Goal: Transaction & Acquisition: Purchase product/service

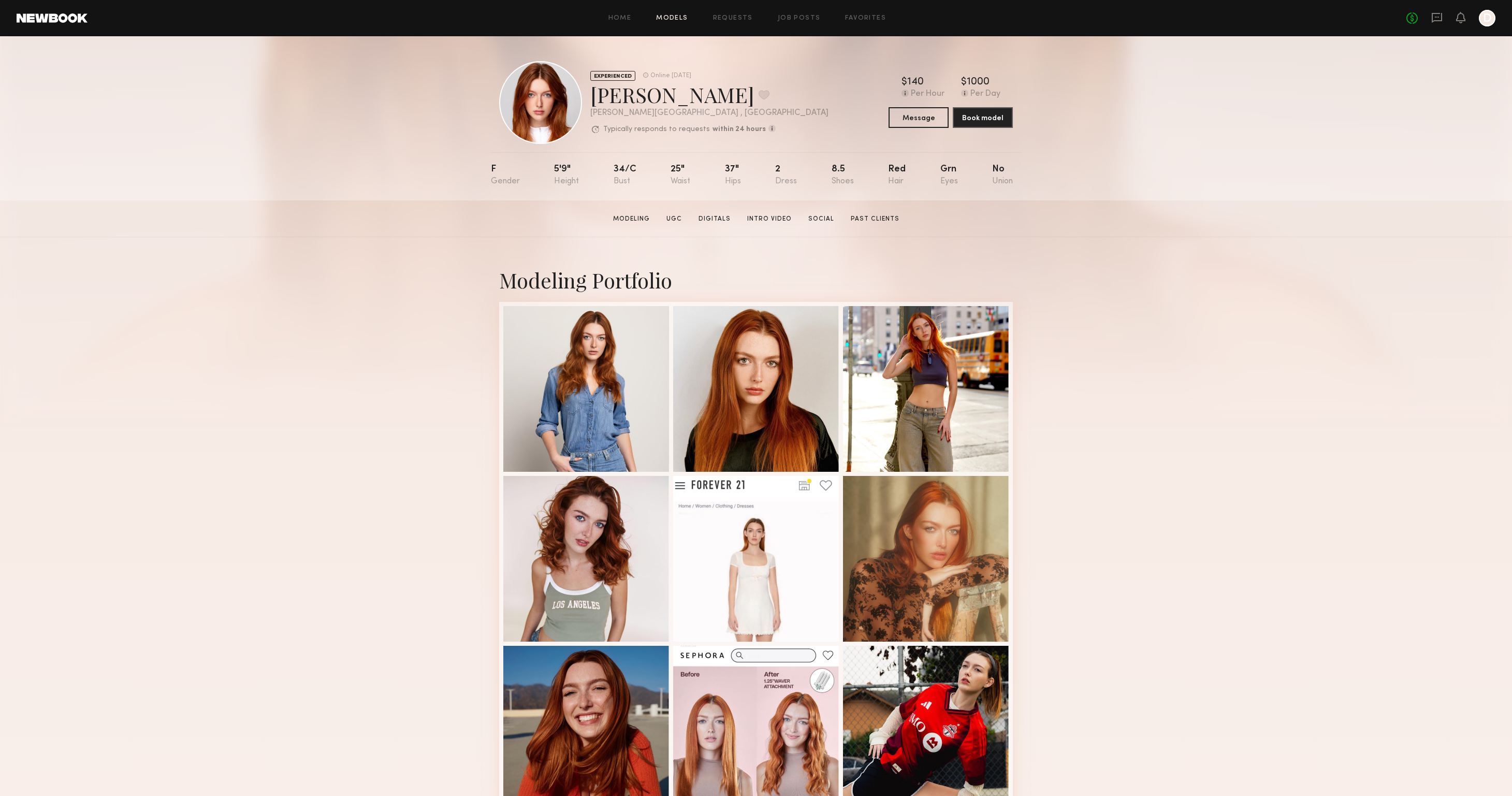
click at [670, 20] on link "Models" at bounding box center [672, 18] width 32 height 7
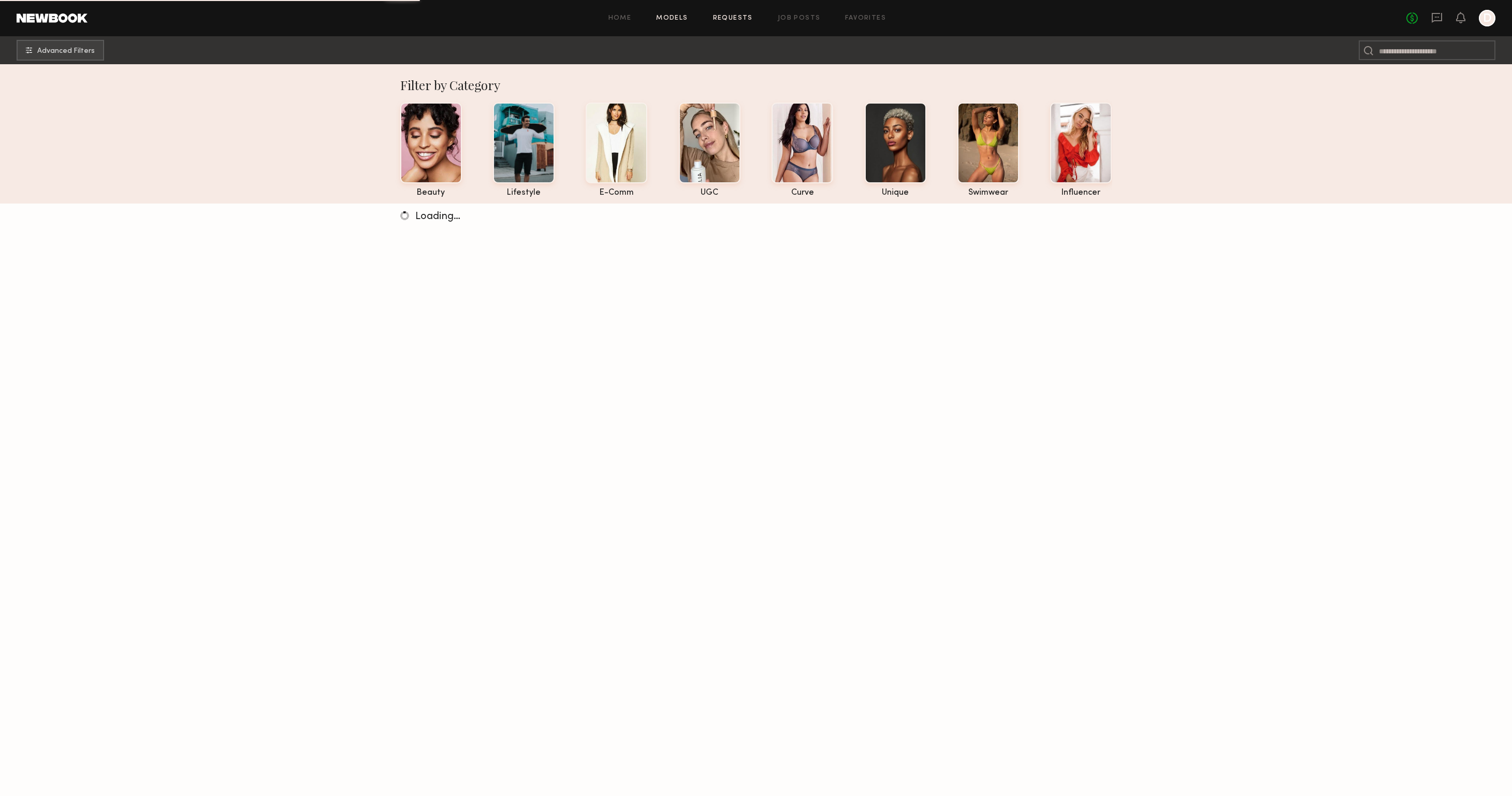
click at [737, 16] on link "Requests" at bounding box center [733, 18] width 40 height 7
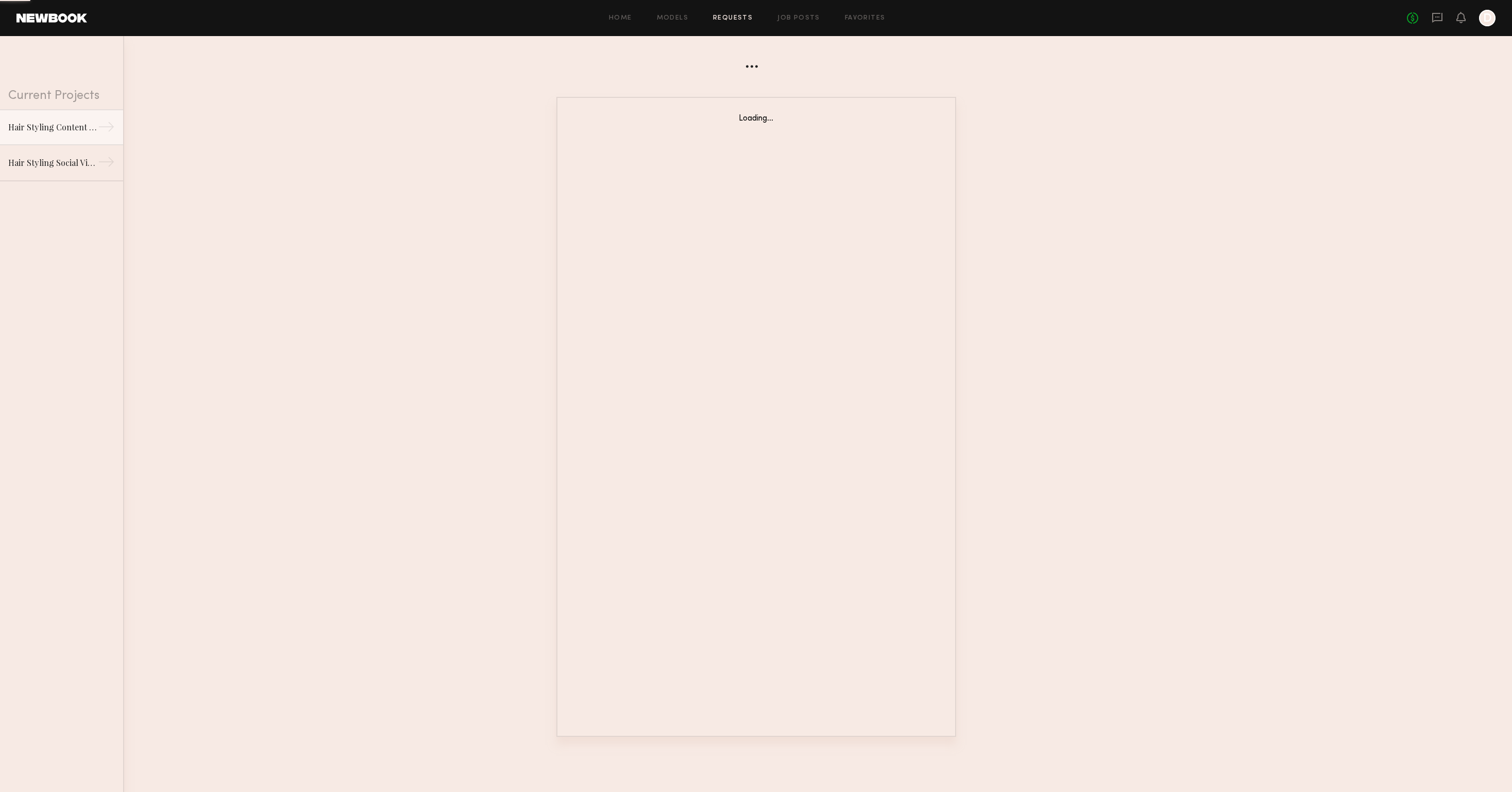
click at [790, 13] on div "Home Models Requests Job Posts Favorites Sign Out No fees up to $5,000 D" at bounding box center [791, 18] width 1409 height 16
click at [787, 21] on div "Home Models Requests Job Posts Favorites Sign Out No fees up to $5,000 D" at bounding box center [791, 18] width 1409 height 16
click at [789, 16] on link "Job Posts" at bounding box center [799, 18] width 43 height 7
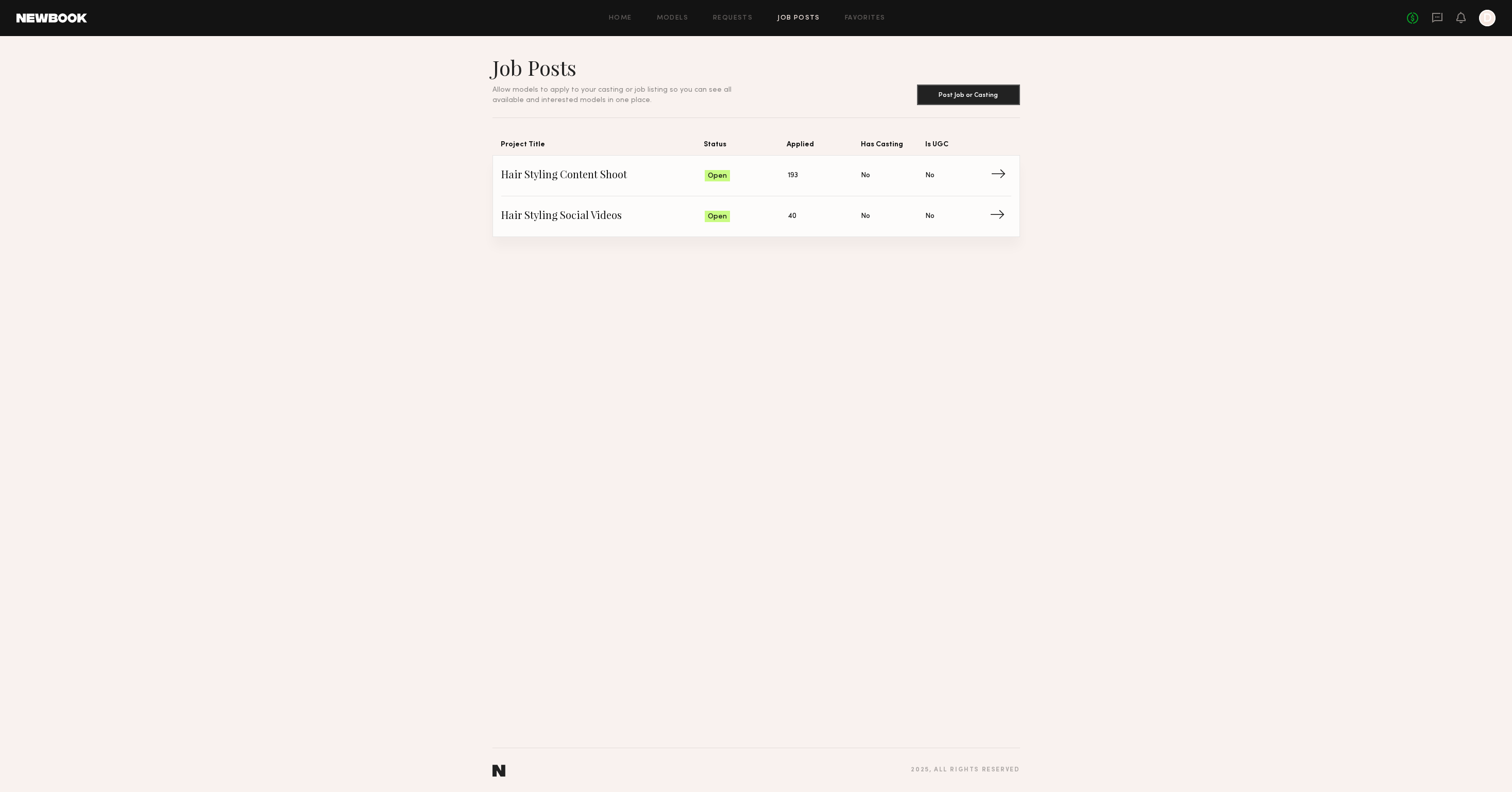
click at [1001, 173] on span "→" at bounding box center [1001, 175] width 21 height 15
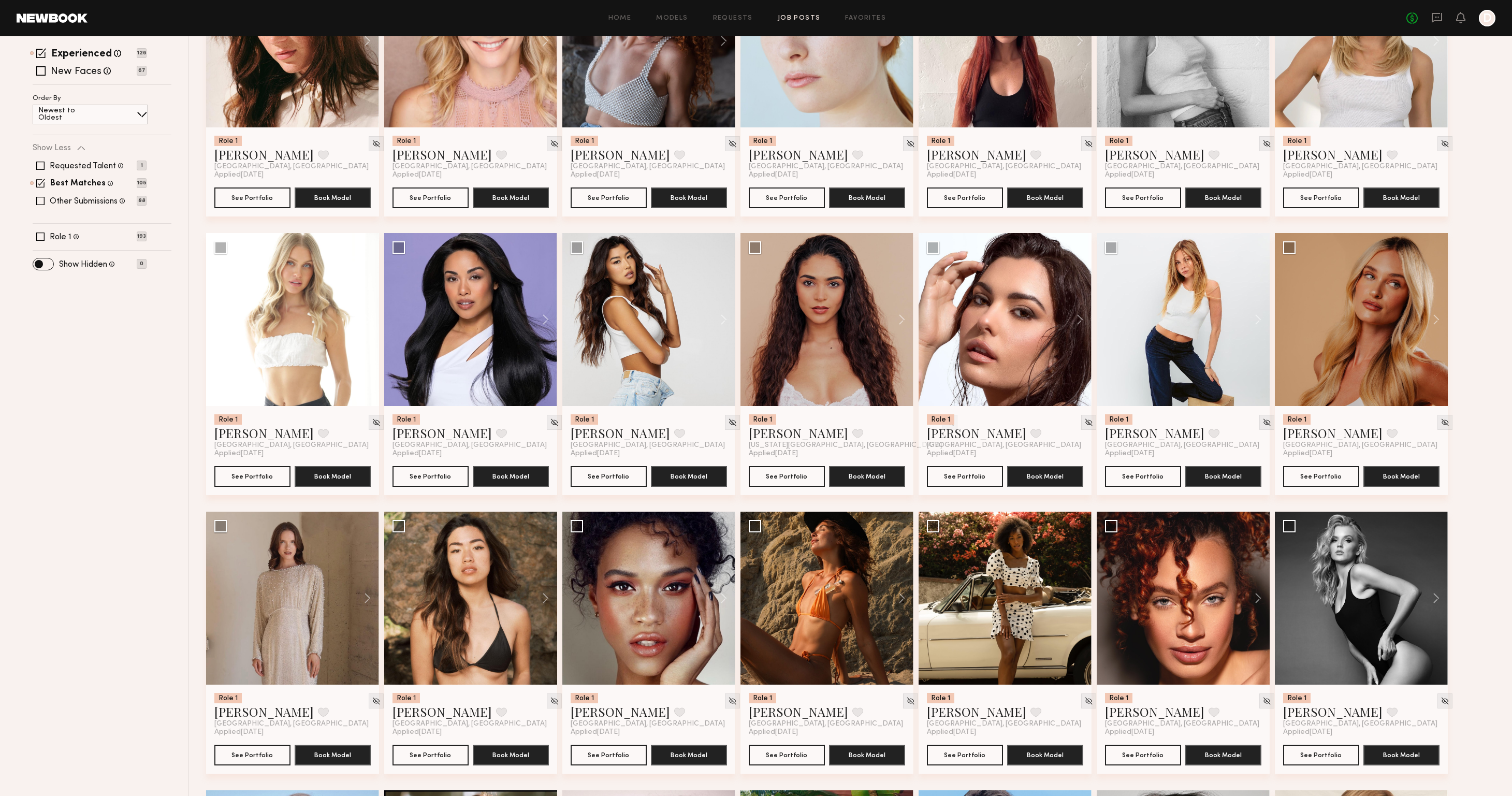
scroll to position [226, 0]
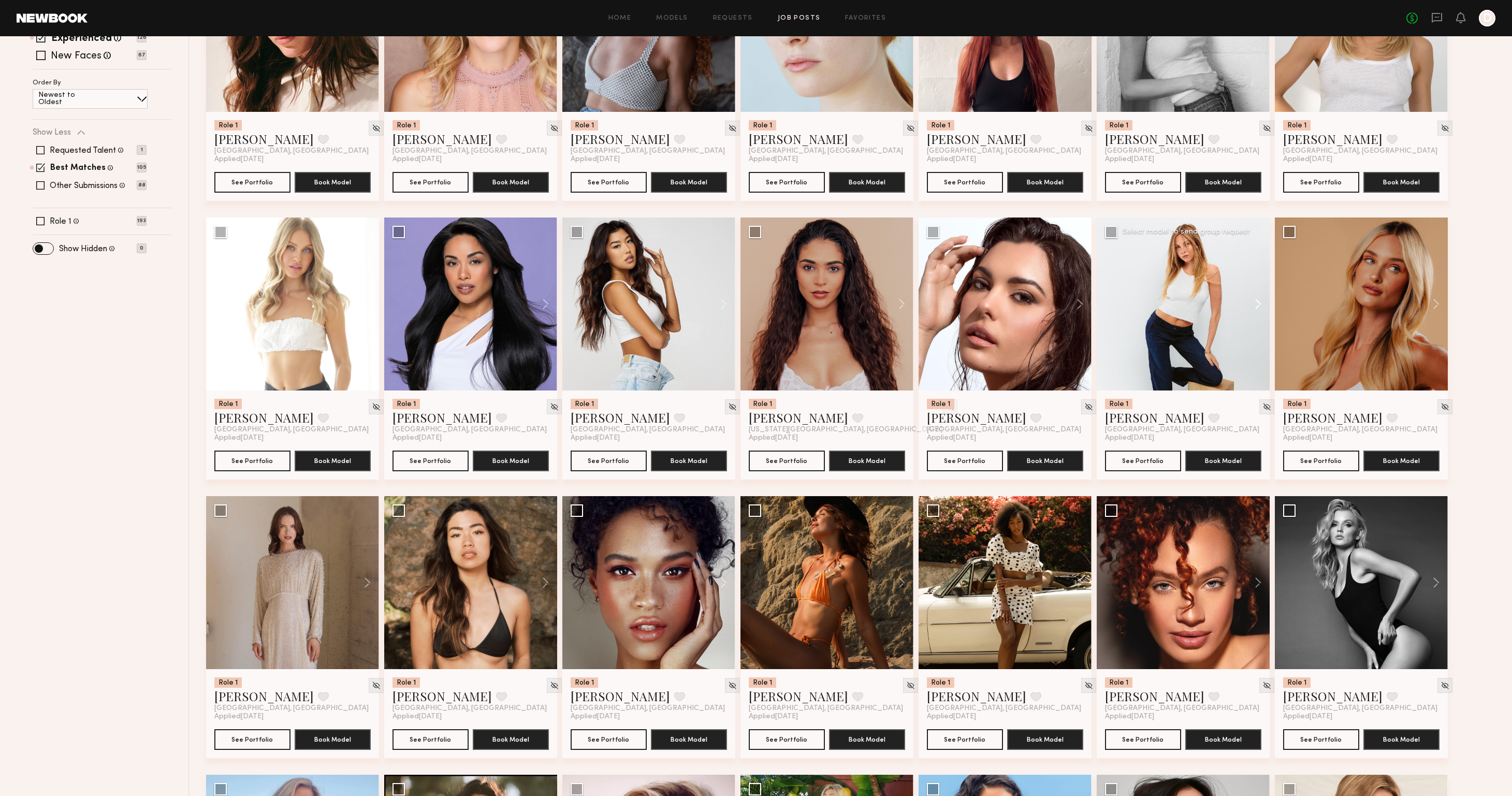
click at [1254, 301] on button at bounding box center [1253, 304] width 33 height 173
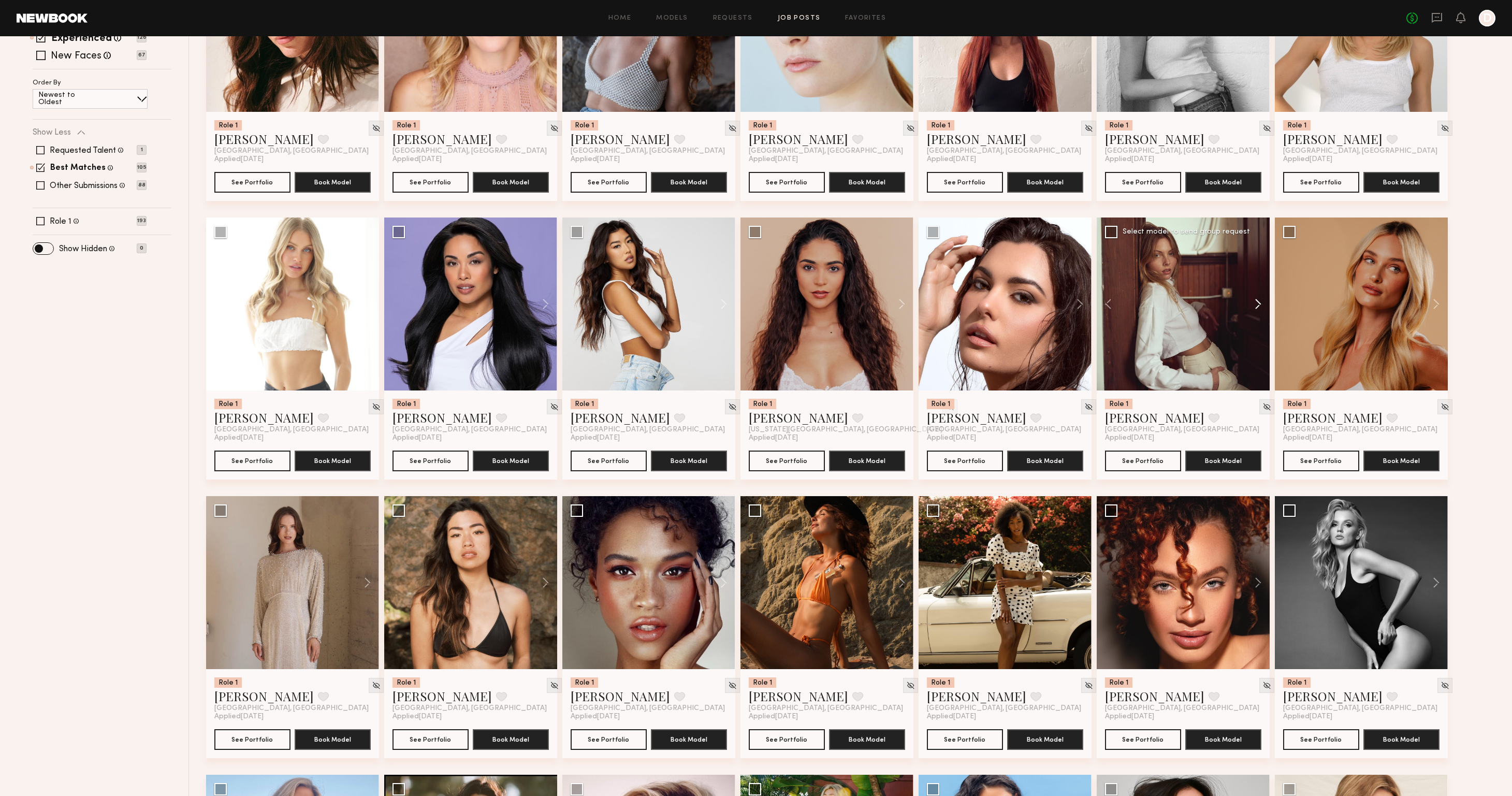
click at [1254, 301] on button at bounding box center [1253, 304] width 33 height 173
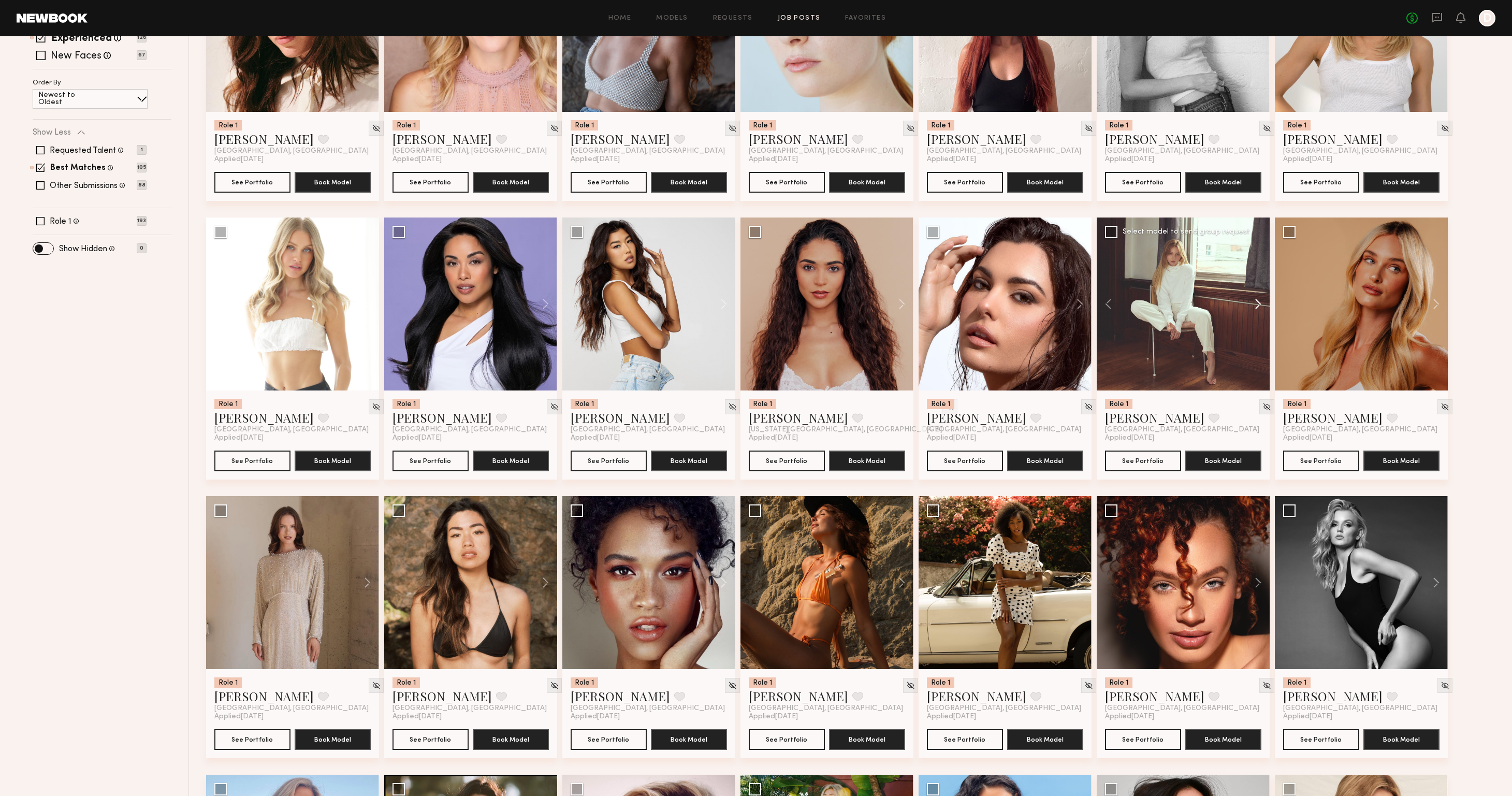
click at [1254, 301] on button at bounding box center [1253, 304] width 33 height 173
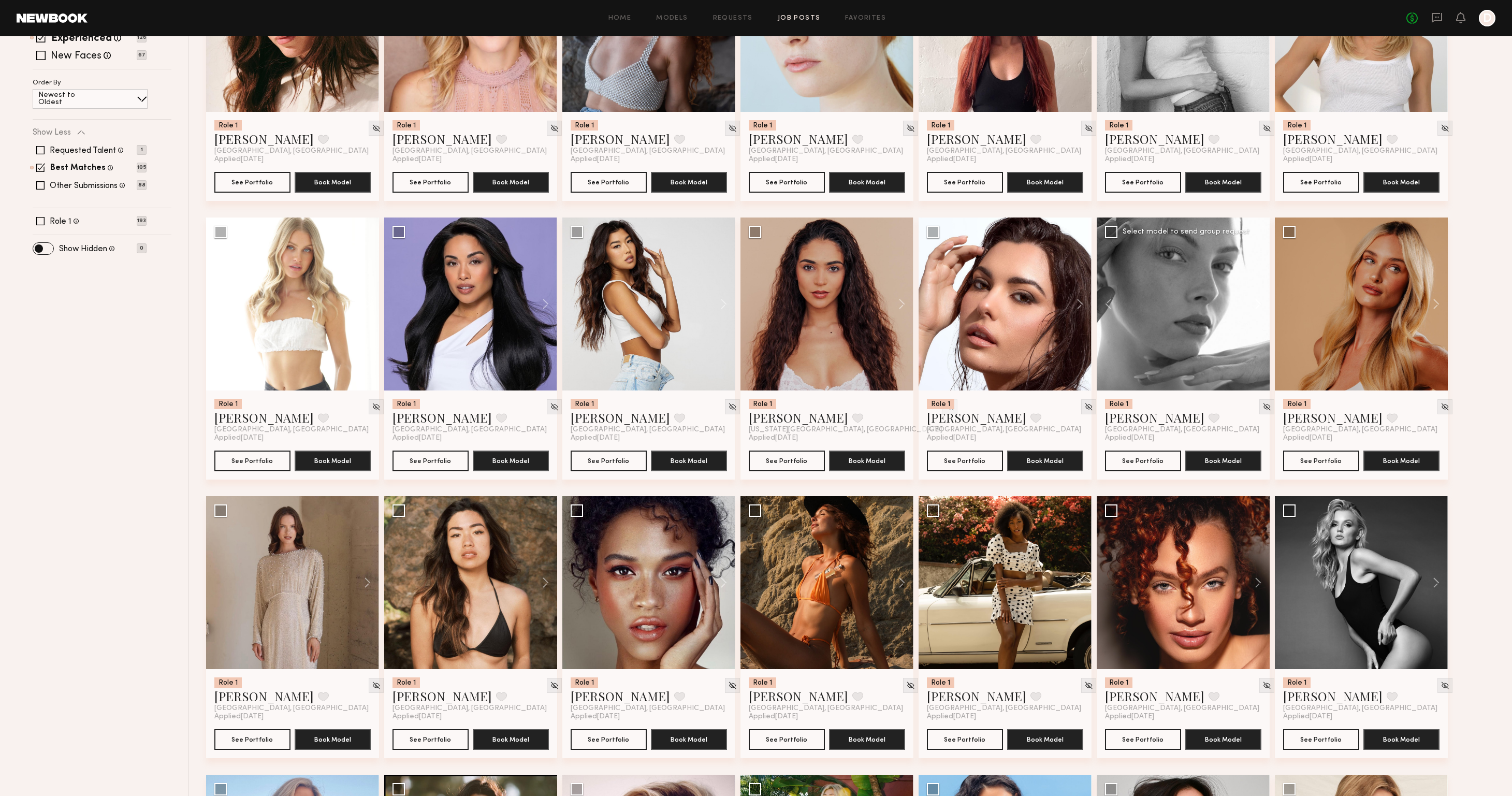
click at [1254, 301] on button at bounding box center [1253, 304] width 33 height 173
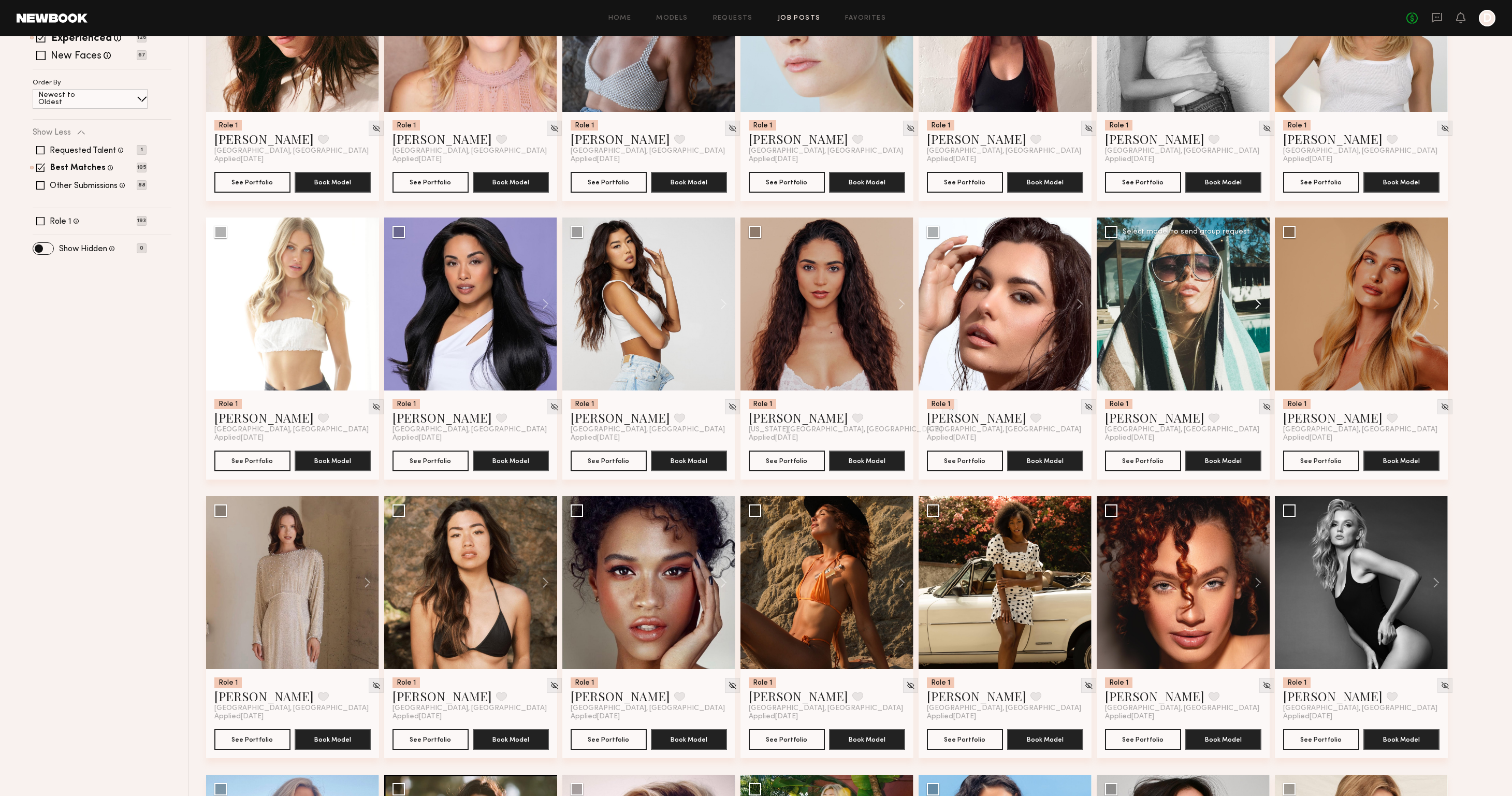
click at [1254, 301] on button at bounding box center [1253, 304] width 33 height 173
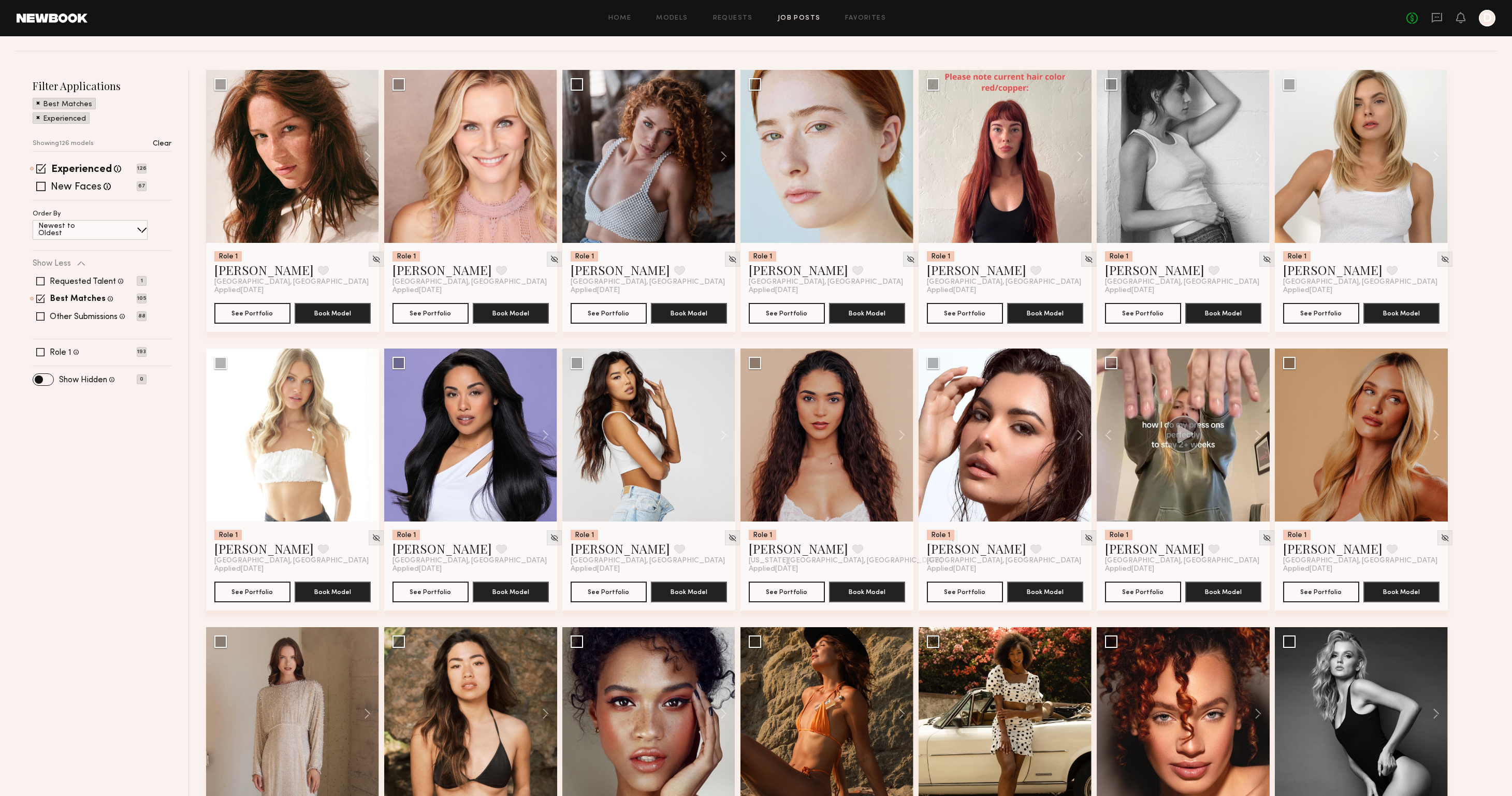
scroll to position [0, 0]
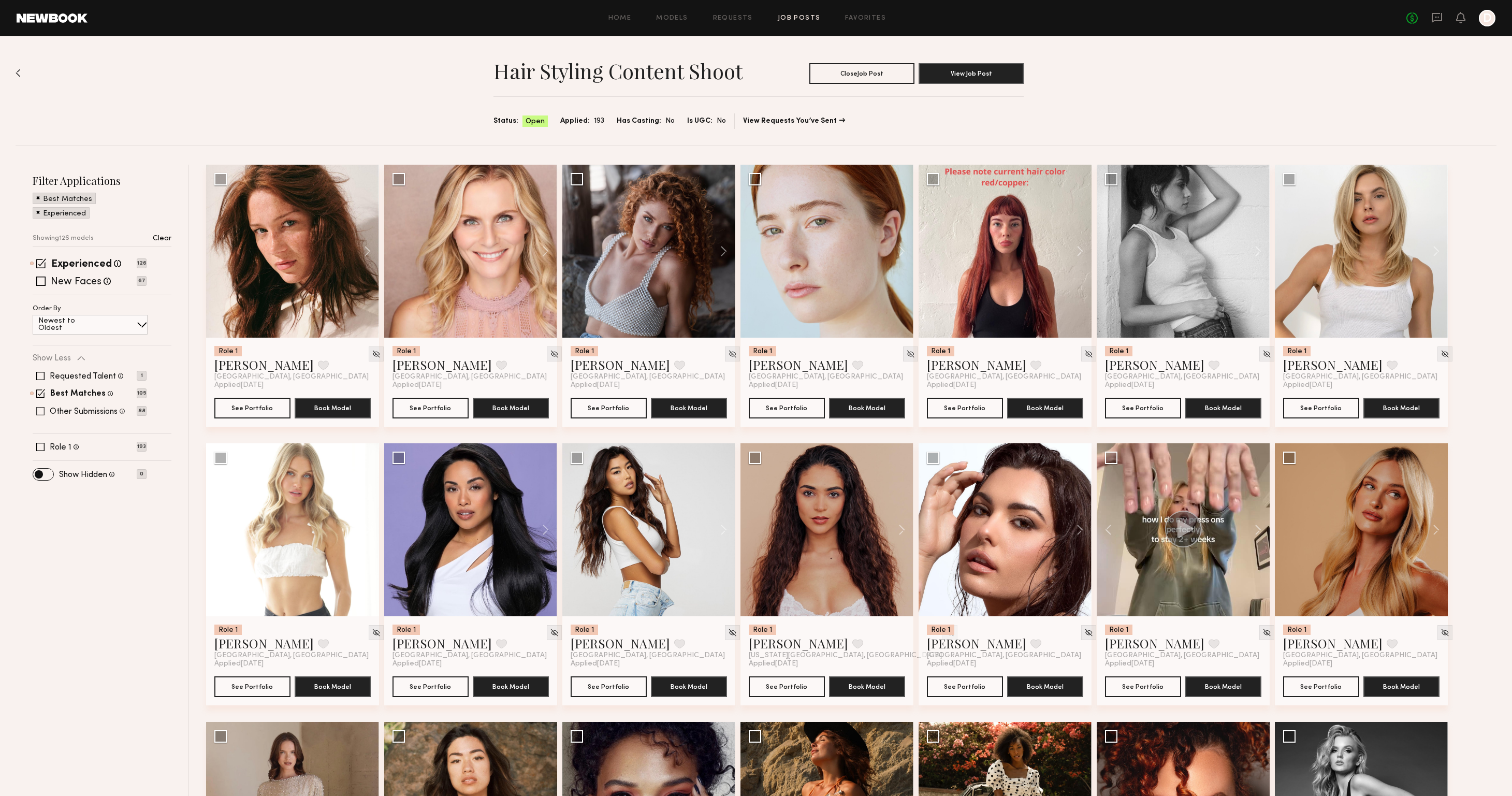
click at [39, 412] on span at bounding box center [40, 411] width 8 height 8
click at [93, 339] on p "Newest to Oldest" at bounding box center [69, 339] width 61 height 15
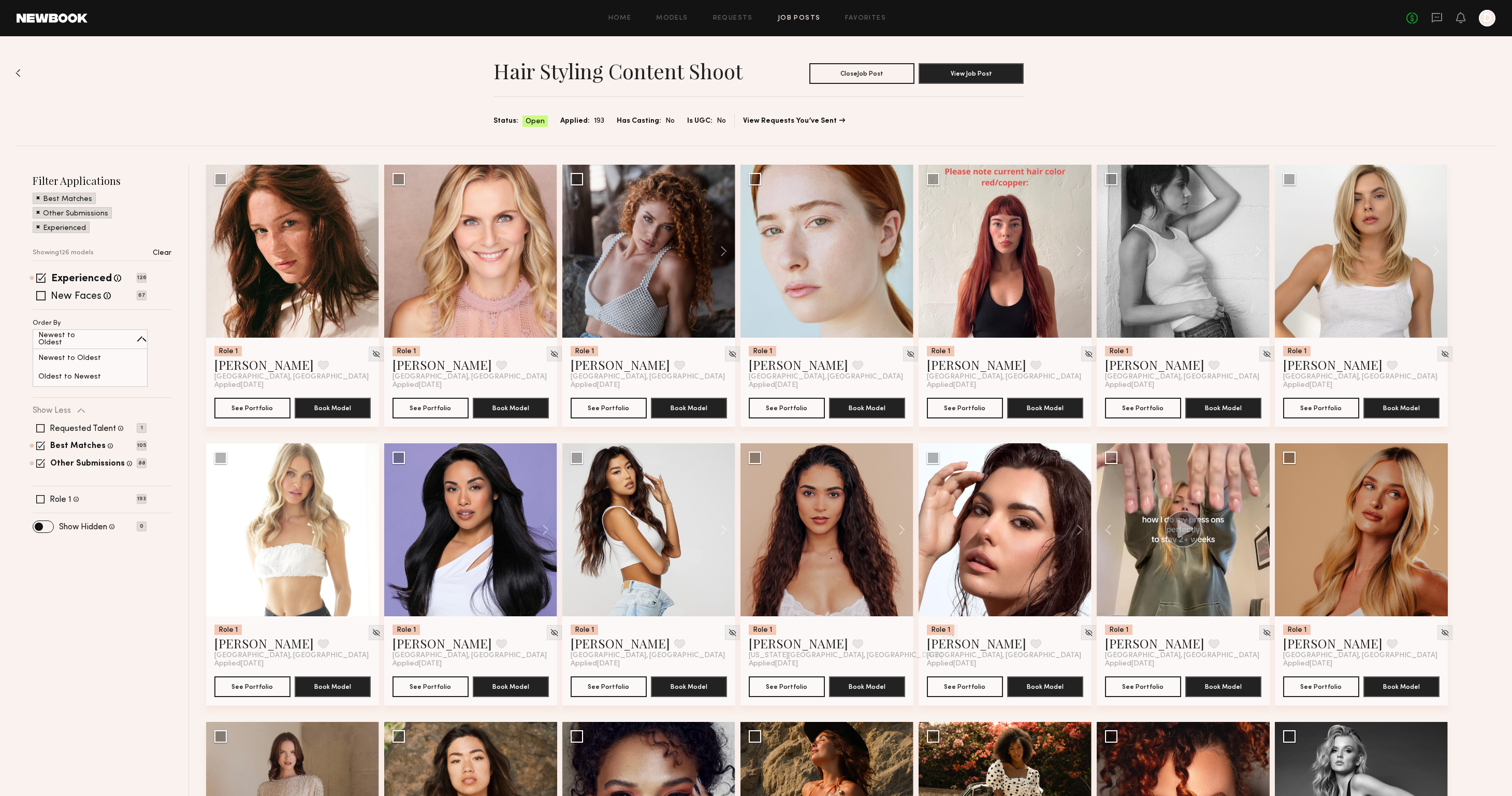
click at [158, 320] on div "Order By Newest to Oldest Newest to Oldest Oldest to Newest" at bounding box center [101, 353] width 138 height 67
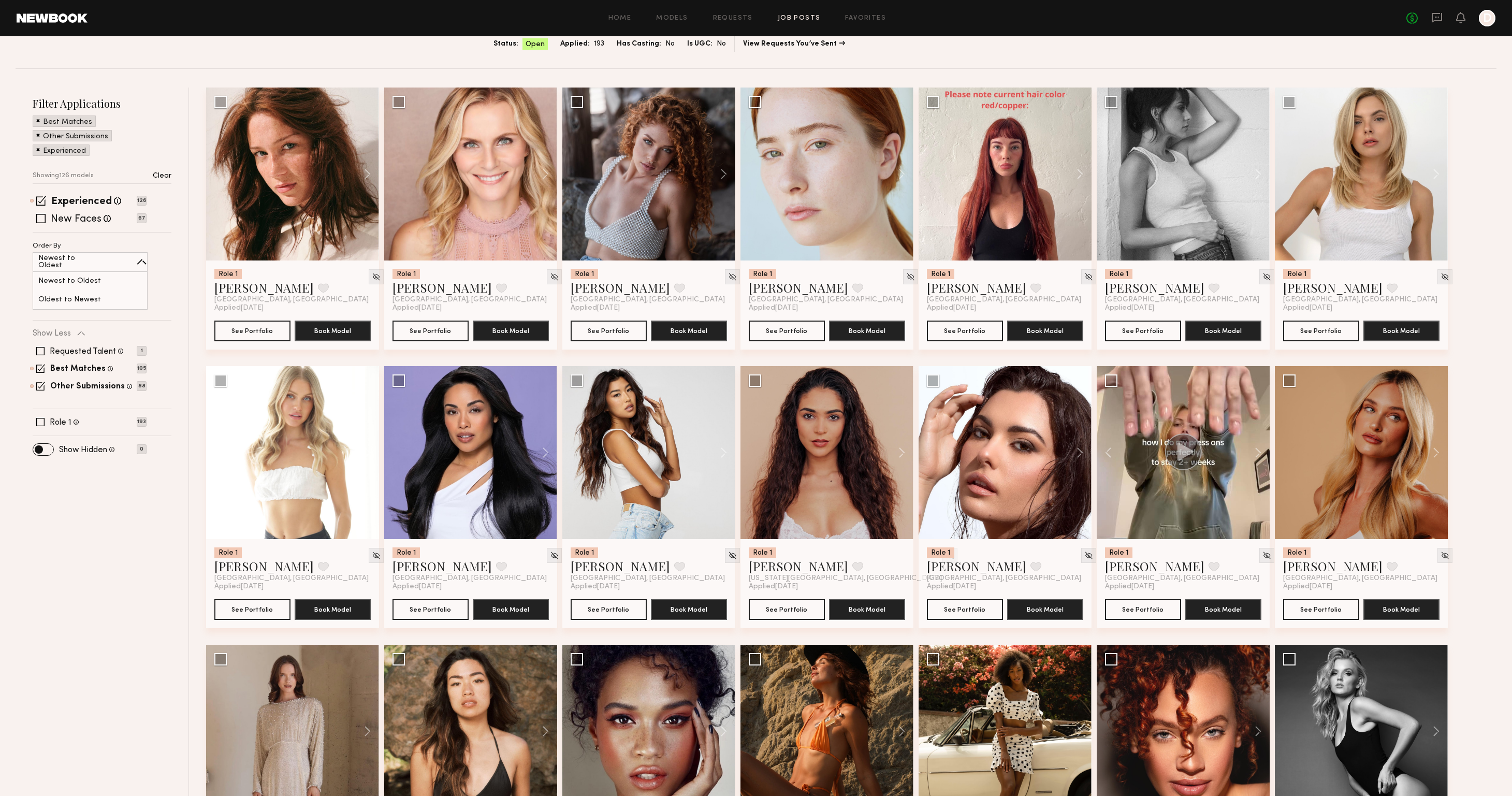
scroll to position [93, 0]
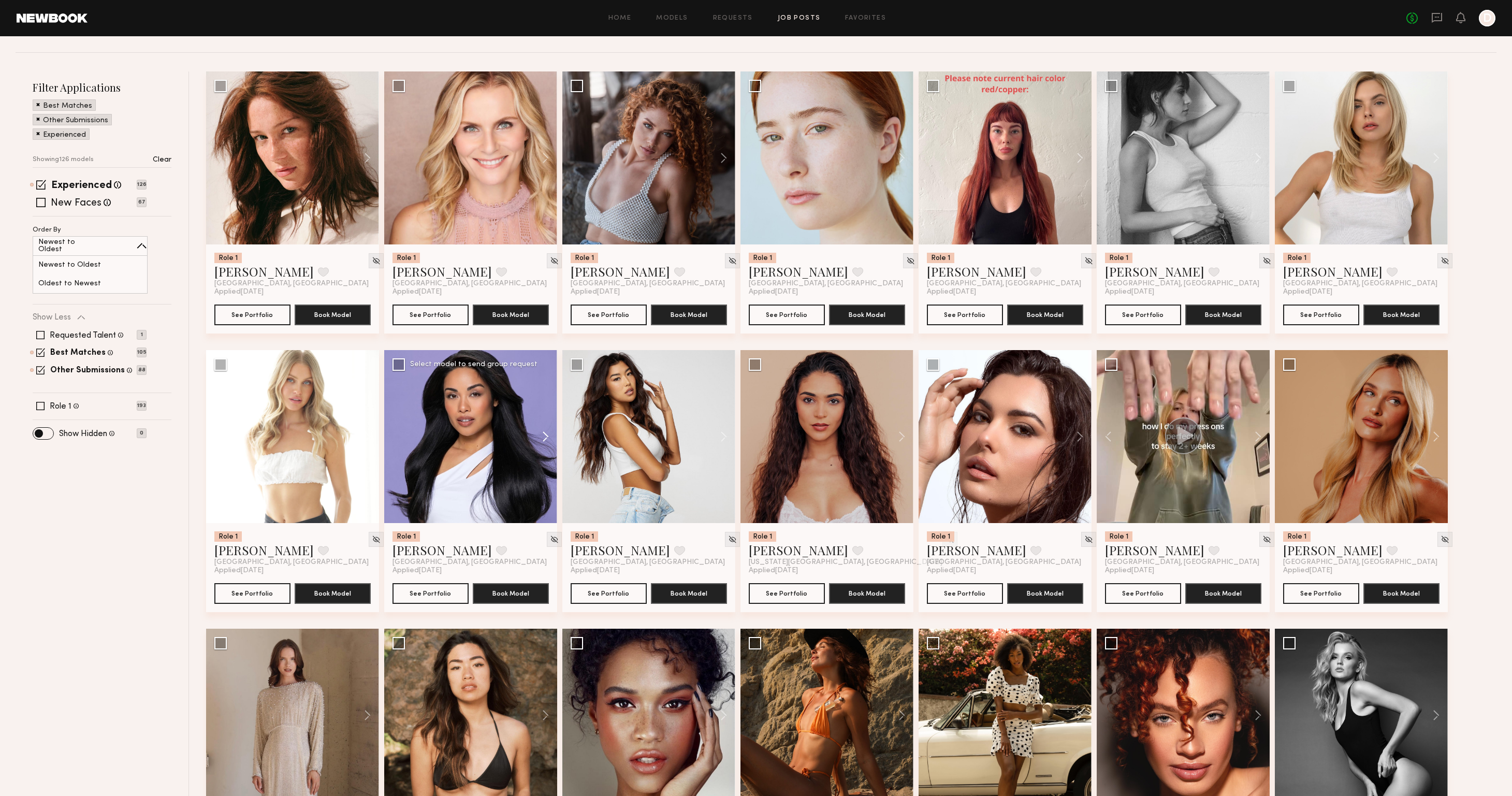
click at [546, 436] on button at bounding box center [541, 437] width 33 height 173
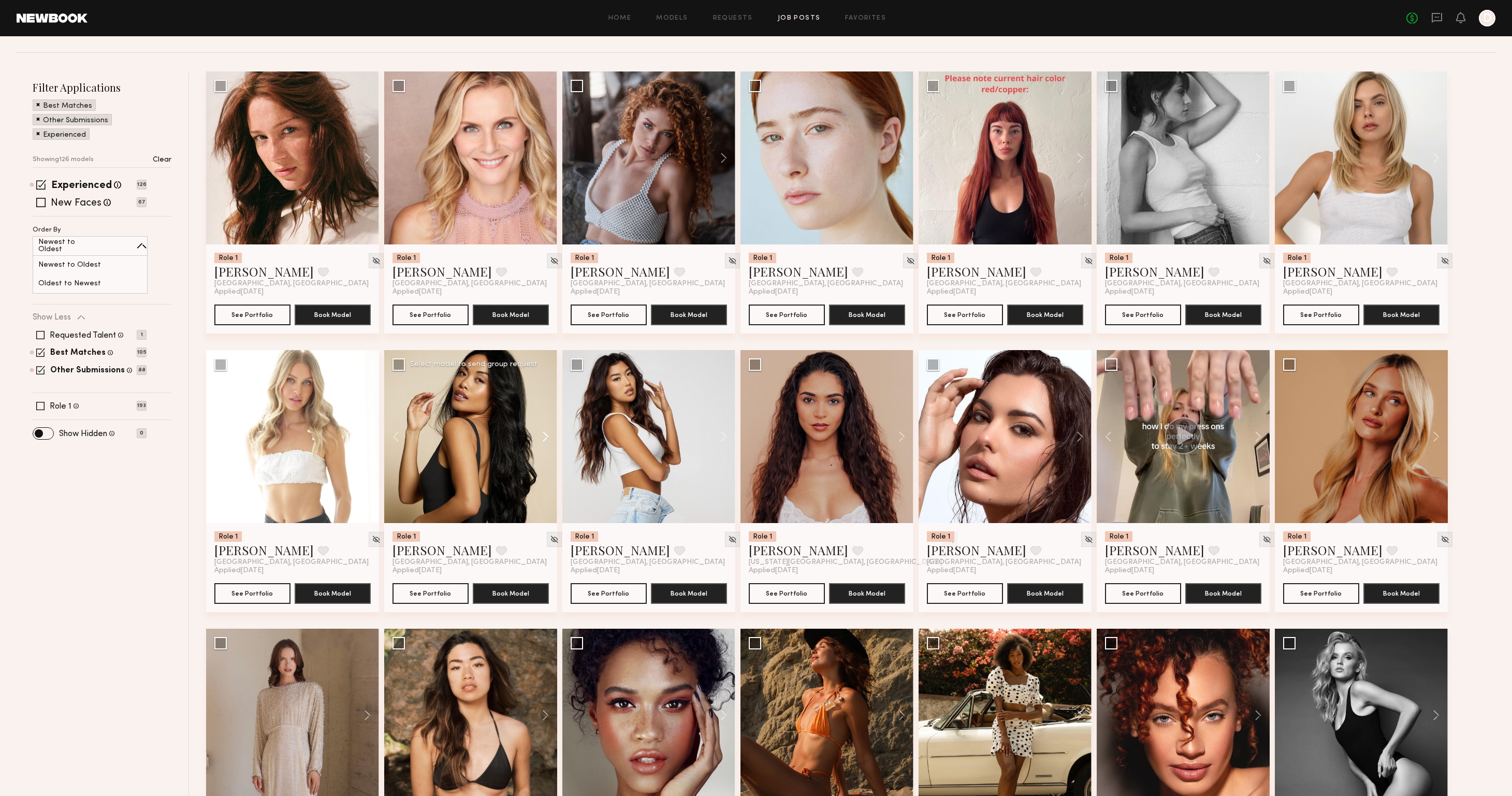
click at [546, 436] on button at bounding box center [541, 437] width 33 height 173
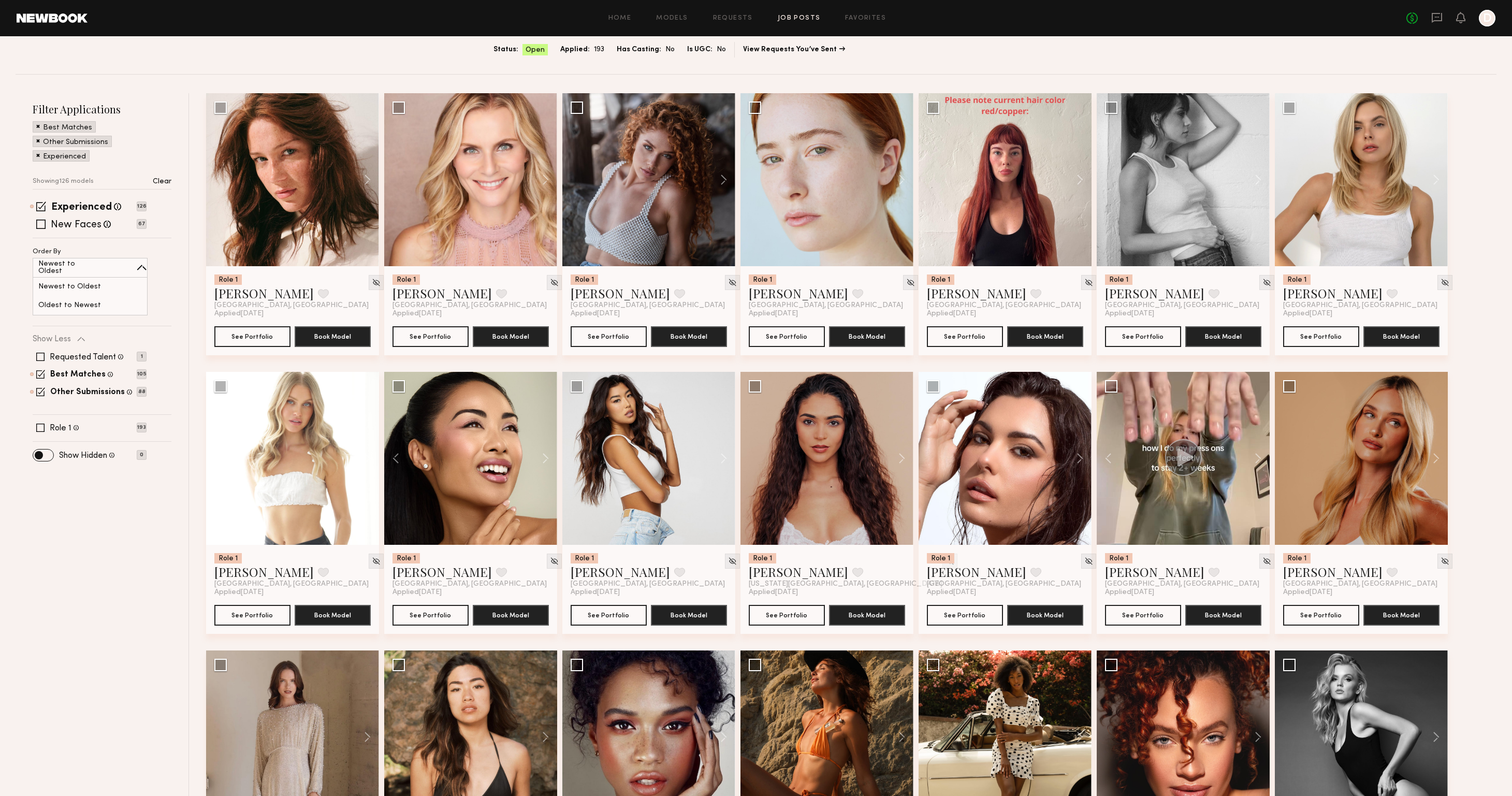
scroll to position [0, 0]
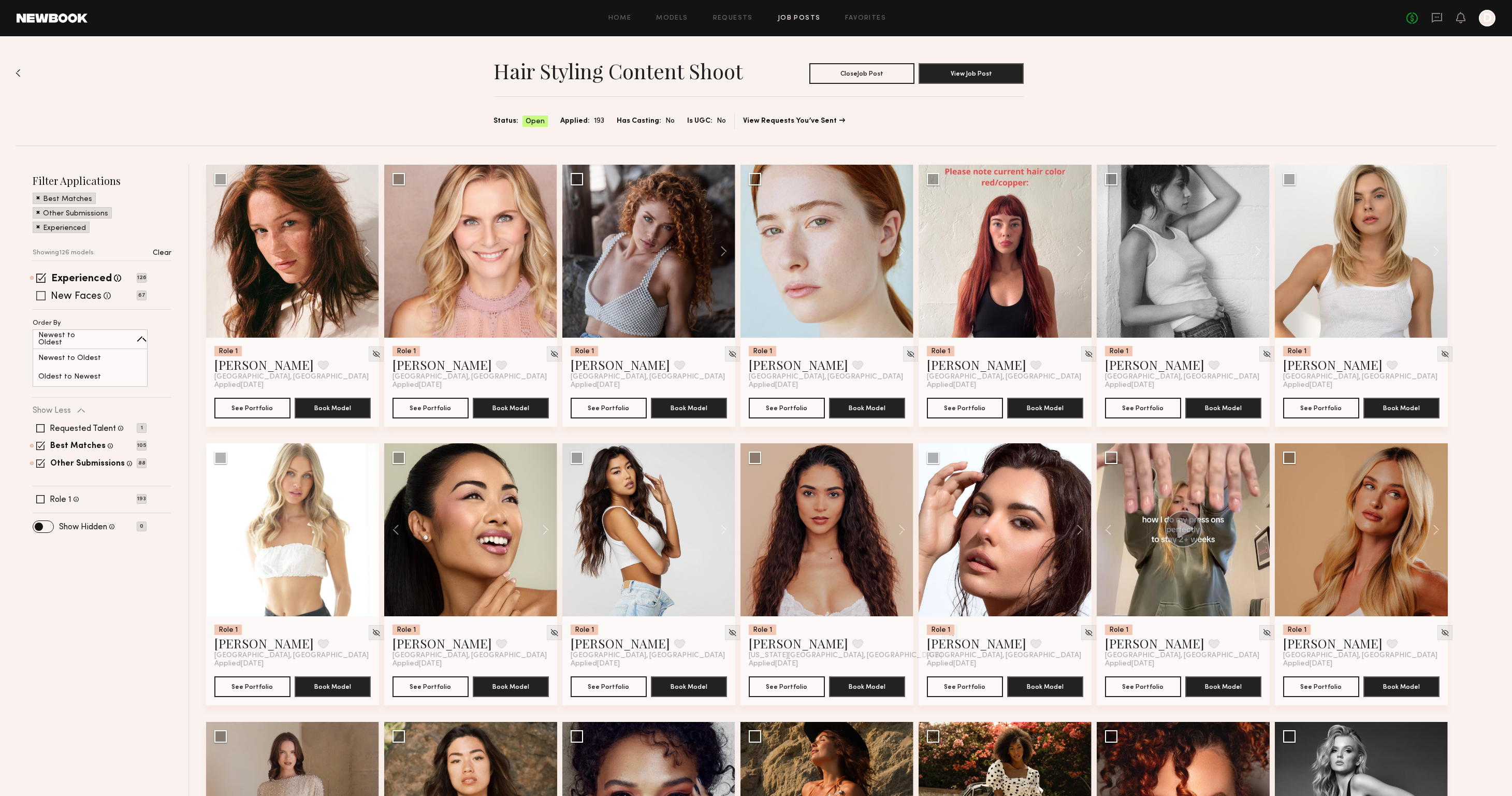
click at [41, 295] on span at bounding box center [41, 295] width 10 height 10
click at [41, 281] on span at bounding box center [41, 277] width 10 height 10
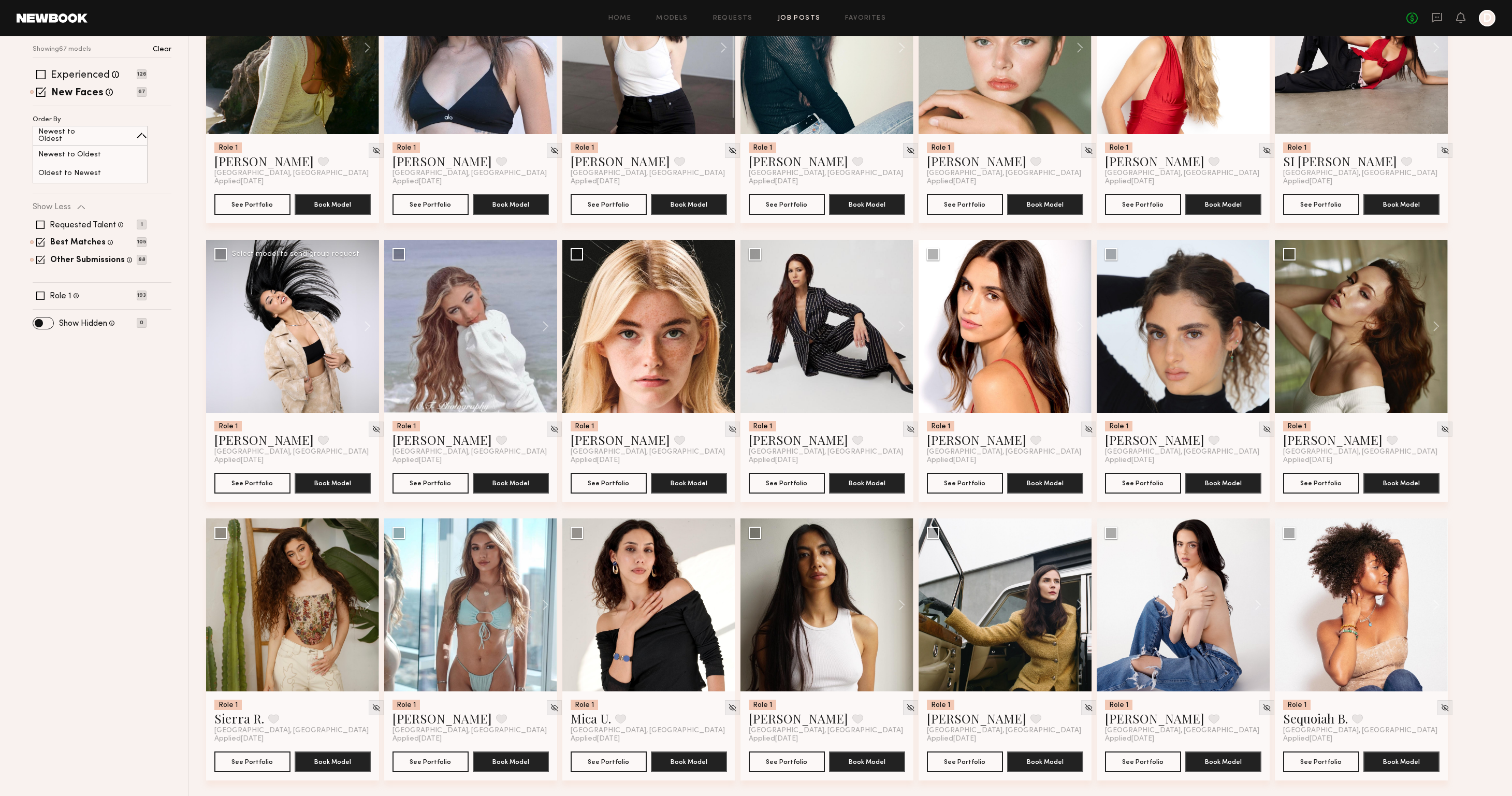
scroll to position [208, 0]
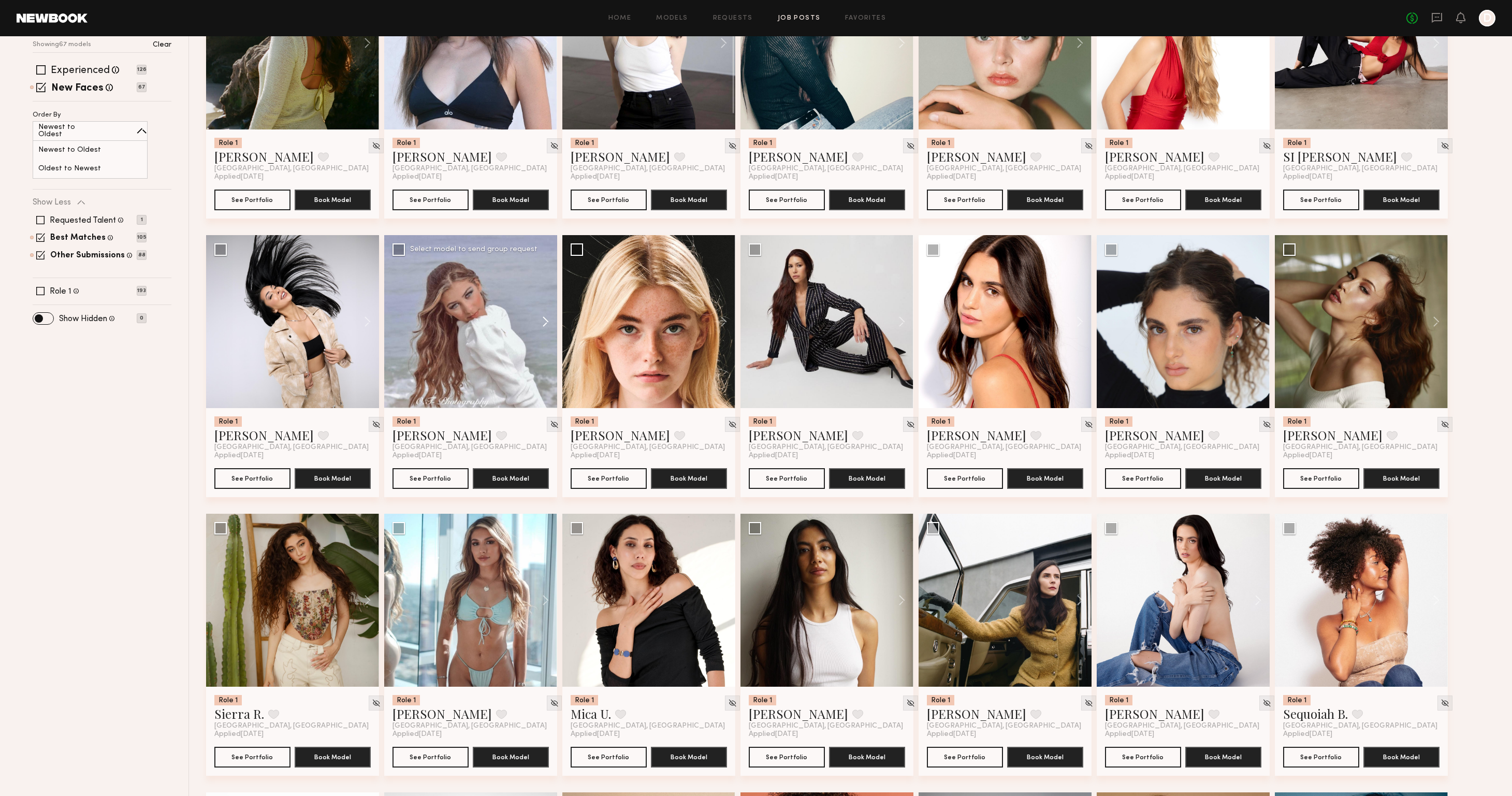
click at [544, 319] on button at bounding box center [541, 321] width 33 height 173
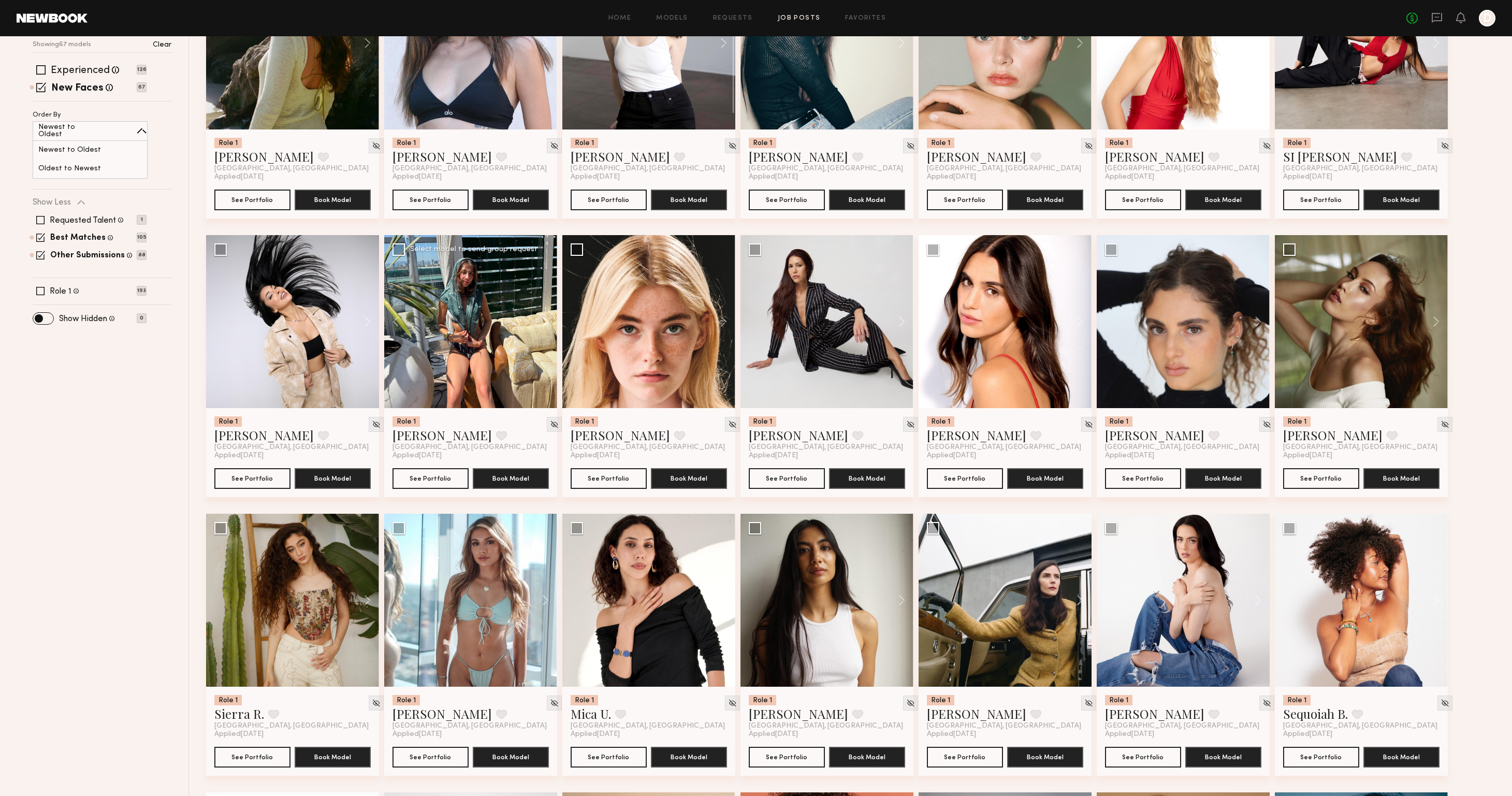
click at [544, 319] on button at bounding box center [541, 321] width 33 height 173
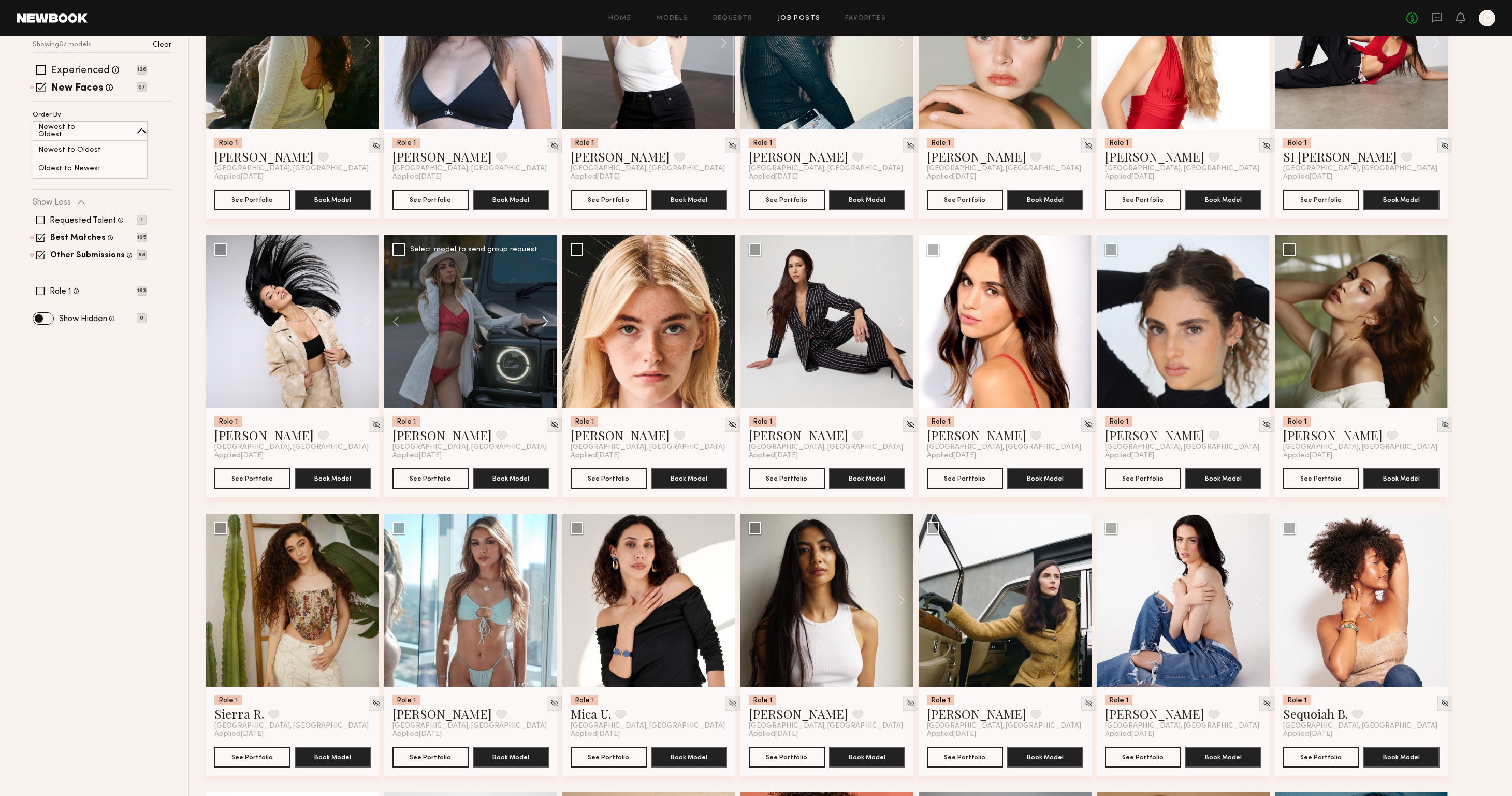
click at [544, 319] on button at bounding box center [541, 321] width 33 height 173
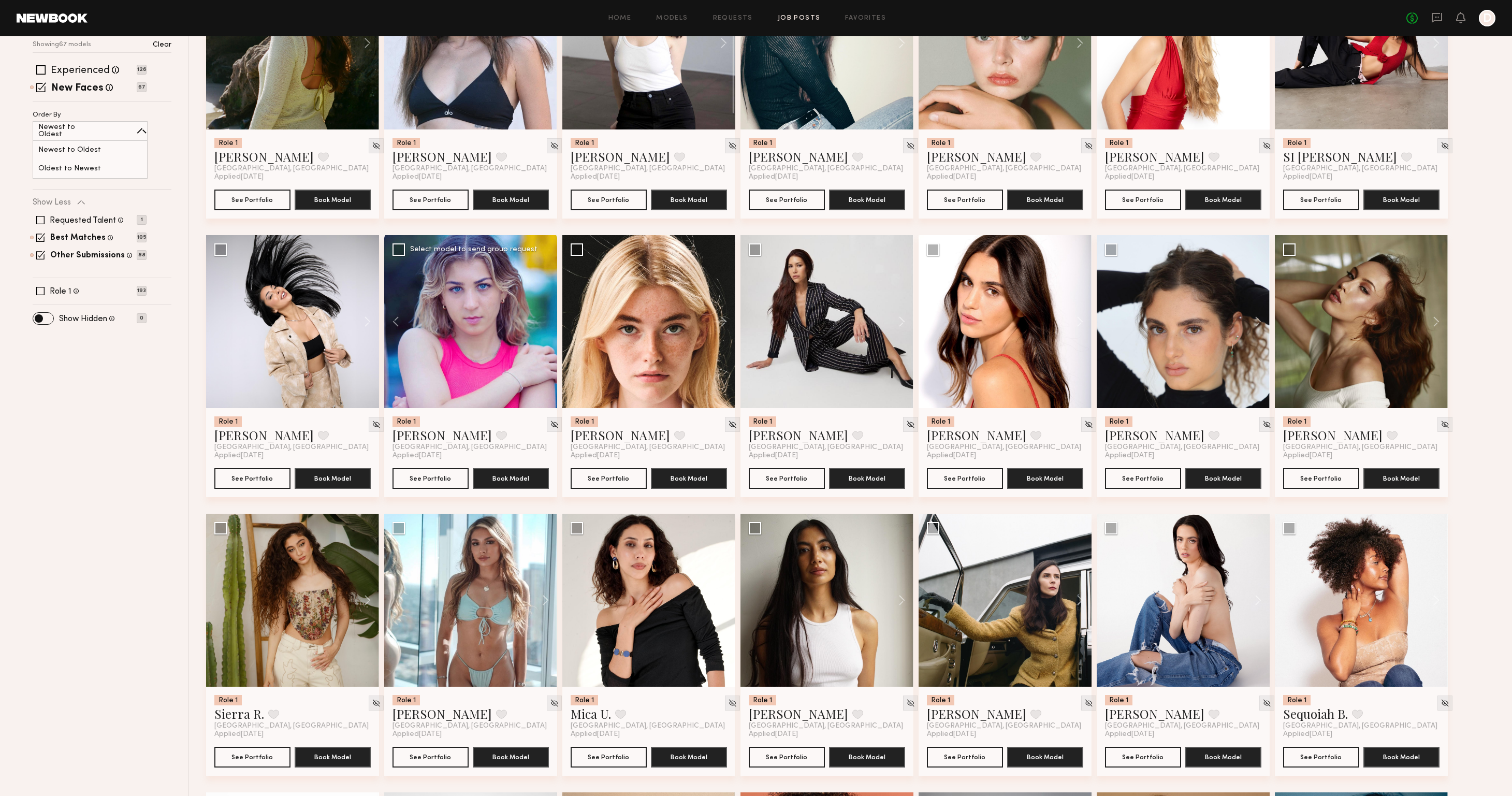
click at [544, 319] on div at bounding box center [471, 321] width 173 height 173
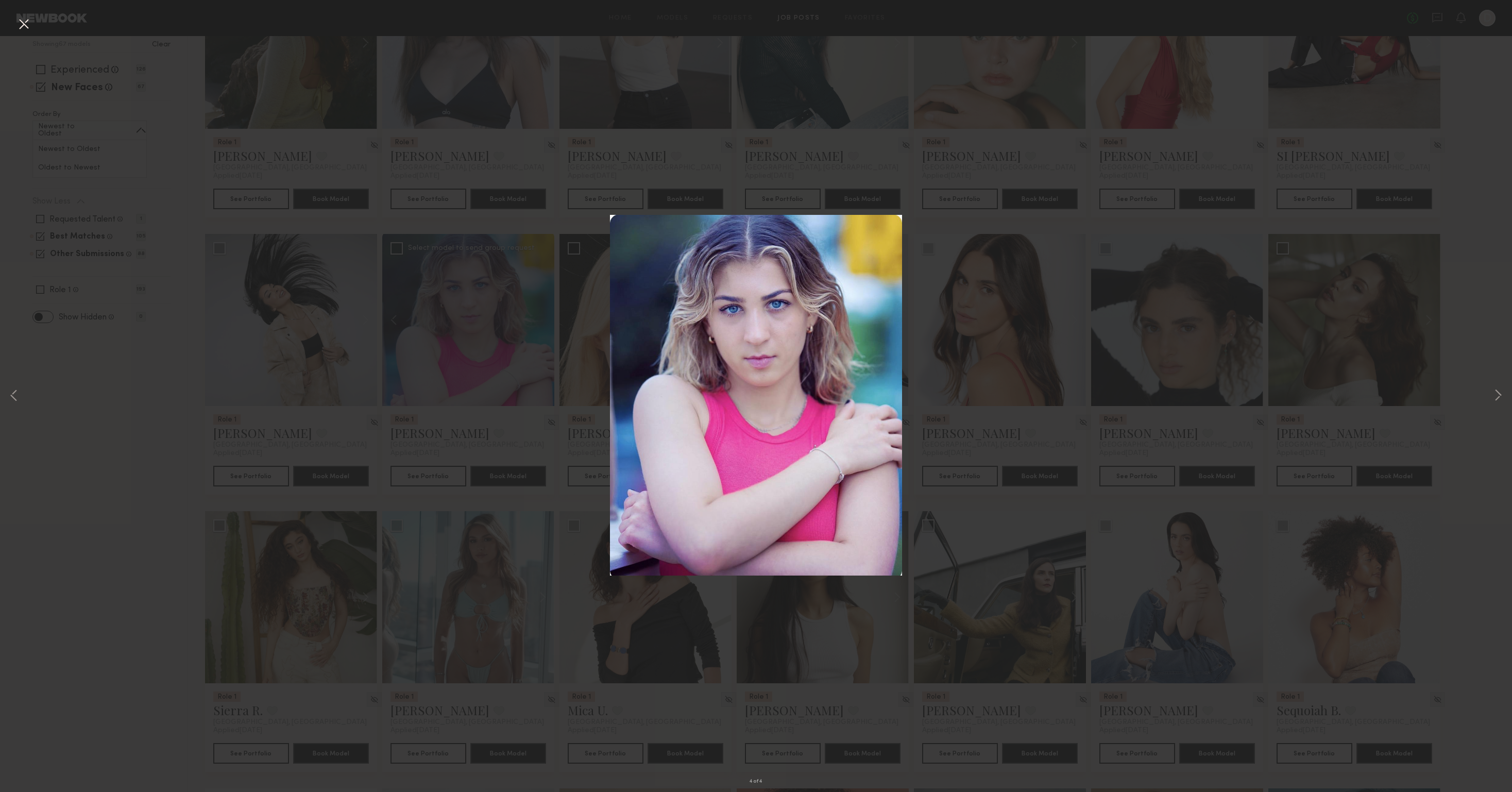
click at [21, 23] on button at bounding box center [24, 24] width 16 height 18
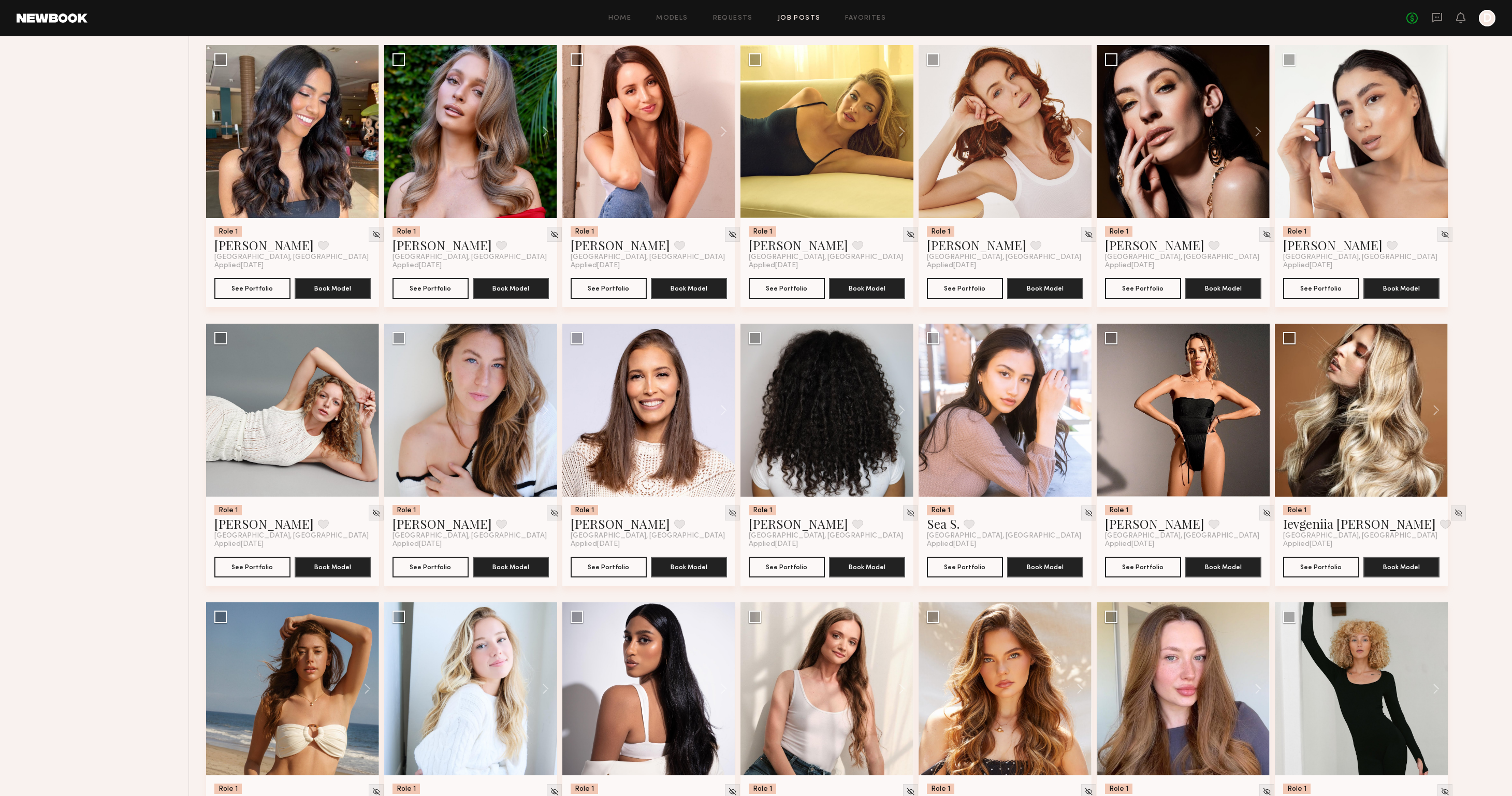
scroll to position [1251, 0]
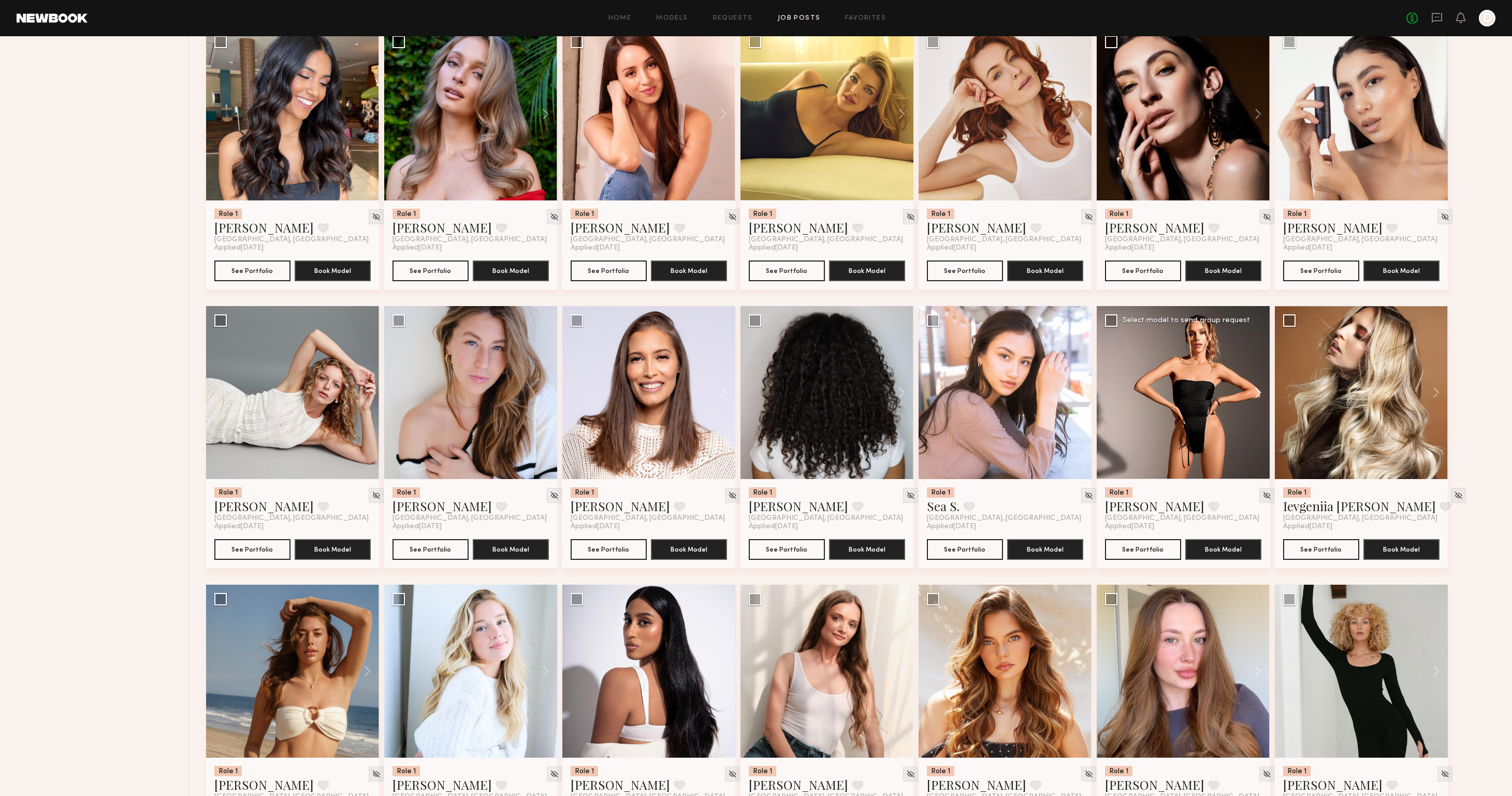
click at [1259, 392] on button at bounding box center [1253, 392] width 33 height 173
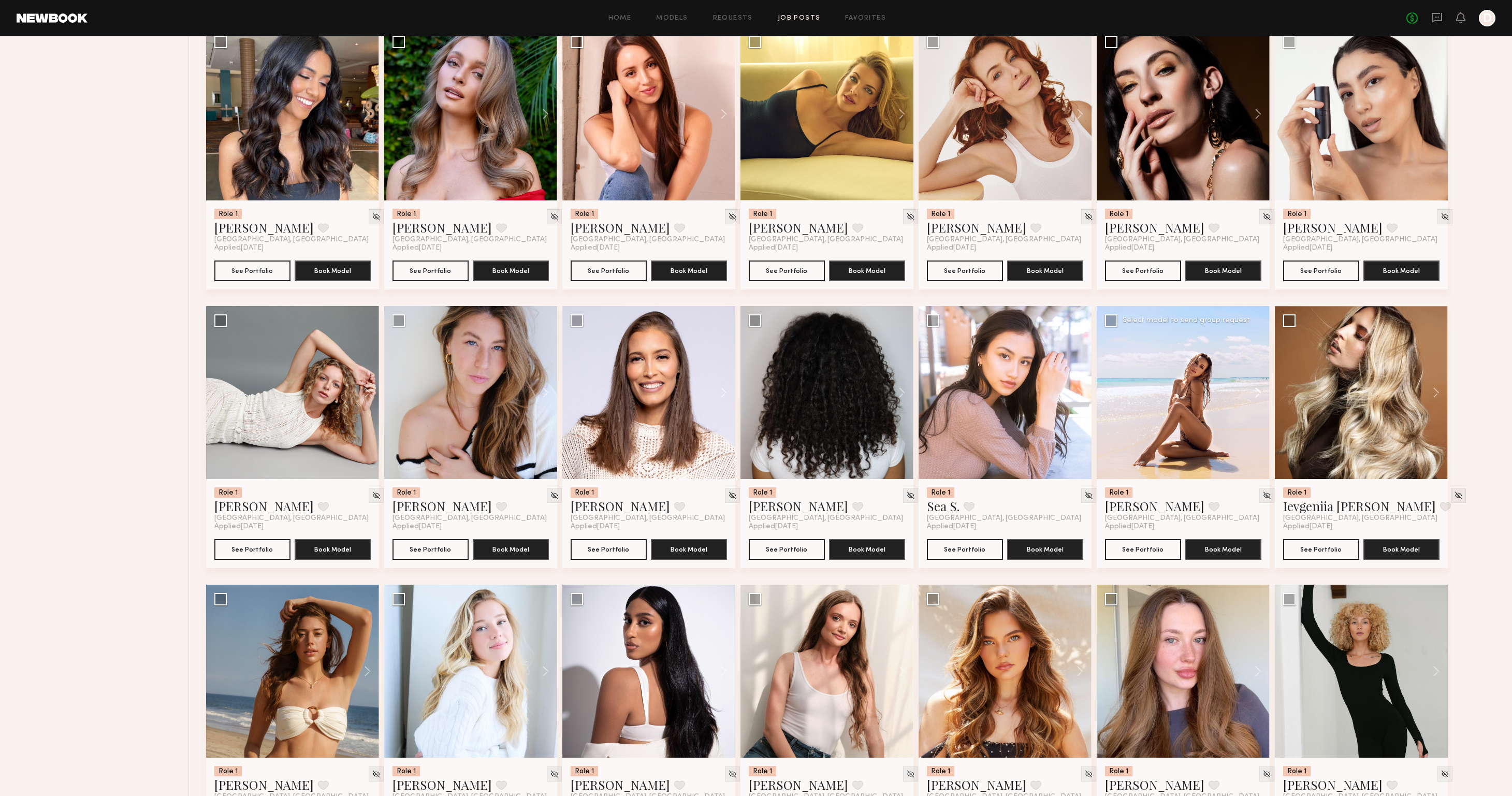
click at [1259, 392] on button at bounding box center [1253, 392] width 33 height 173
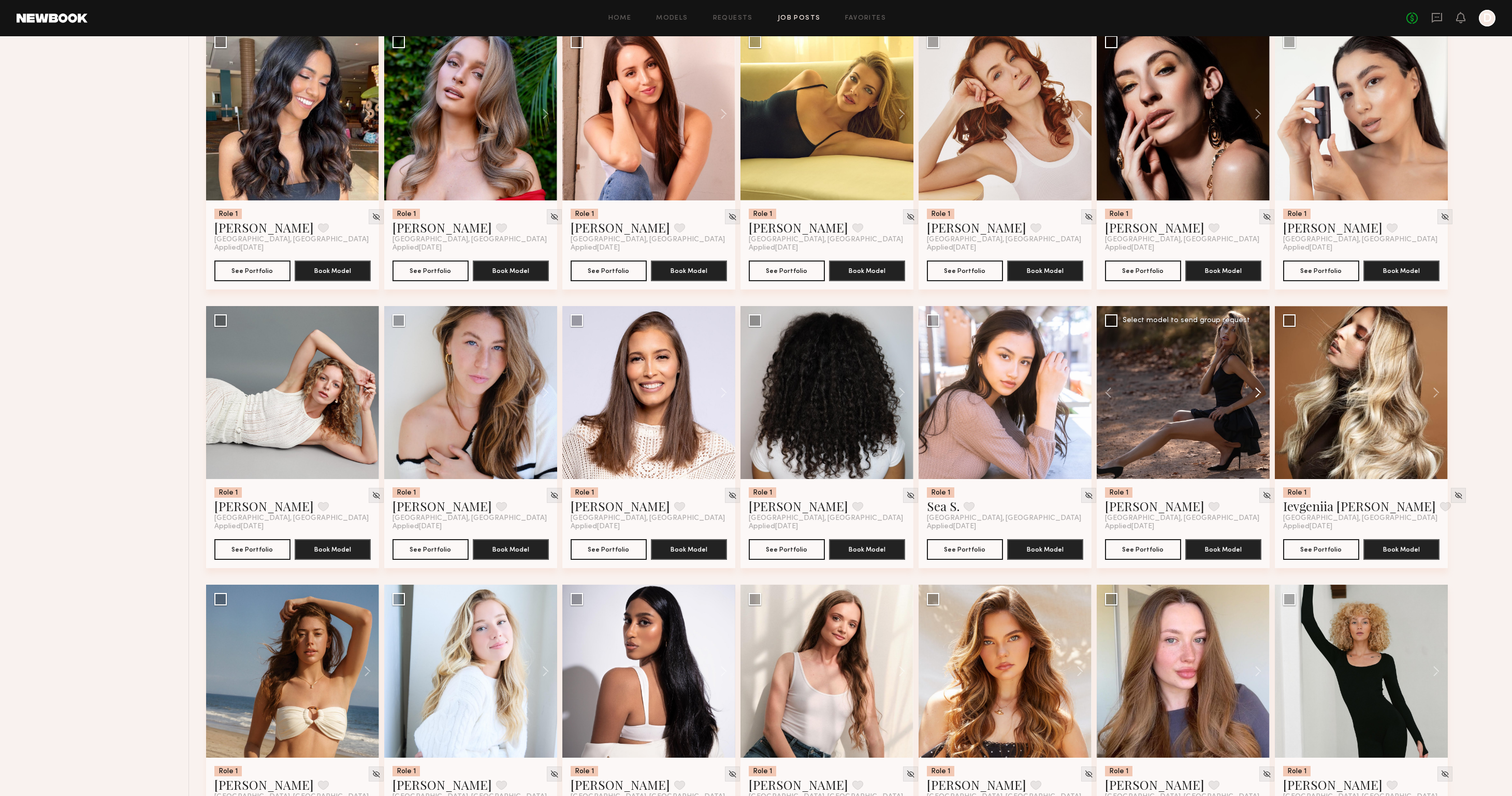
click at [1259, 392] on button at bounding box center [1253, 392] width 33 height 173
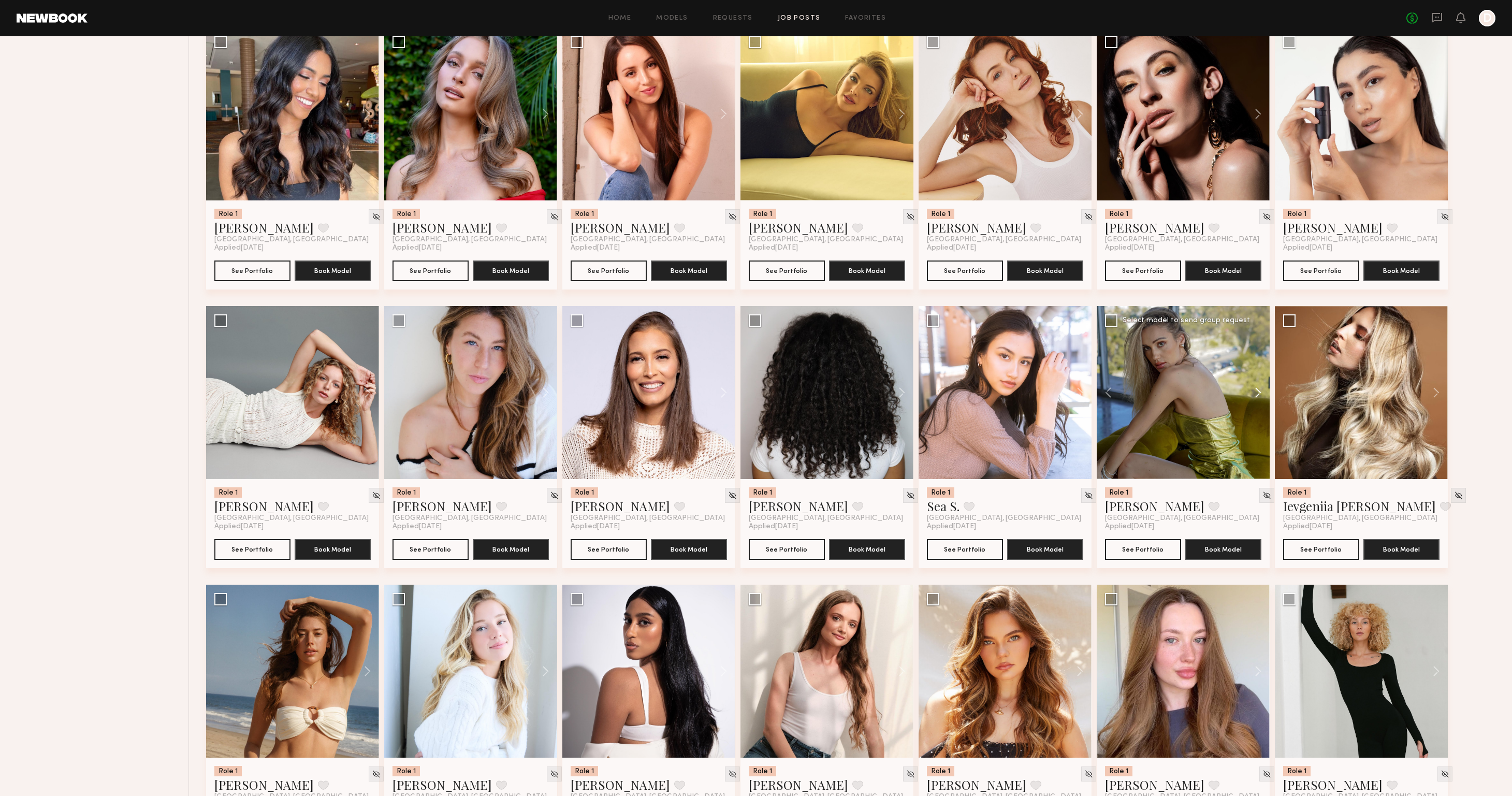
click at [1259, 392] on button at bounding box center [1253, 392] width 33 height 173
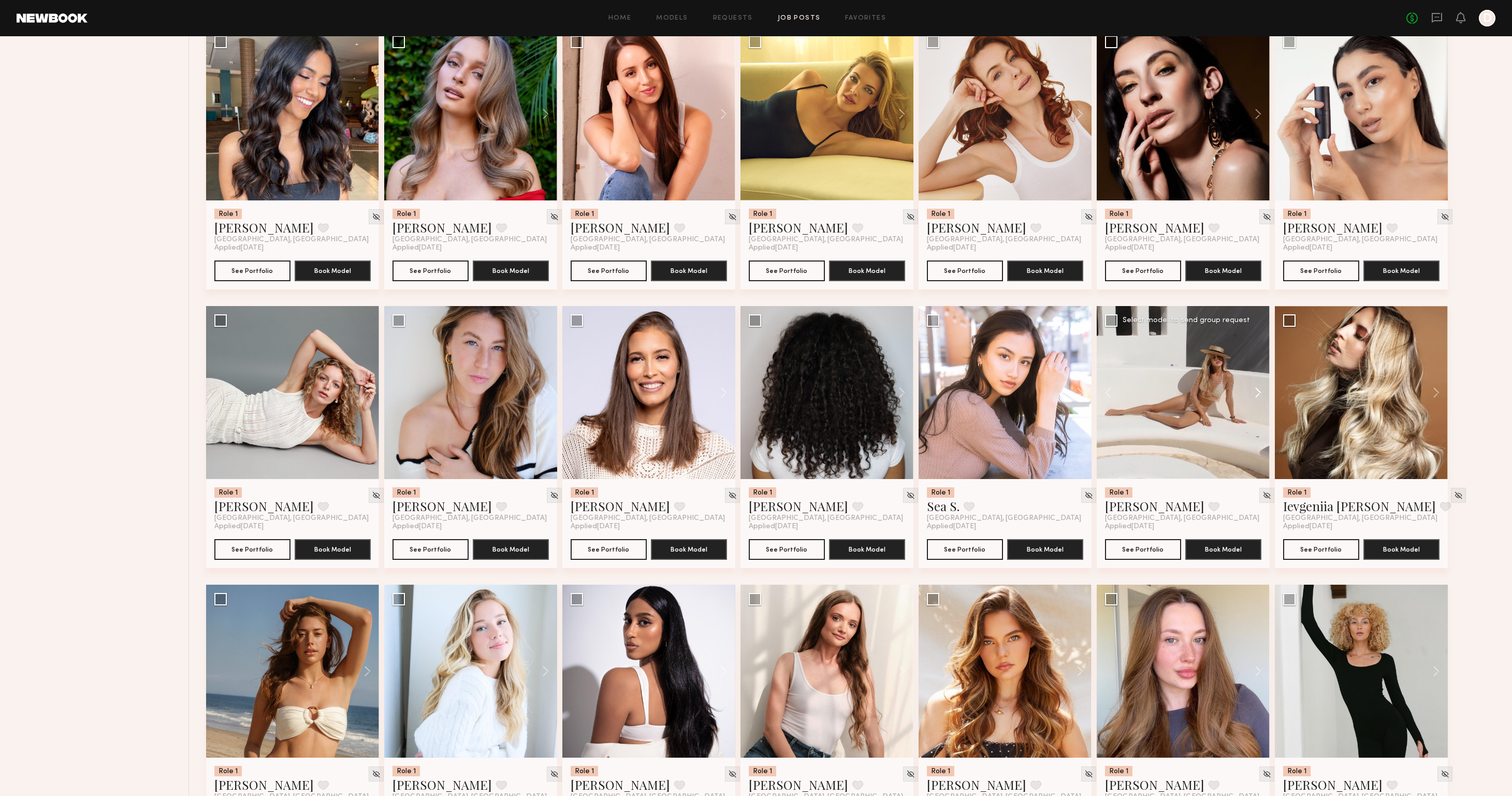
click at [1259, 392] on button at bounding box center [1253, 392] width 33 height 173
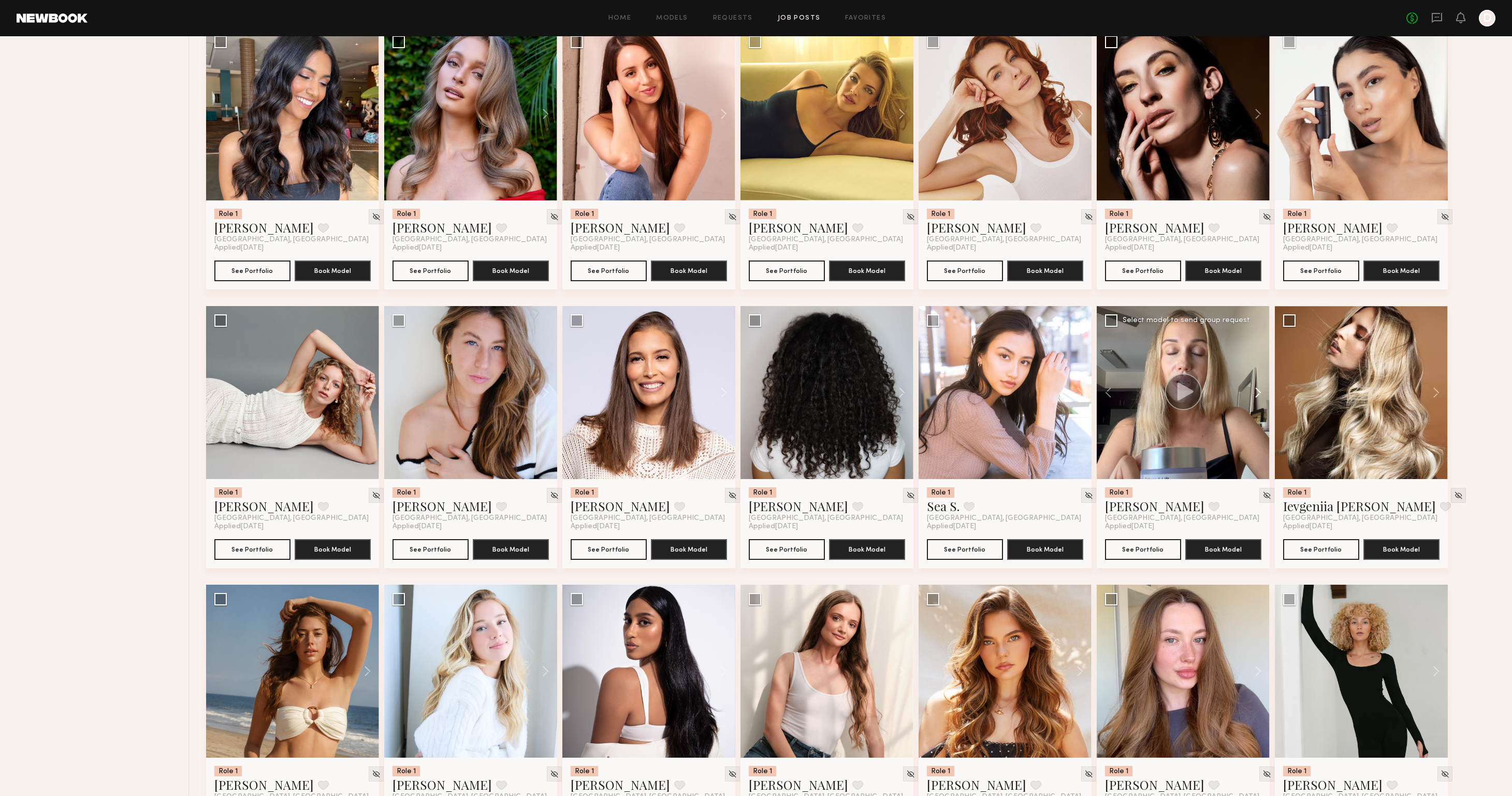
click at [1259, 392] on button at bounding box center [1253, 392] width 33 height 173
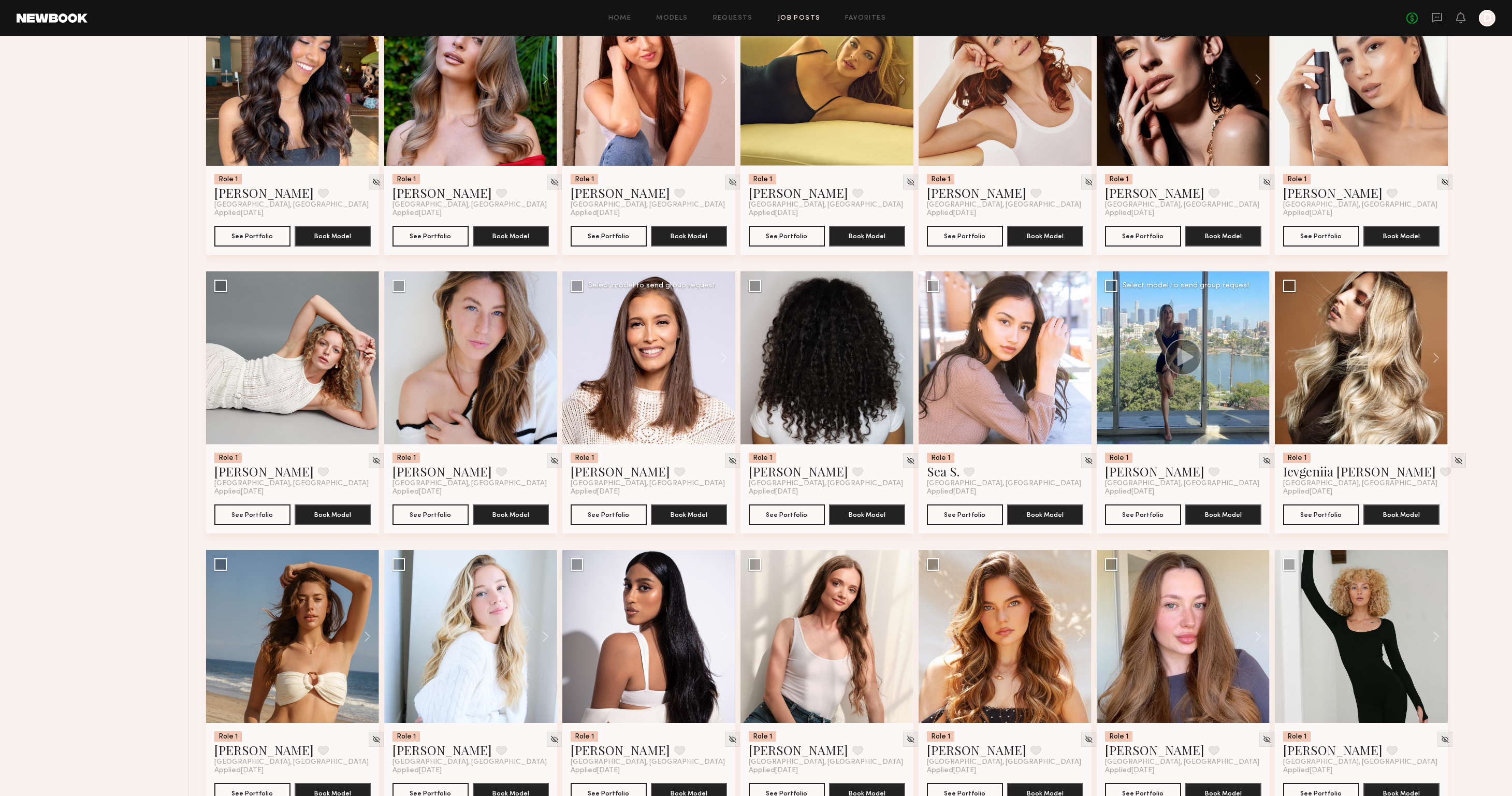
scroll to position [1412, 0]
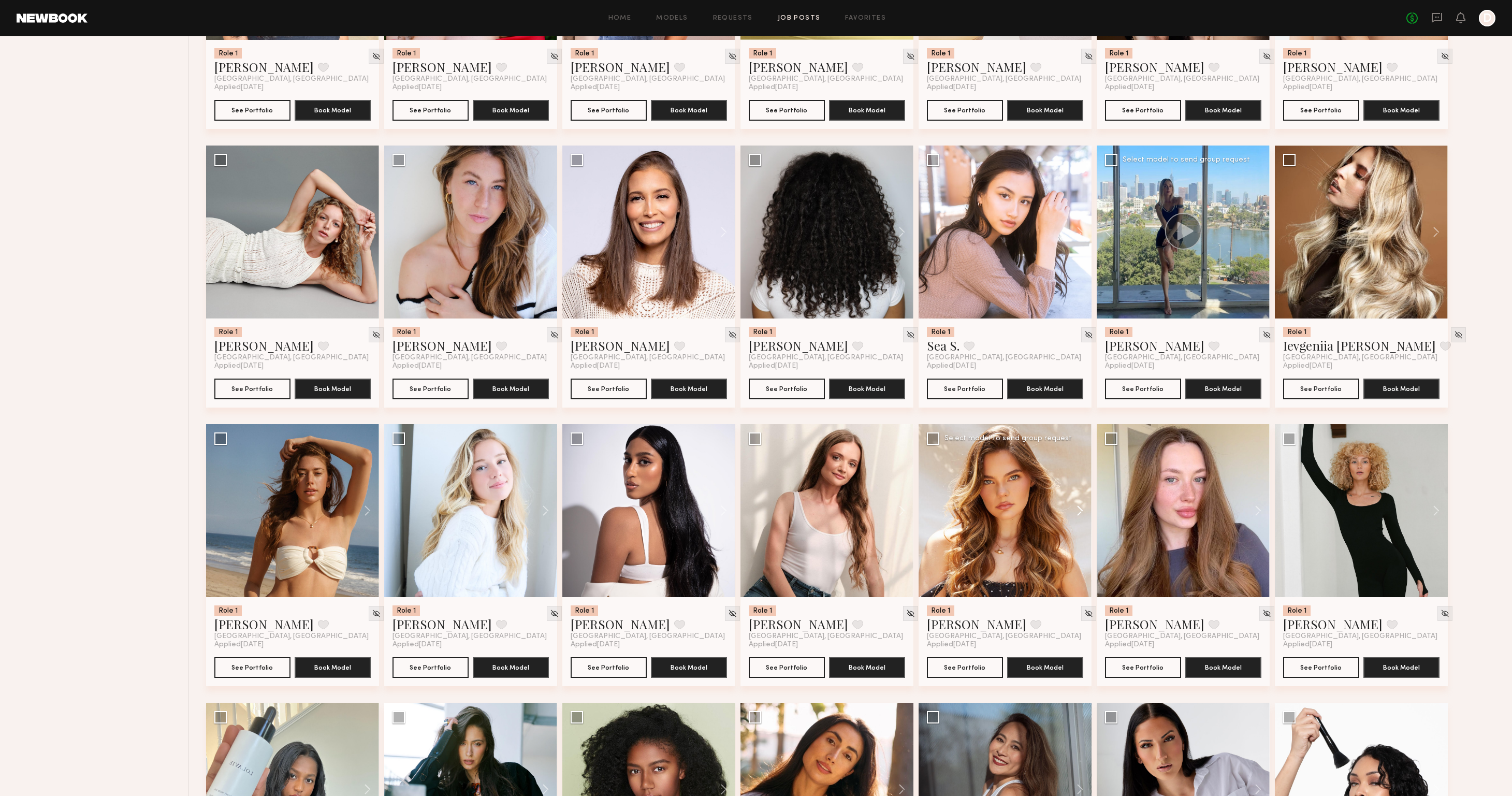
click at [1079, 509] on button at bounding box center [1074, 511] width 33 height 173
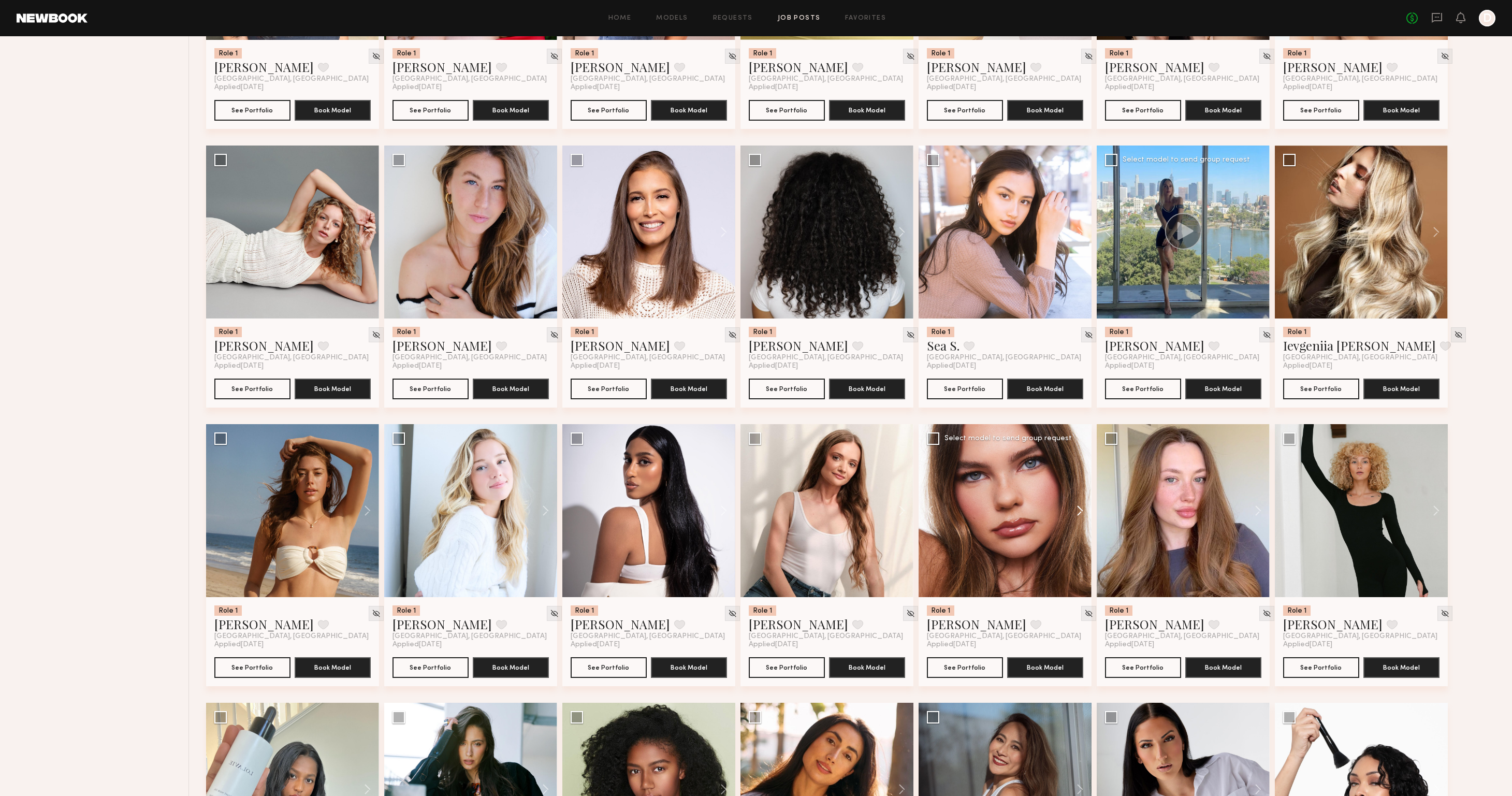
click at [1079, 509] on button at bounding box center [1074, 511] width 33 height 173
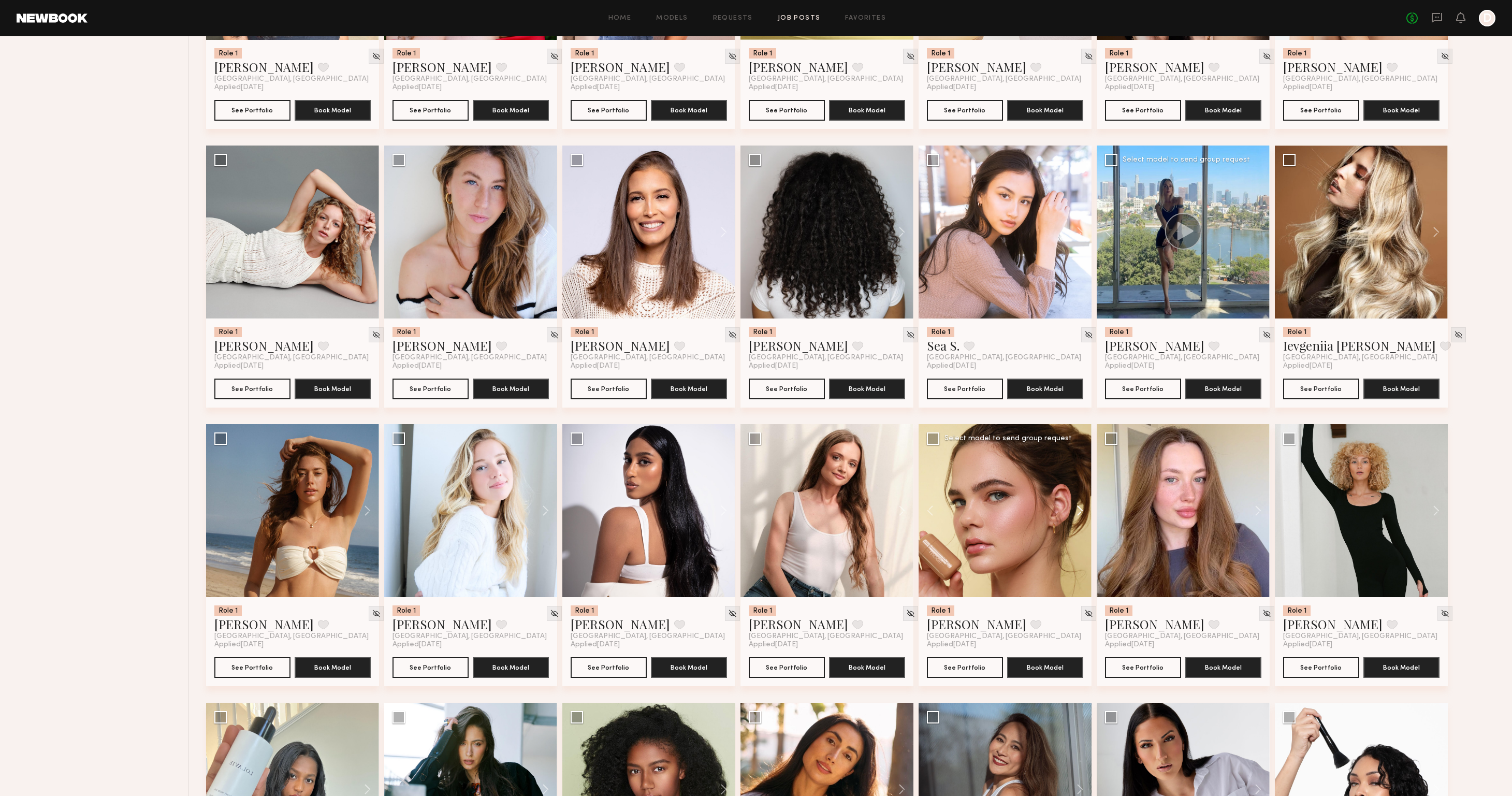
click at [1079, 509] on button at bounding box center [1074, 511] width 33 height 173
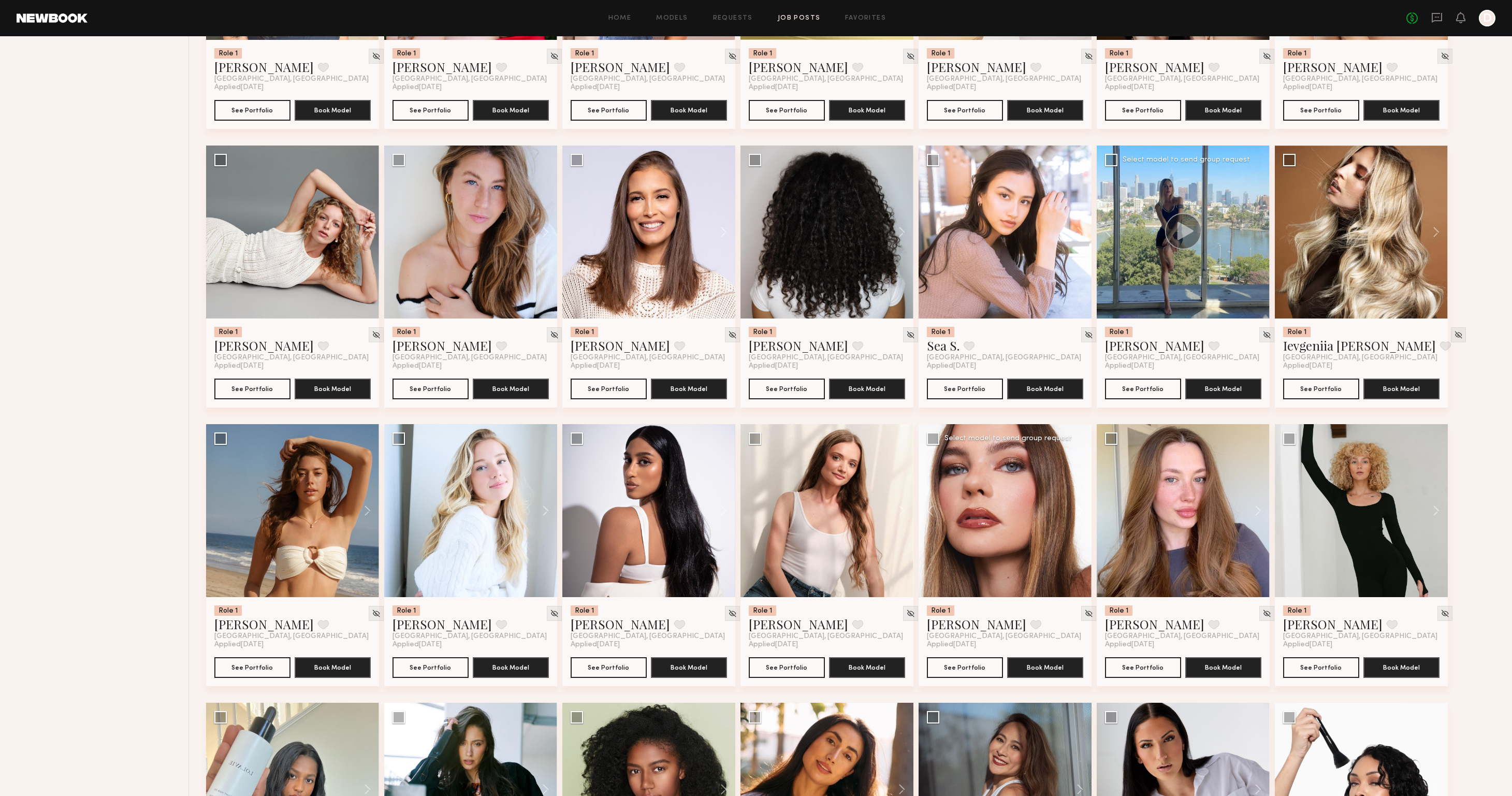
click at [1079, 509] on button at bounding box center [1074, 511] width 33 height 173
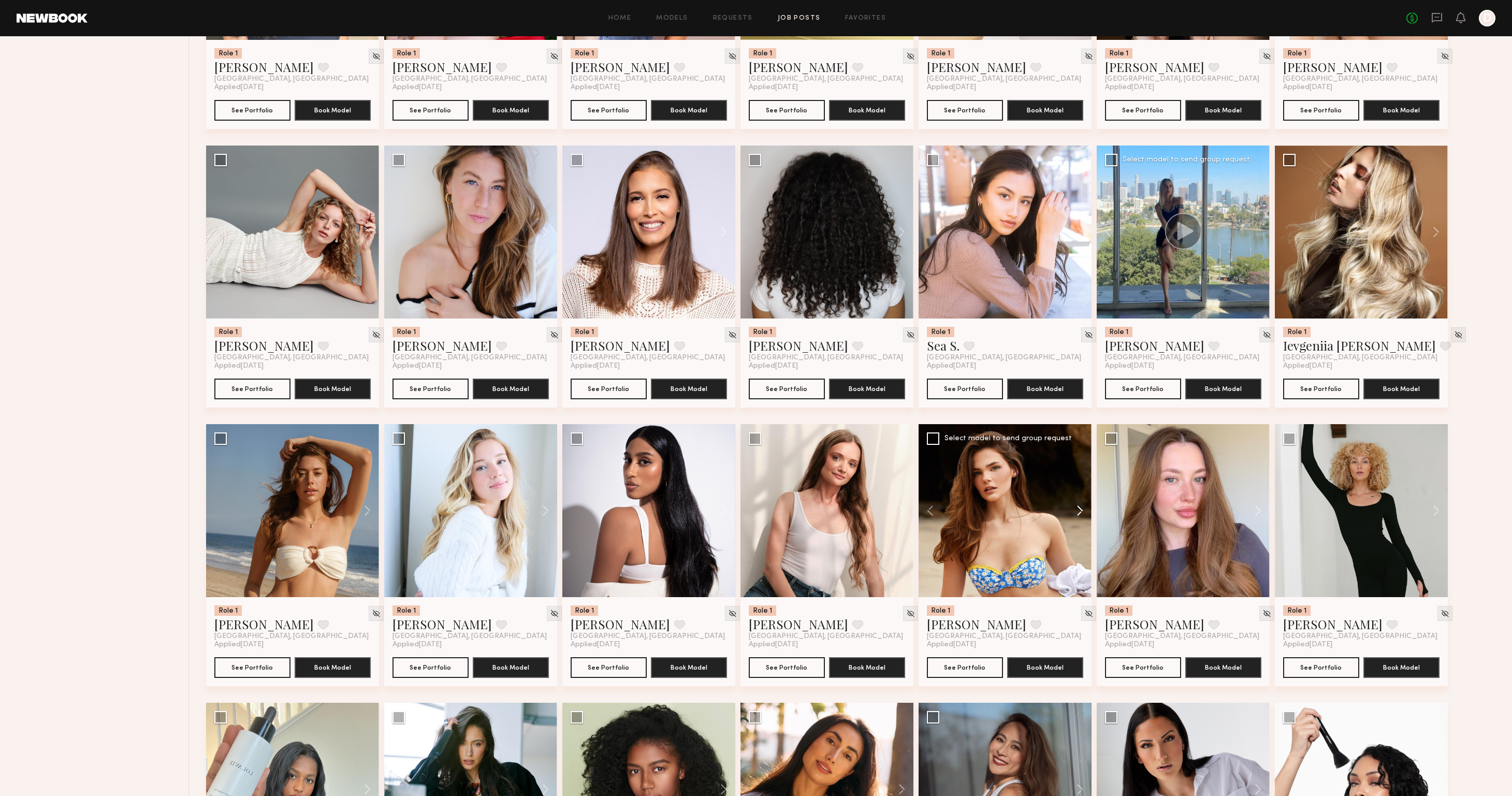
click at [1079, 509] on button at bounding box center [1074, 511] width 33 height 173
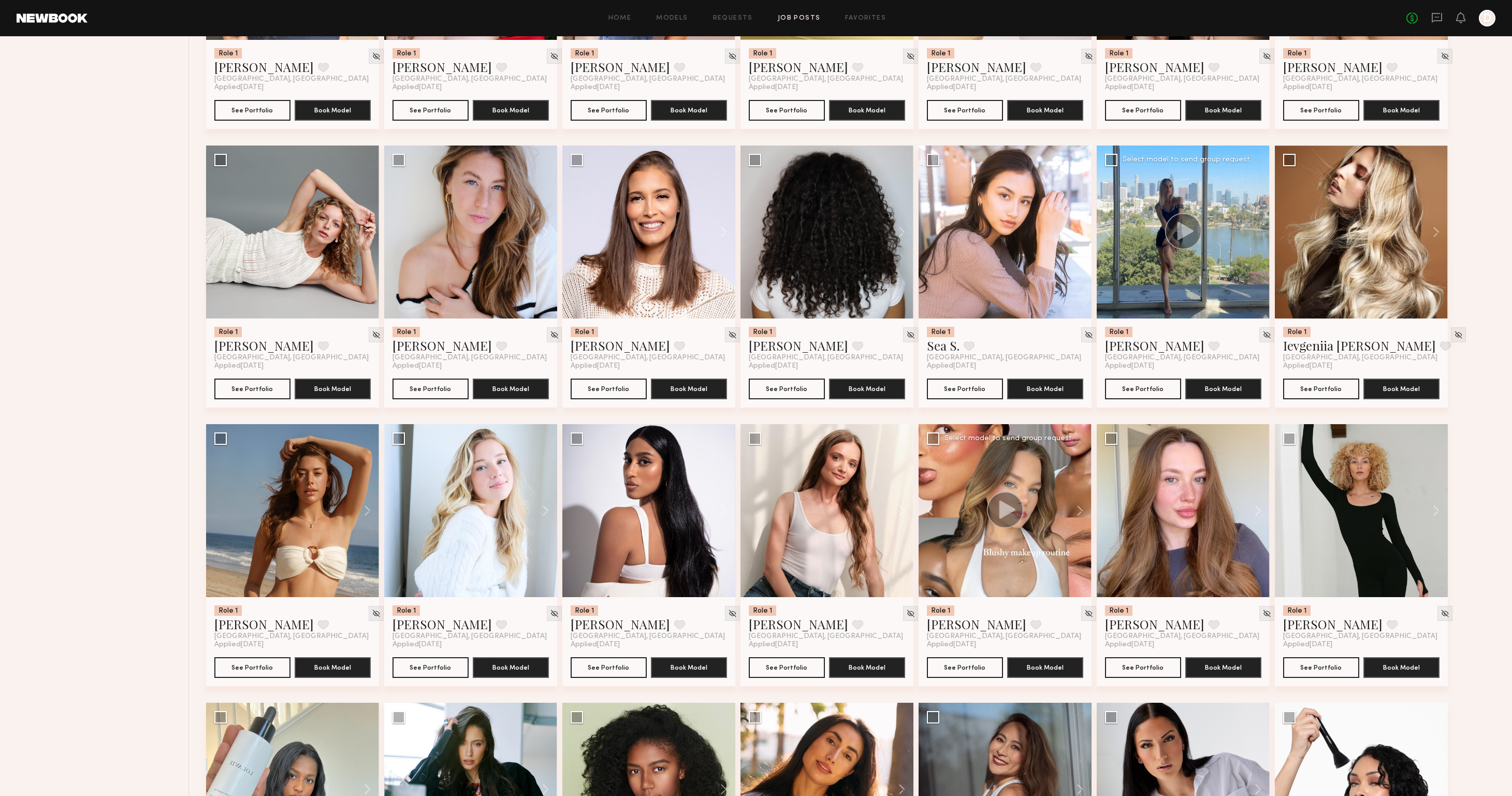
click at [1000, 508] on icon at bounding box center [1007, 509] width 16 height 18
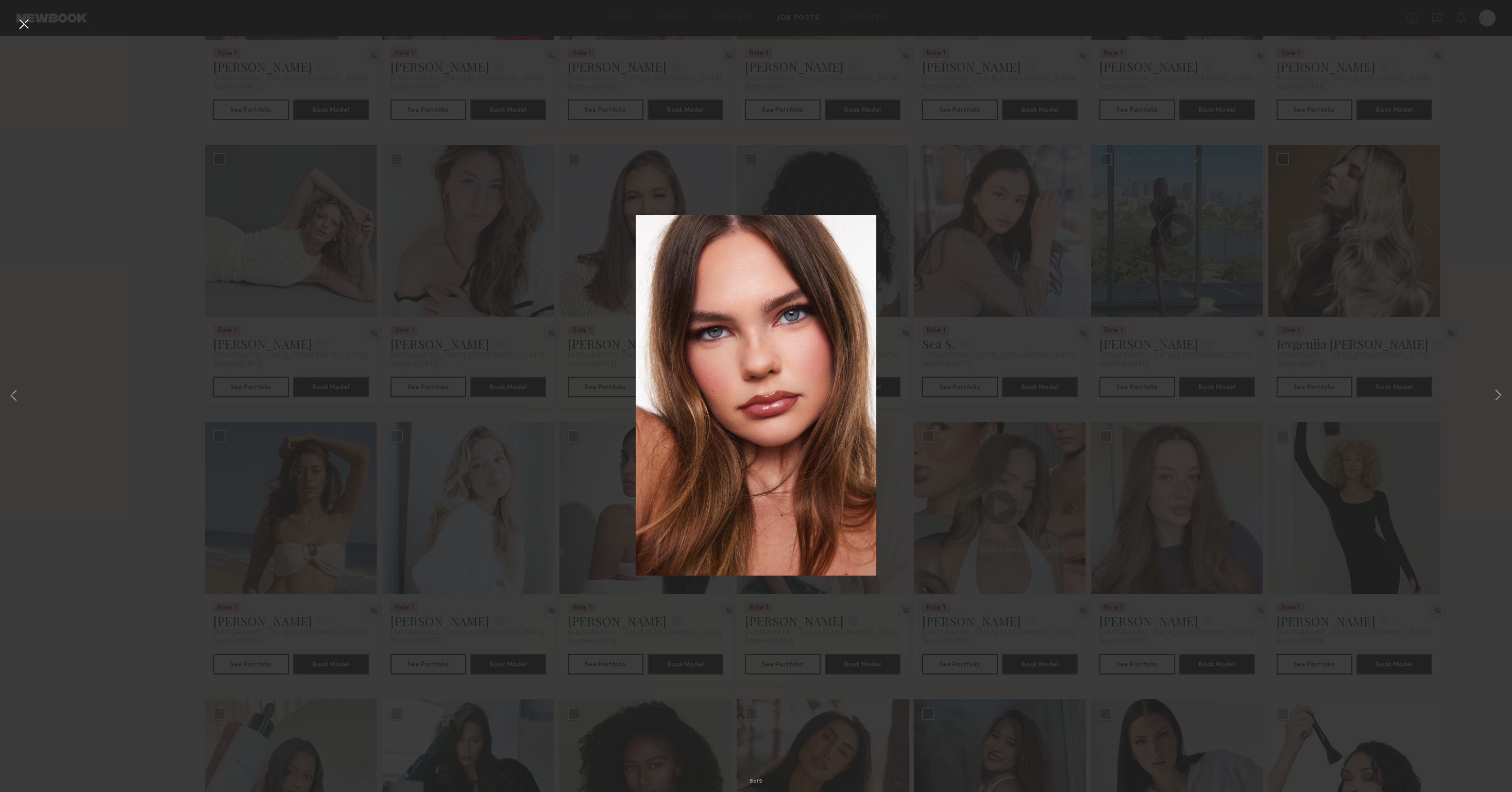
click at [567, 200] on div "6 of 9" at bounding box center [756, 396] width 1512 height 792
click at [22, 22] on button at bounding box center [24, 24] width 16 height 18
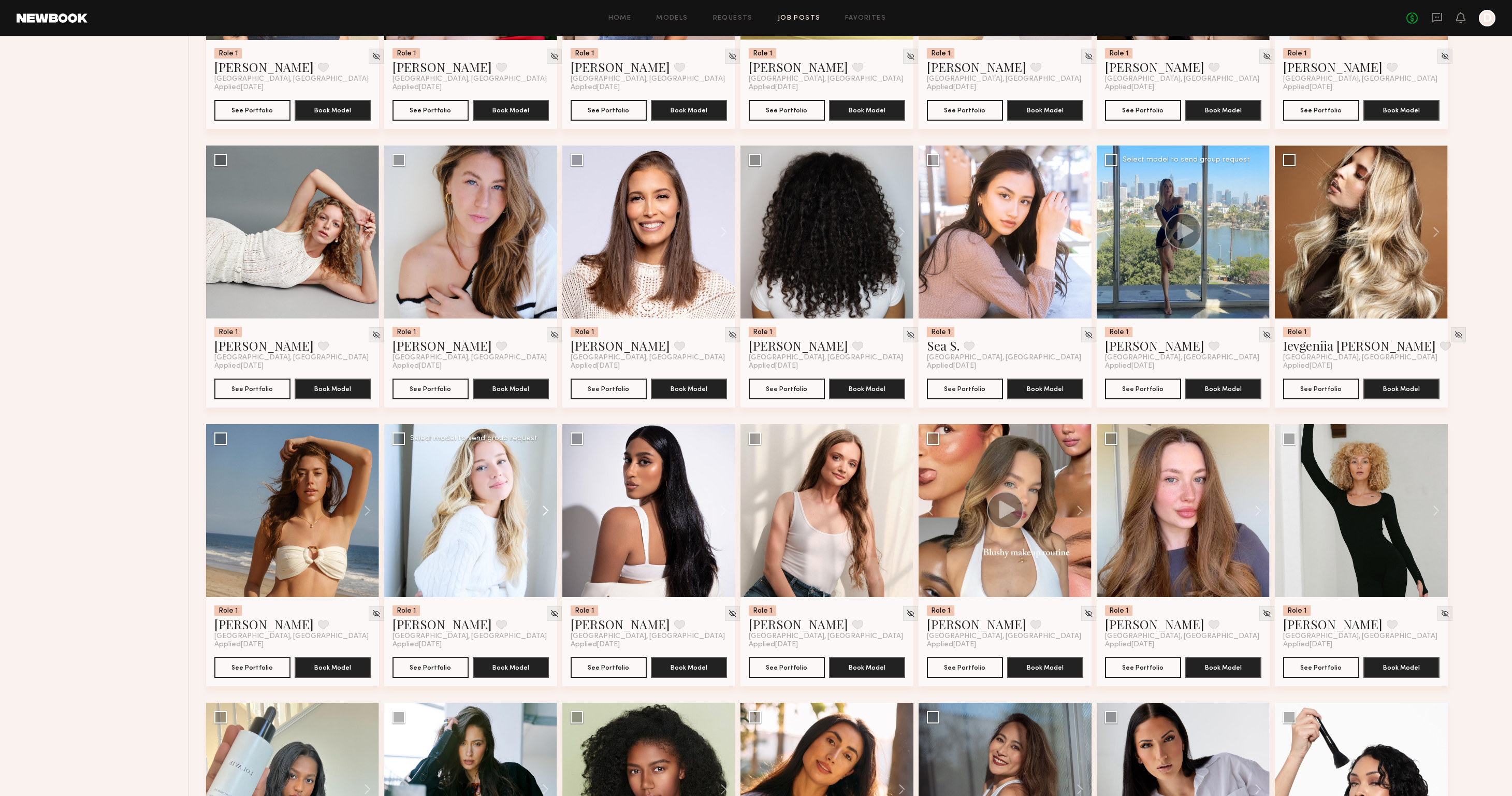
click at [546, 510] on button at bounding box center [541, 511] width 33 height 173
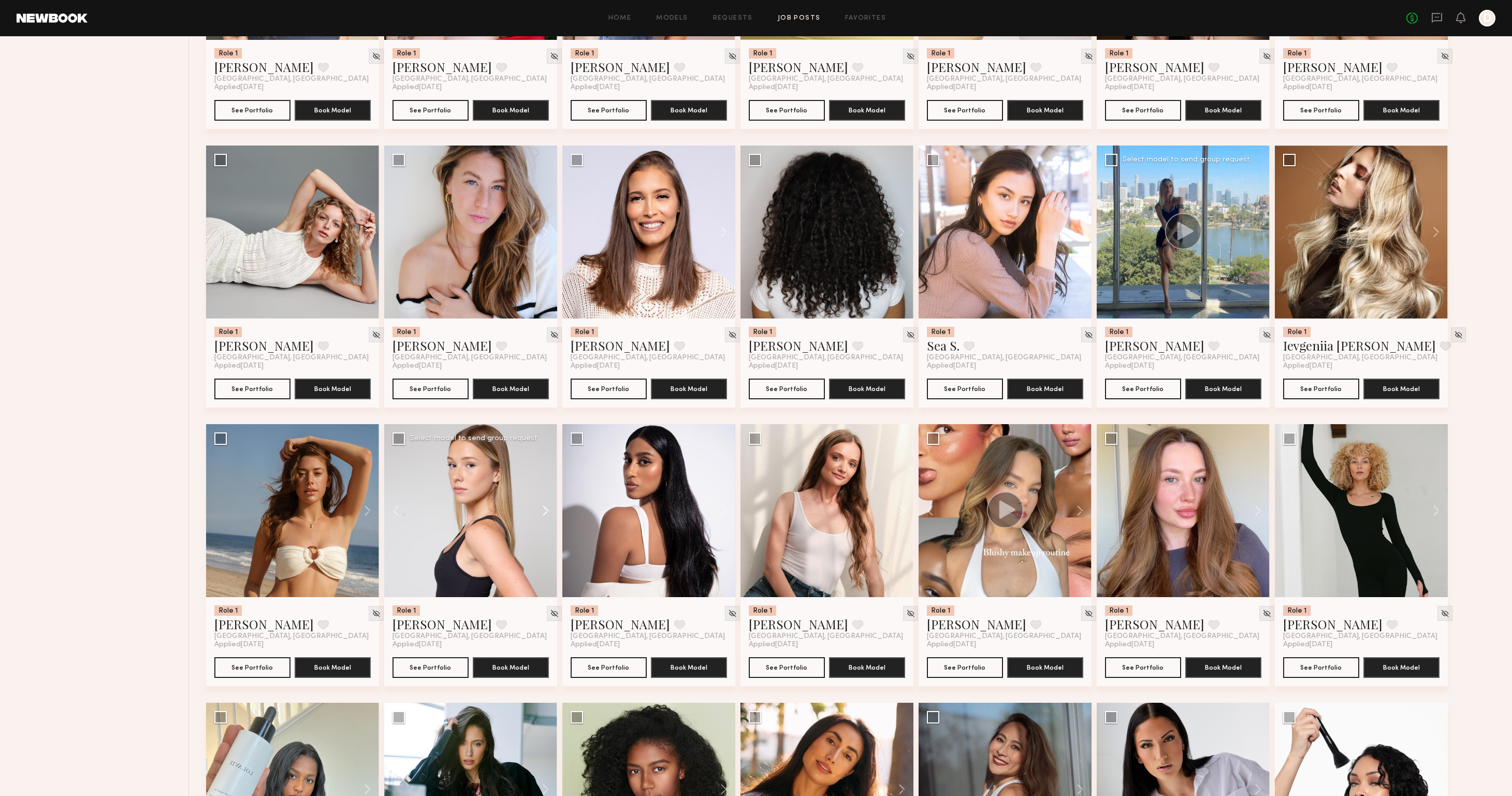
click at [546, 510] on button at bounding box center [541, 511] width 33 height 173
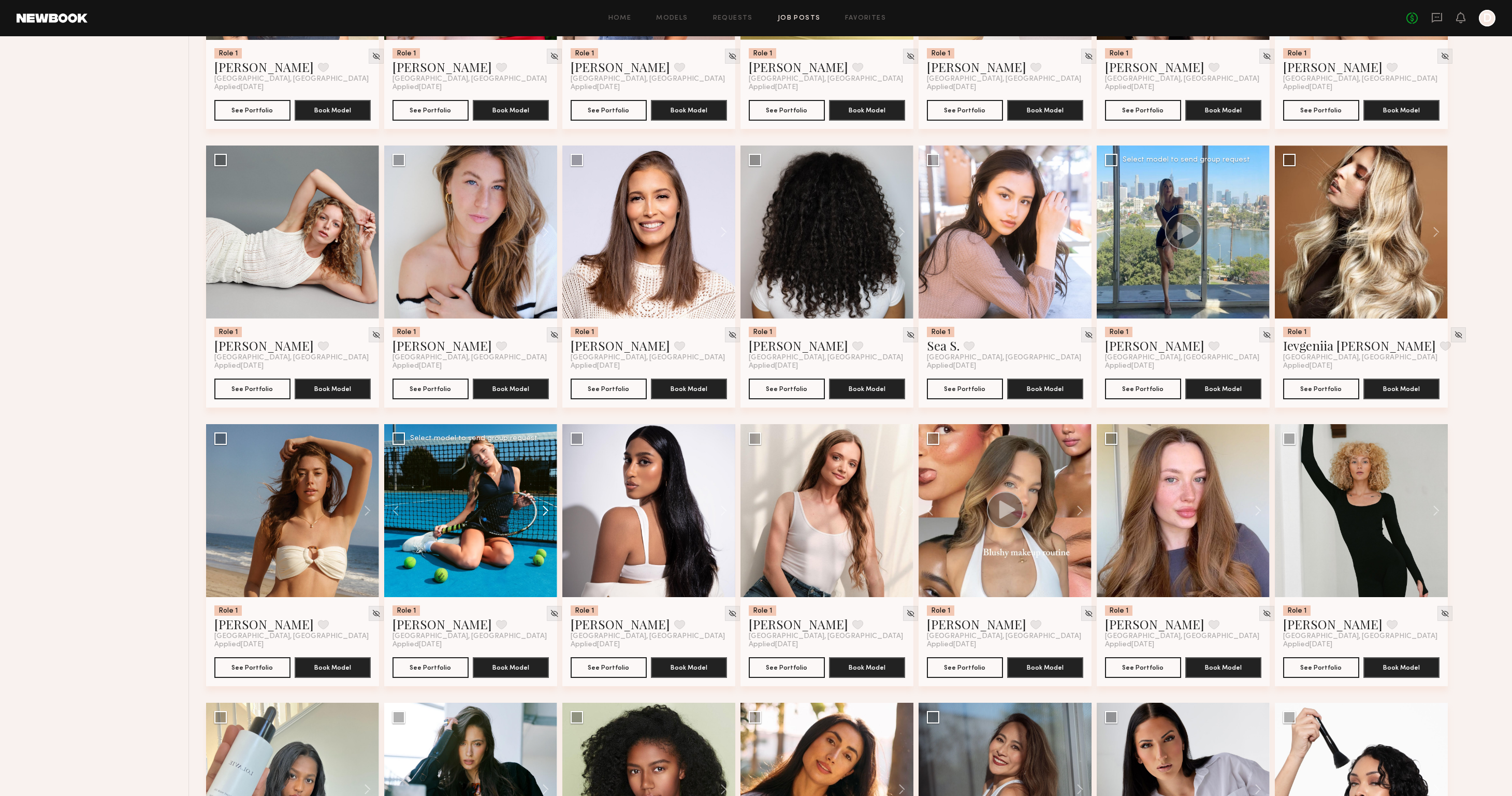
click at [546, 510] on button at bounding box center [541, 511] width 33 height 173
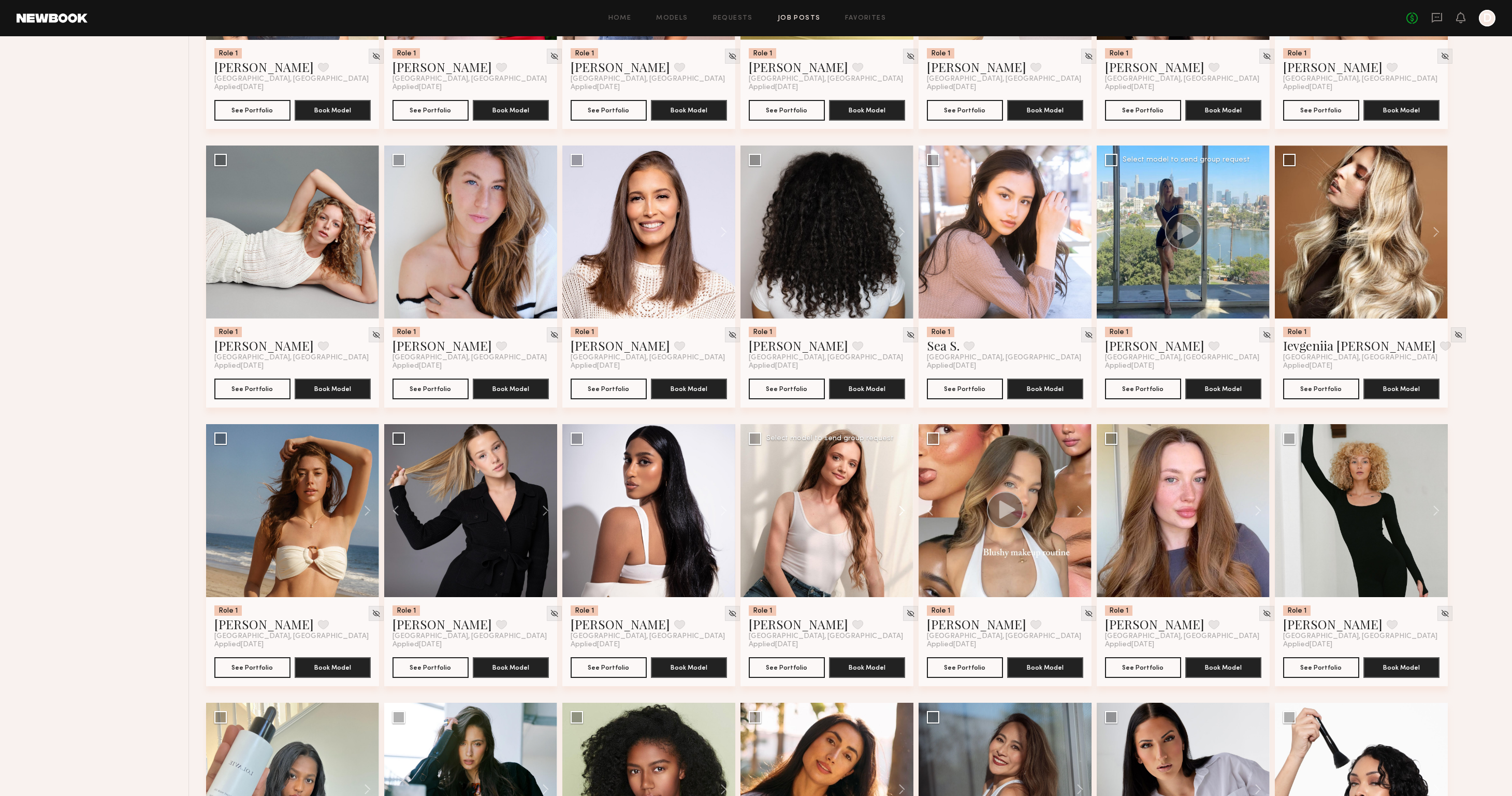
click at [899, 509] on button at bounding box center [897, 511] width 33 height 173
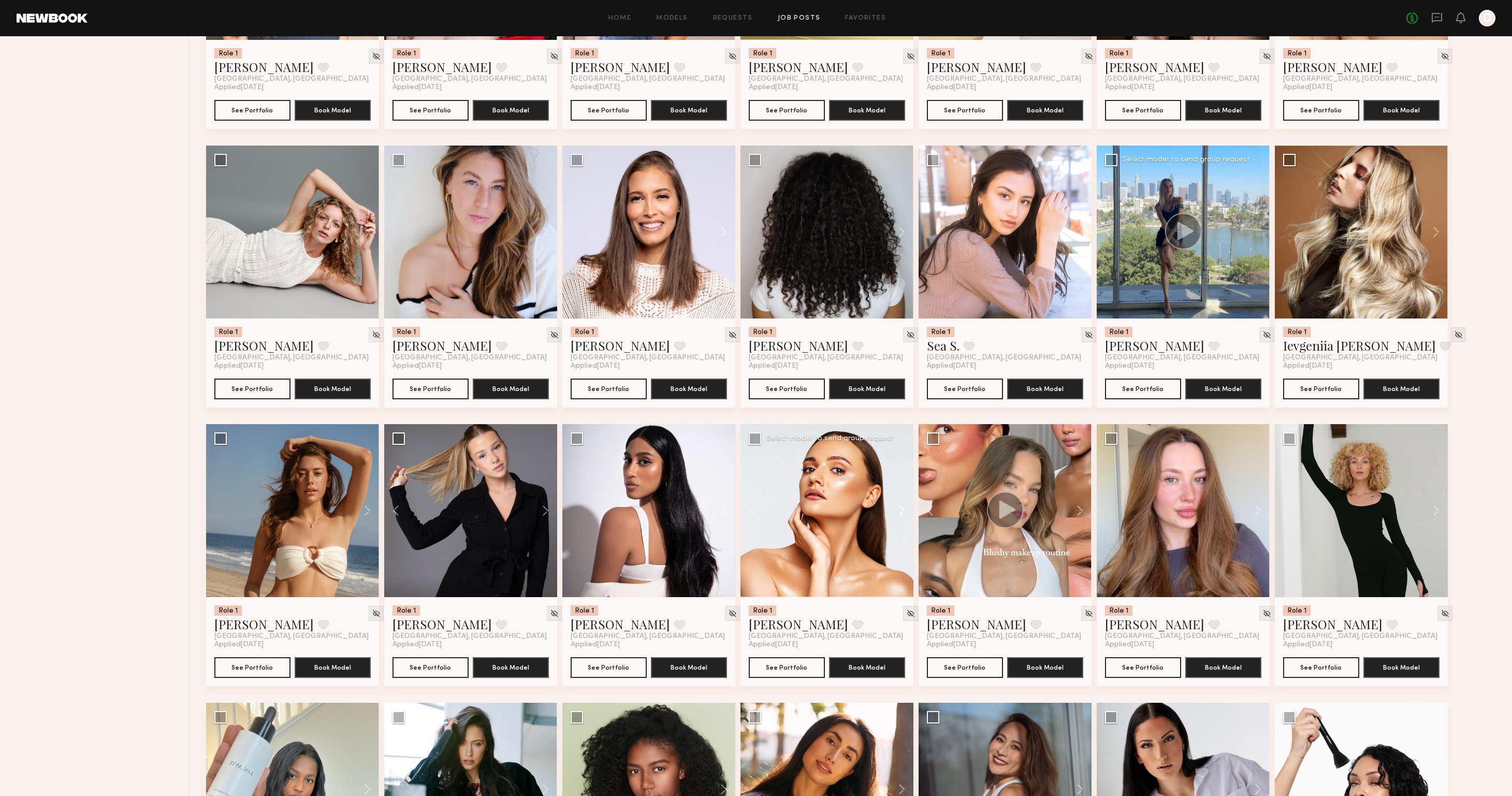
click at [899, 509] on button at bounding box center [897, 511] width 33 height 173
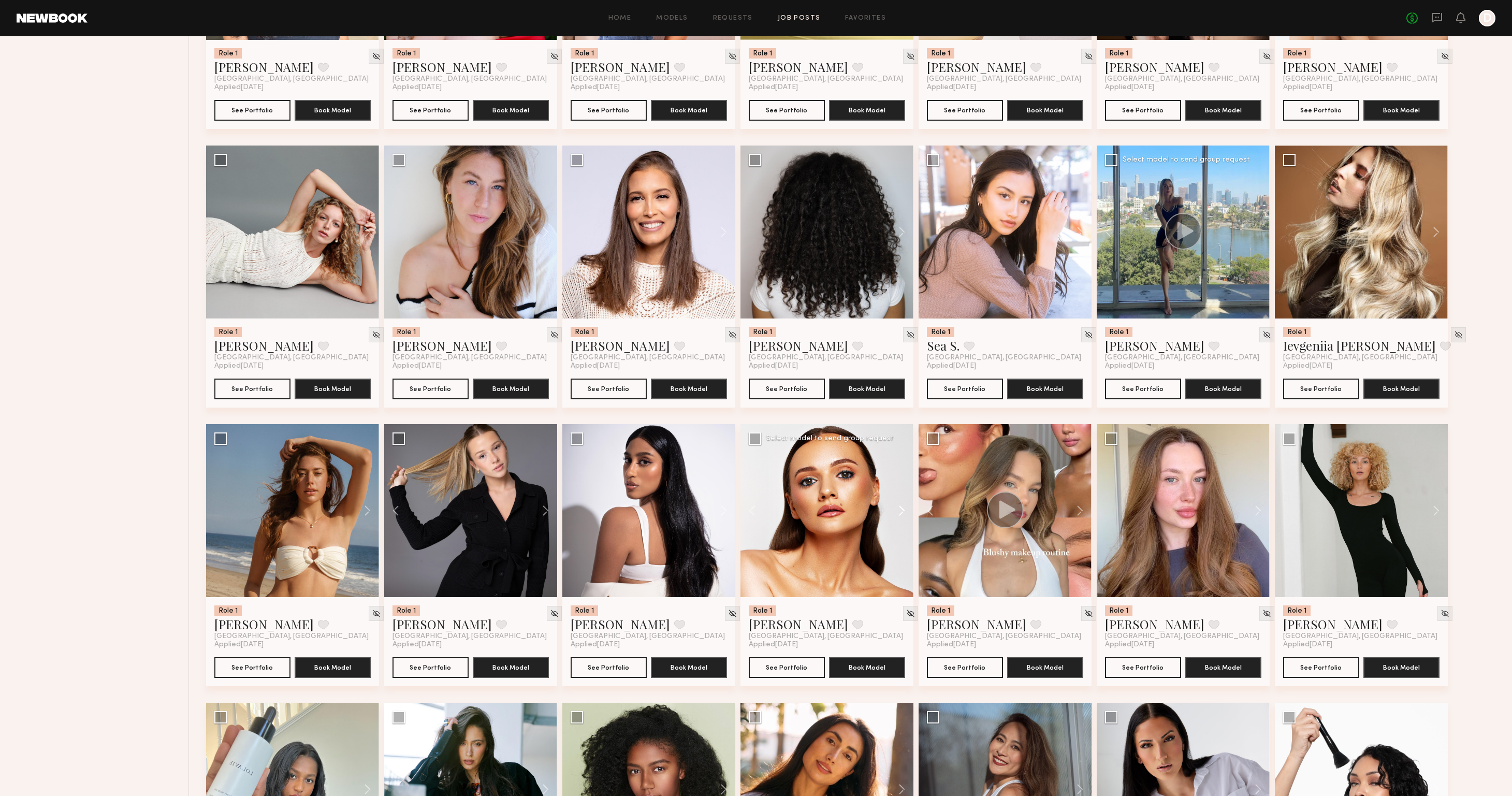
click at [899, 509] on button at bounding box center [897, 511] width 33 height 173
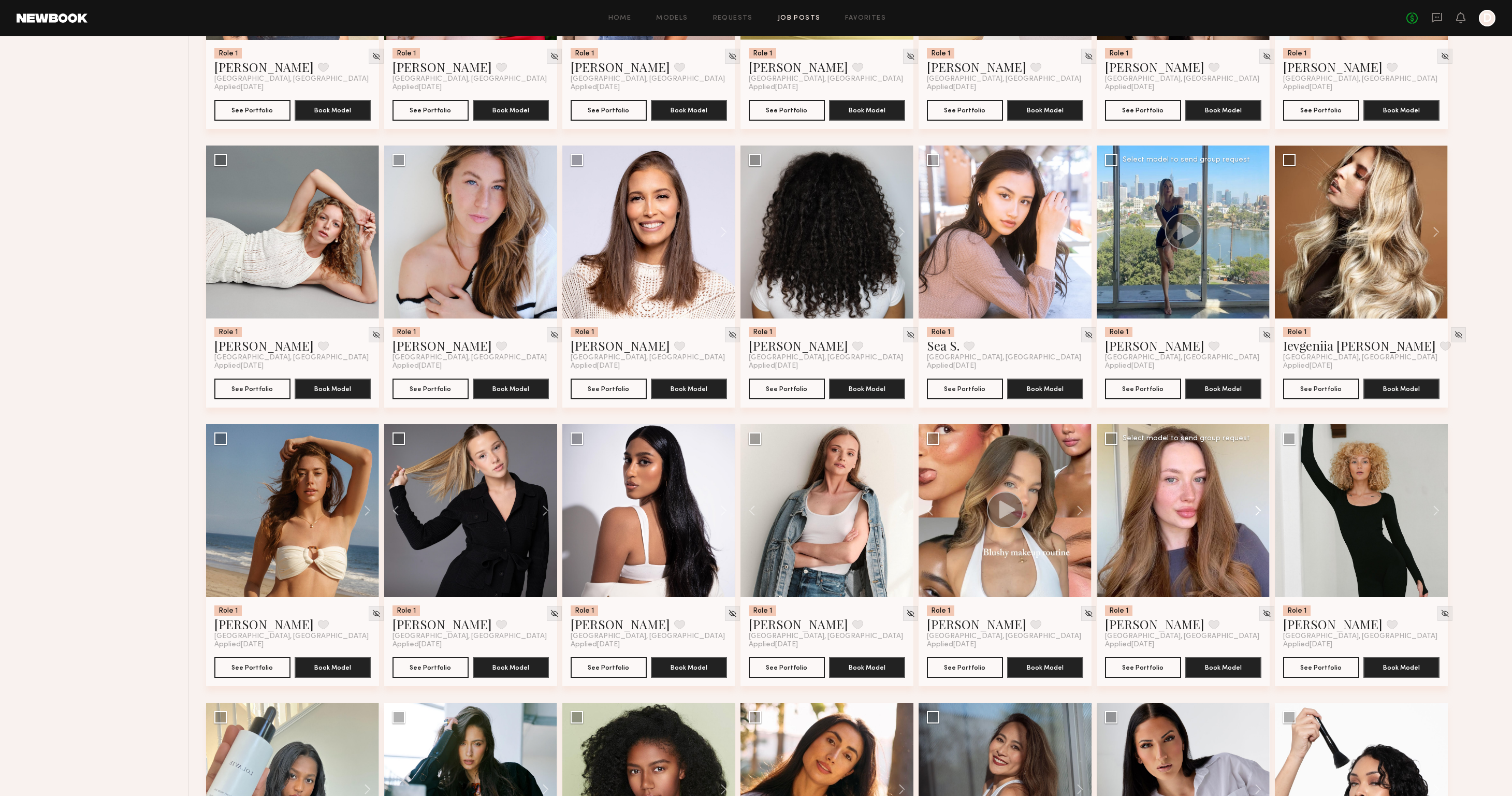
click at [1251, 506] on button at bounding box center [1253, 511] width 33 height 173
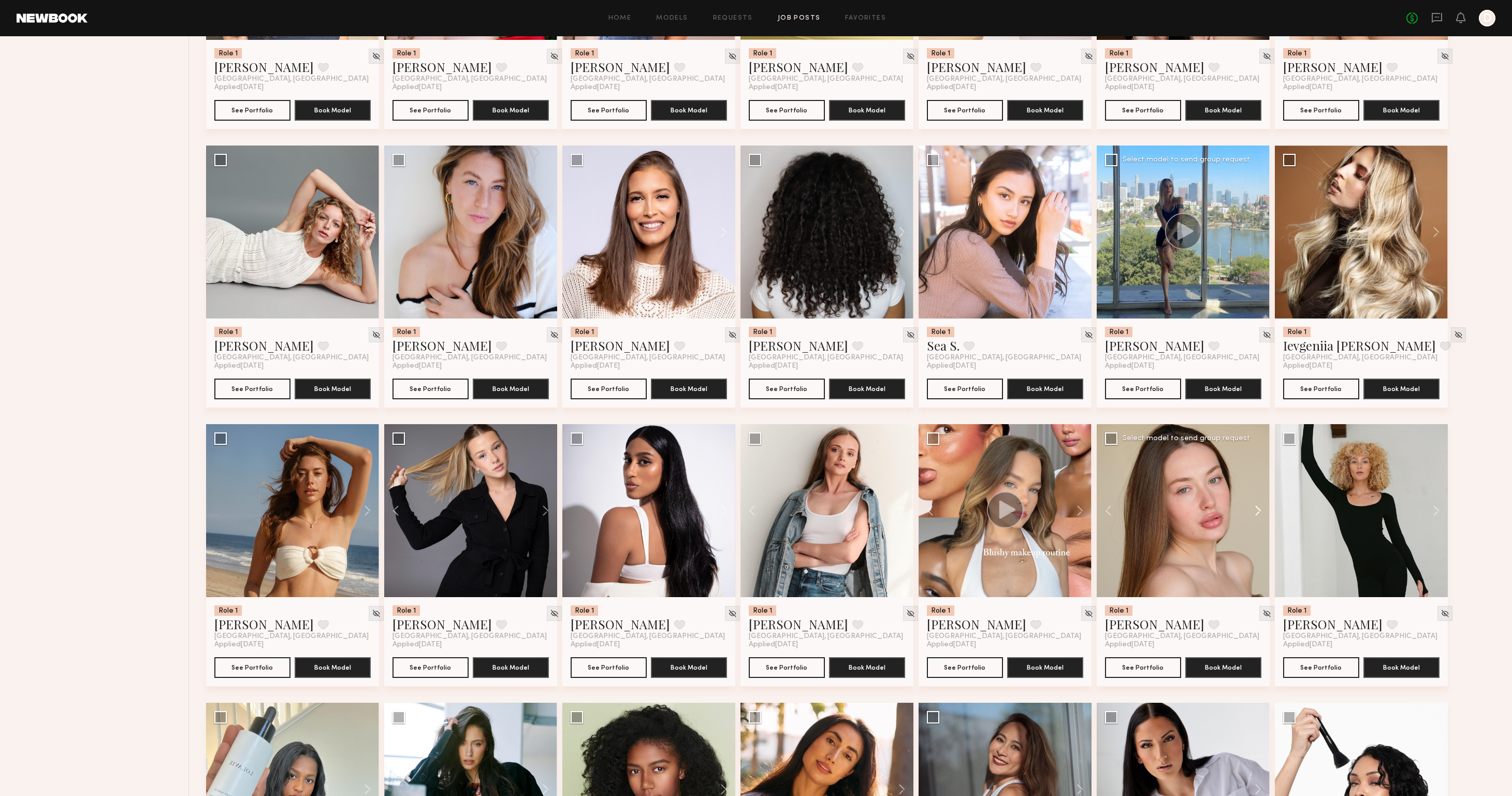
click at [1252, 508] on button at bounding box center [1253, 511] width 33 height 173
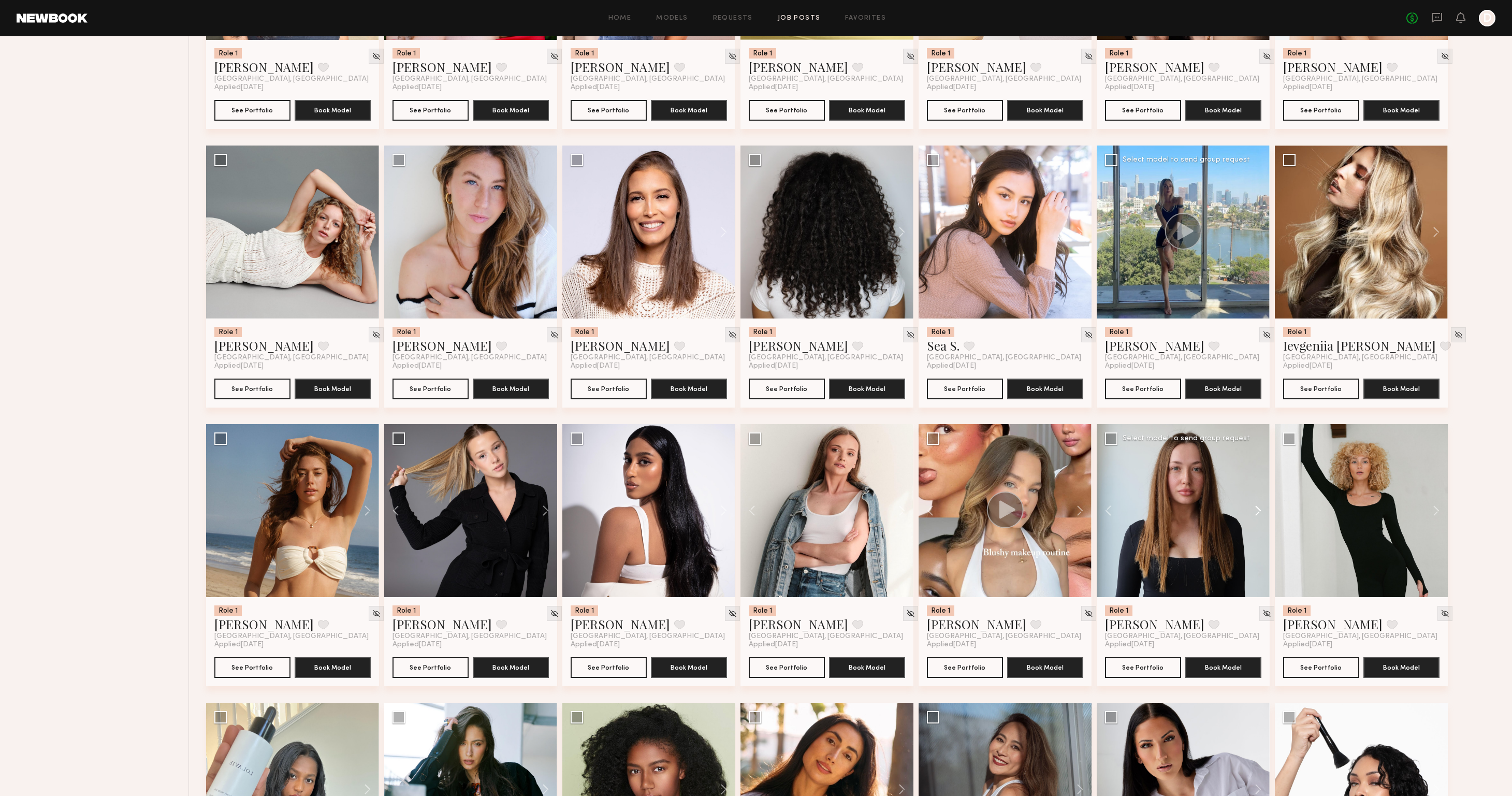
click at [1252, 508] on button at bounding box center [1253, 511] width 33 height 173
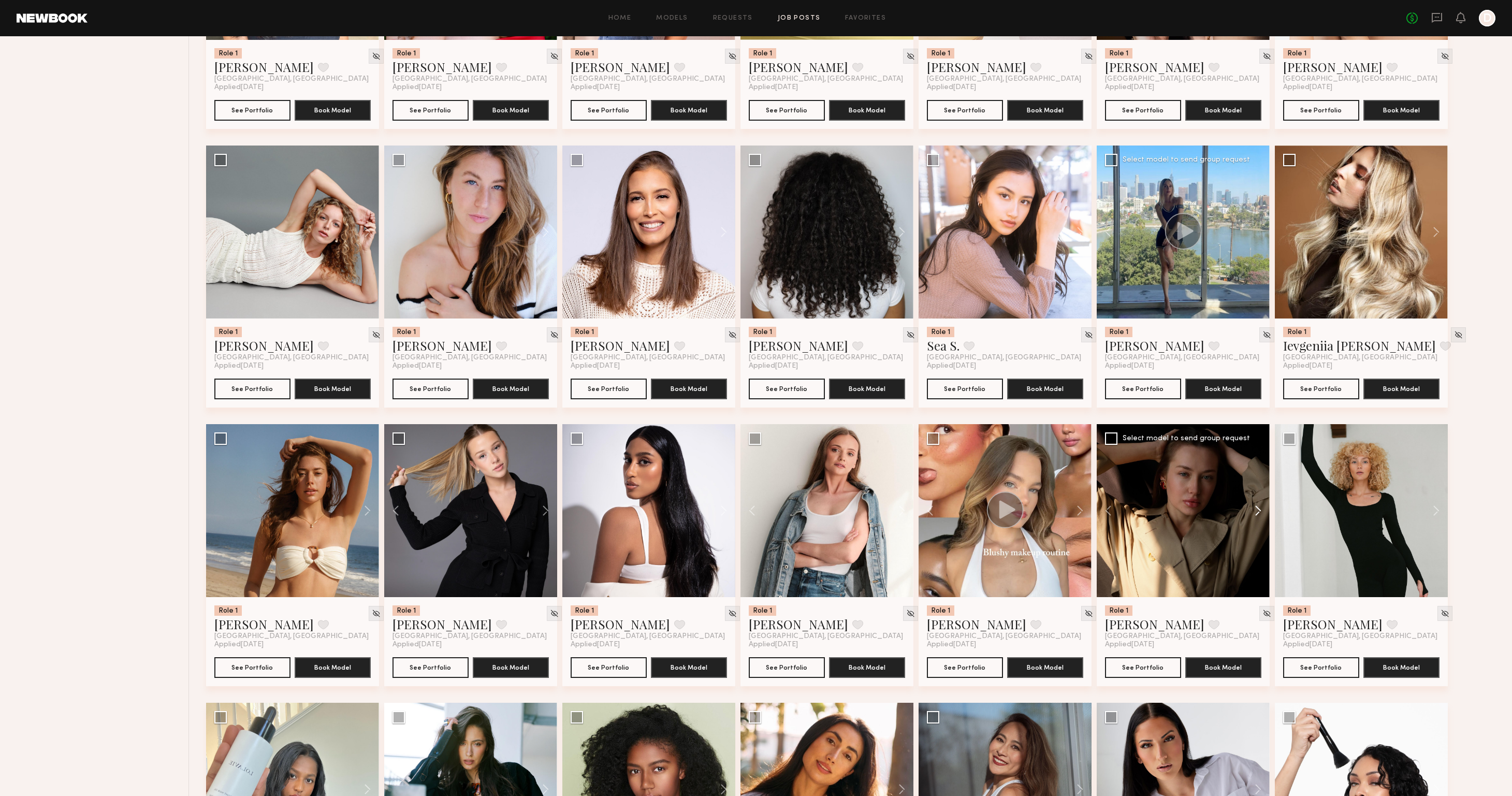
click at [1252, 508] on button at bounding box center [1253, 511] width 33 height 173
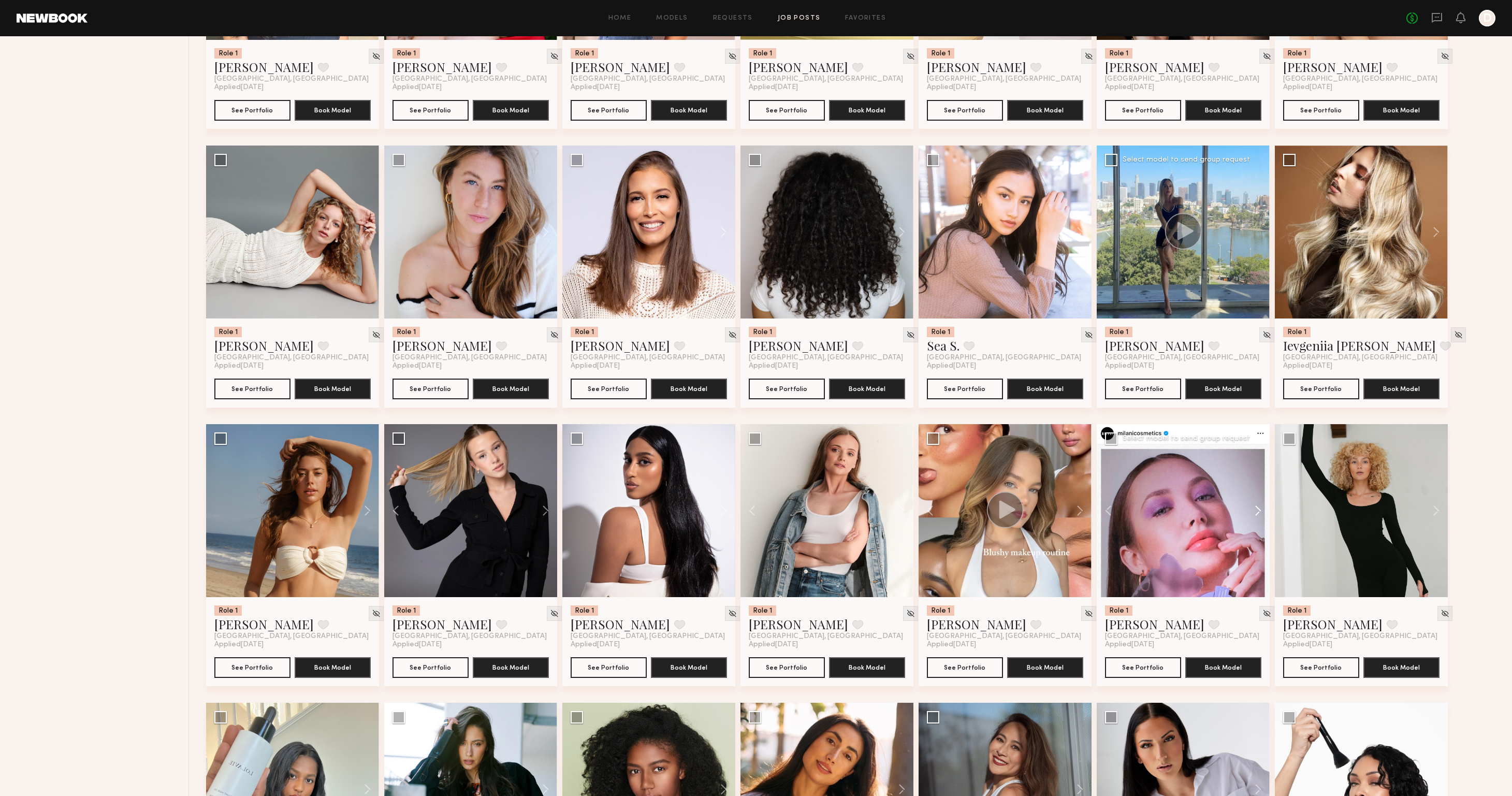
click at [1252, 508] on button at bounding box center [1253, 511] width 33 height 173
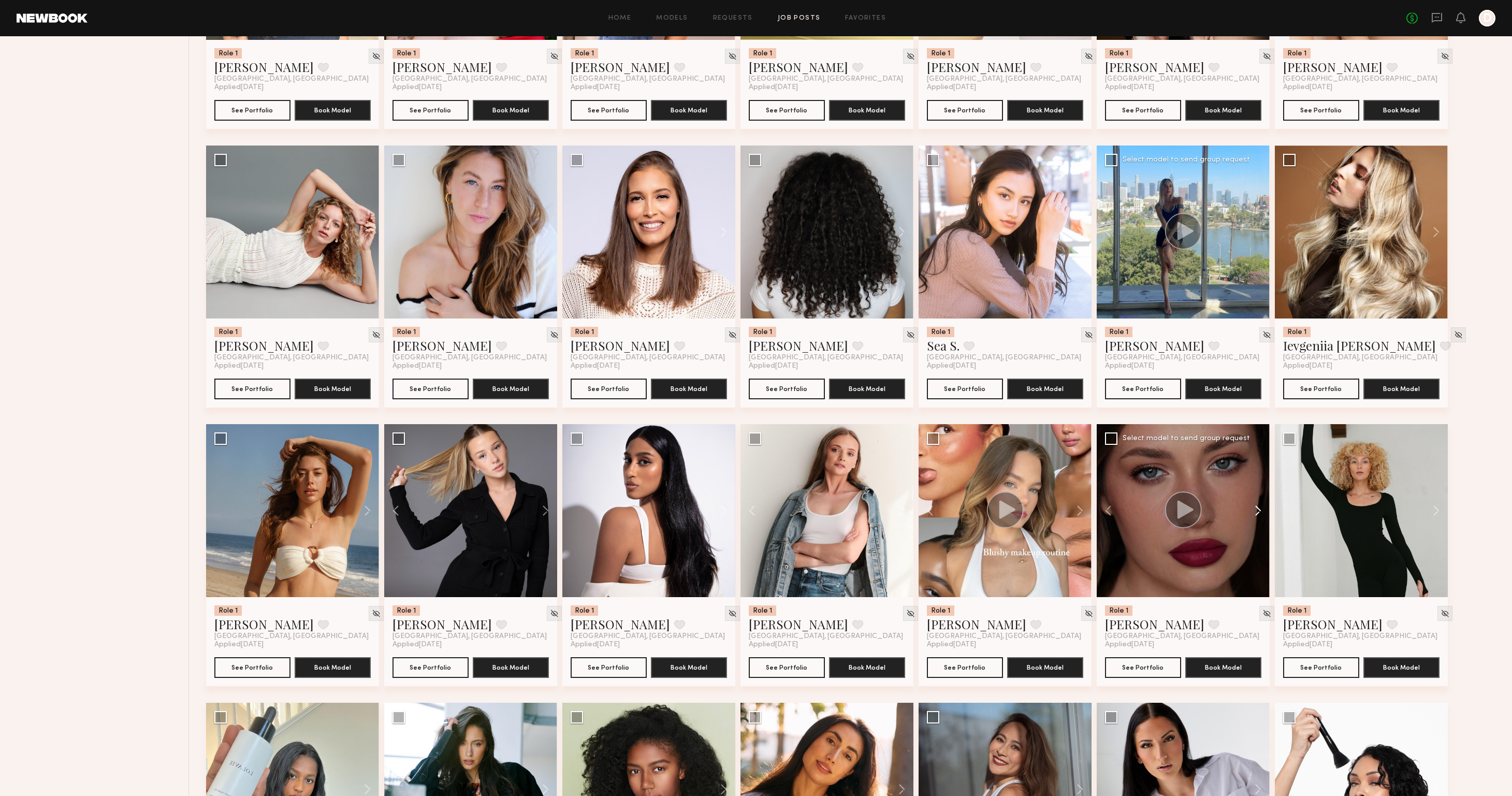
click at [1252, 508] on button at bounding box center [1253, 511] width 33 height 173
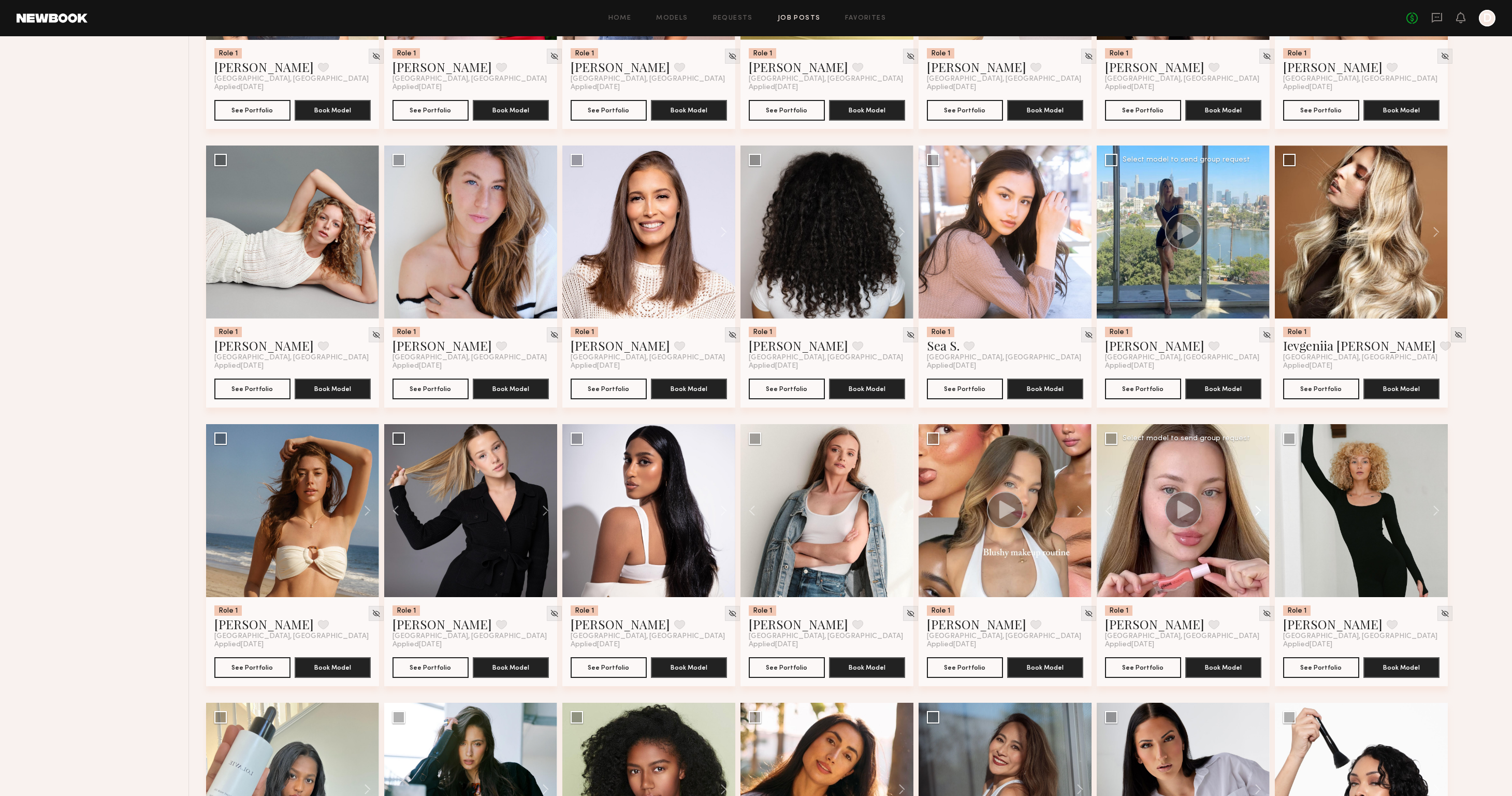
click at [1252, 508] on button at bounding box center [1253, 511] width 33 height 173
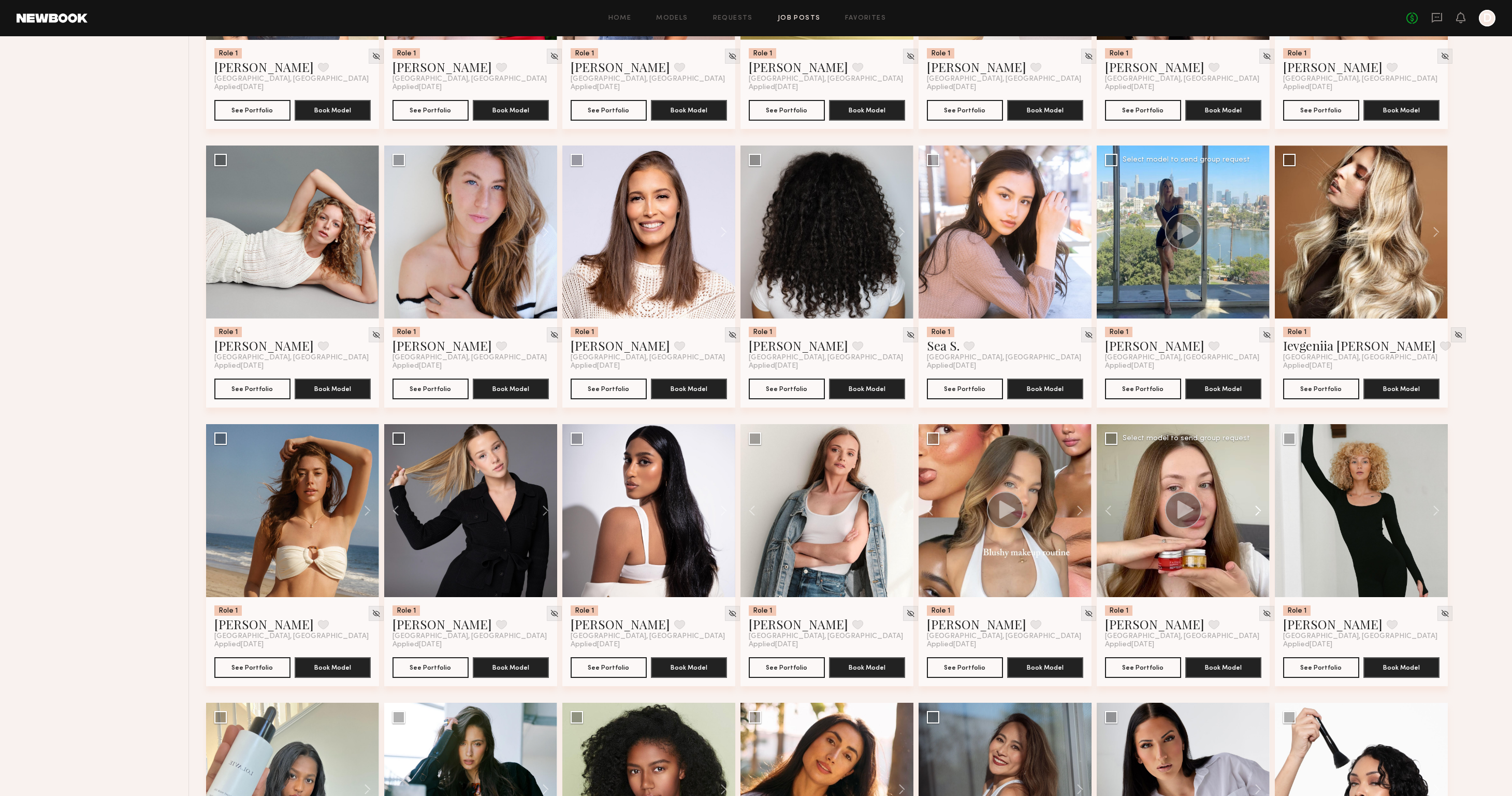
click at [1252, 508] on button at bounding box center [1253, 511] width 33 height 173
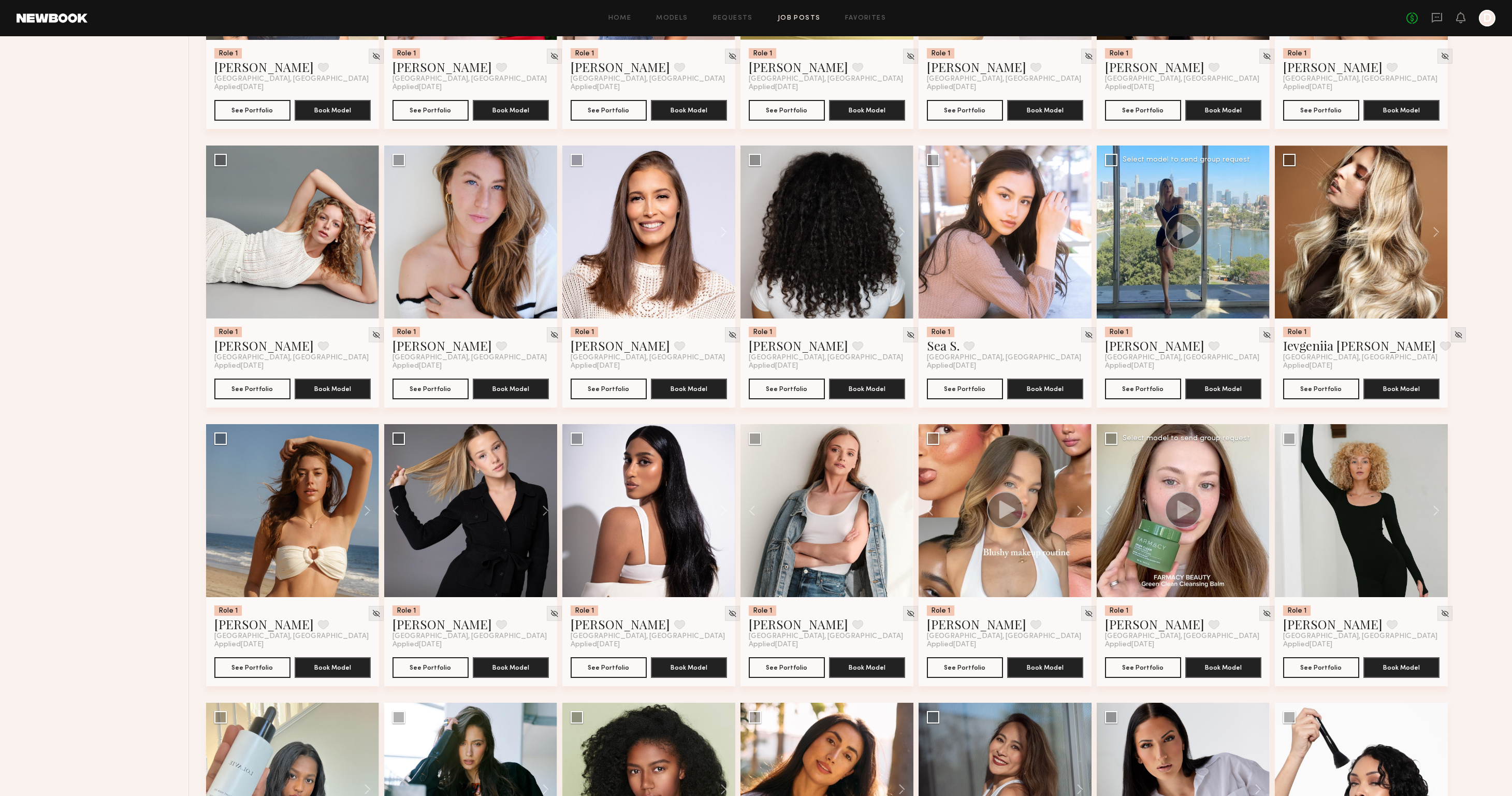
click at [1252, 508] on div at bounding box center [1183, 511] width 173 height 173
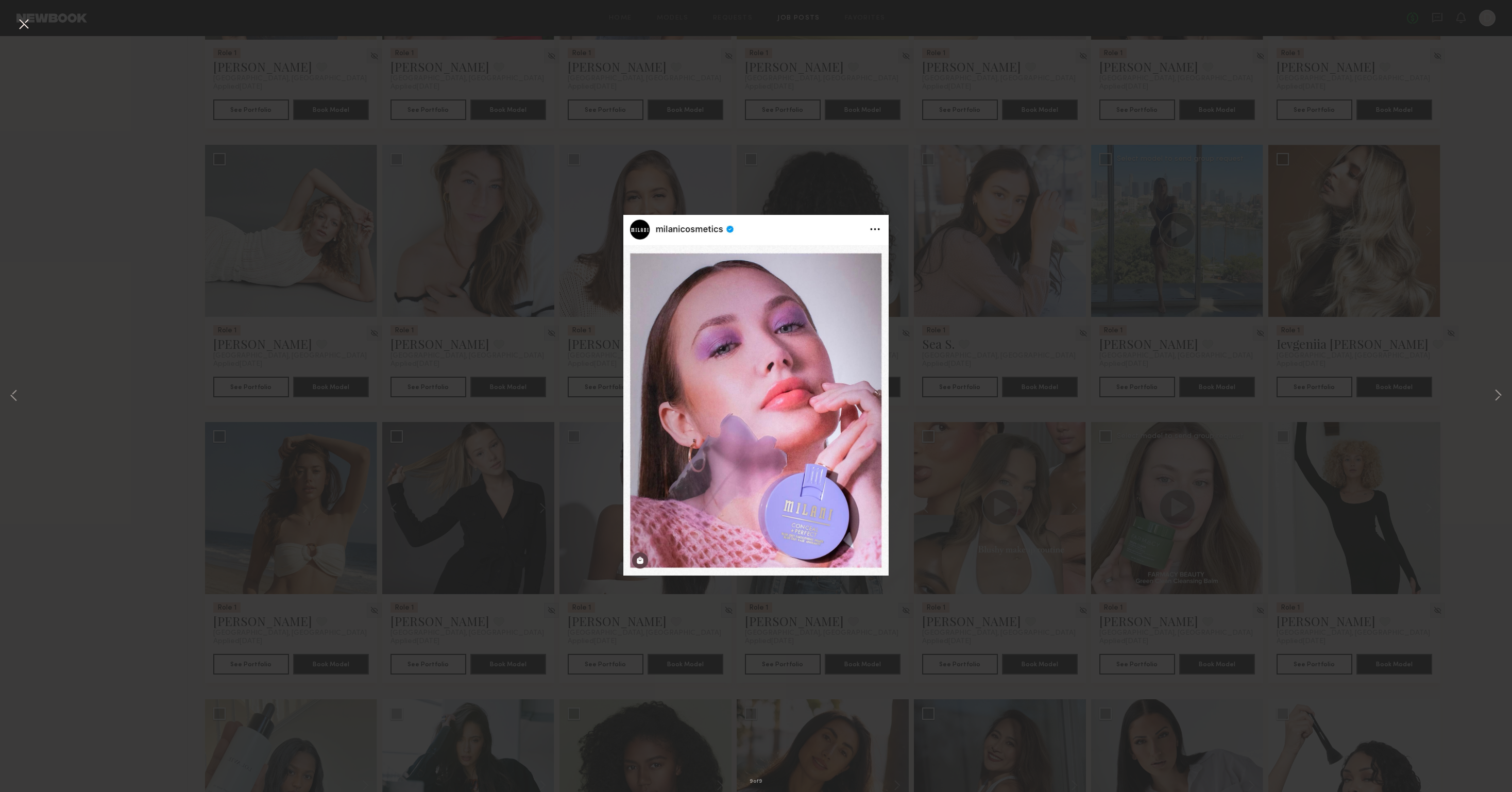
click at [1137, 127] on div "9 of 9" at bounding box center [756, 396] width 1512 height 792
click at [21, 24] on button at bounding box center [24, 24] width 16 height 18
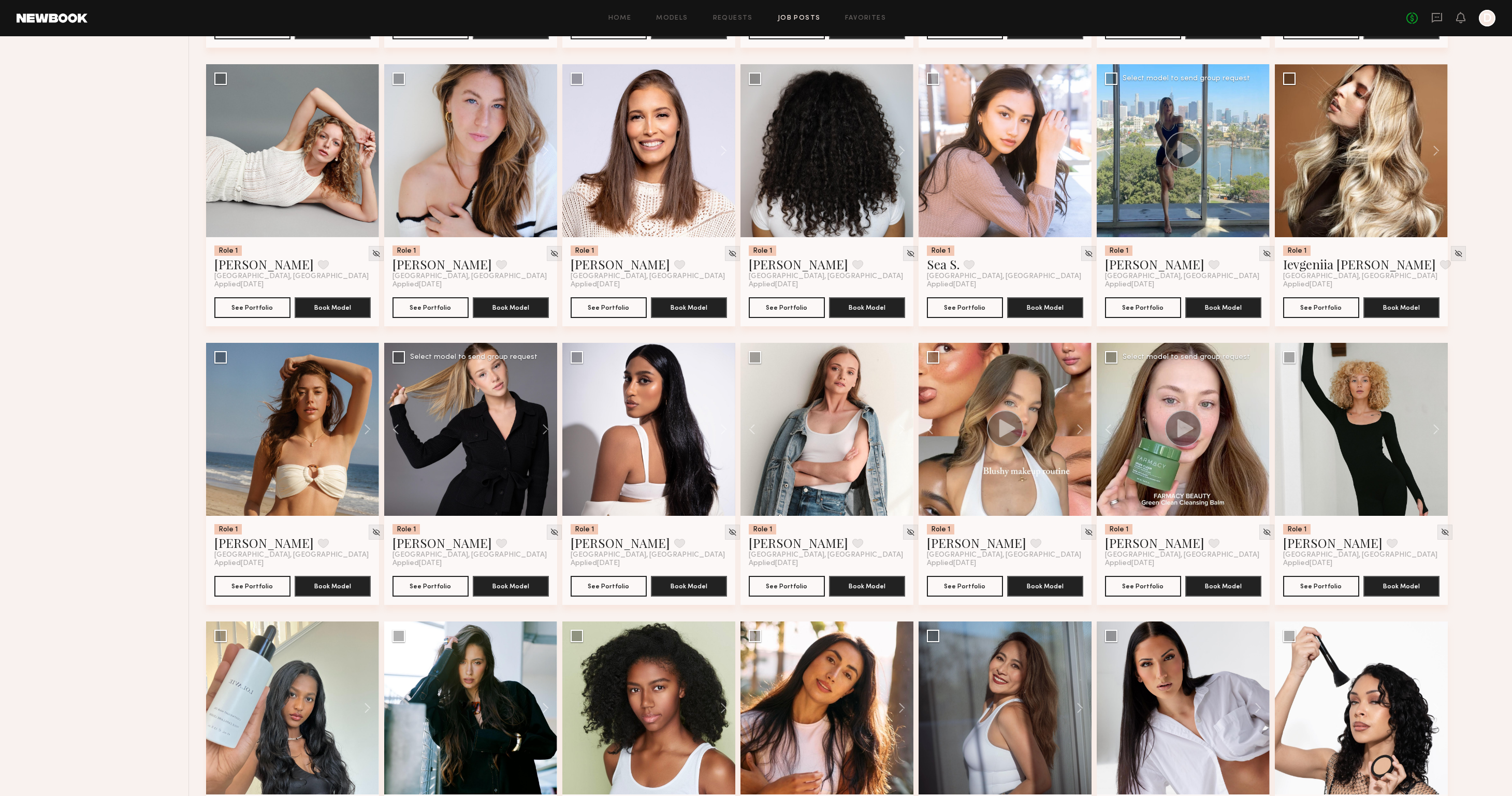
scroll to position [1641, 0]
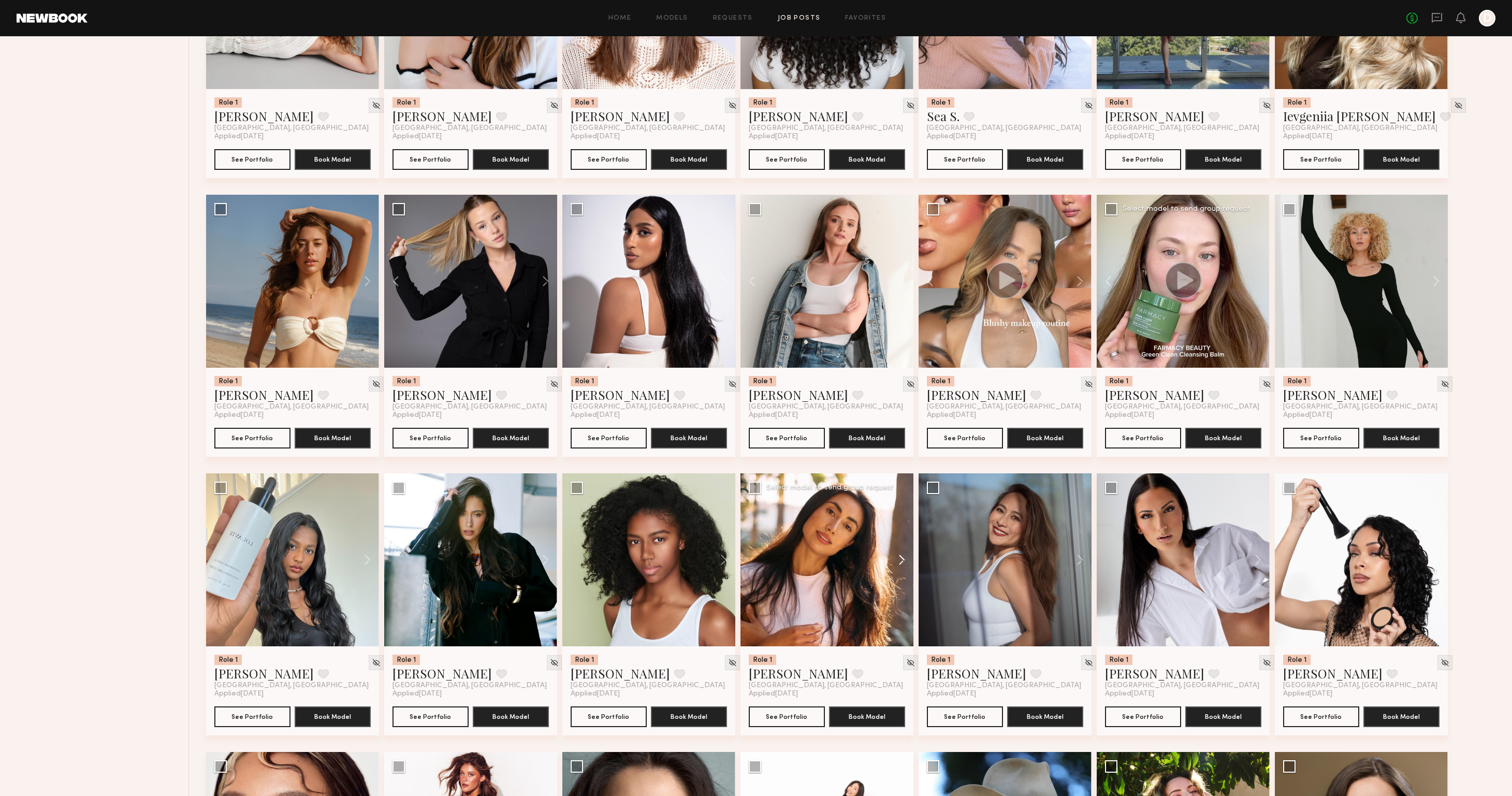
click at [899, 559] on button at bounding box center [897, 560] width 33 height 173
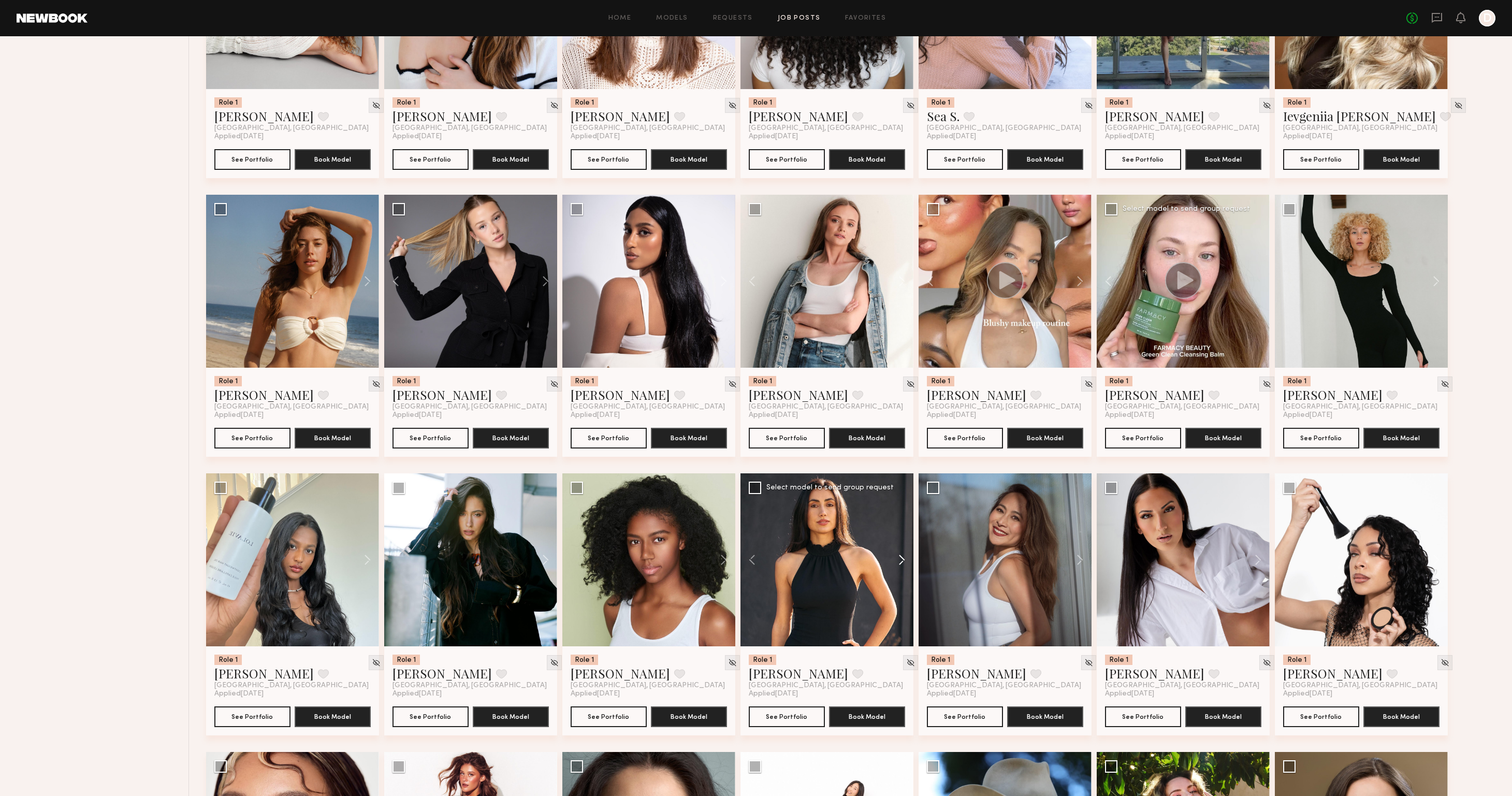
click at [899, 559] on button at bounding box center [897, 560] width 33 height 173
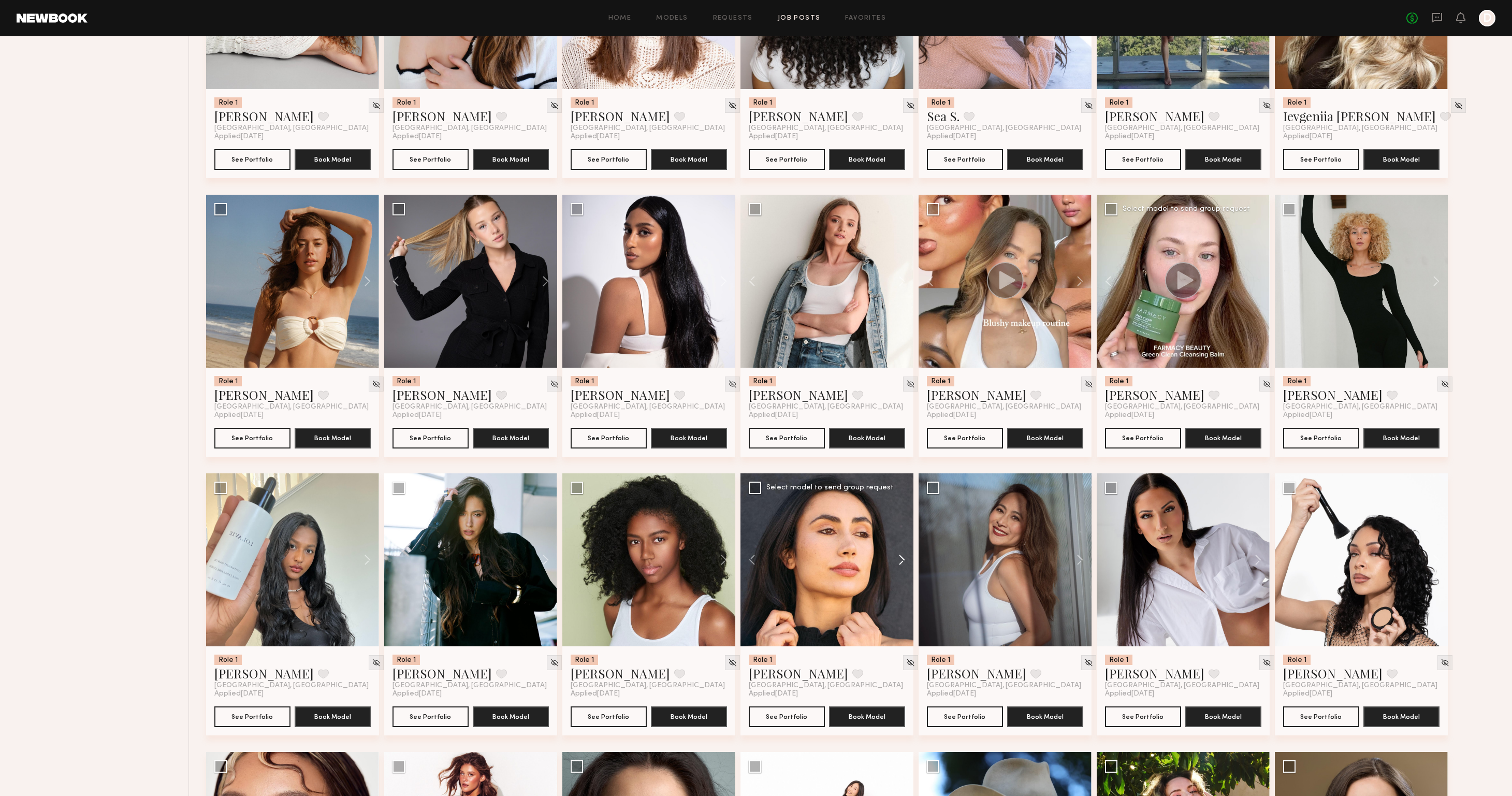
click at [899, 559] on button at bounding box center [897, 560] width 33 height 173
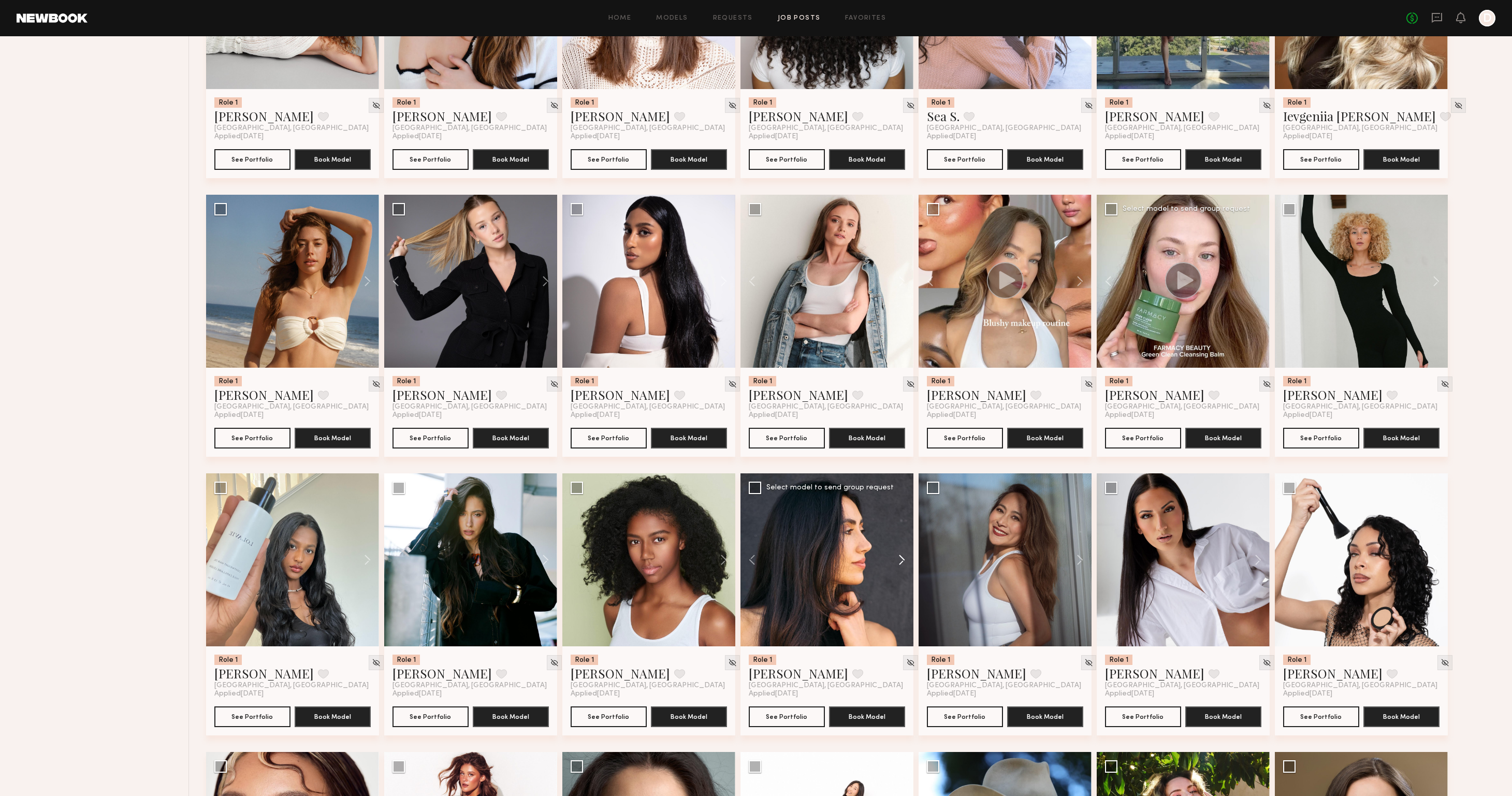
click at [899, 559] on button at bounding box center [897, 560] width 33 height 173
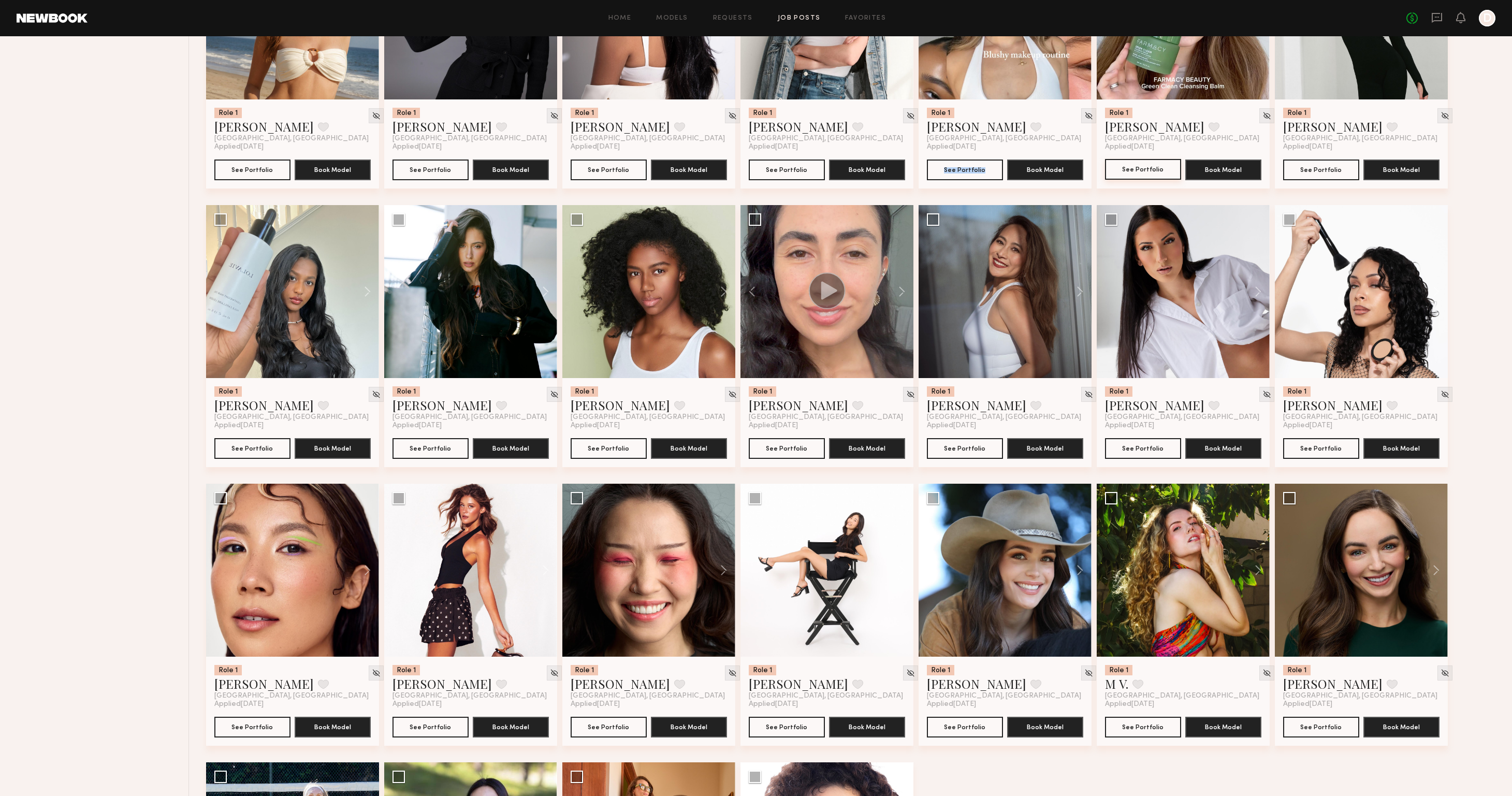
scroll to position [1963, 0]
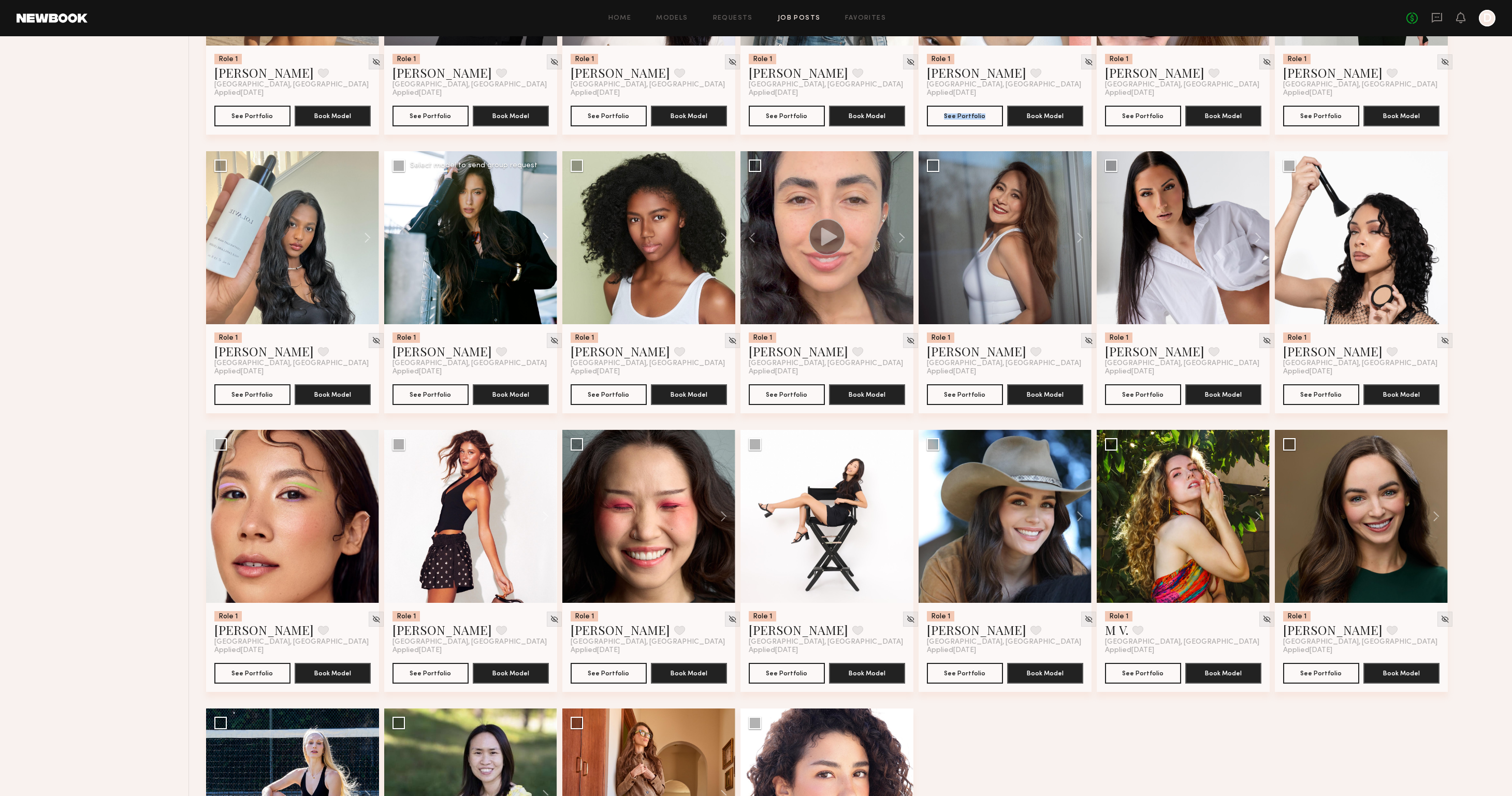
click at [542, 238] on button at bounding box center [541, 238] width 33 height 173
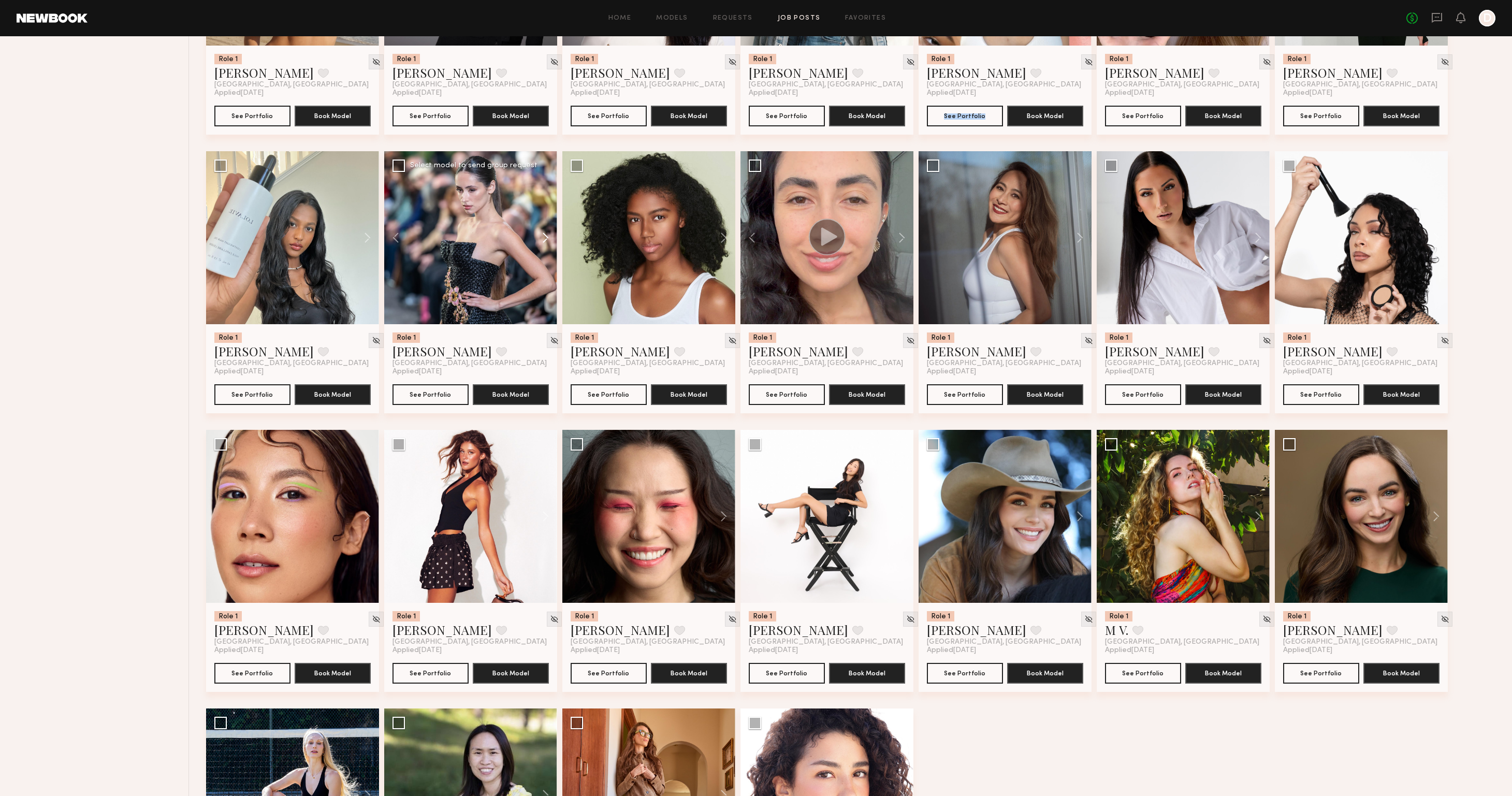
click at [542, 238] on button at bounding box center [541, 238] width 33 height 173
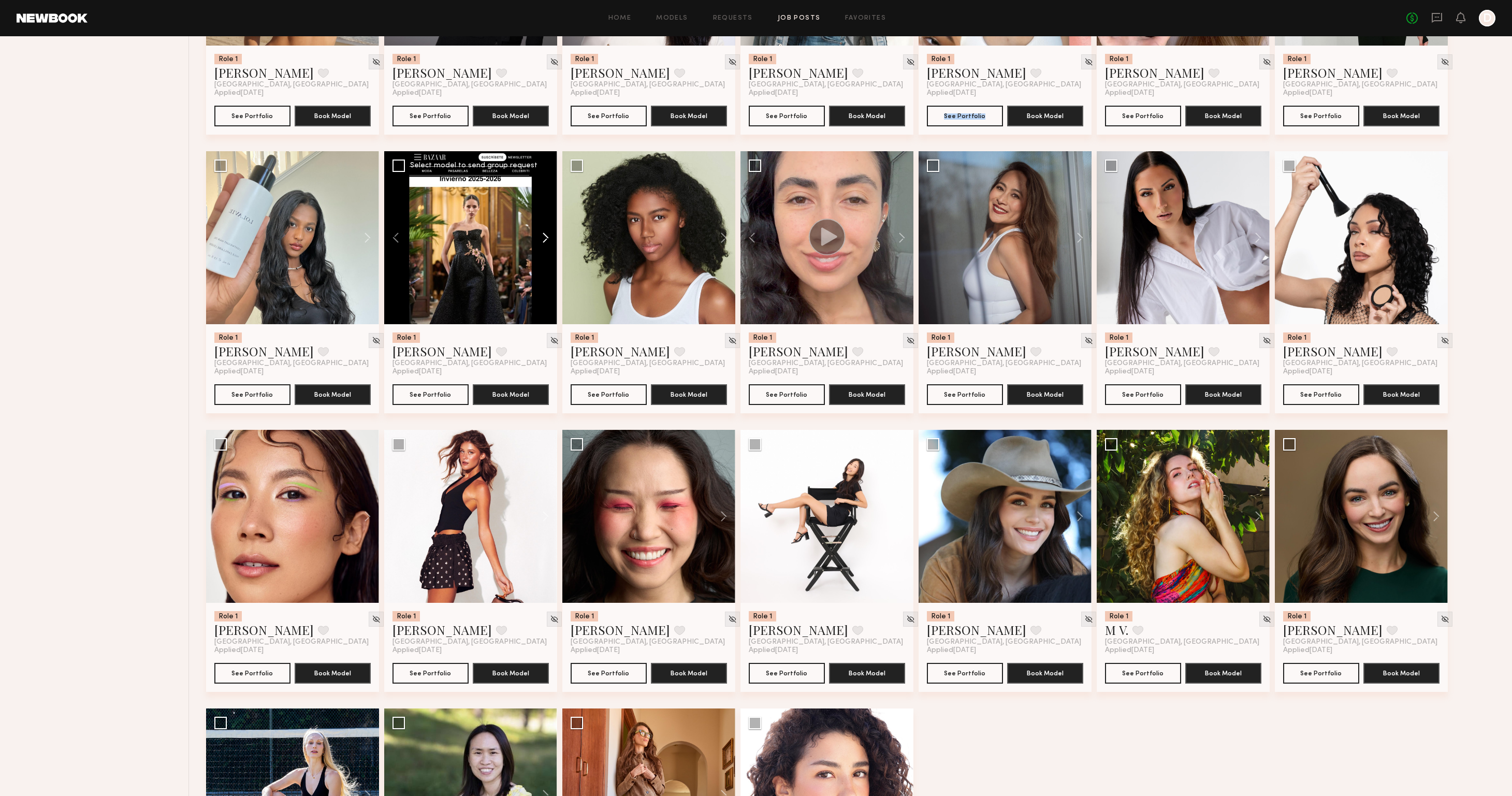
click at [542, 238] on button at bounding box center [541, 238] width 33 height 173
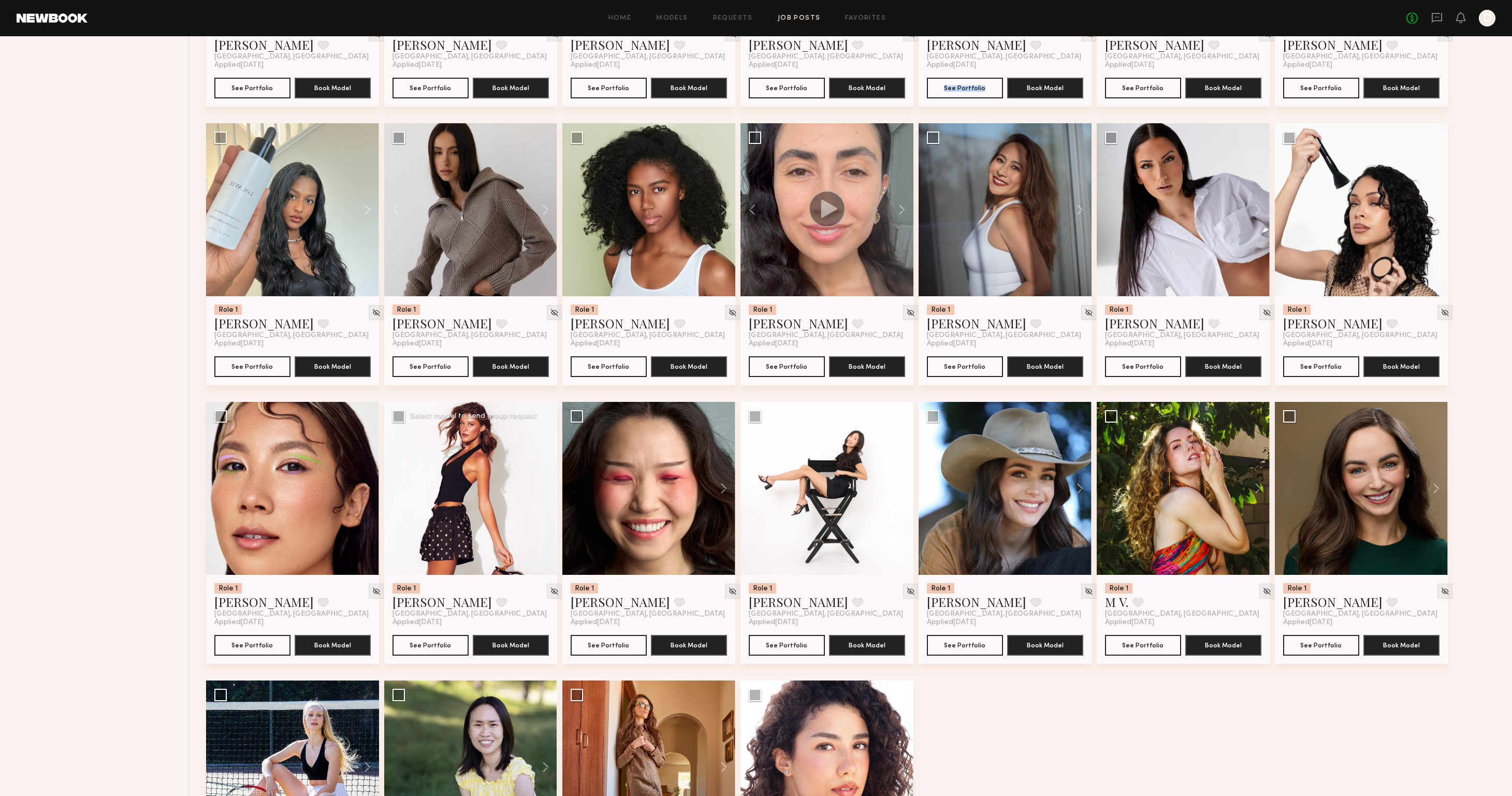
scroll to position [2049, 0]
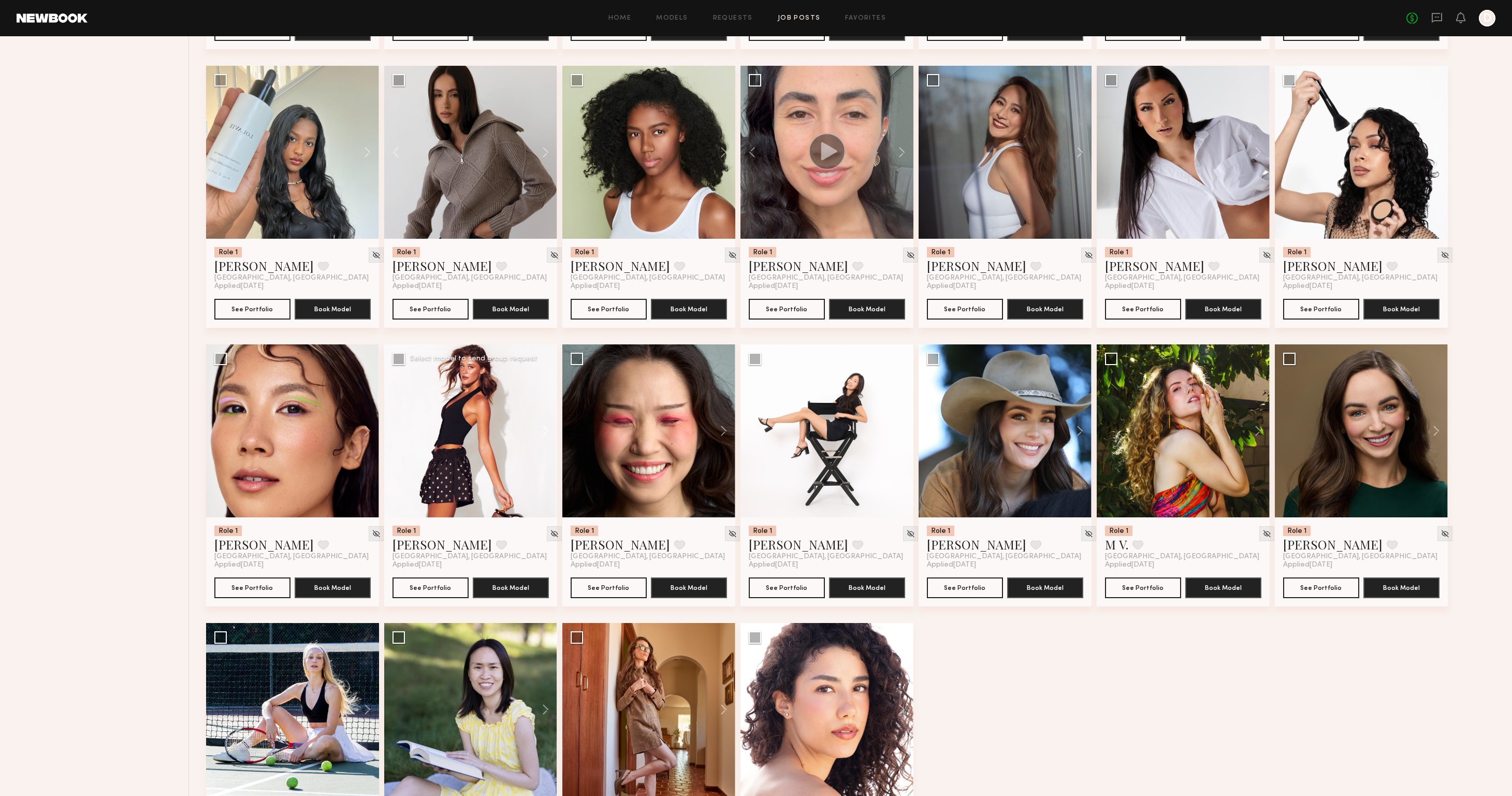
click at [546, 434] on button at bounding box center [541, 431] width 33 height 173
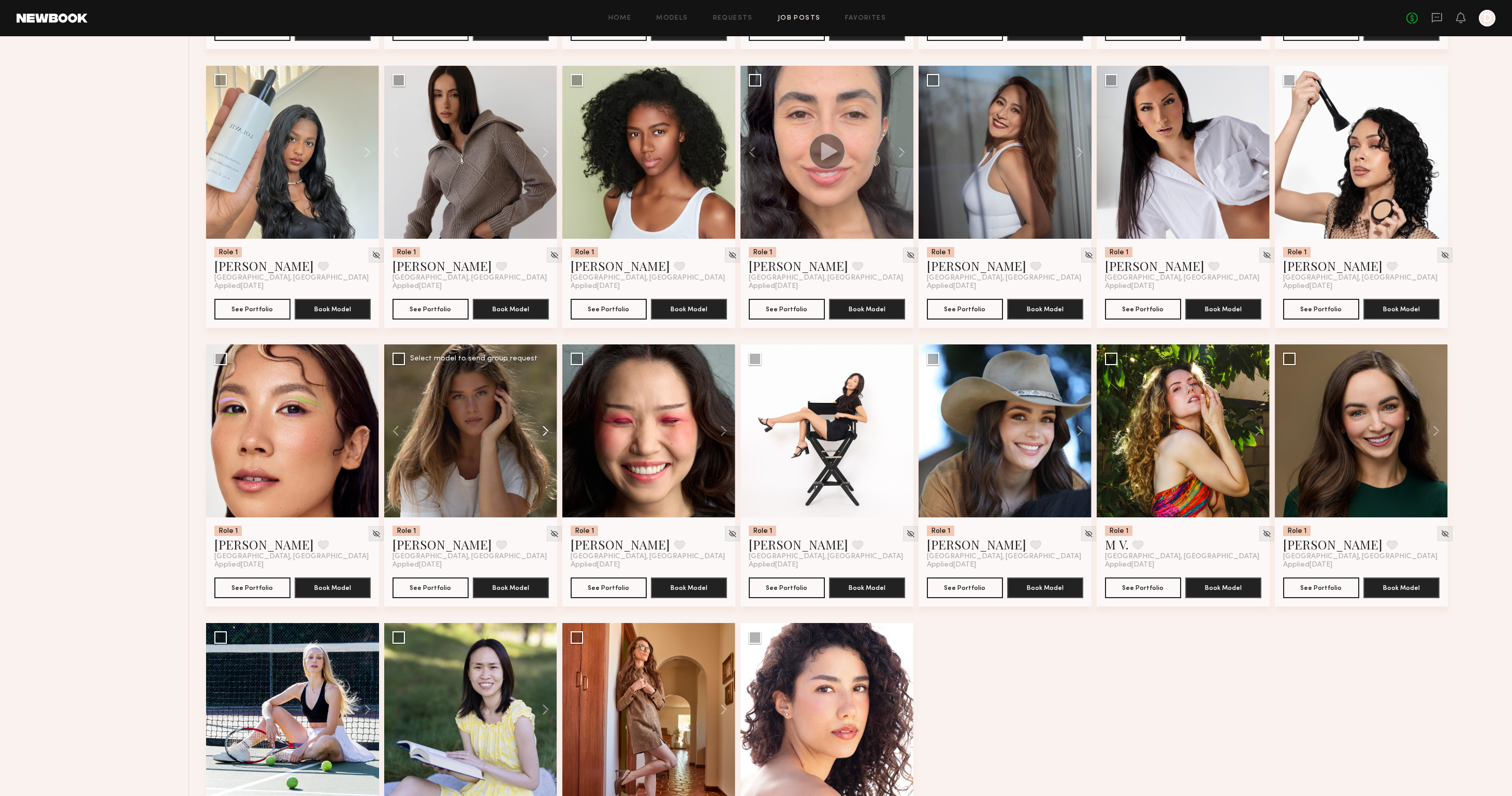
click at [546, 434] on button at bounding box center [541, 431] width 33 height 173
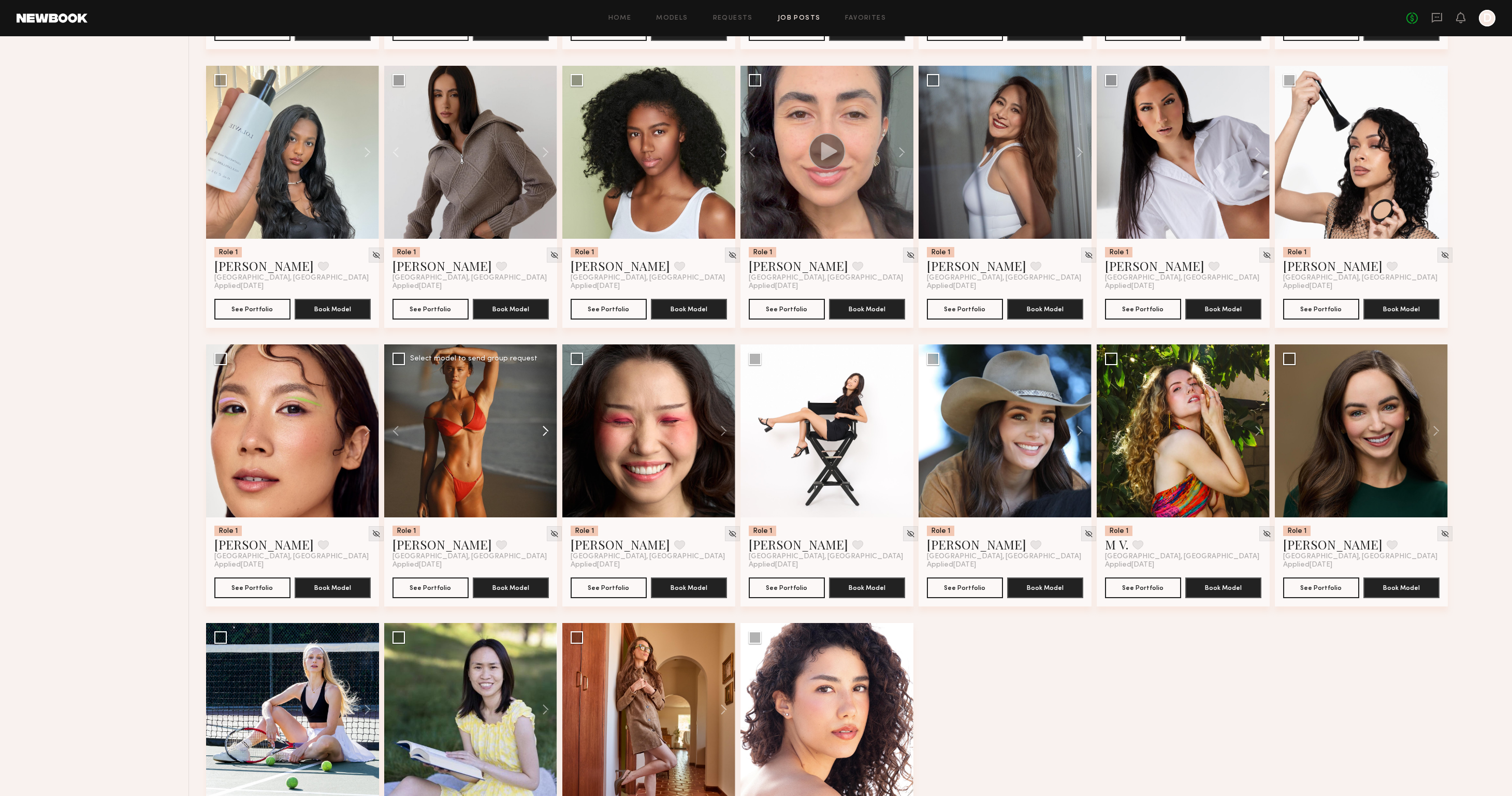
click at [546, 434] on button at bounding box center [541, 431] width 33 height 173
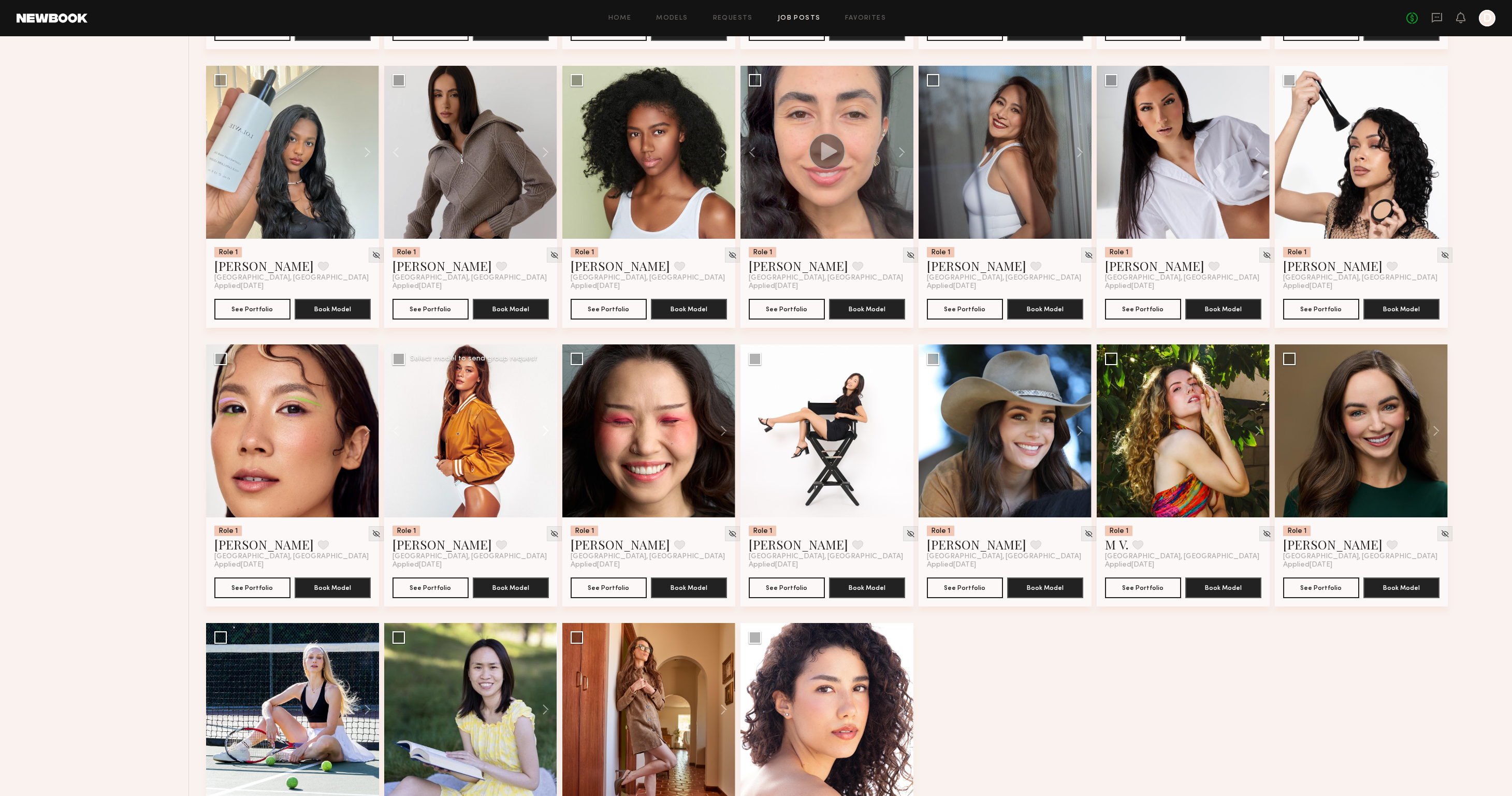
click at [546, 434] on button at bounding box center [541, 431] width 33 height 173
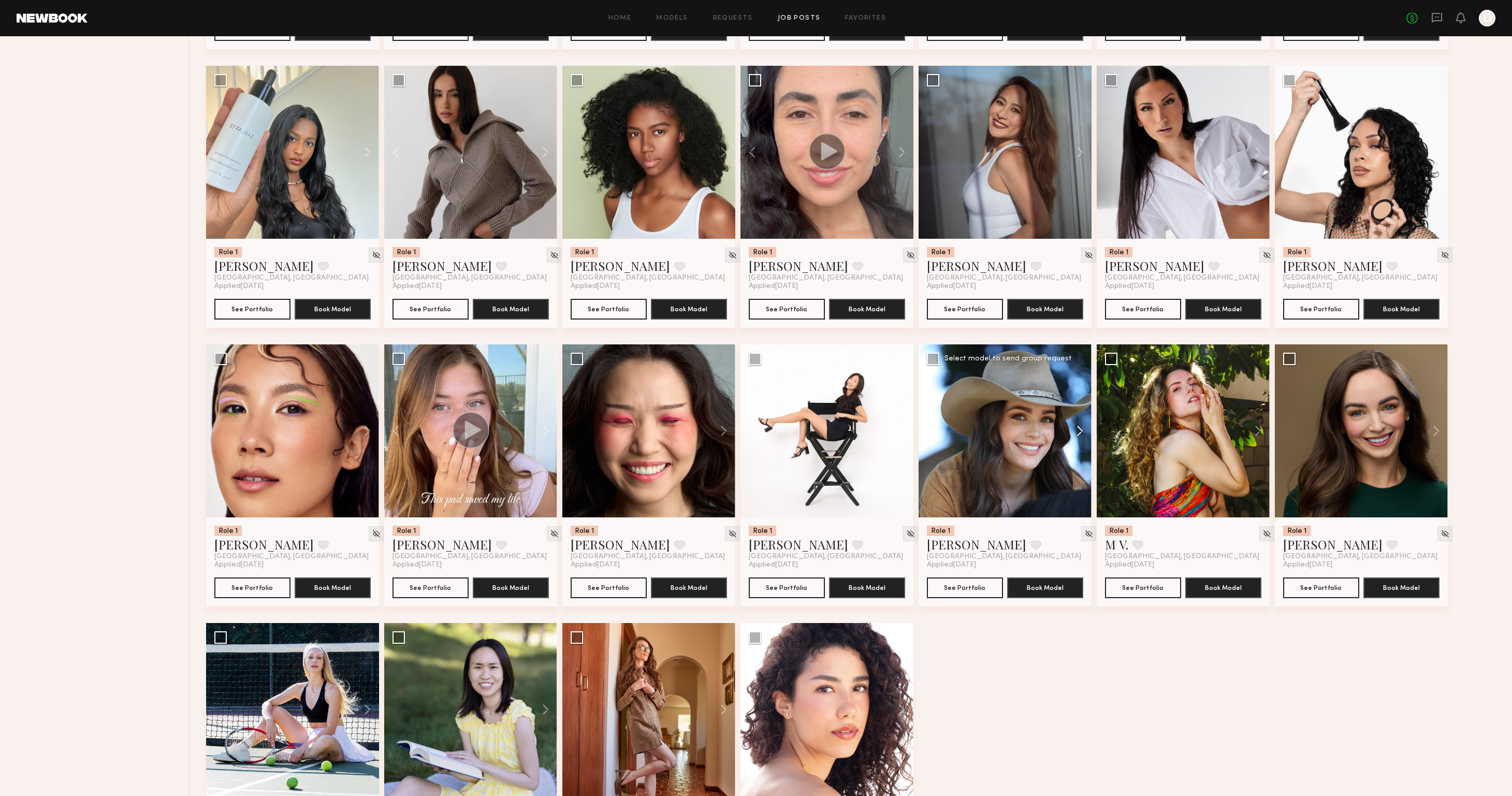
click at [1080, 432] on button at bounding box center [1074, 431] width 33 height 173
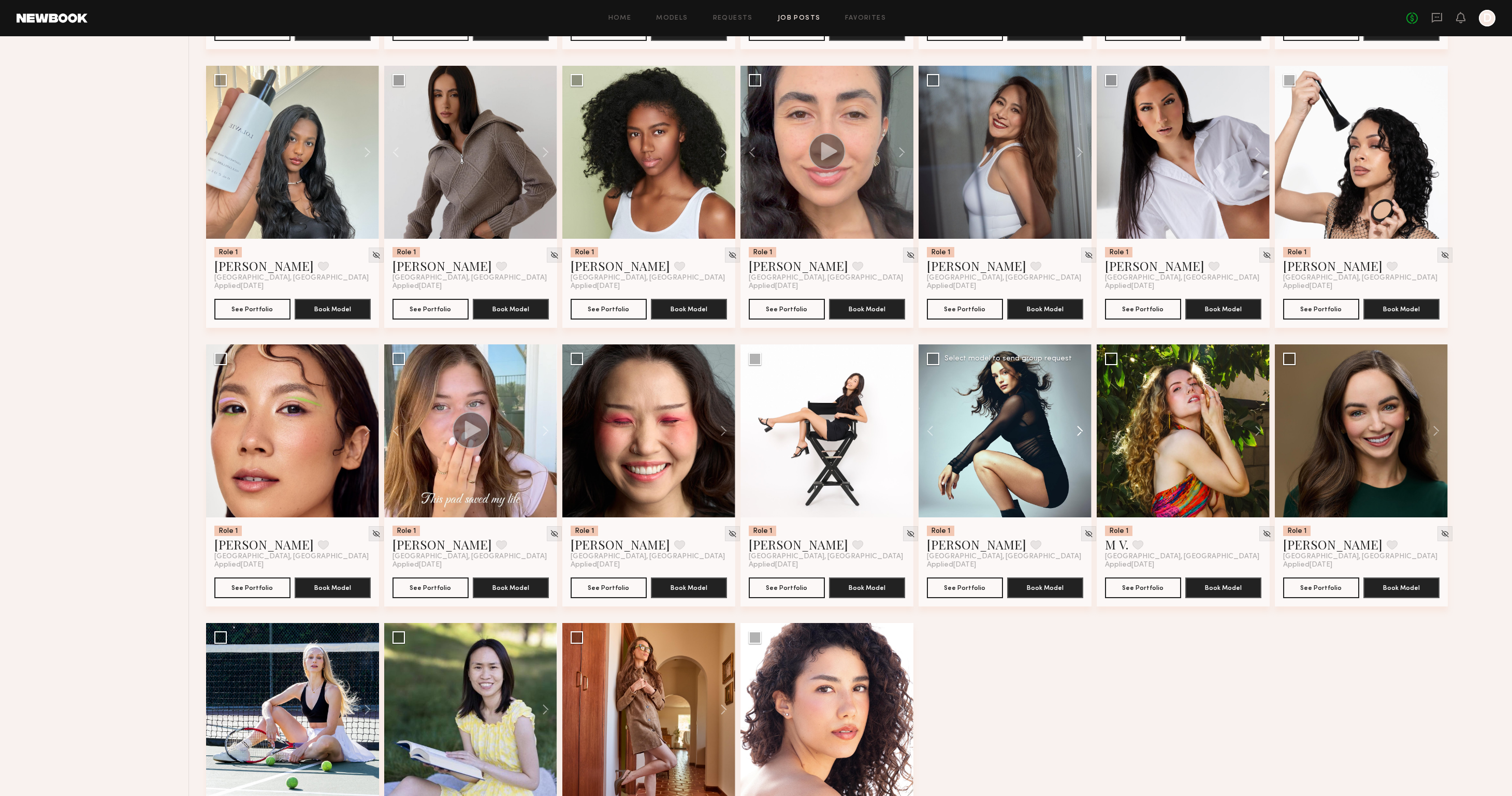
click at [1080, 432] on button at bounding box center [1074, 431] width 33 height 173
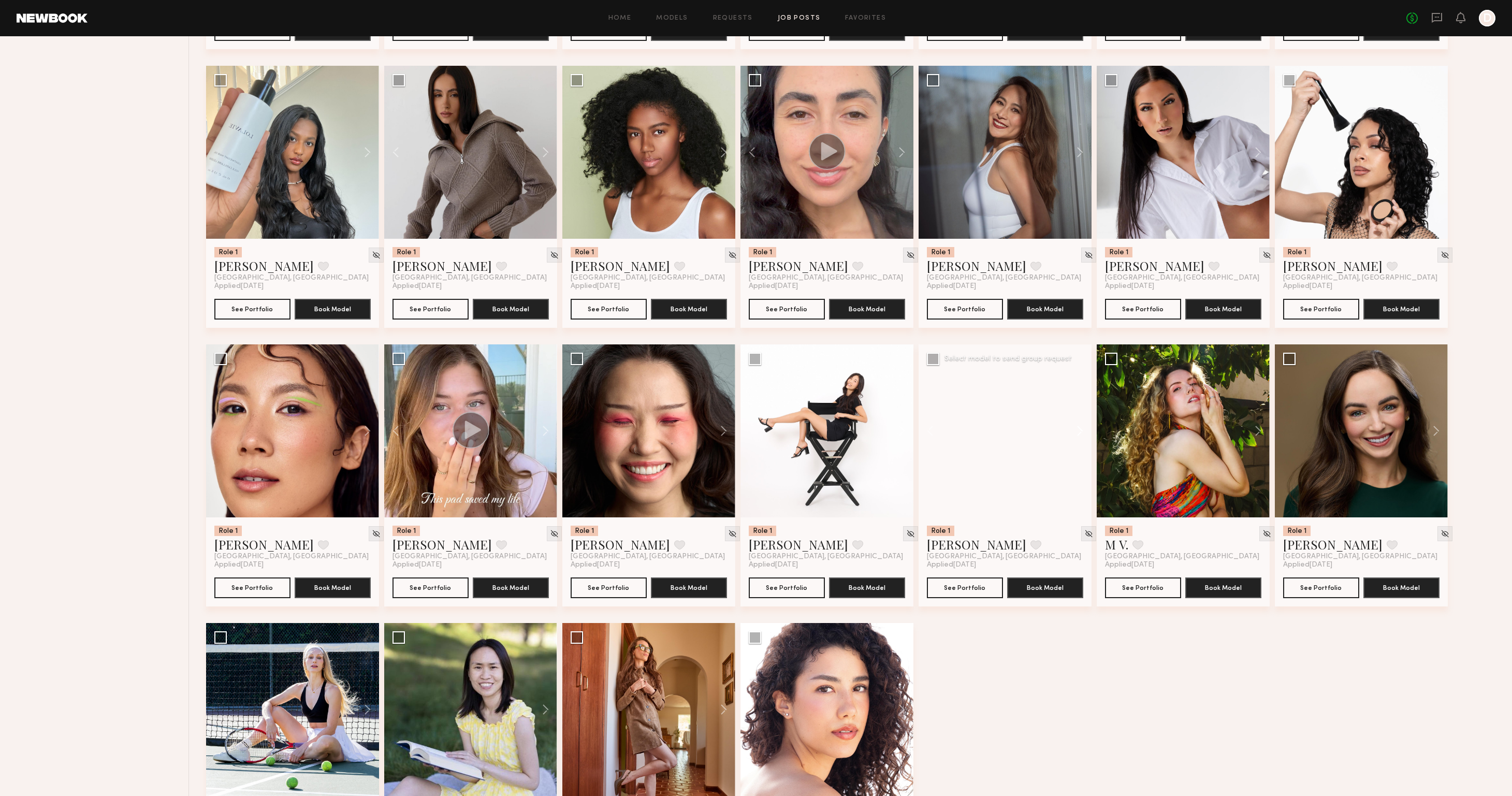
click at [1080, 432] on button at bounding box center [1074, 431] width 33 height 173
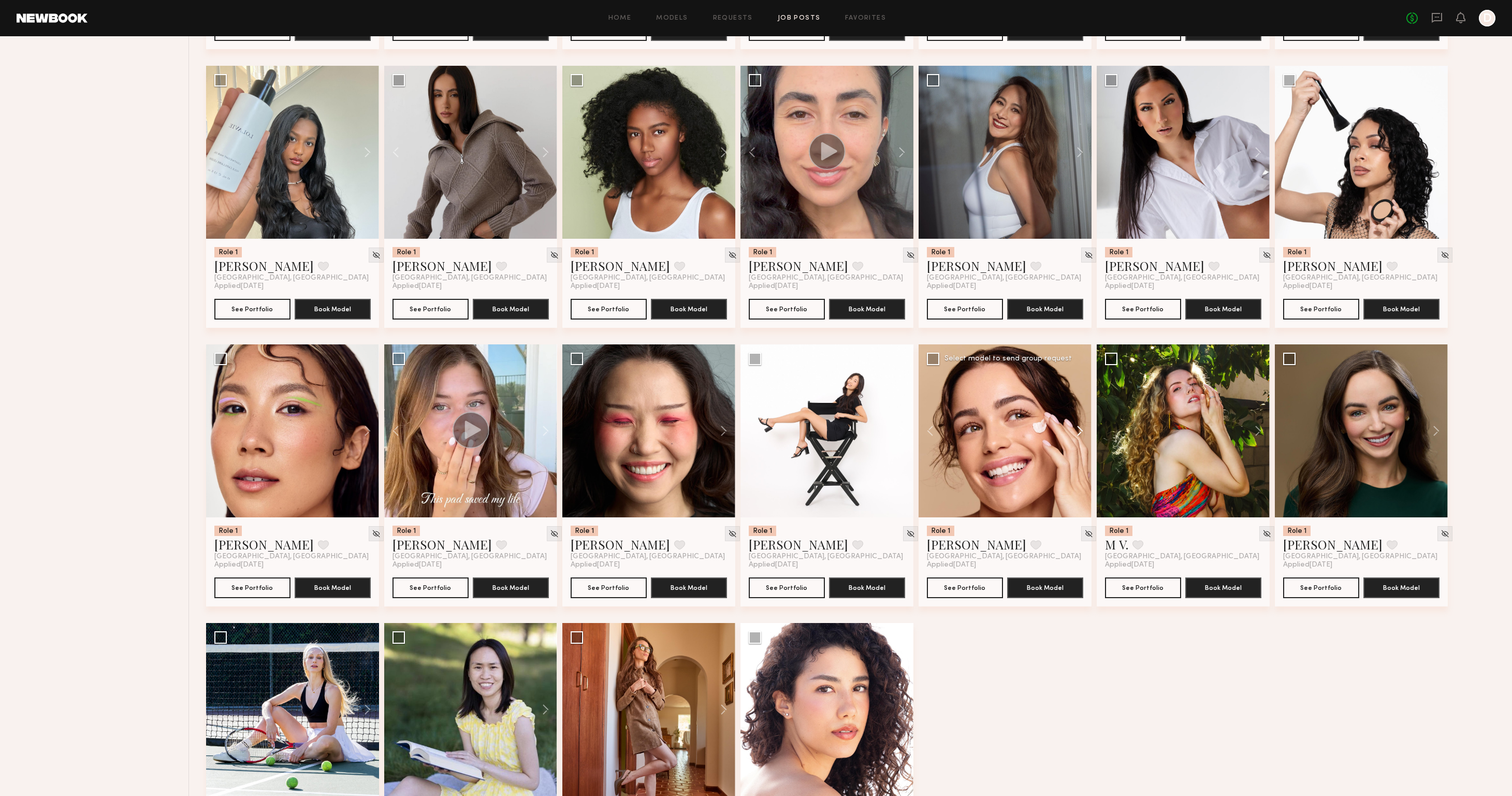
click at [1080, 432] on button at bounding box center [1074, 431] width 33 height 173
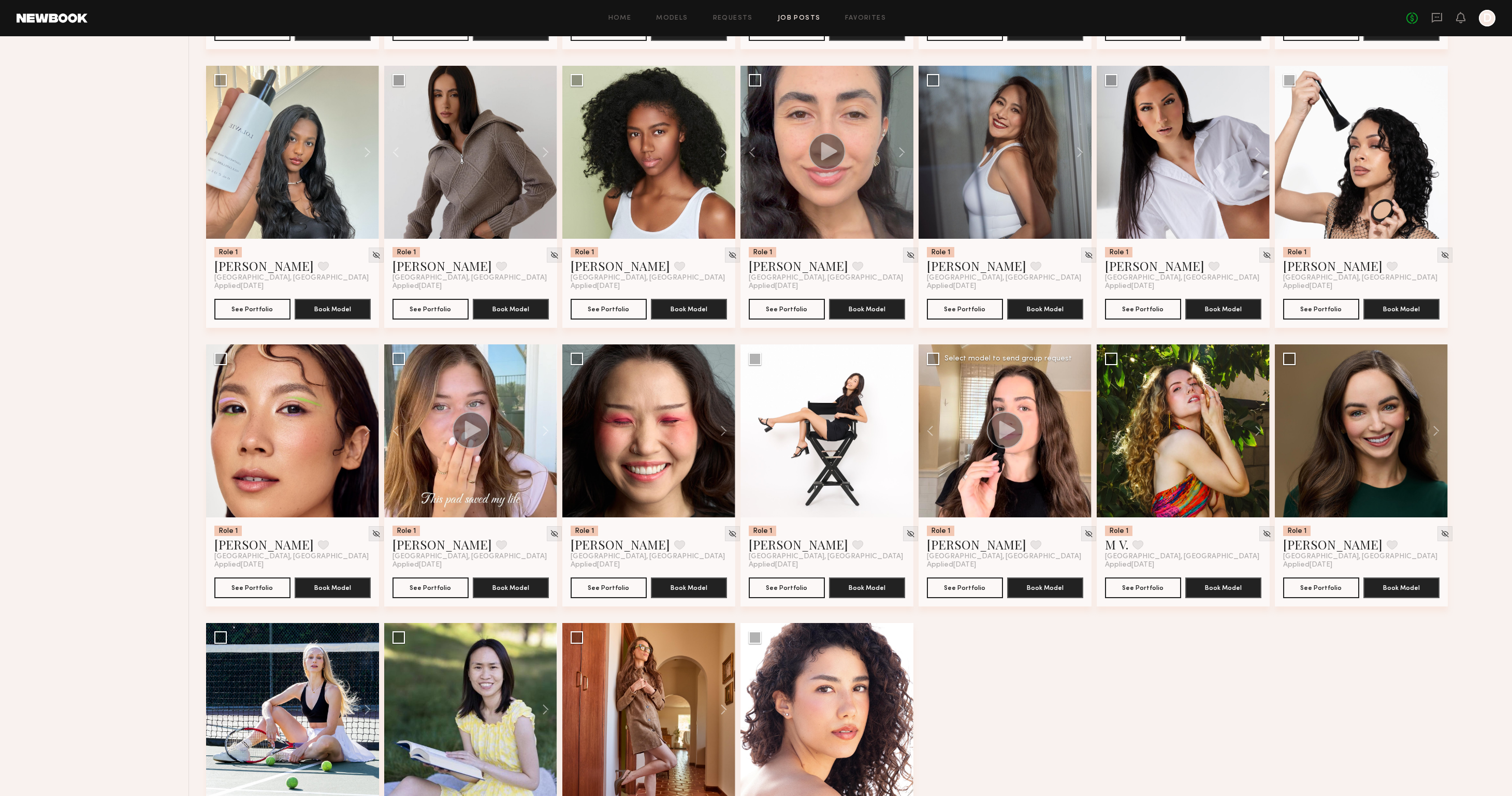
click at [1080, 432] on div at bounding box center [1005, 431] width 173 height 173
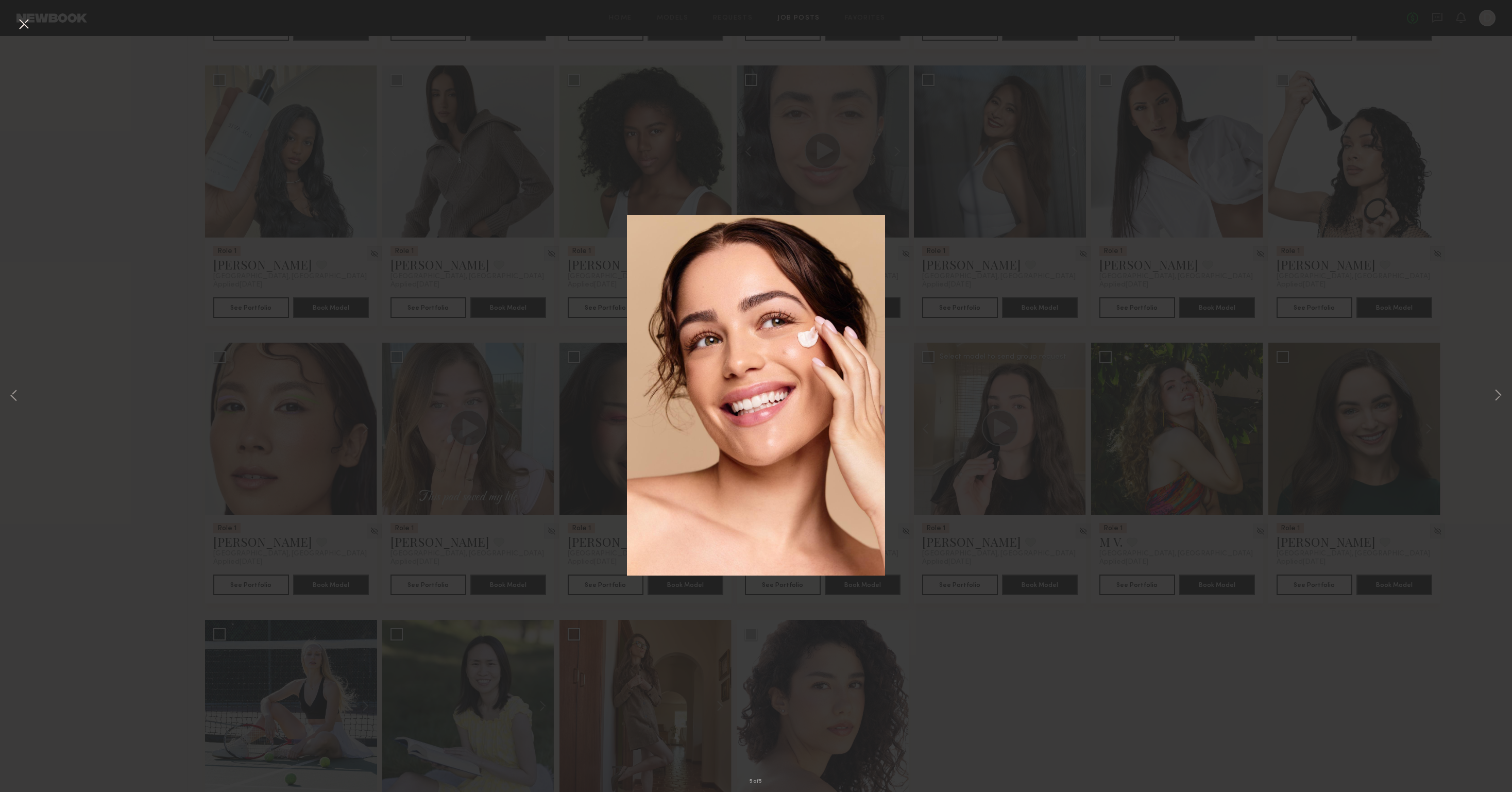
click at [576, 160] on div "5 of 5" at bounding box center [756, 396] width 1512 height 792
click at [25, 20] on button at bounding box center [24, 24] width 16 height 18
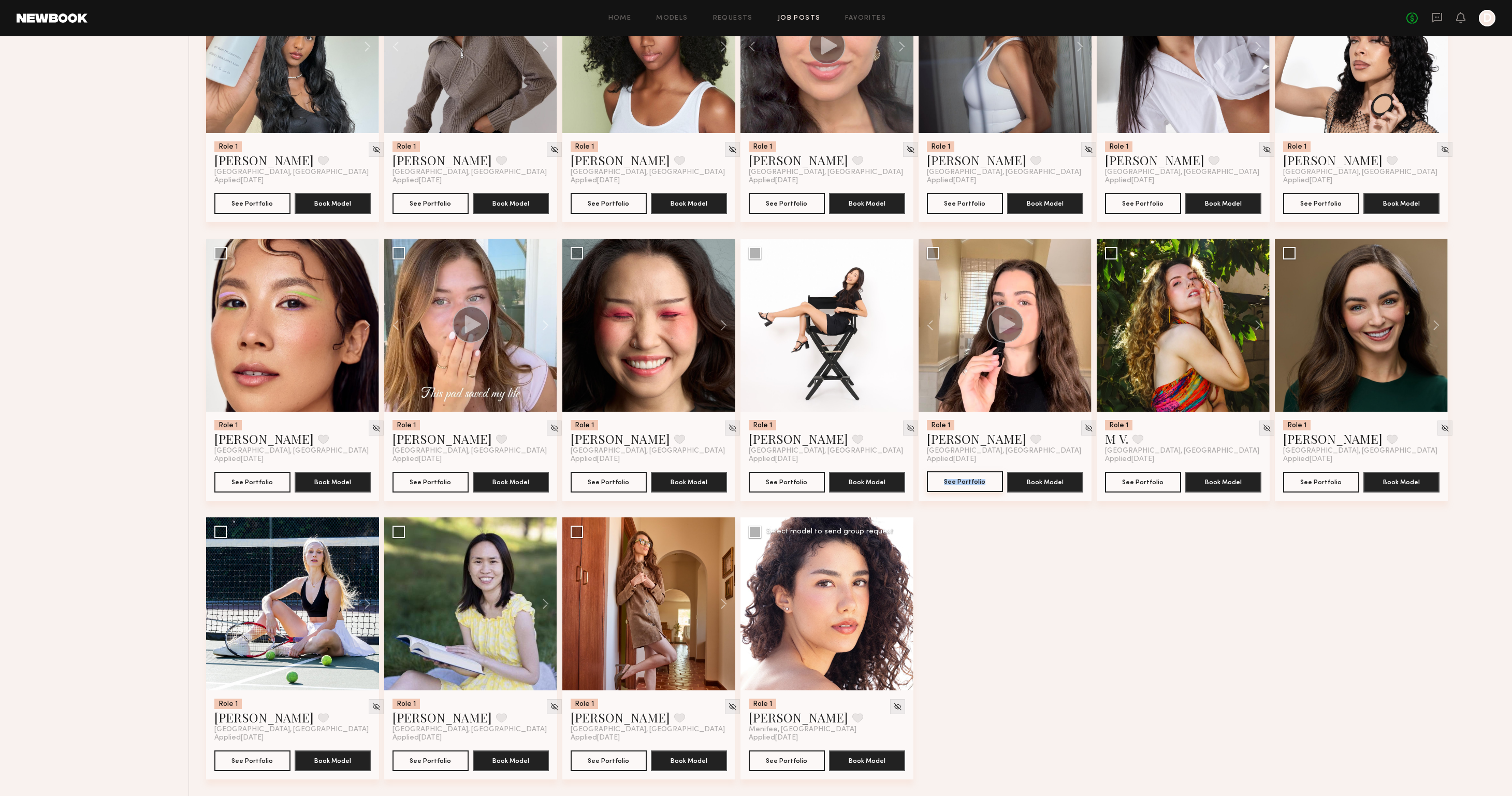
scroll to position [2157, 0]
click at [722, 599] on button at bounding box center [718, 603] width 33 height 173
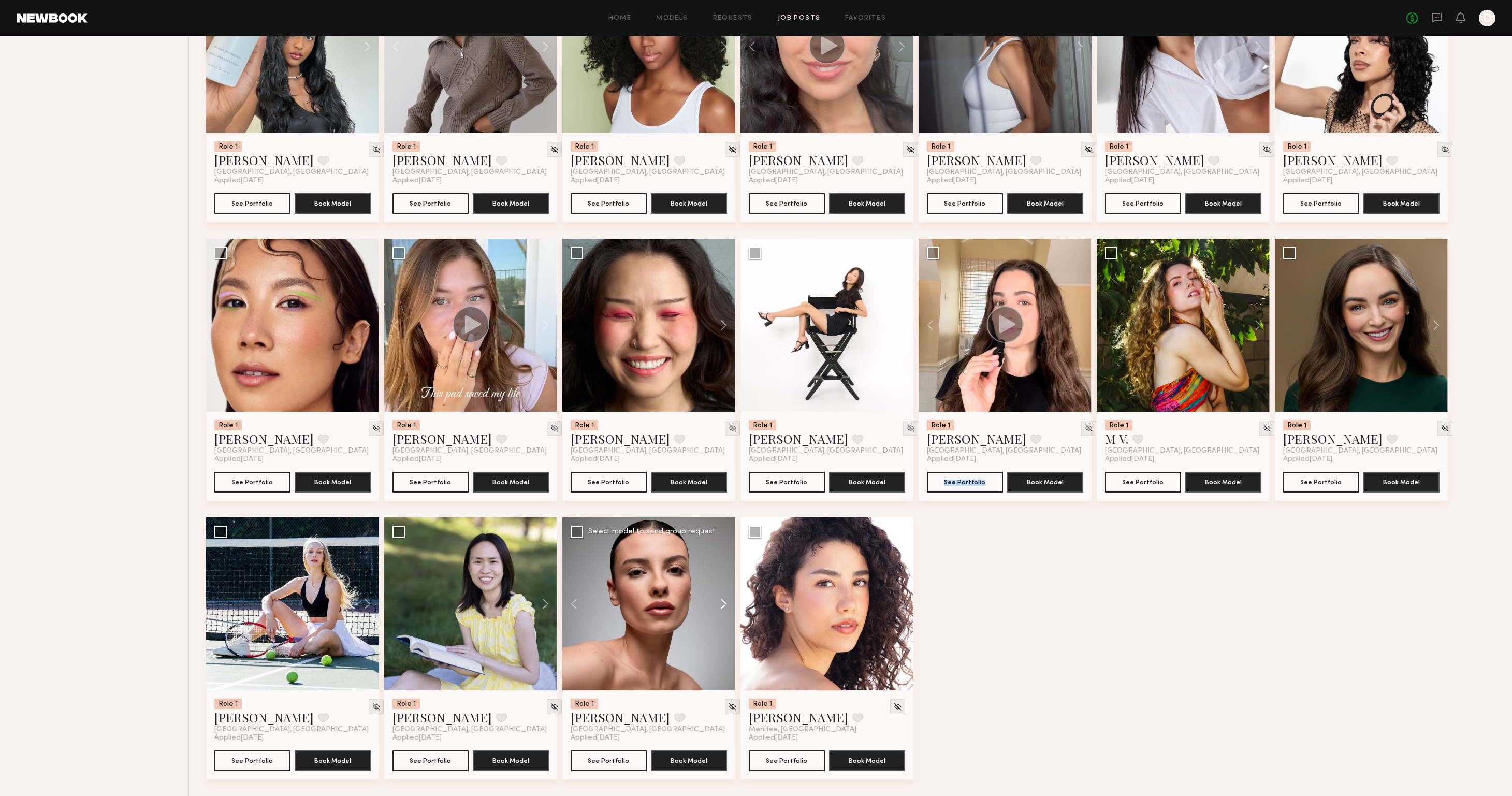
click at [722, 599] on button at bounding box center [718, 603] width 33 height 173
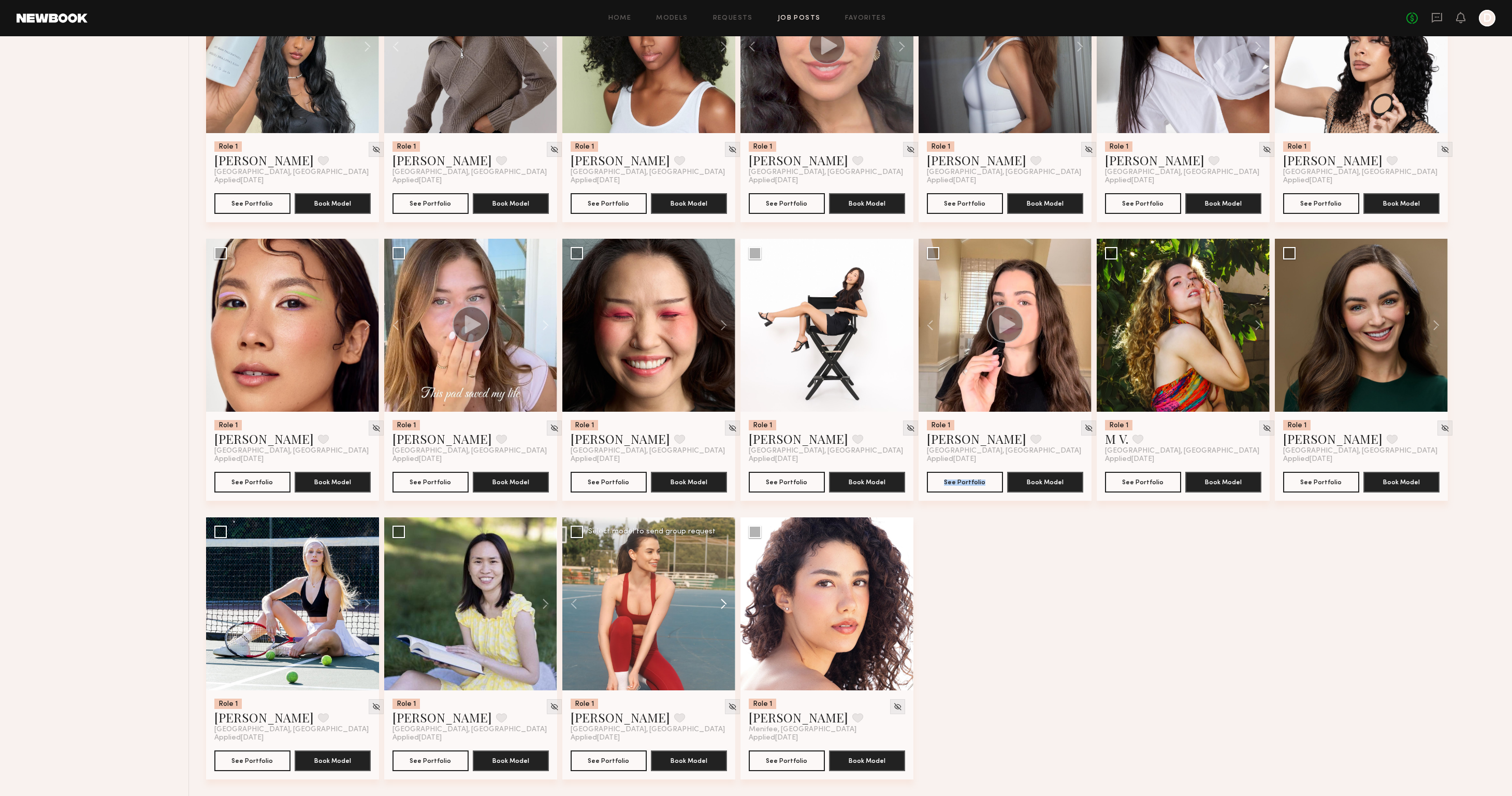
click at [722, 599] on button at bounding box center [718, 603] width 33 height 173
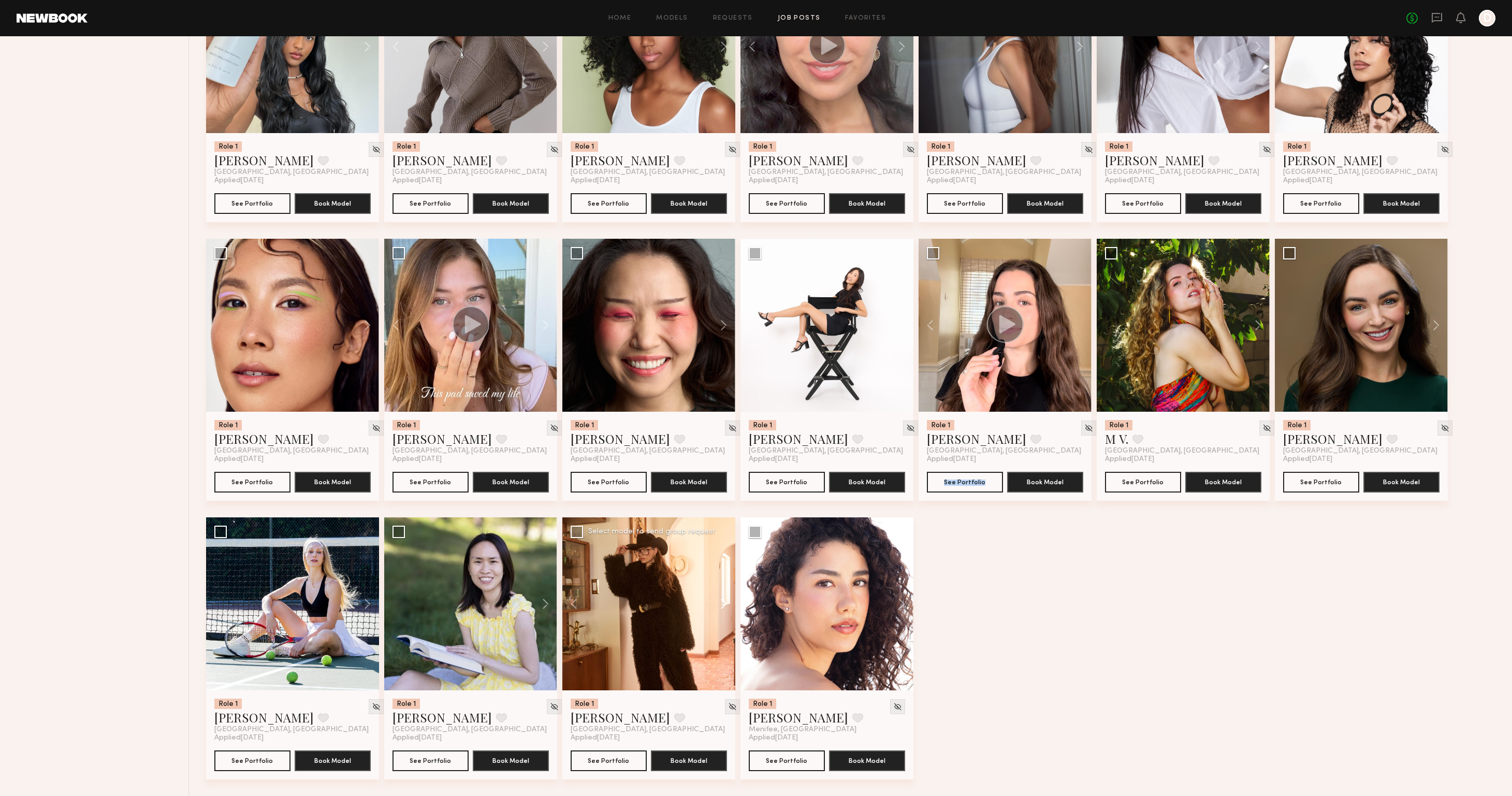
click at [722, 599] on button at bounding box center [718, 603] width 33 height 173
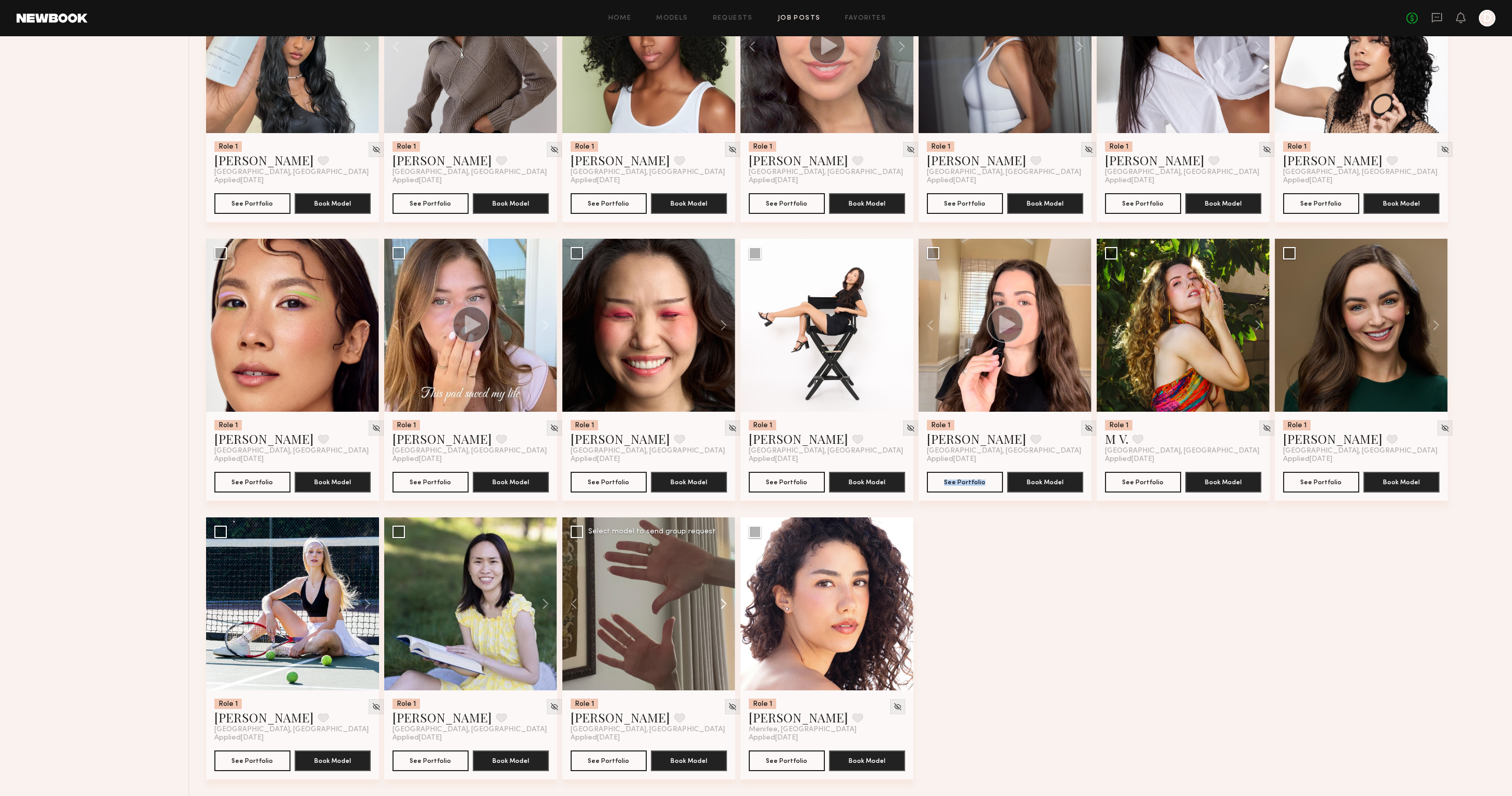
click at [722, 599] on button at bounding box center [718, 603] width 33 height 173
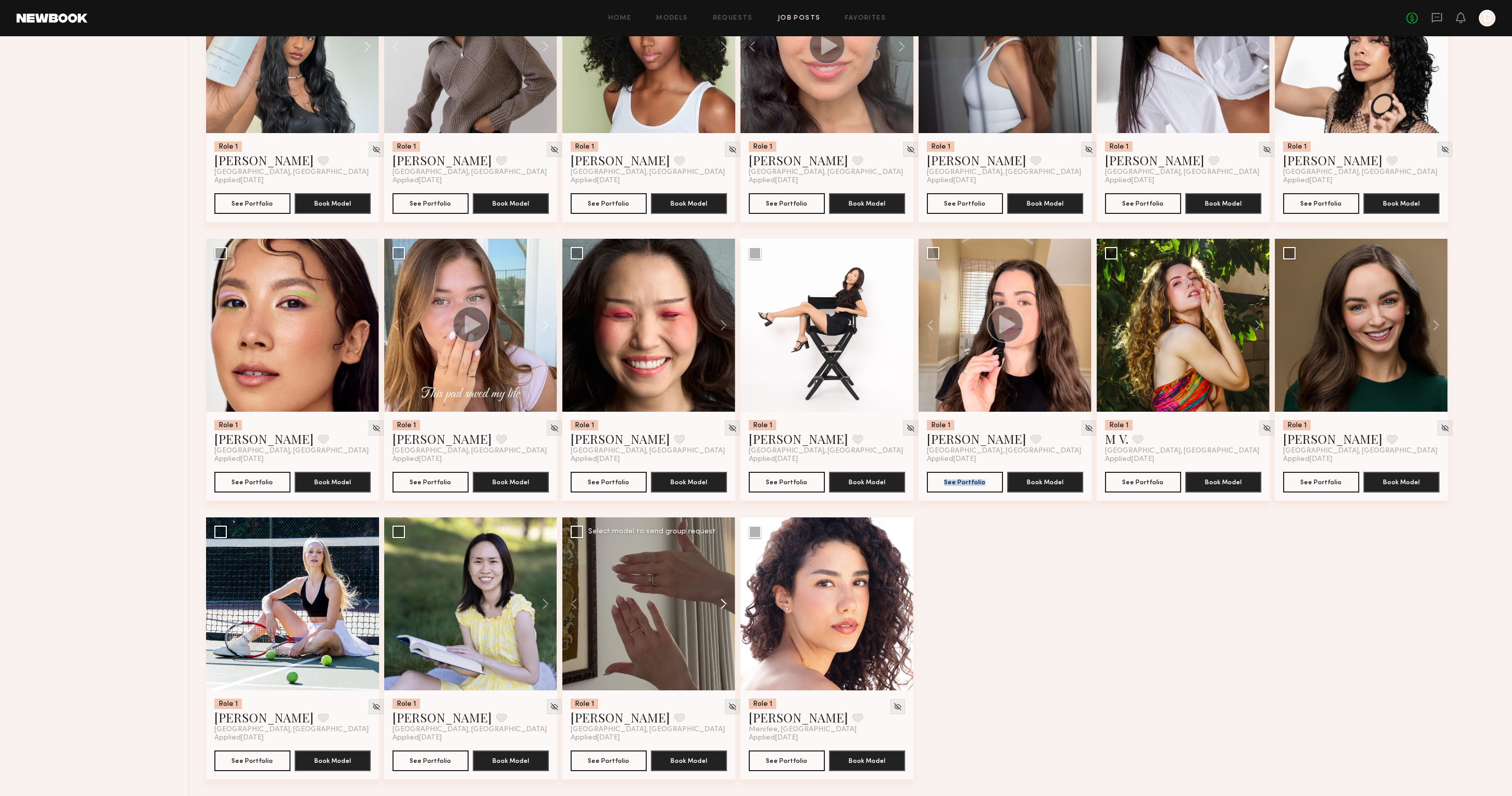
click at [722, 599] on button at bounding box center [718, 603] width 33 height 173
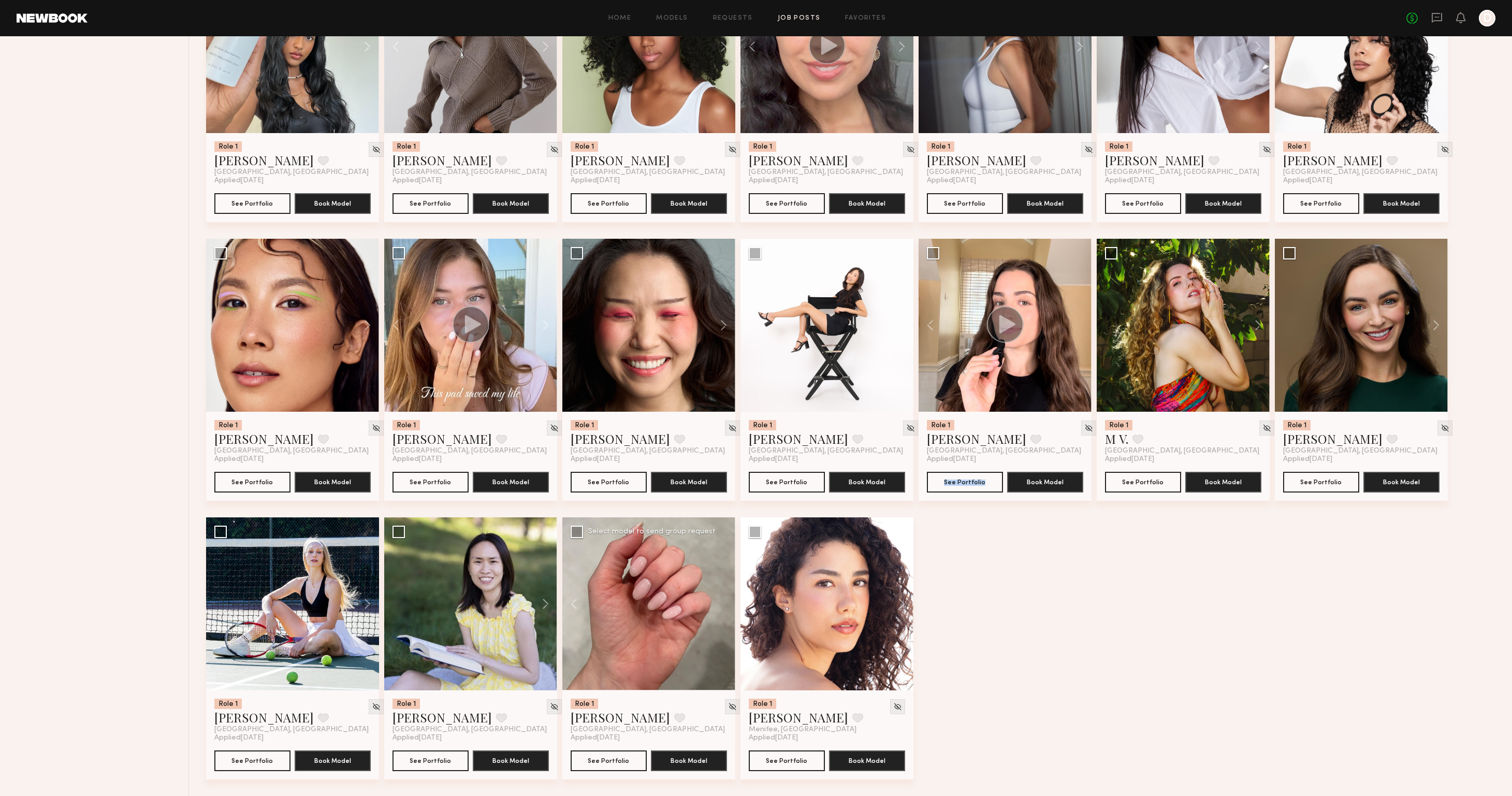
click at [722, 599] on div at bounding box center [649, 603] width 173 height 173
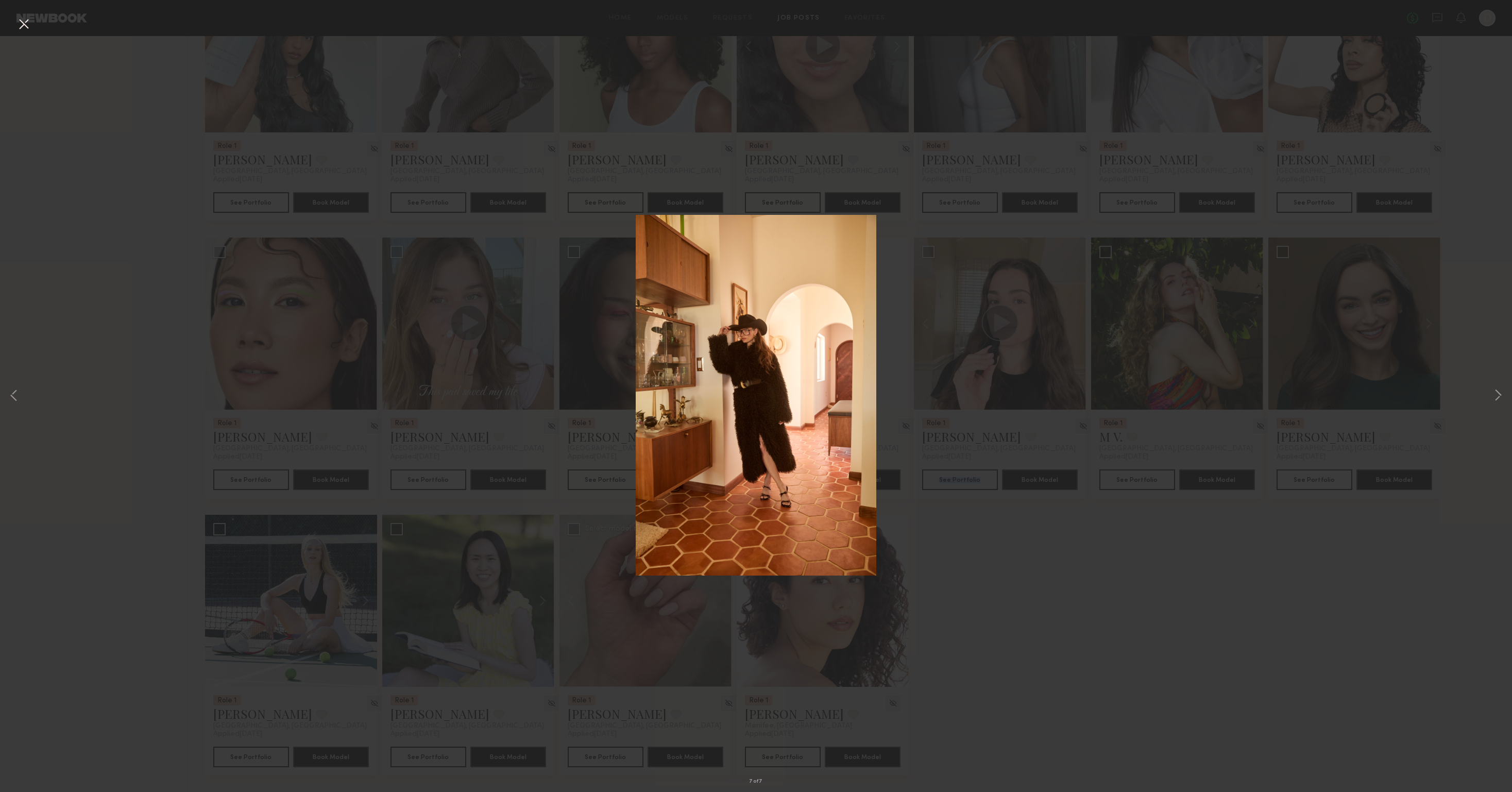
click at [23, 24] on button at bounding box center [24, 24] width 16 height 18
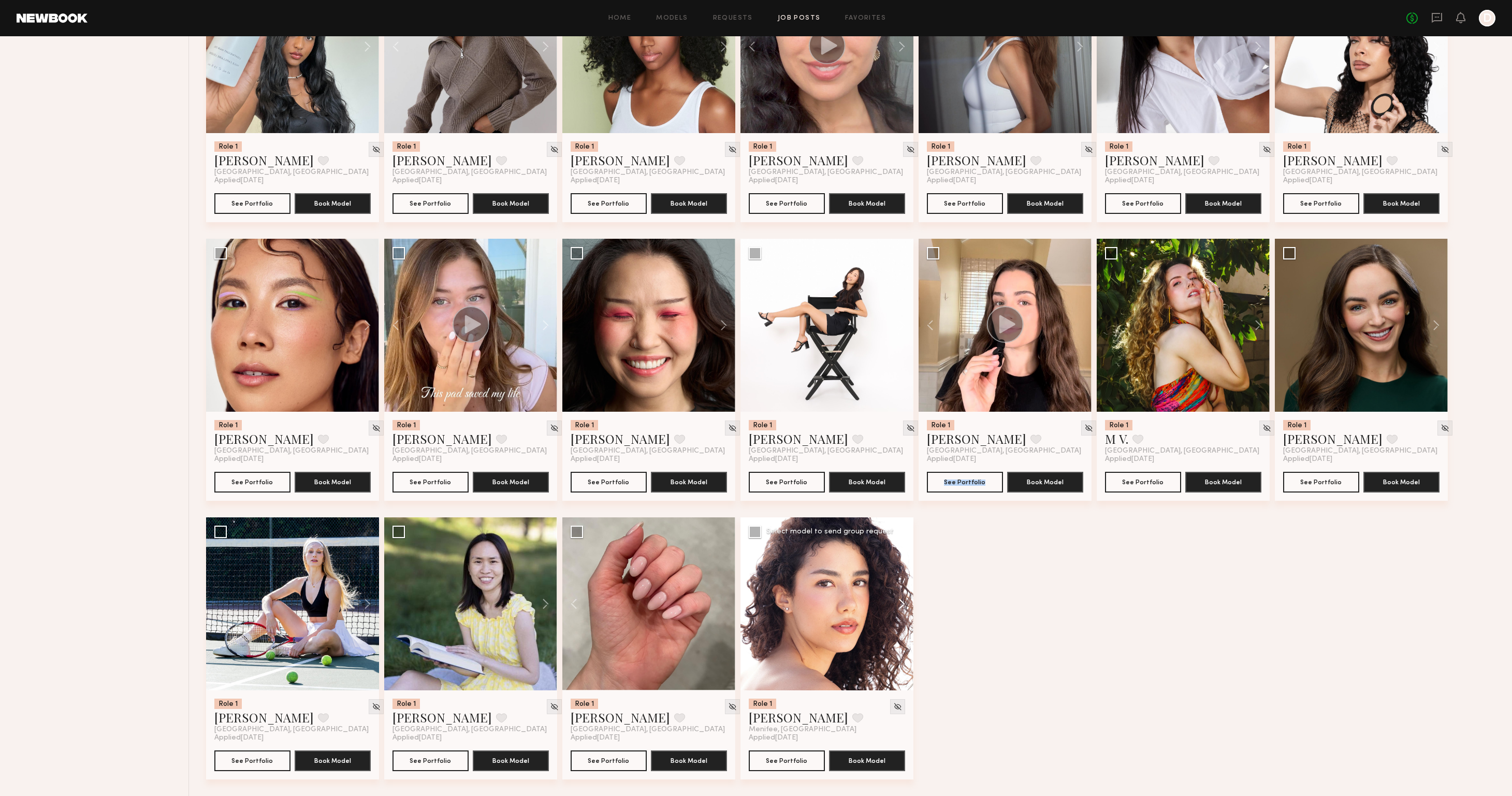
click at [899, 600] on button at bounding box center [897, 603] width 33 height 173
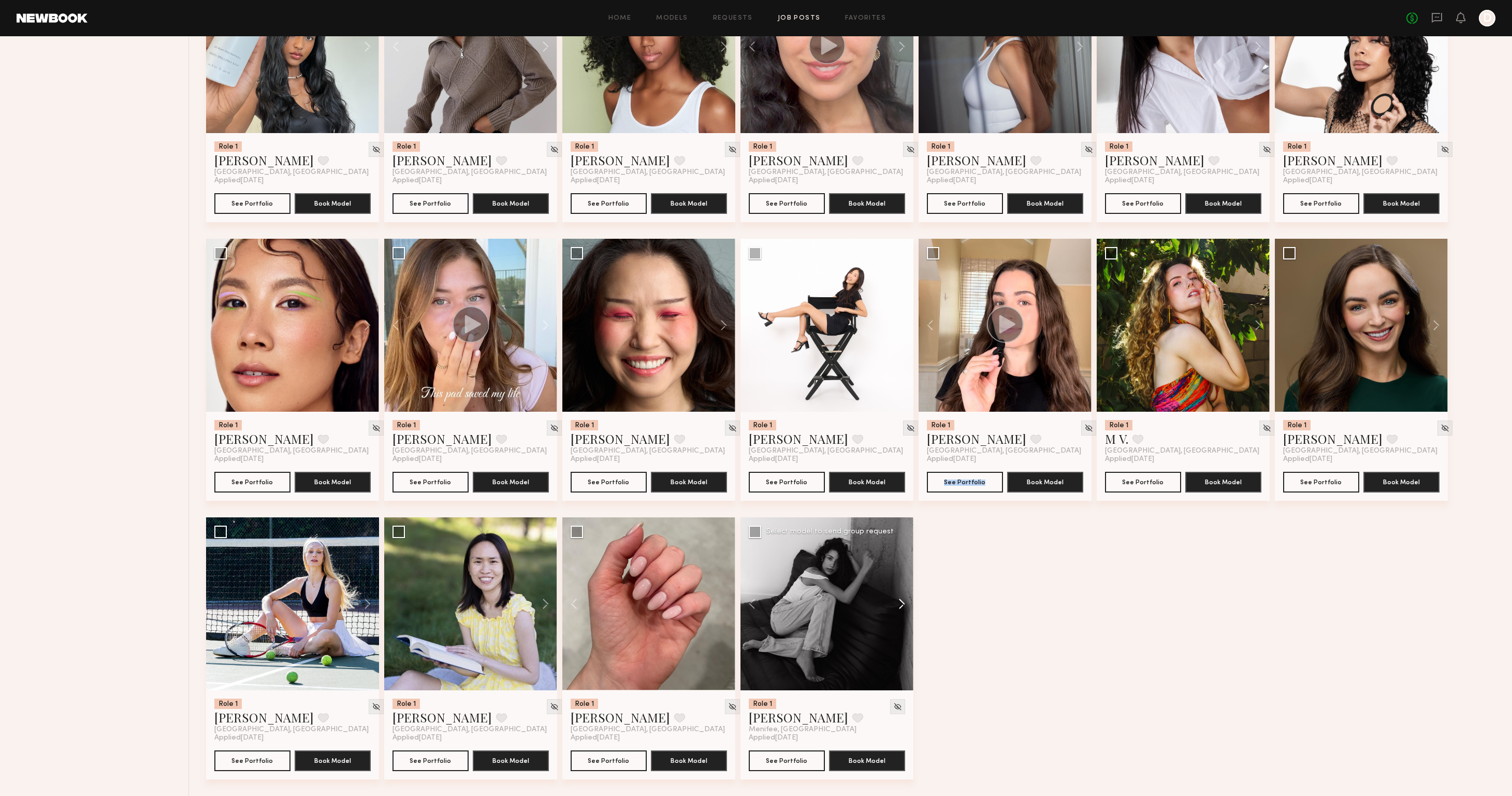
click at [899, 600] on button at bounding box center [897, 603] width 33 height 173
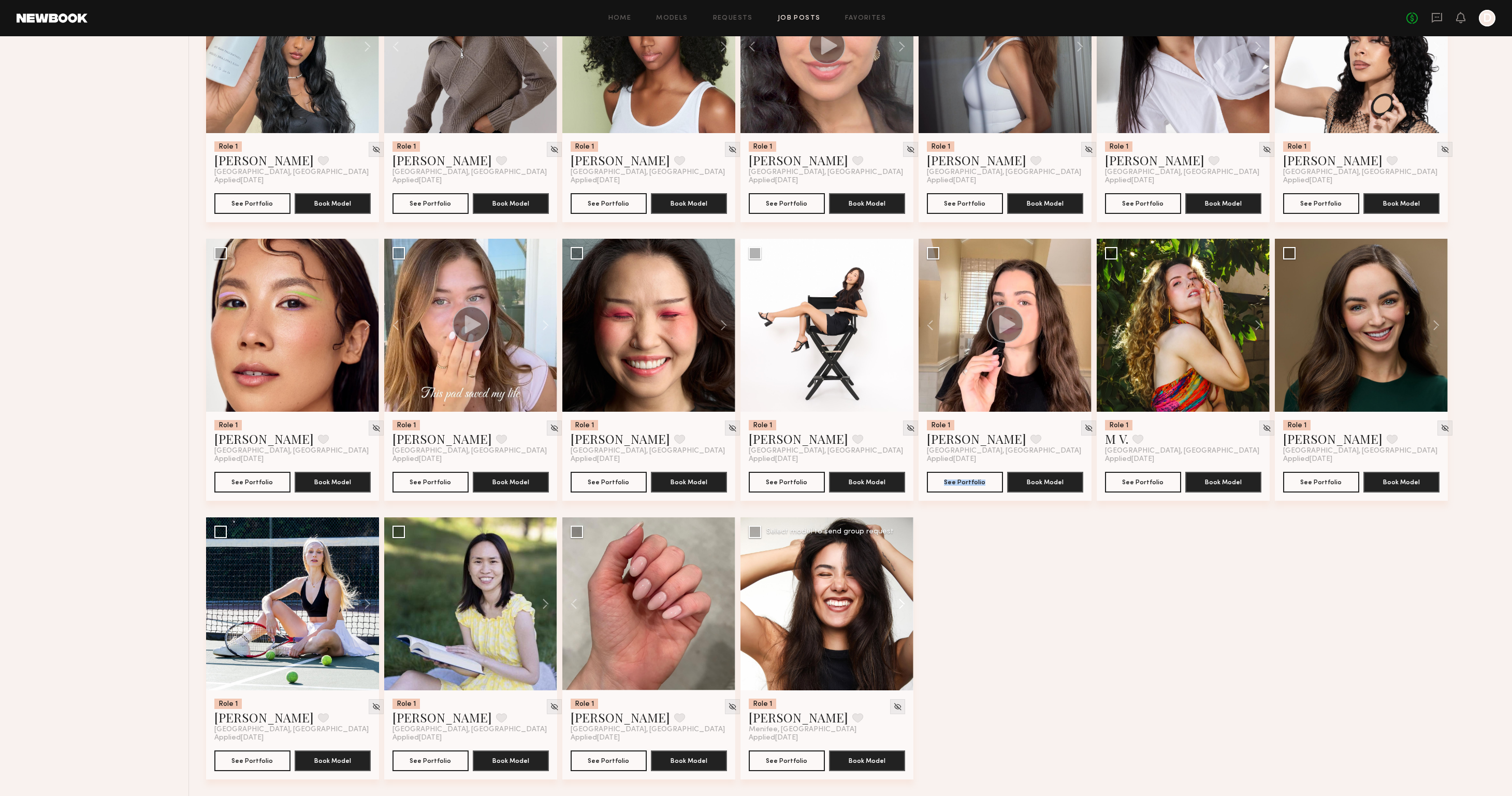
click at [899, 600] on button at bounding box center [897, 603] width 33 height 173
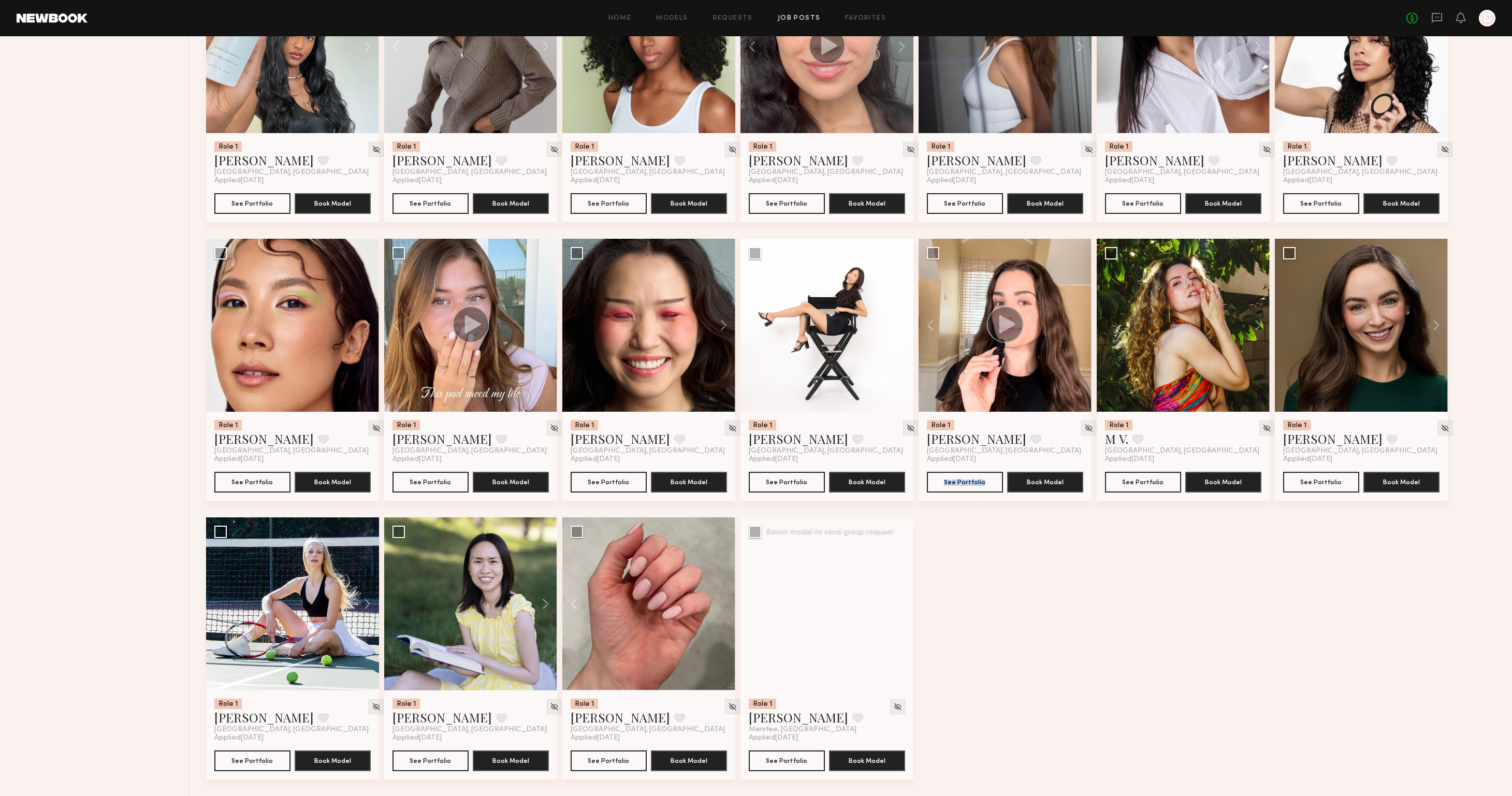
click at [899, 600] on div at bounding box center [827, 603] width 173 height 173
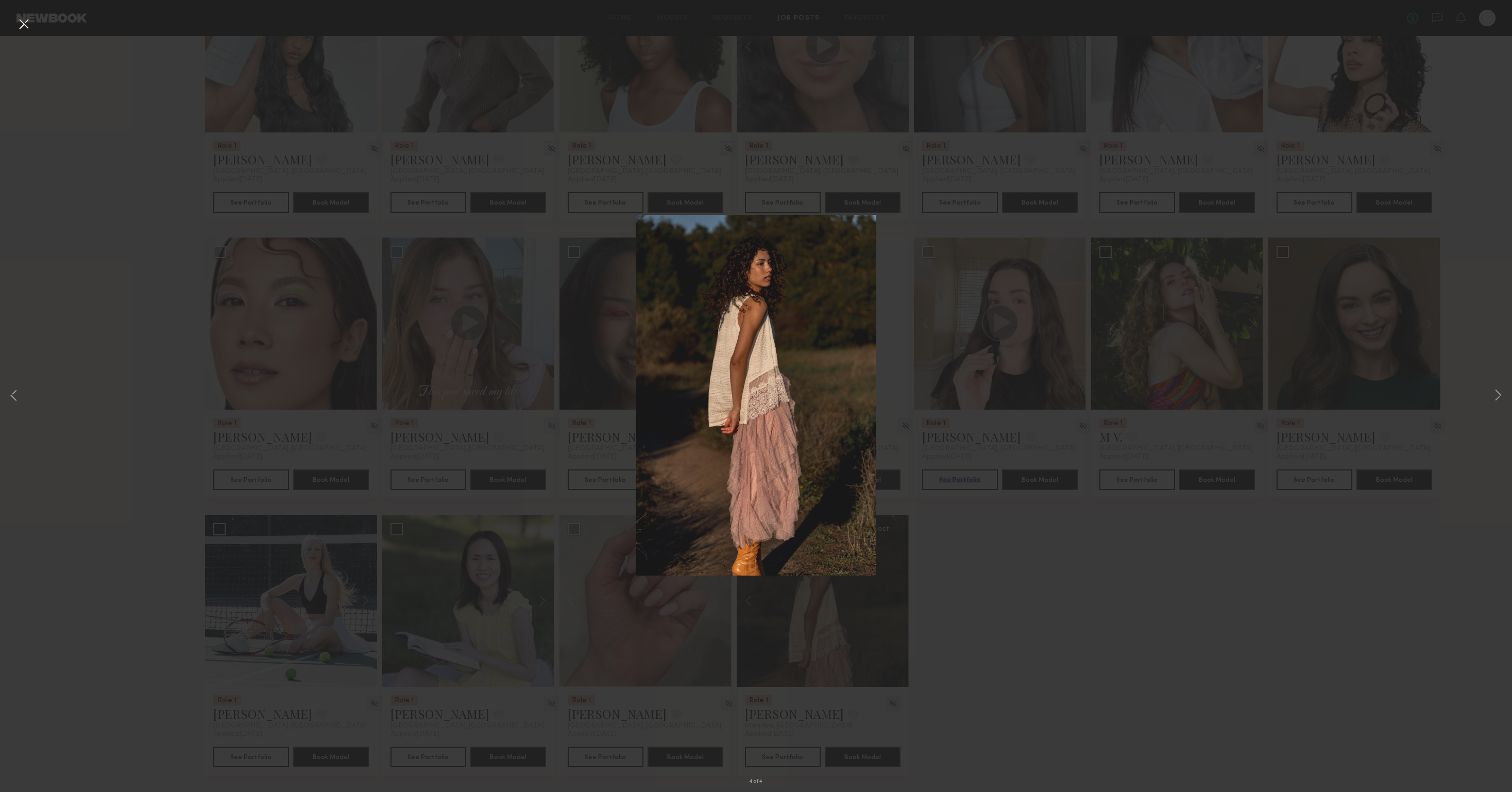
drag, startPoint x: 24, startPoint y: 22, endPoint x: 91, endPoint y: 62, distance: 78.0
click at [24, 22] on button at bounding box center [24, 24] width 16 height 18
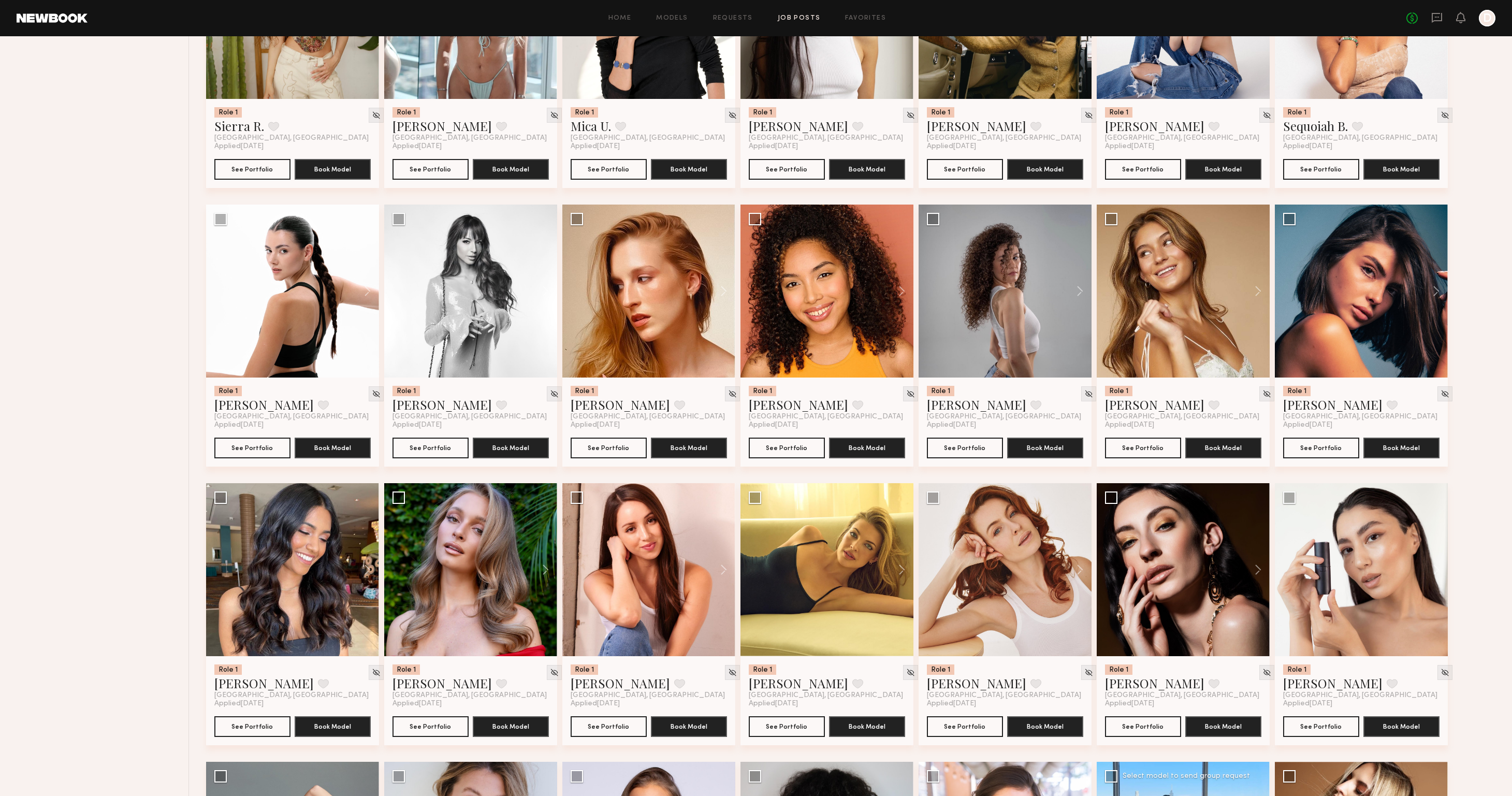
scroll to position [1278, 0]
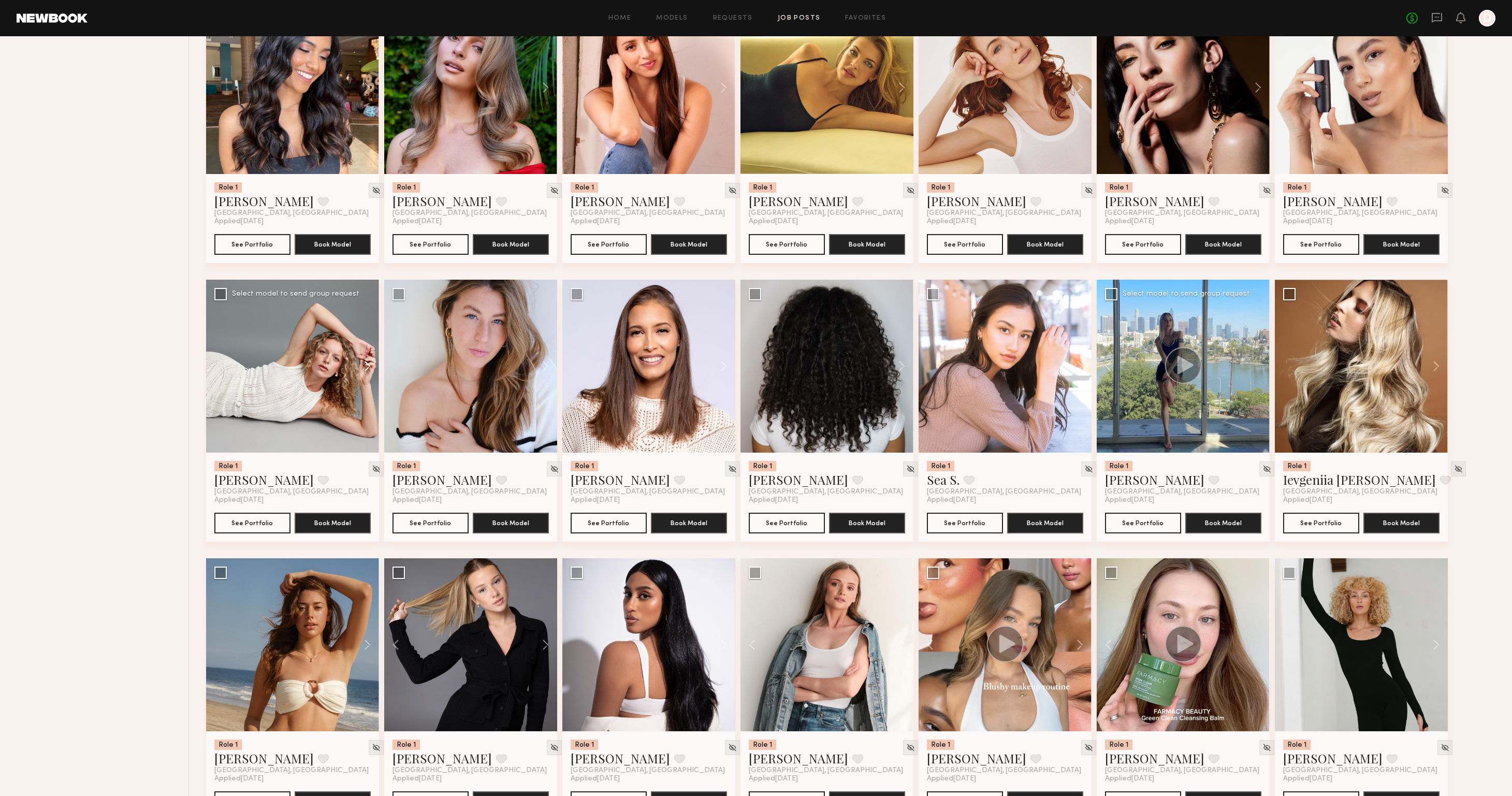
click at [364, 367] on button at bounding box center [362, 367] width 33 height 173
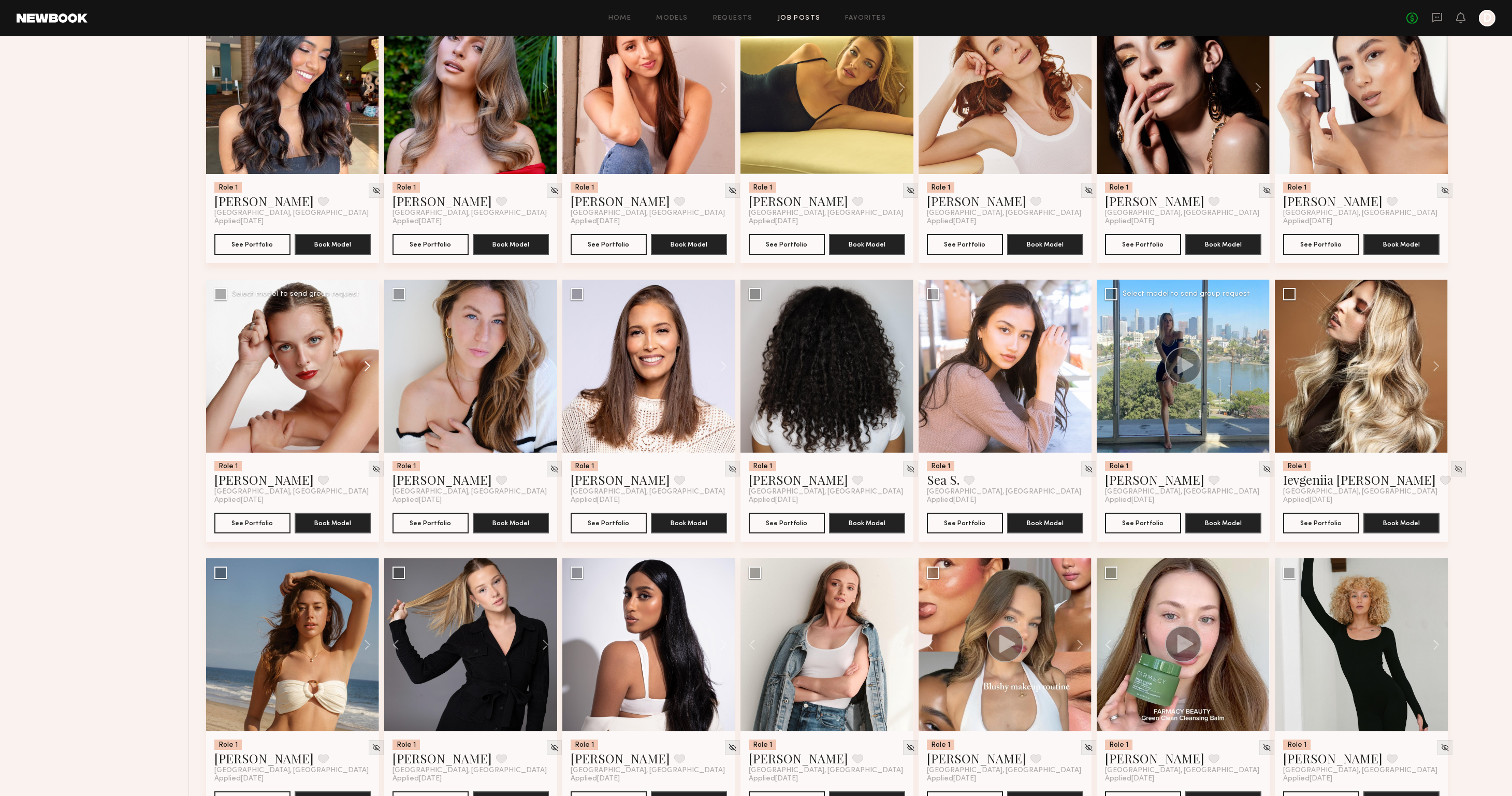
click at [364, 367] on button at bounding box center [362, 367] width 33 height 173
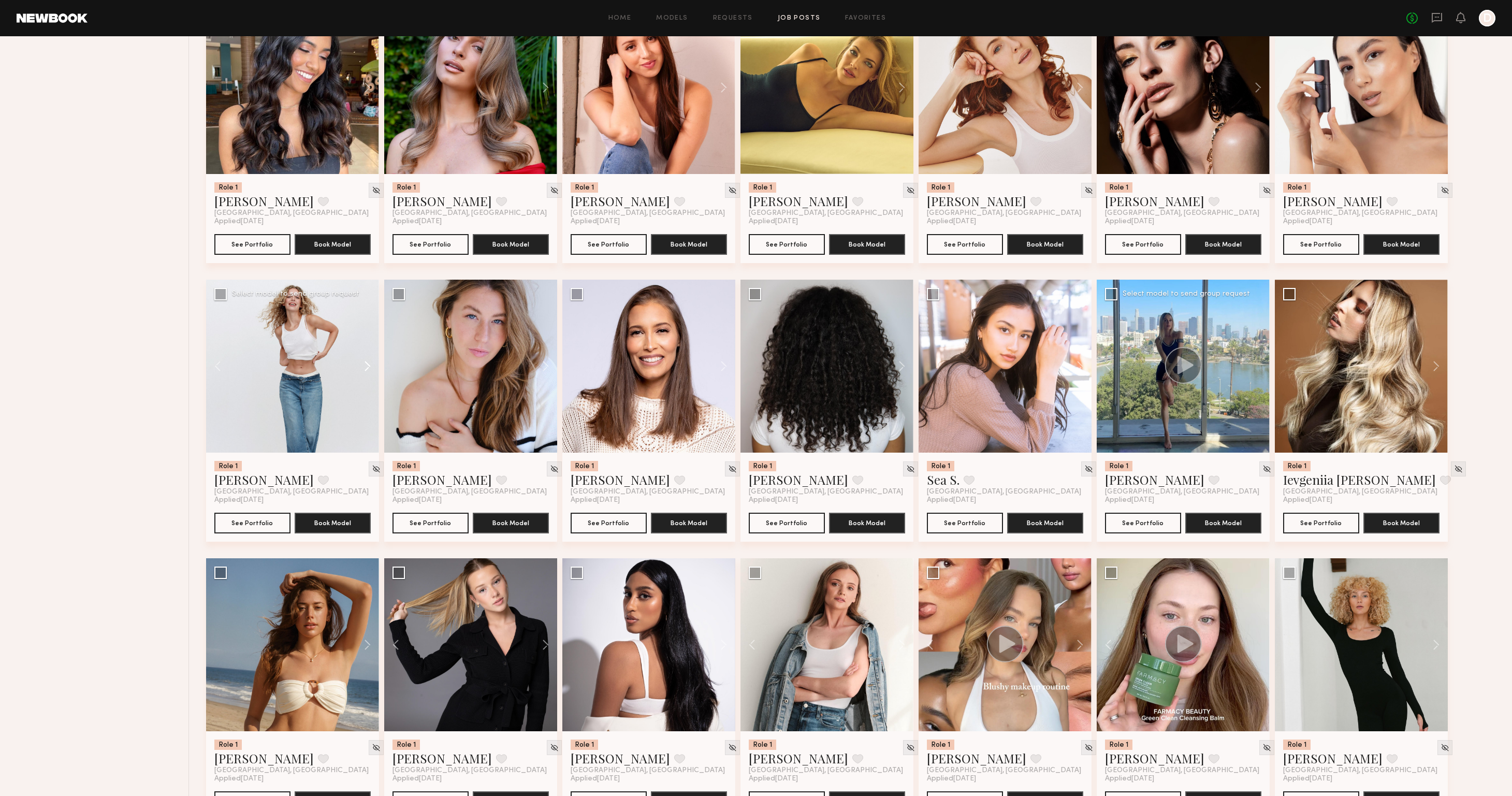
click at [364, 367] on button at bounding box center [362, 367] width 33 height 173
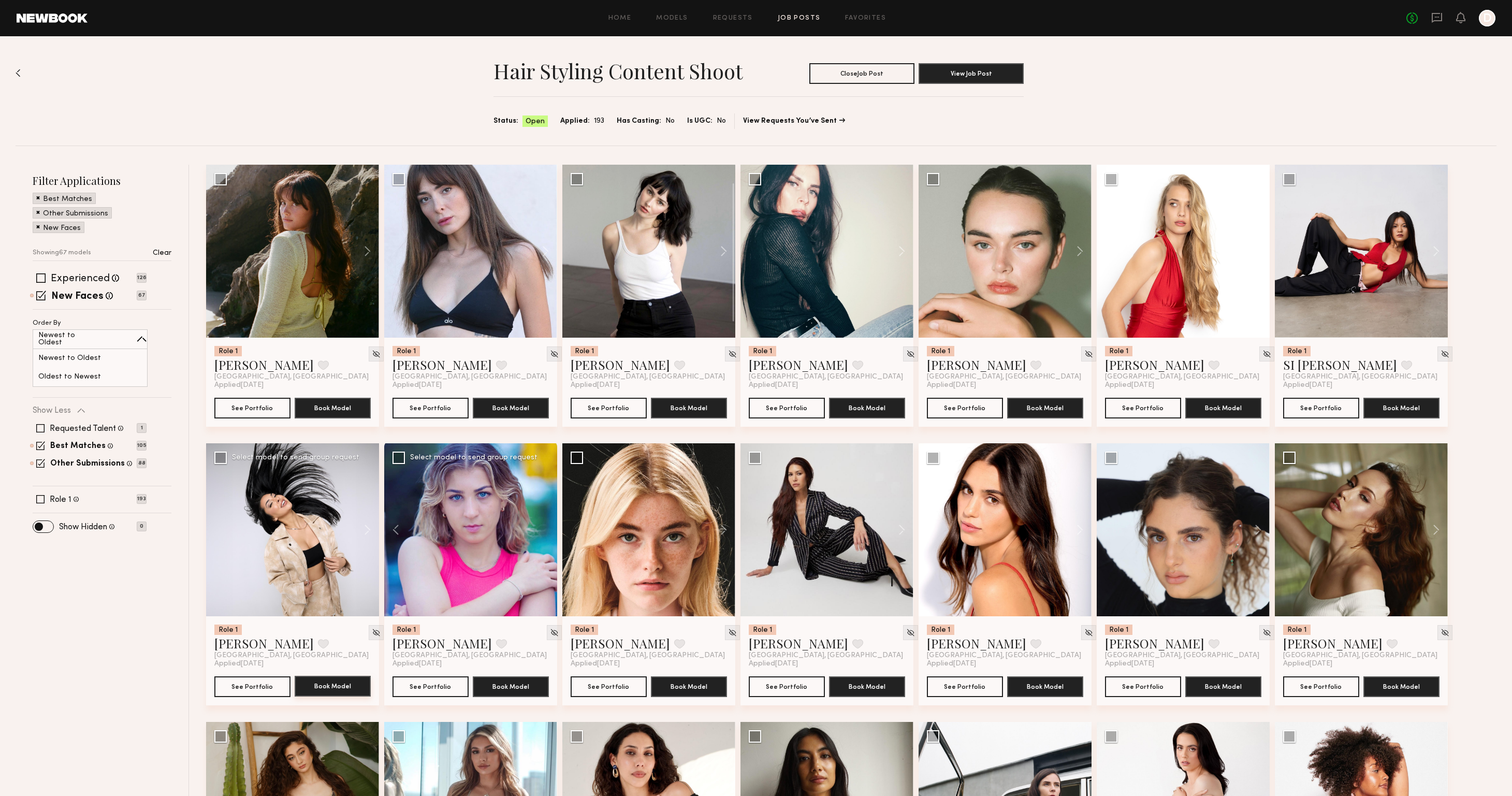
scroll to position [0, 0]
click at [1259, 247] on button at bounding box center [1253, 251] width 33 height 173
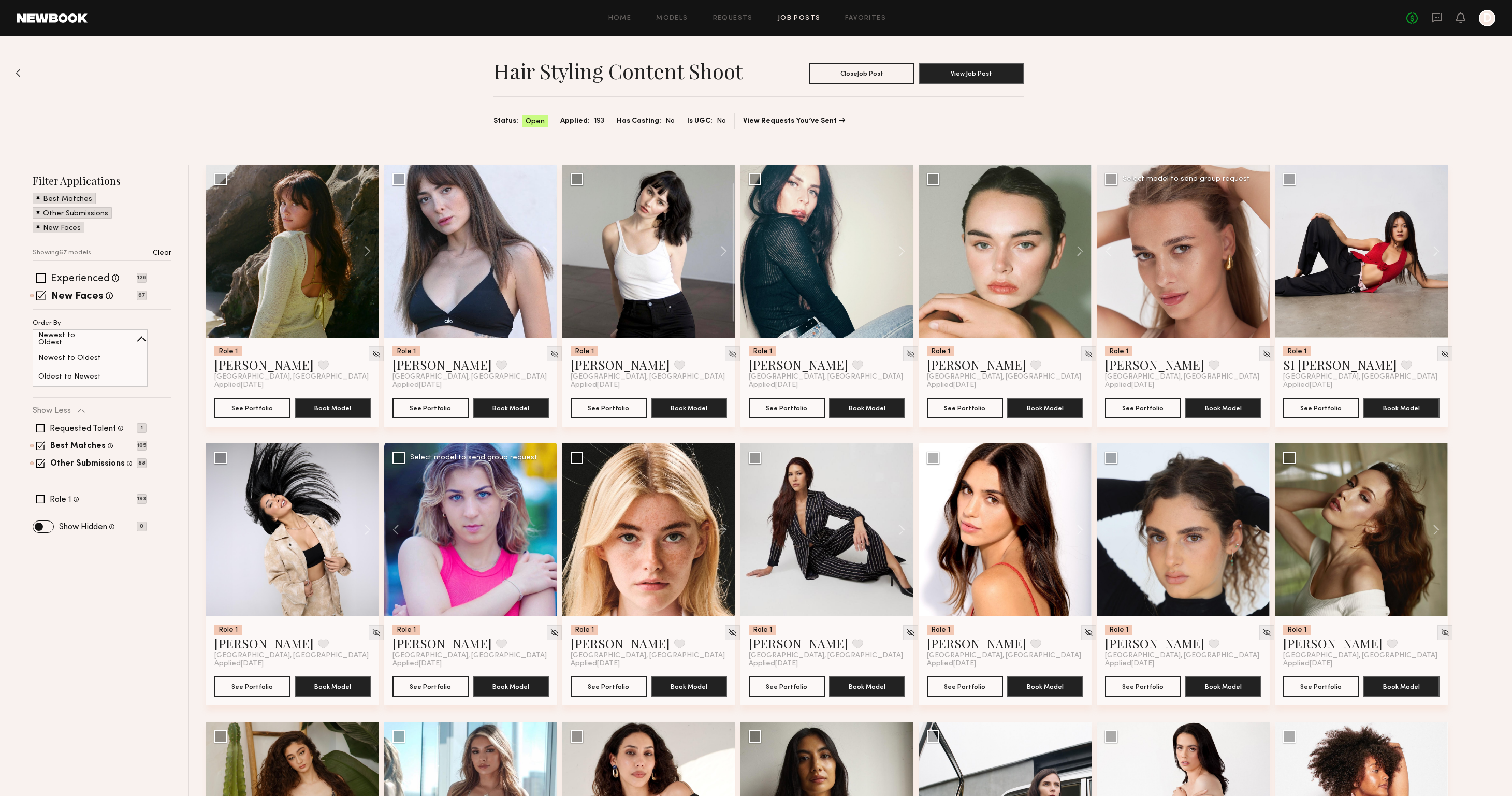
click at [1259, 247] on button at bounding box center [1253, 251] width 33 height 173
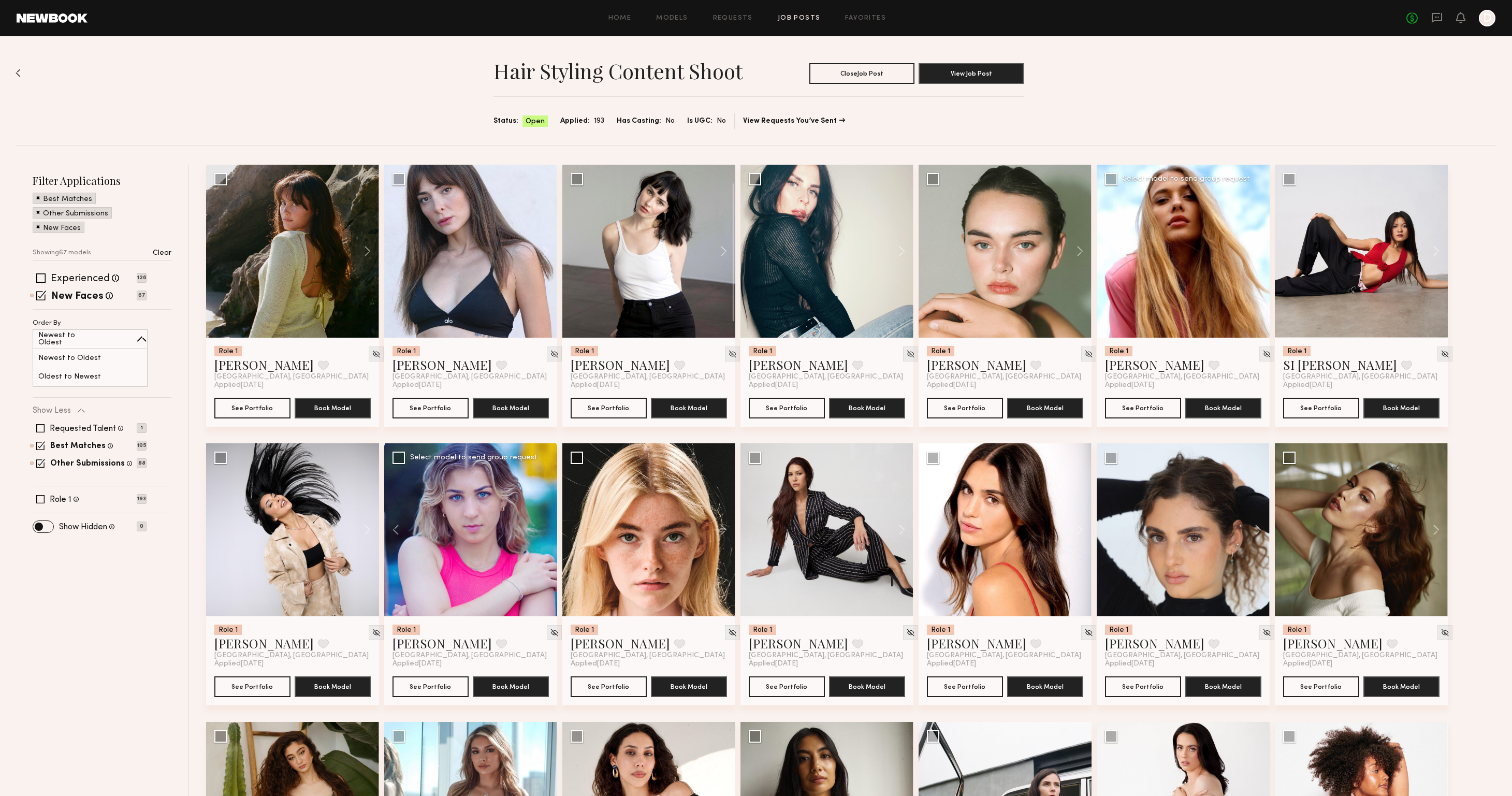
click at [1259, 247] on button at bounding box center [1253, 251] width 33 height 173
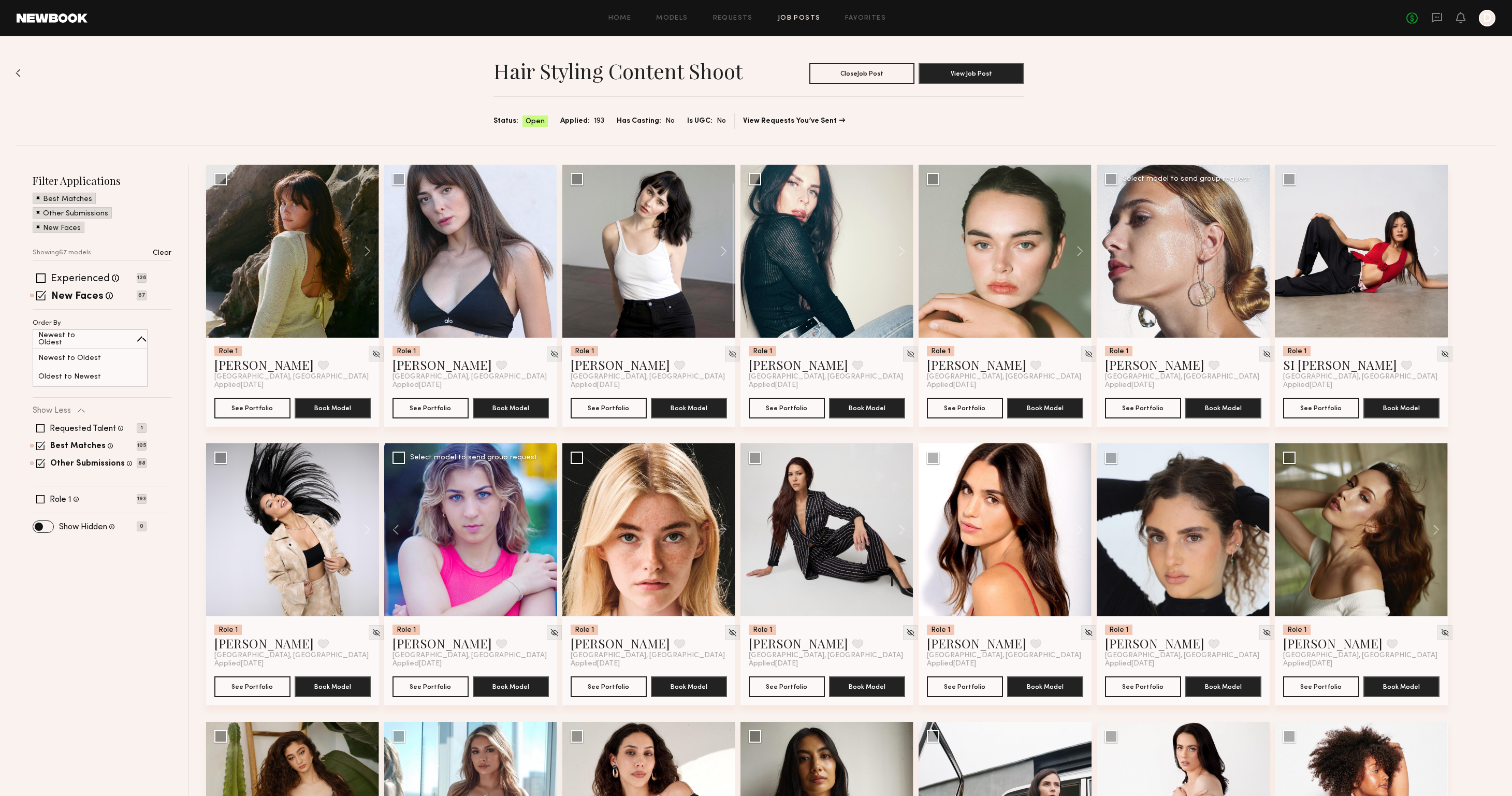
click at [1259, 247] on button at bounding box center [1253, 251] width 33 height 173
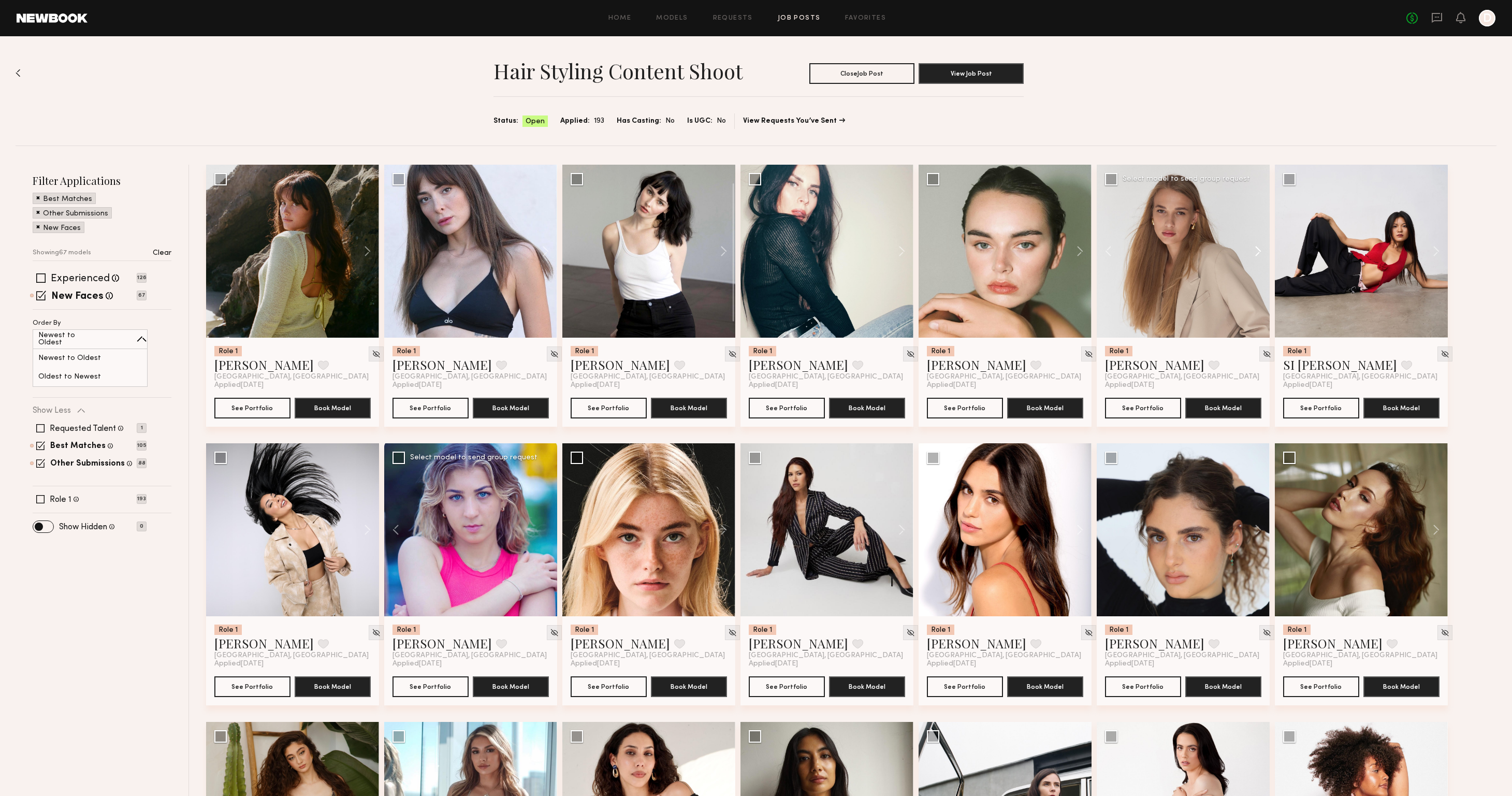
click at [1259, 247] on button at bounding box center [1253, 251] width 33 height 173
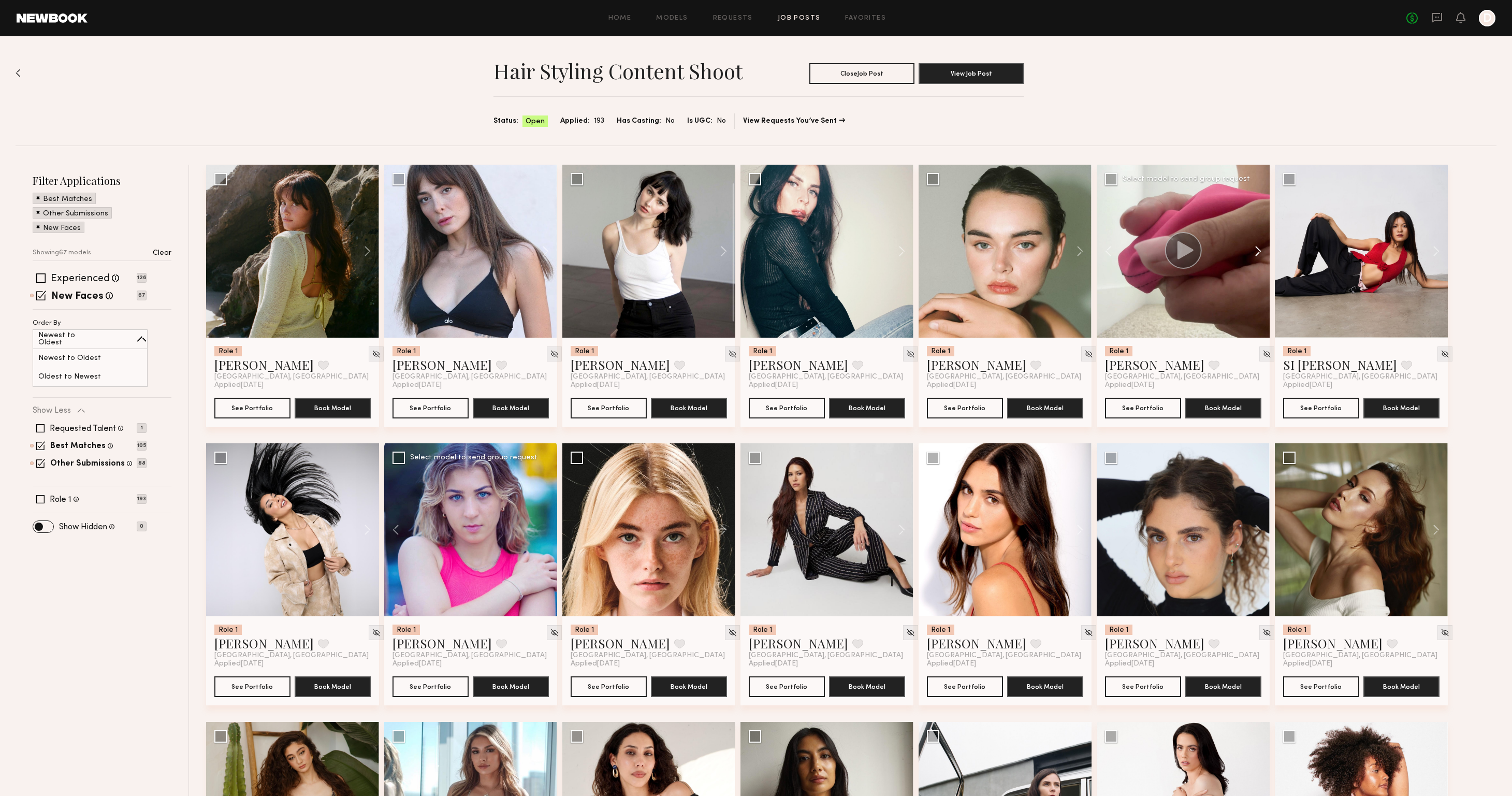
click at [1259, 247] on button at bounding box center [1253, 251] width 33 height 173
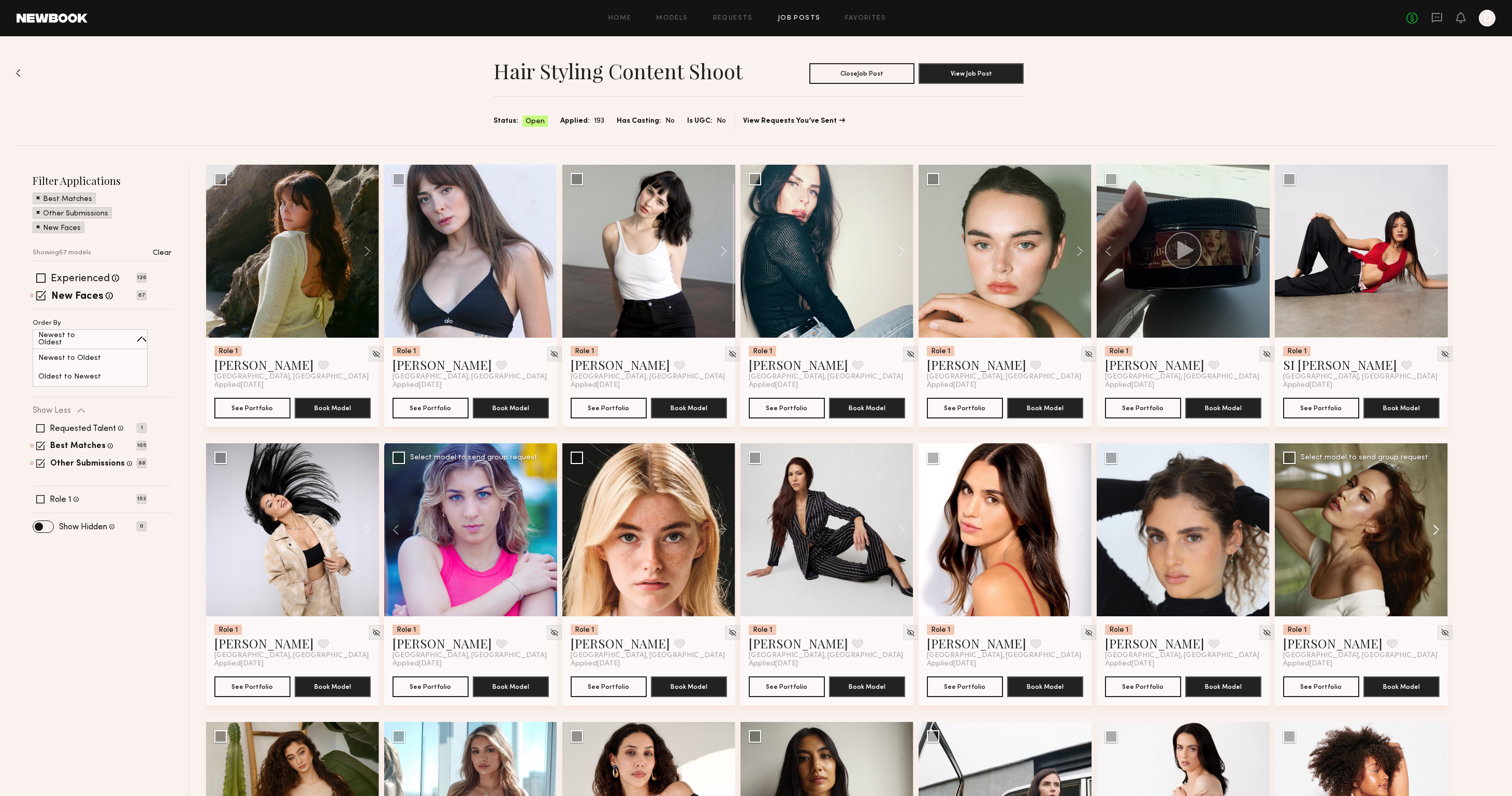
click at [1434, 527] on button at bounding box center [1431, 529] width 33 height 173
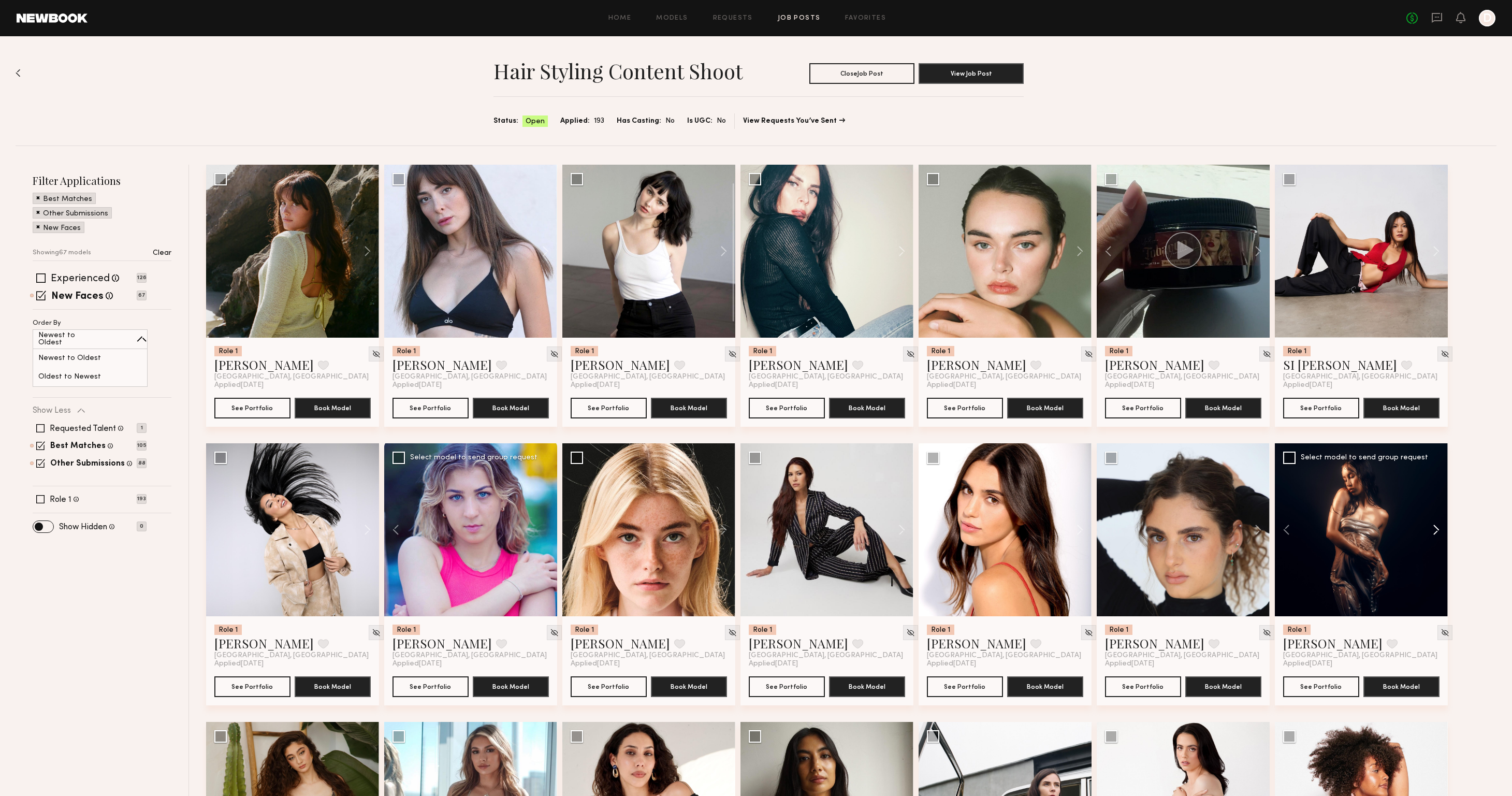
click at [1434, 527] on button at bounding box center [1431, 529] width 33 height 173
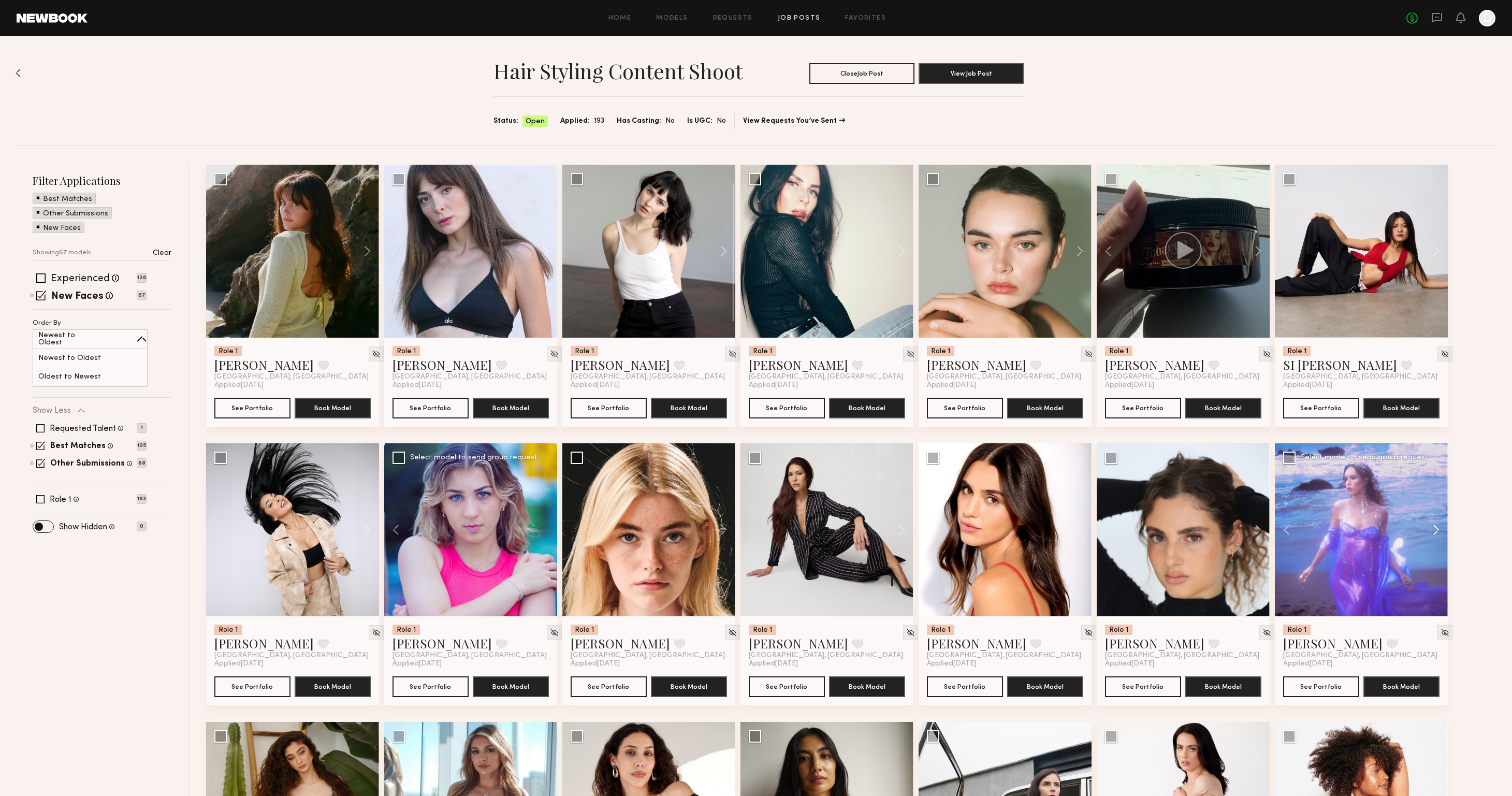
click at [1434, 527] on button at bounding box center [1431, 529] width 33 height 173
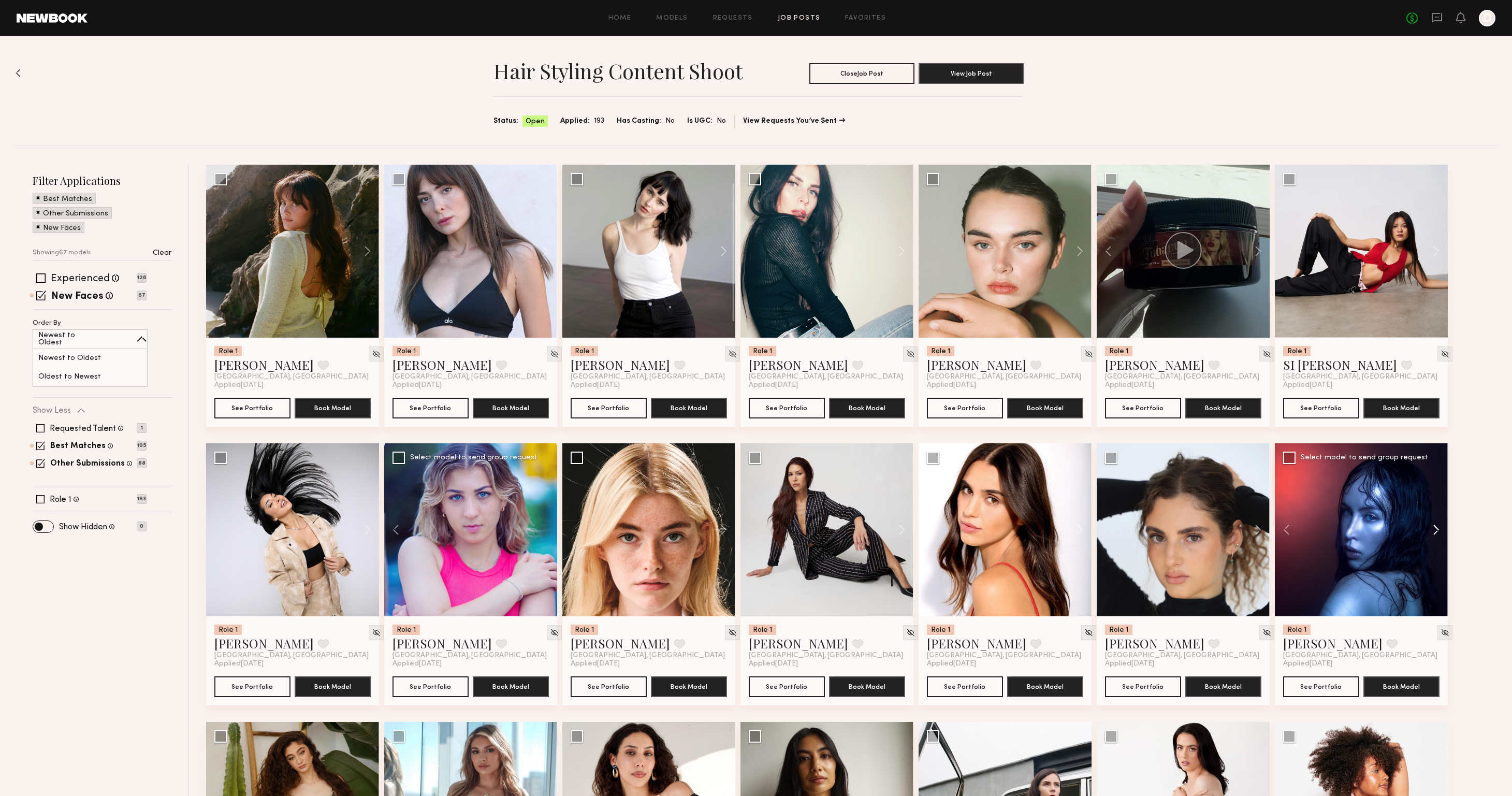
click at [1434, 527] on button at bounding box center [1431, 529] width 33 height 173
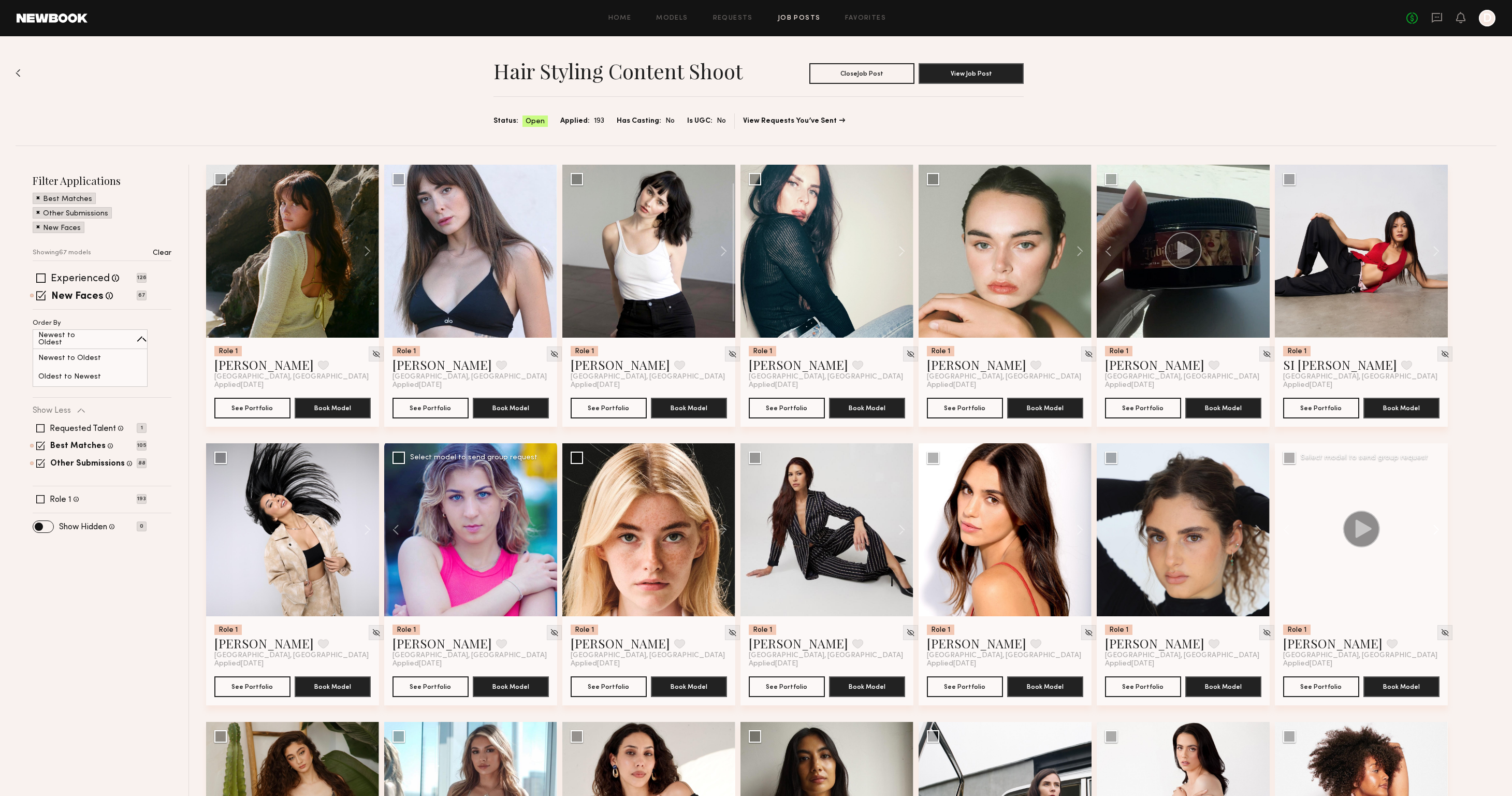
click at [1434, 527] on button at bounding box center [1431, 529] width 33 height 173
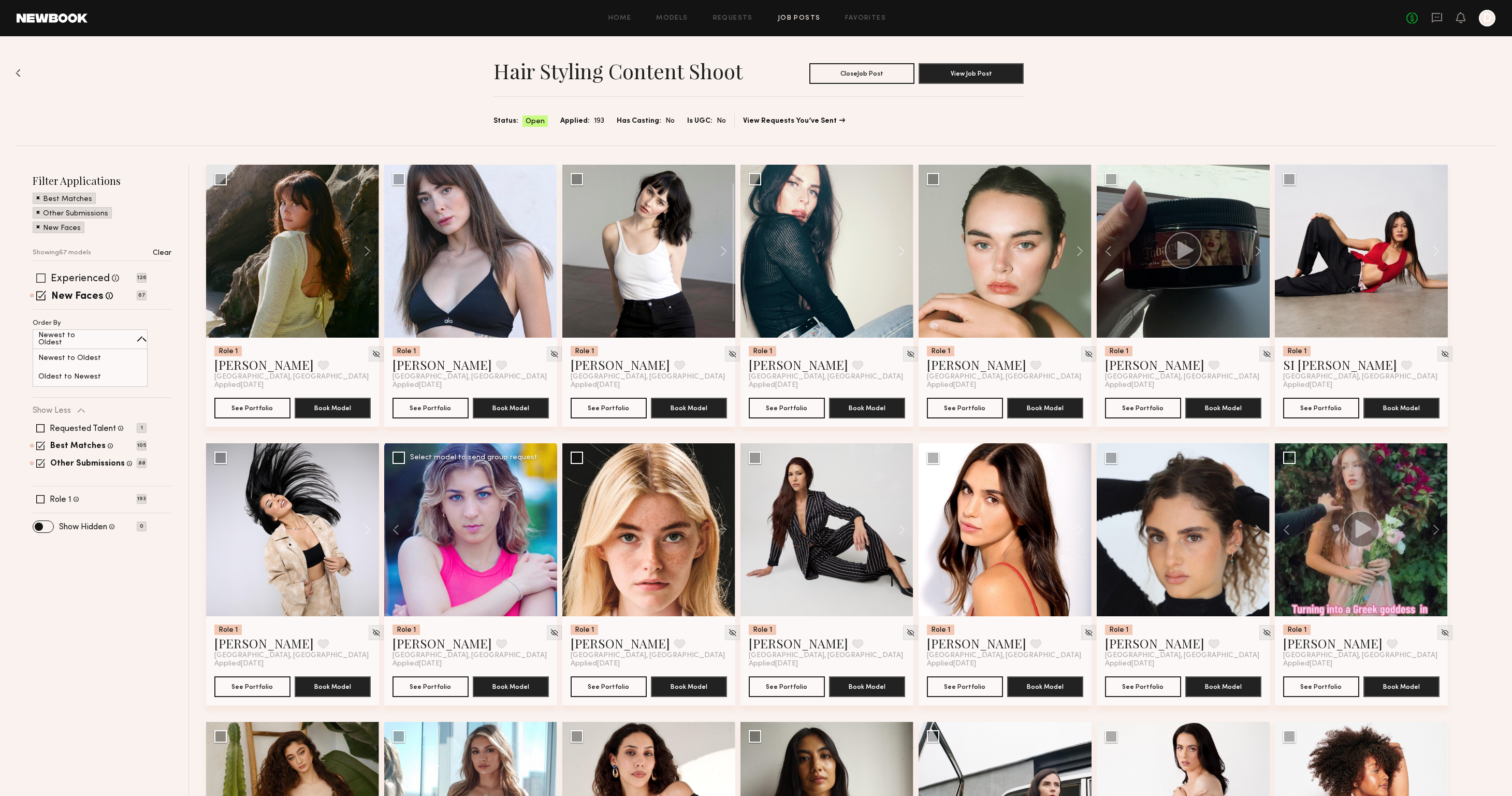
click at [40, 274] on span at bounding box center [41, 278] width 10 height 10
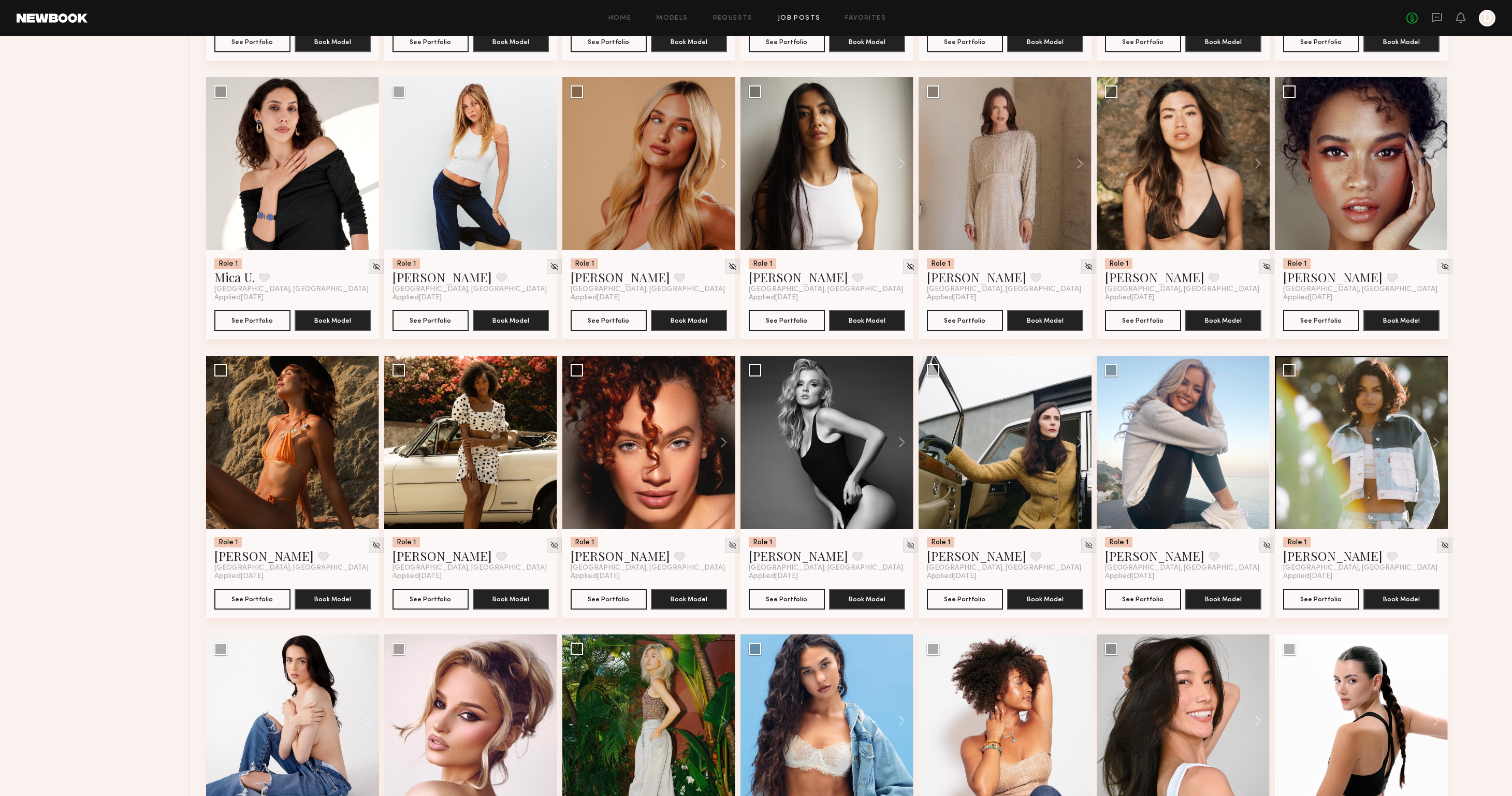
scroll to position [1228, 0]
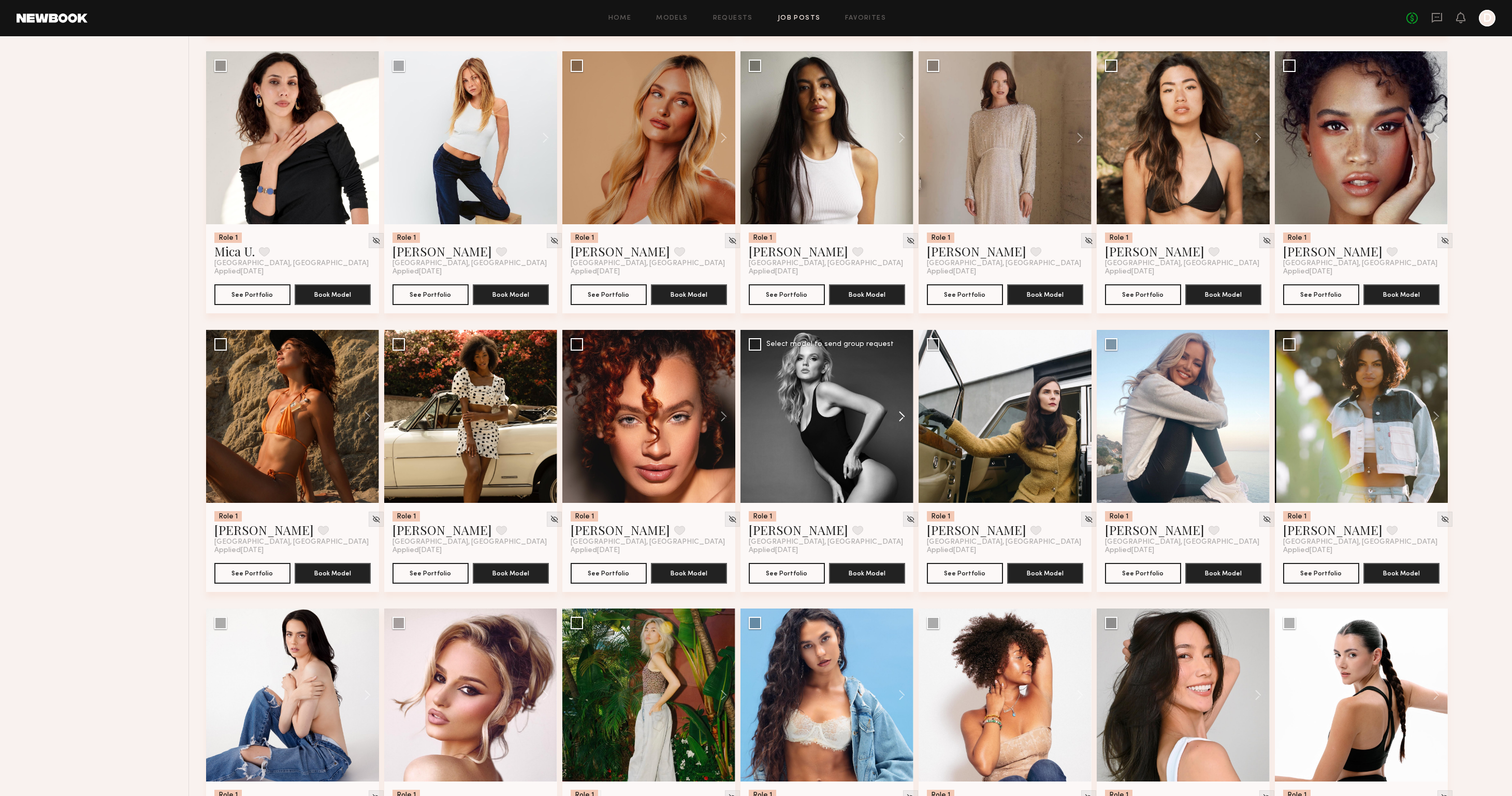
click at [897, 414] on button at bounding box center [897, 416] width 33 height 173
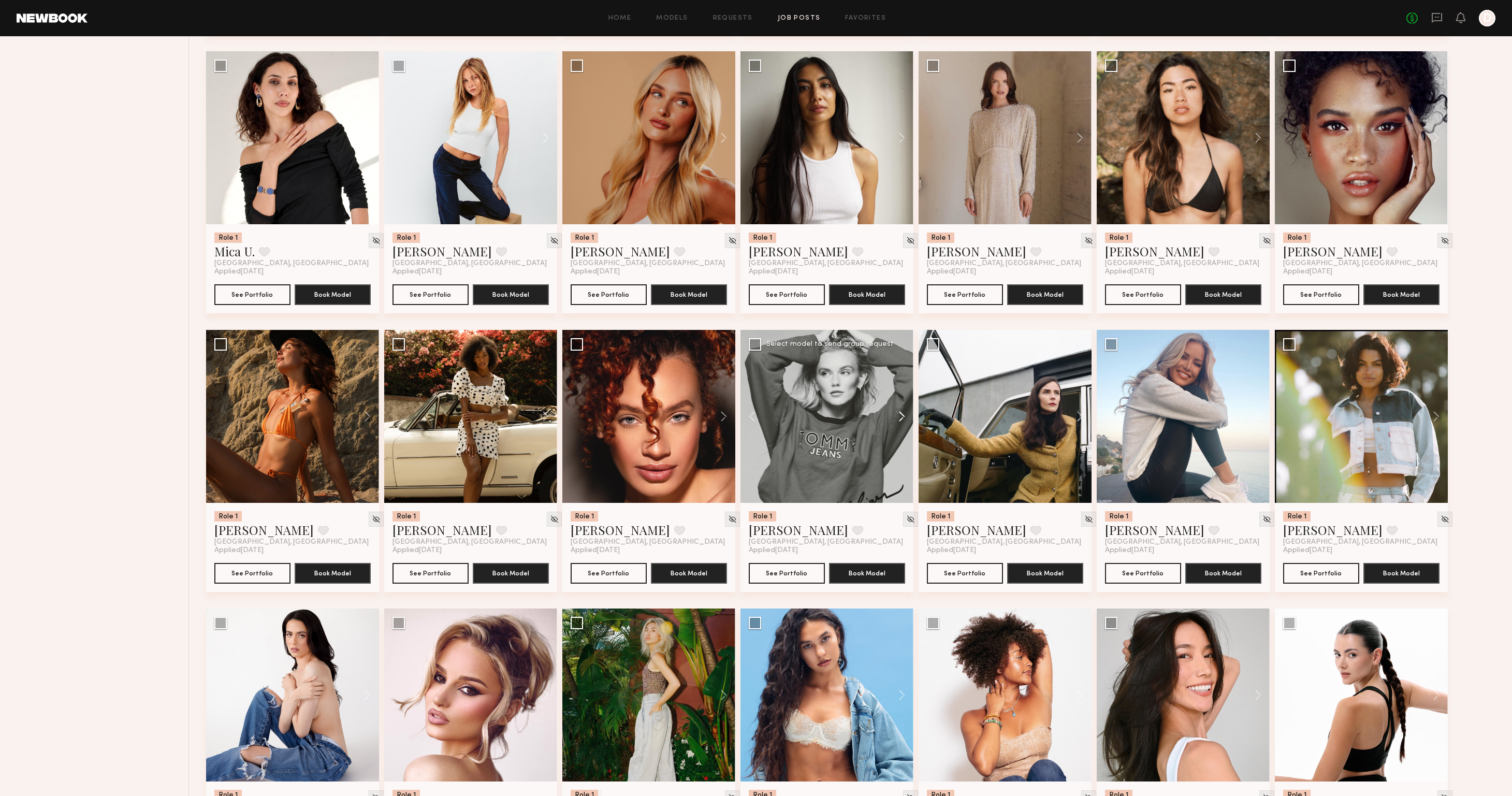
click at [897, 414] on button at bounding box center [897, 416] width 33 height 173
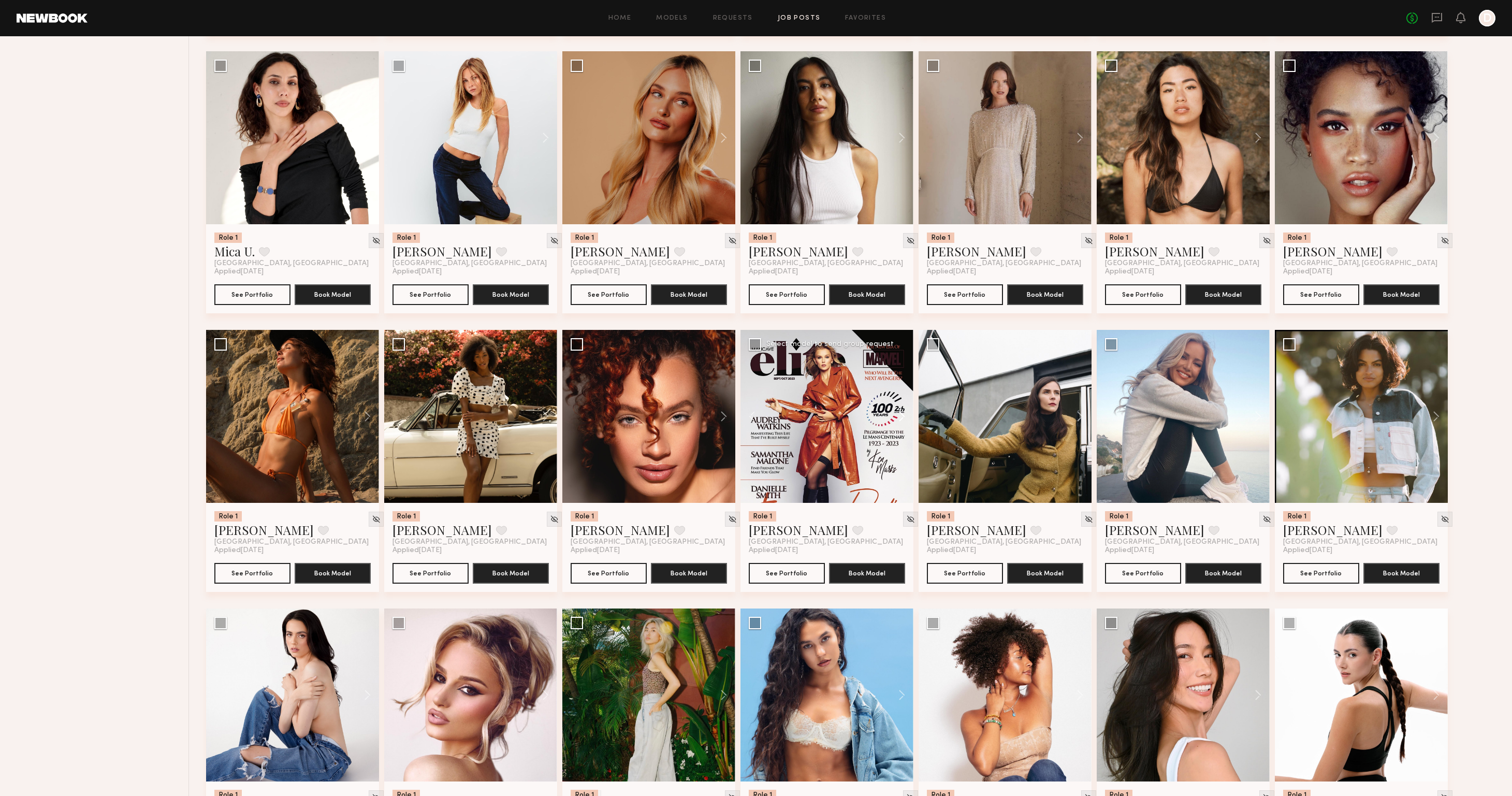
click at [897, 414] on button at bounding box center [897, 416] width 33 height 173
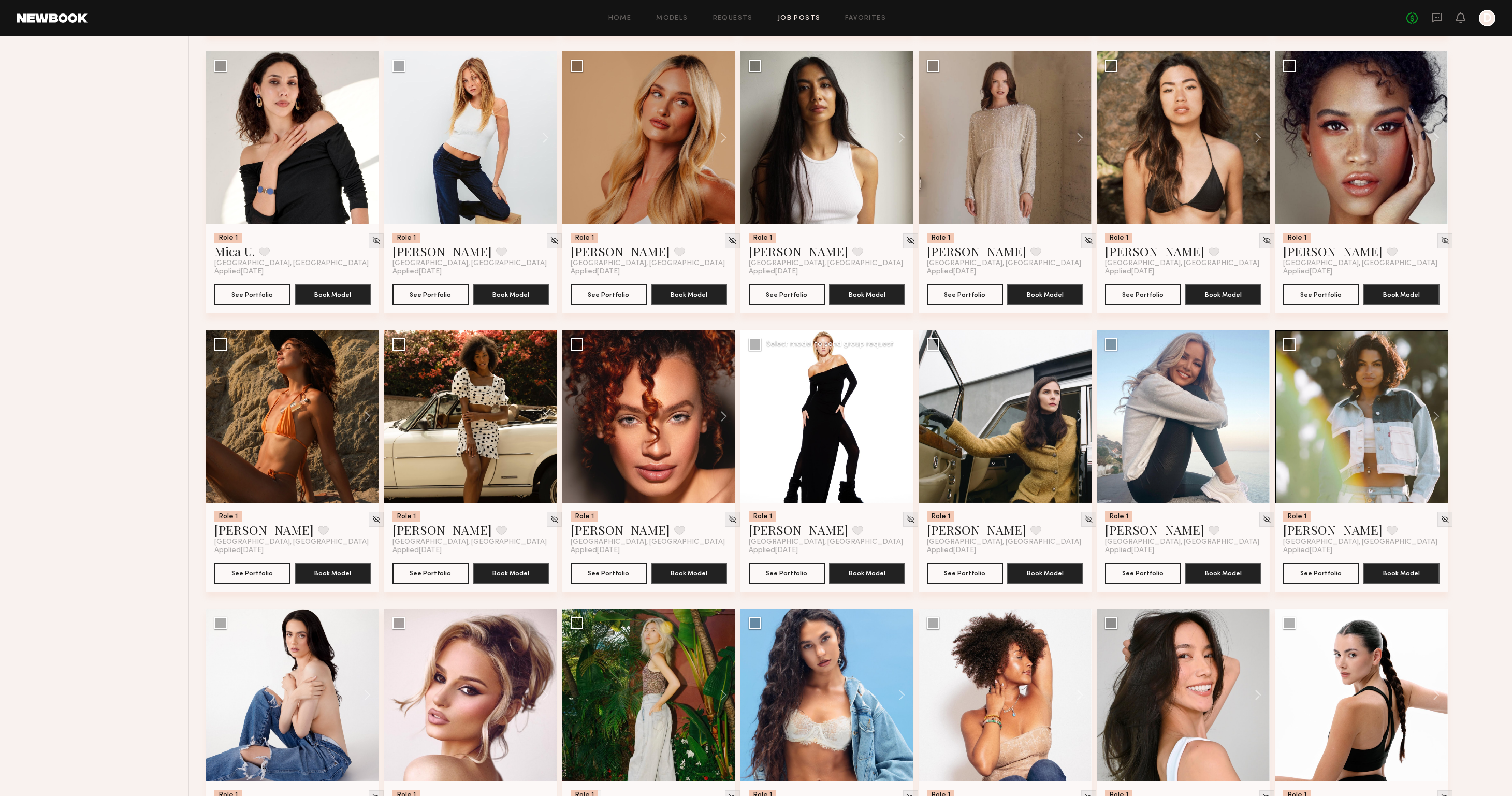
click at [897, 414] on button at bounding box center [897, 416] width 33 height 173
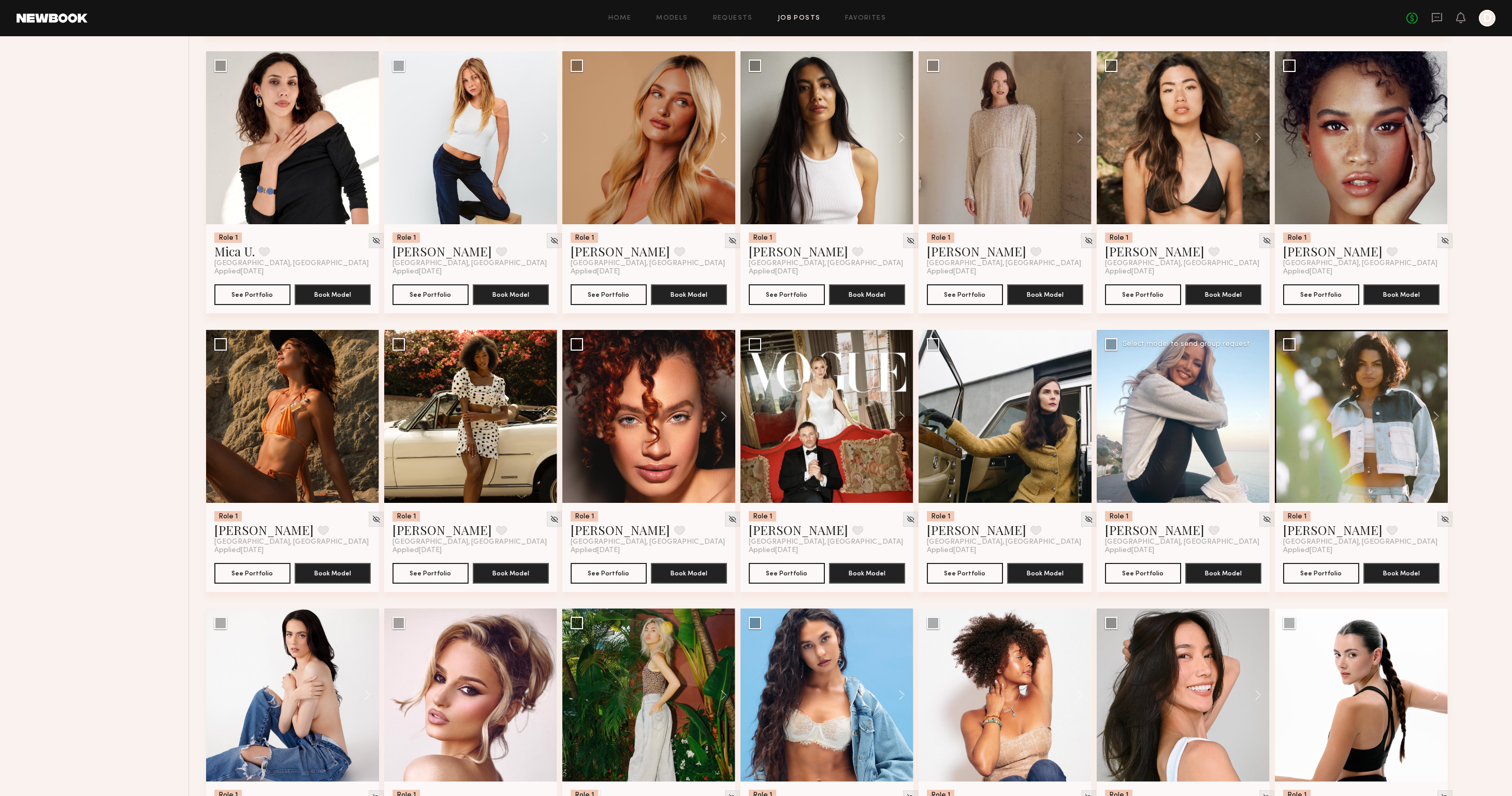
click at [1260, 417] on button at bounding box center [1253, 416] width 33 height 173
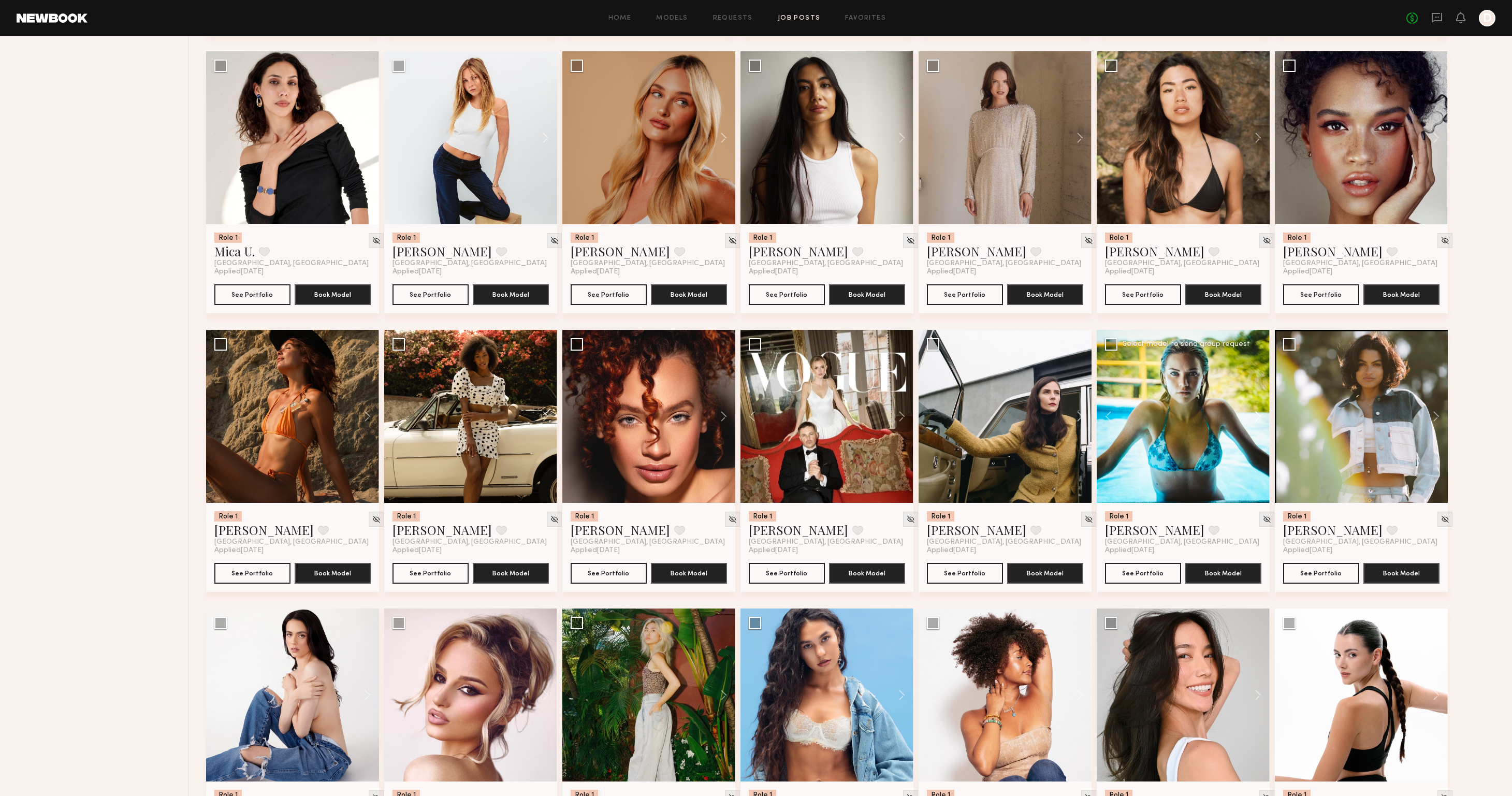
click at [1260, 417] on button at bounding box center [1253, 416] width 33 height 173
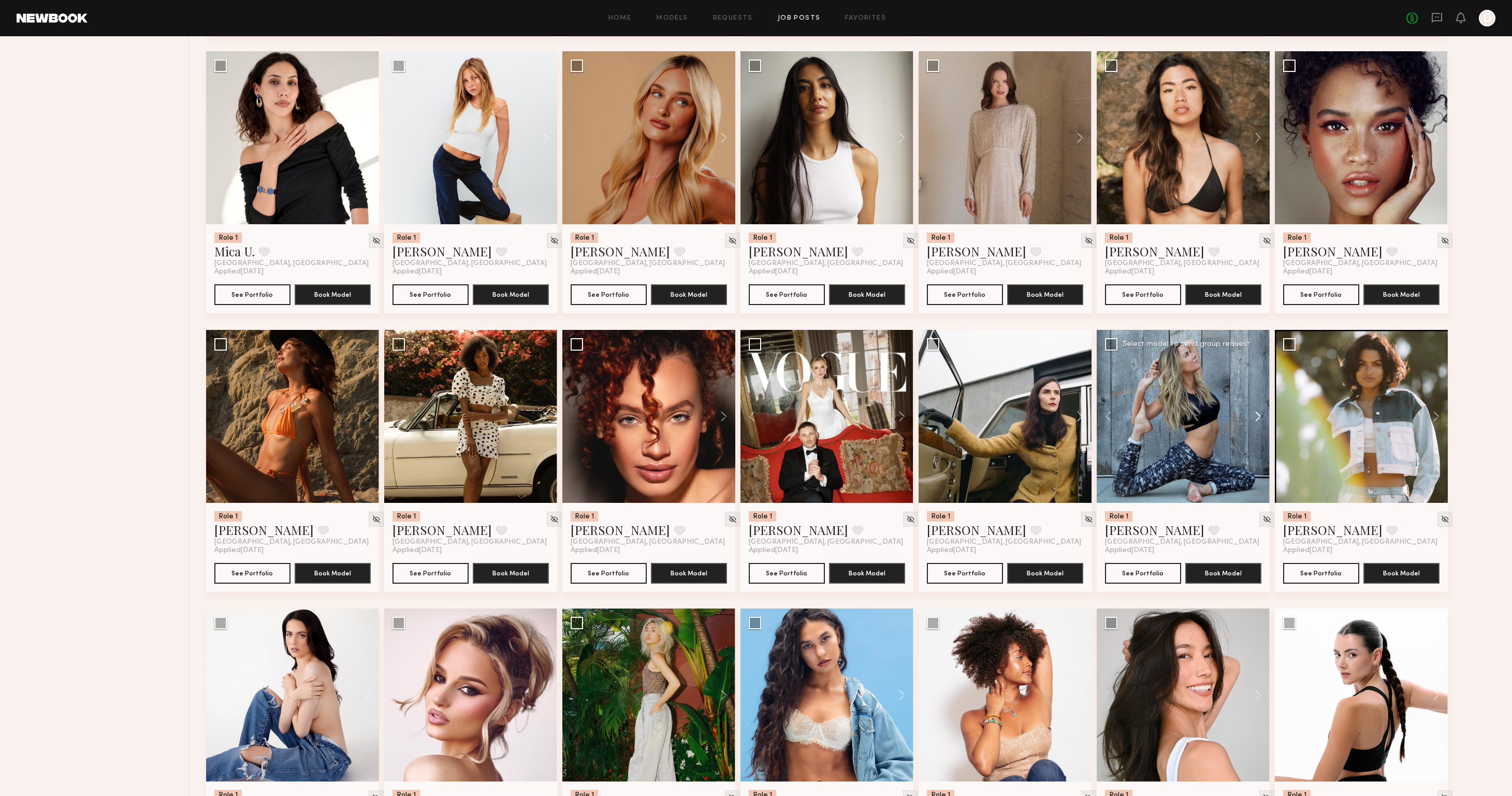
click at [1260, 417] on button at bounding box center [1253, 416] width 33 height 173
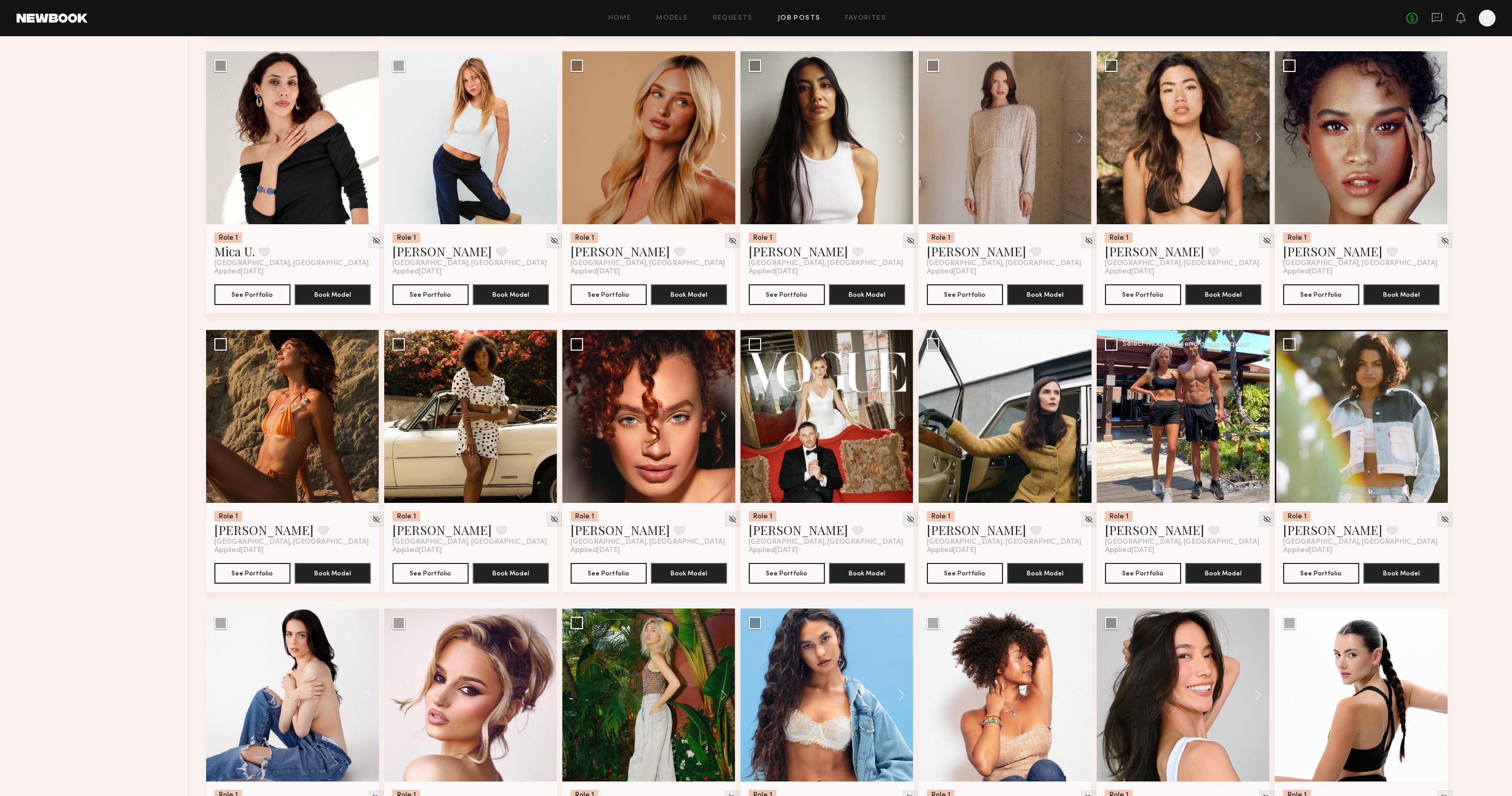
click at [1260, 417] on button at bounding box center [1253, 416] width 33 height 173
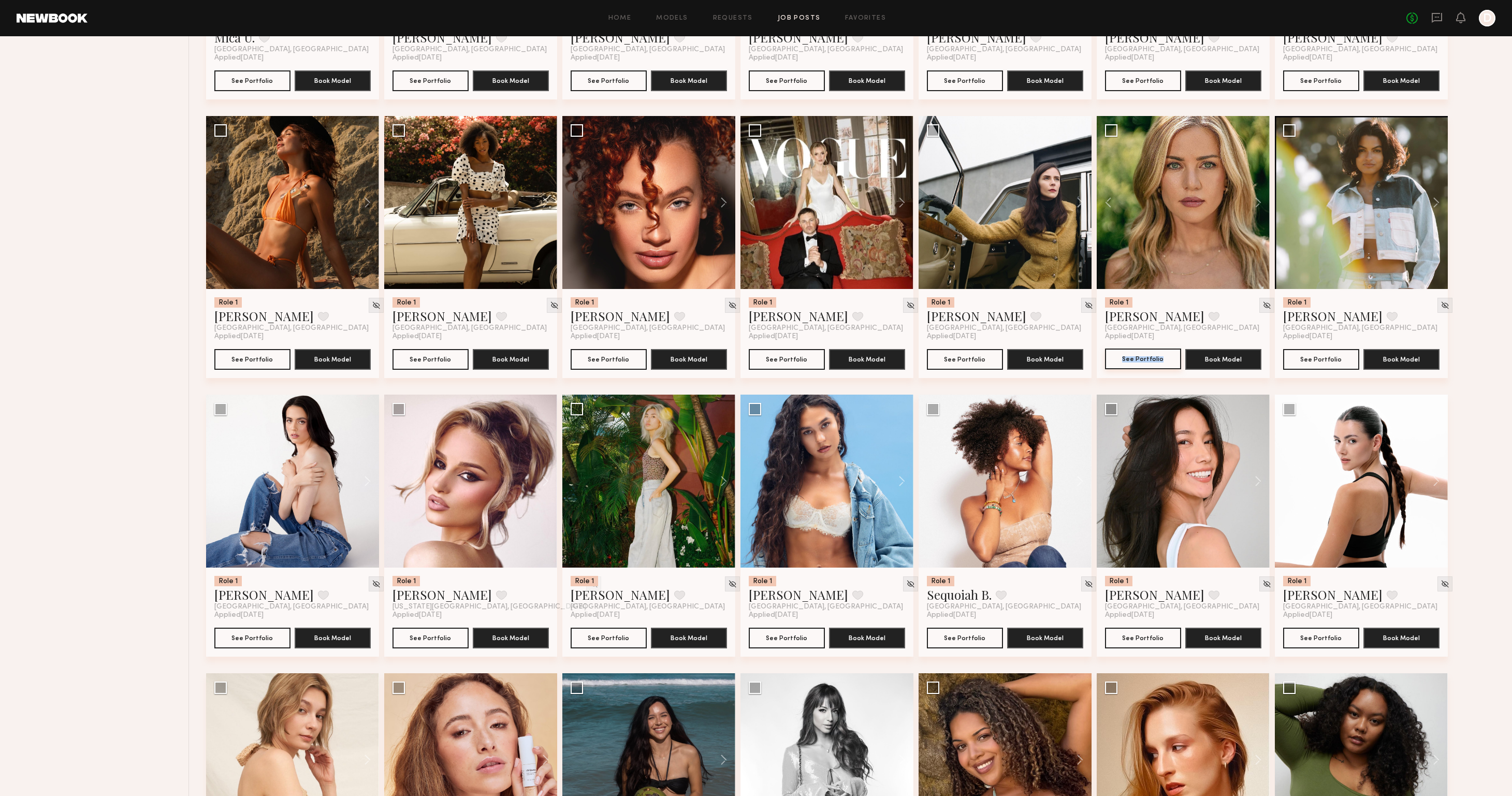
scroll to position [1568, 0]
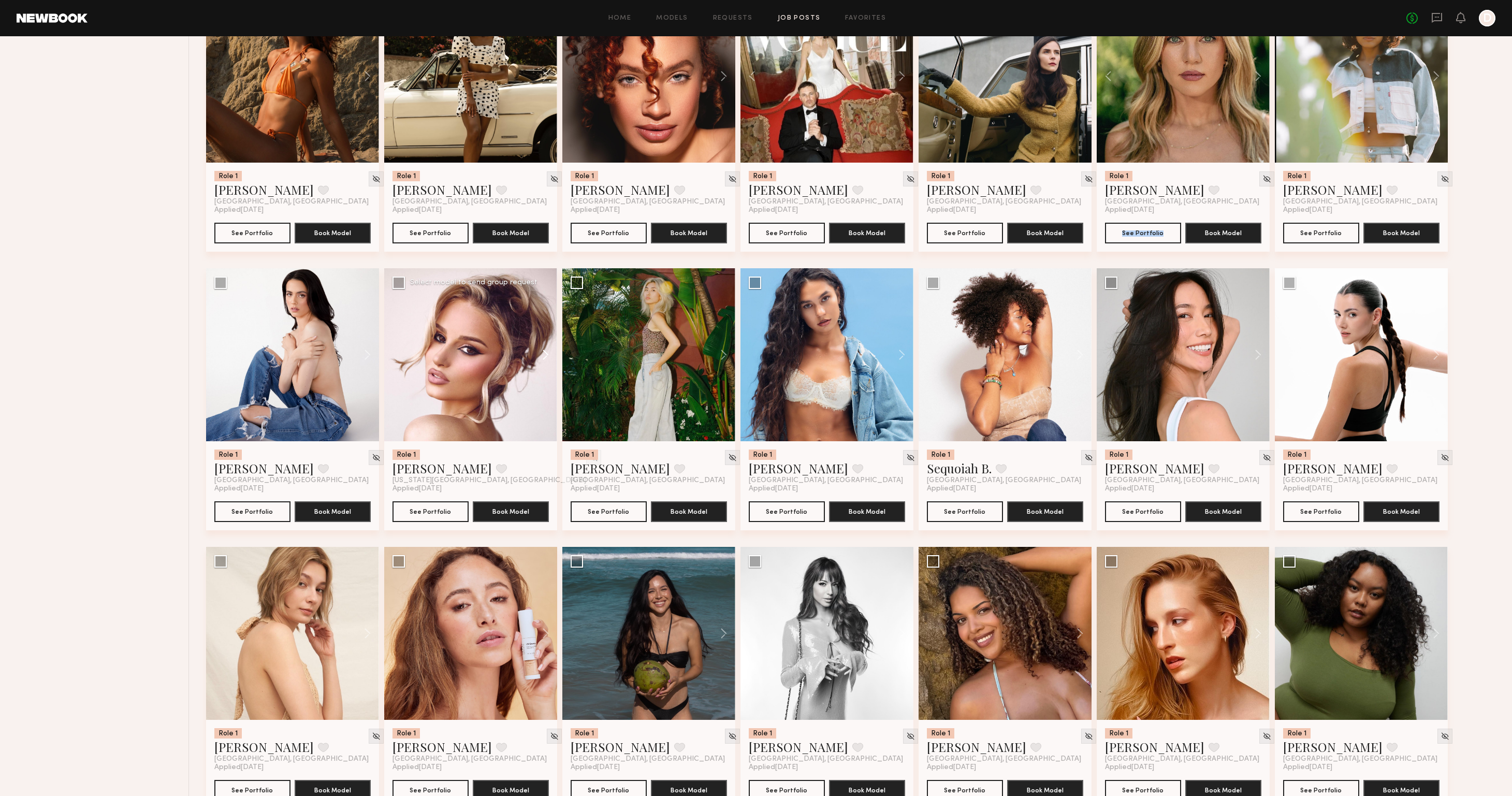
click at [545, 355] on button at bounding box center [541, 355] width 33 height 173
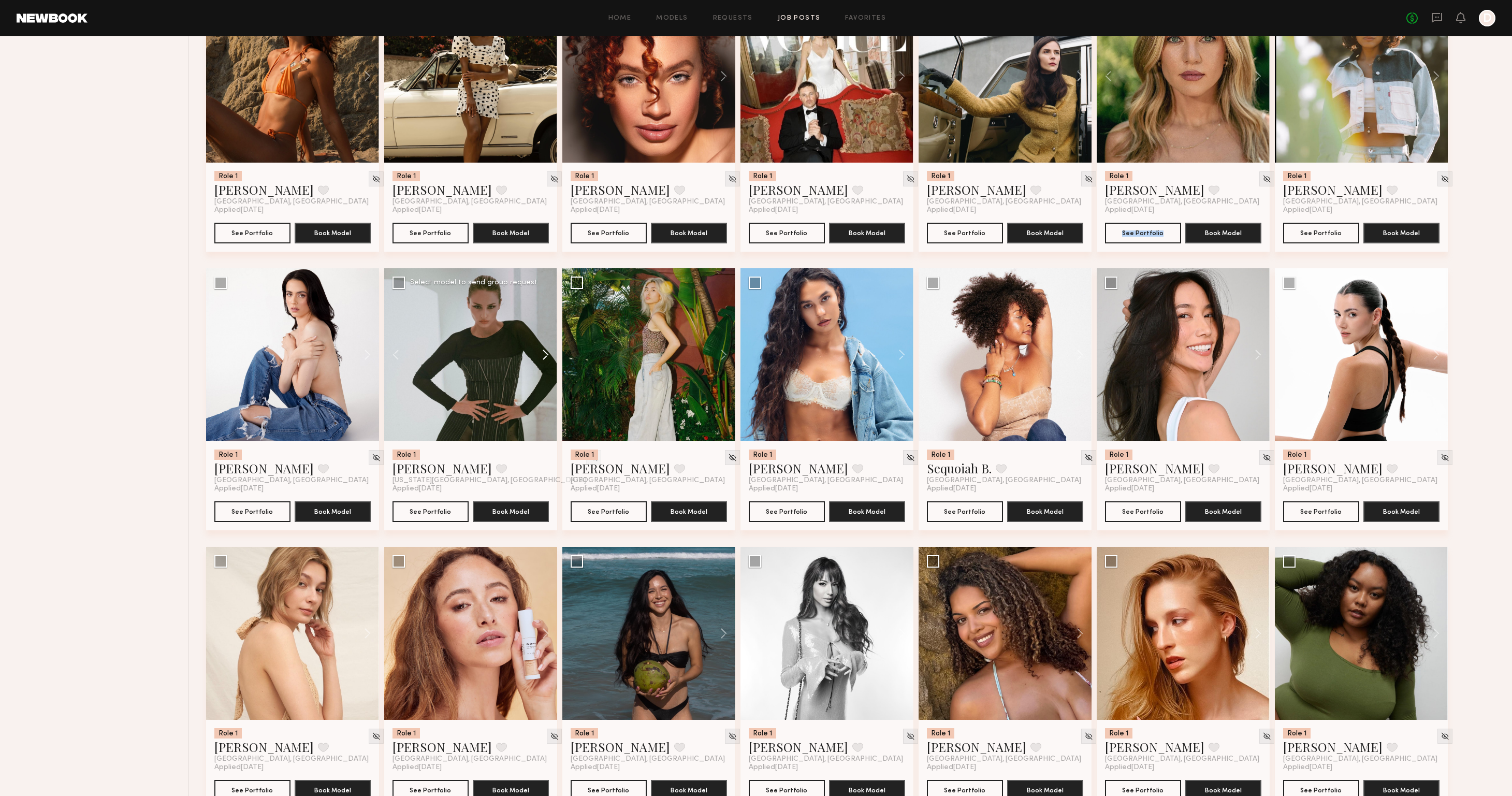
click at [545, 355] on button at bounding box center [541, 355] width 33 height 173
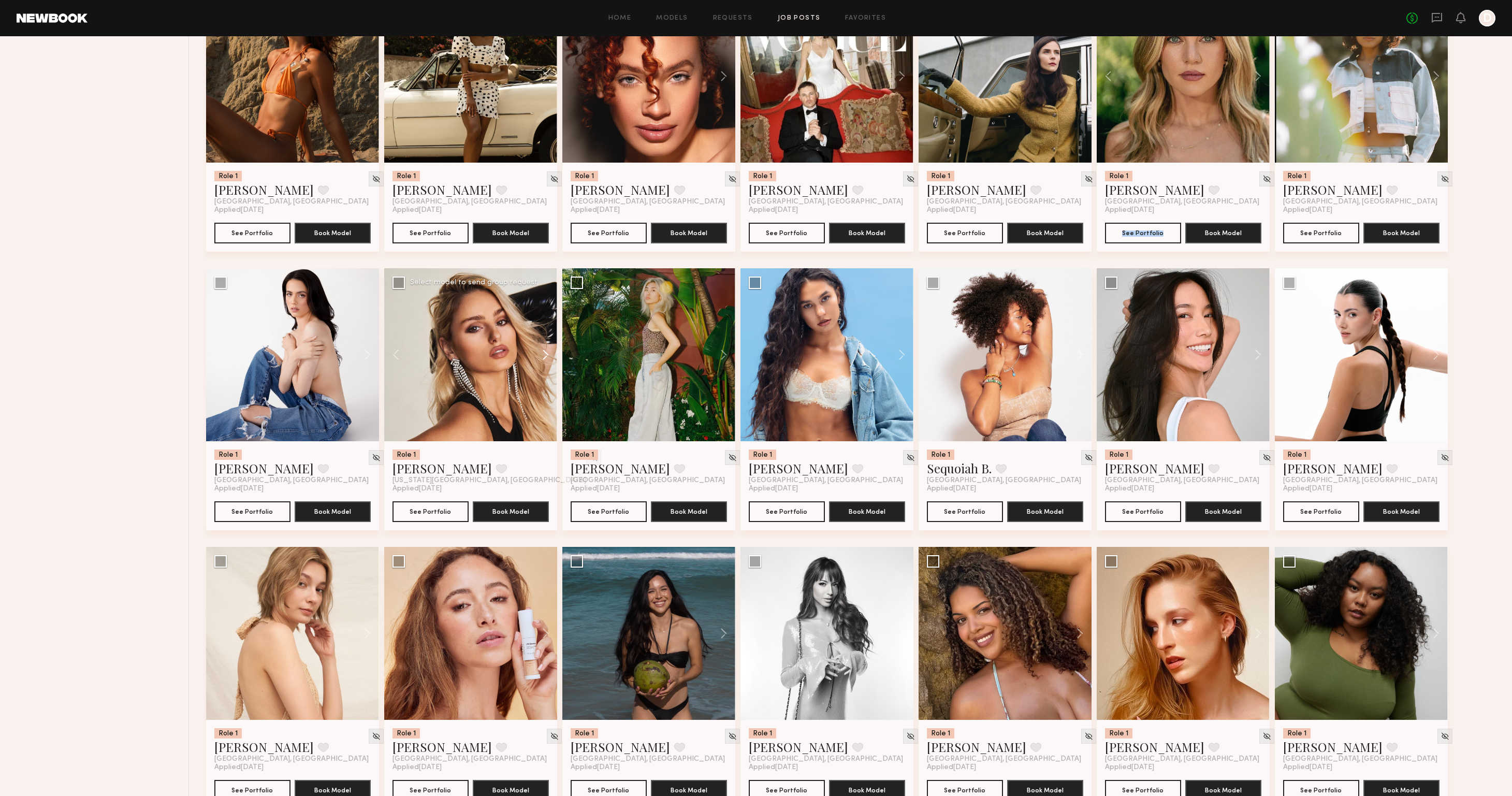
click at [545, 355] on button at bounding box center [541, 355] width 33 height 173
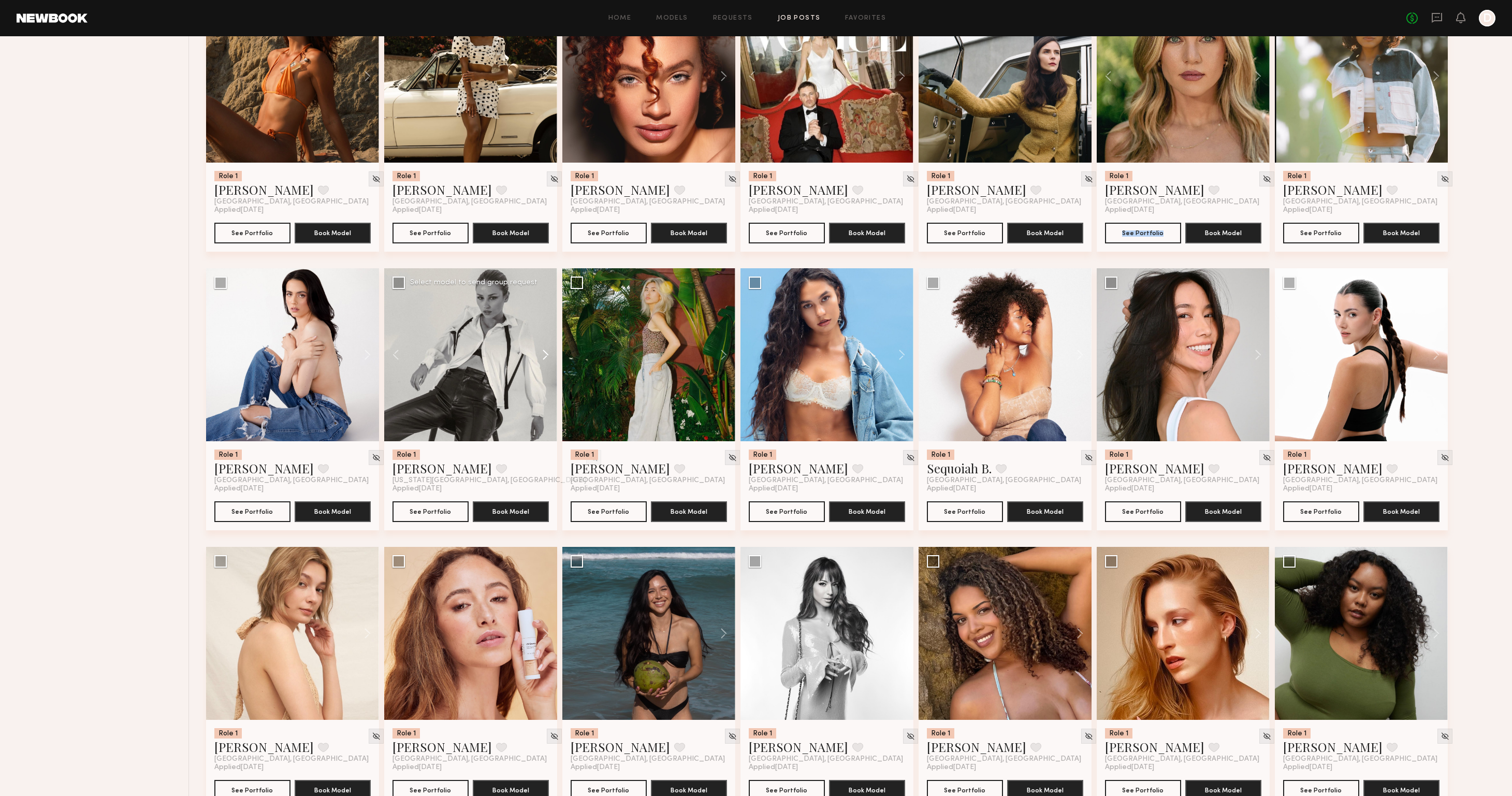
click at [545, 355] on button at bounding box center [541, 355] width 33 height 173
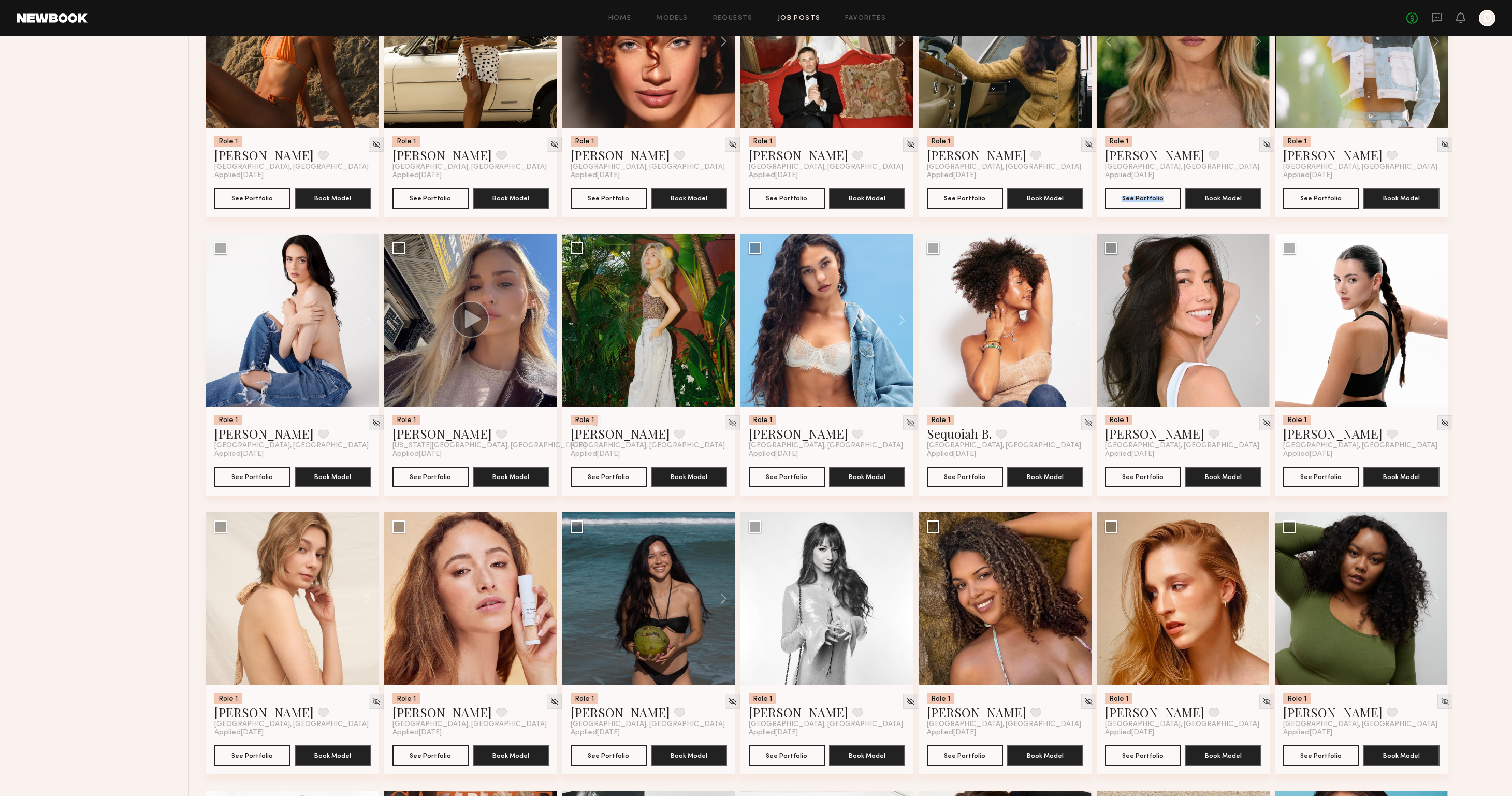
scroll to position [1653, 0]
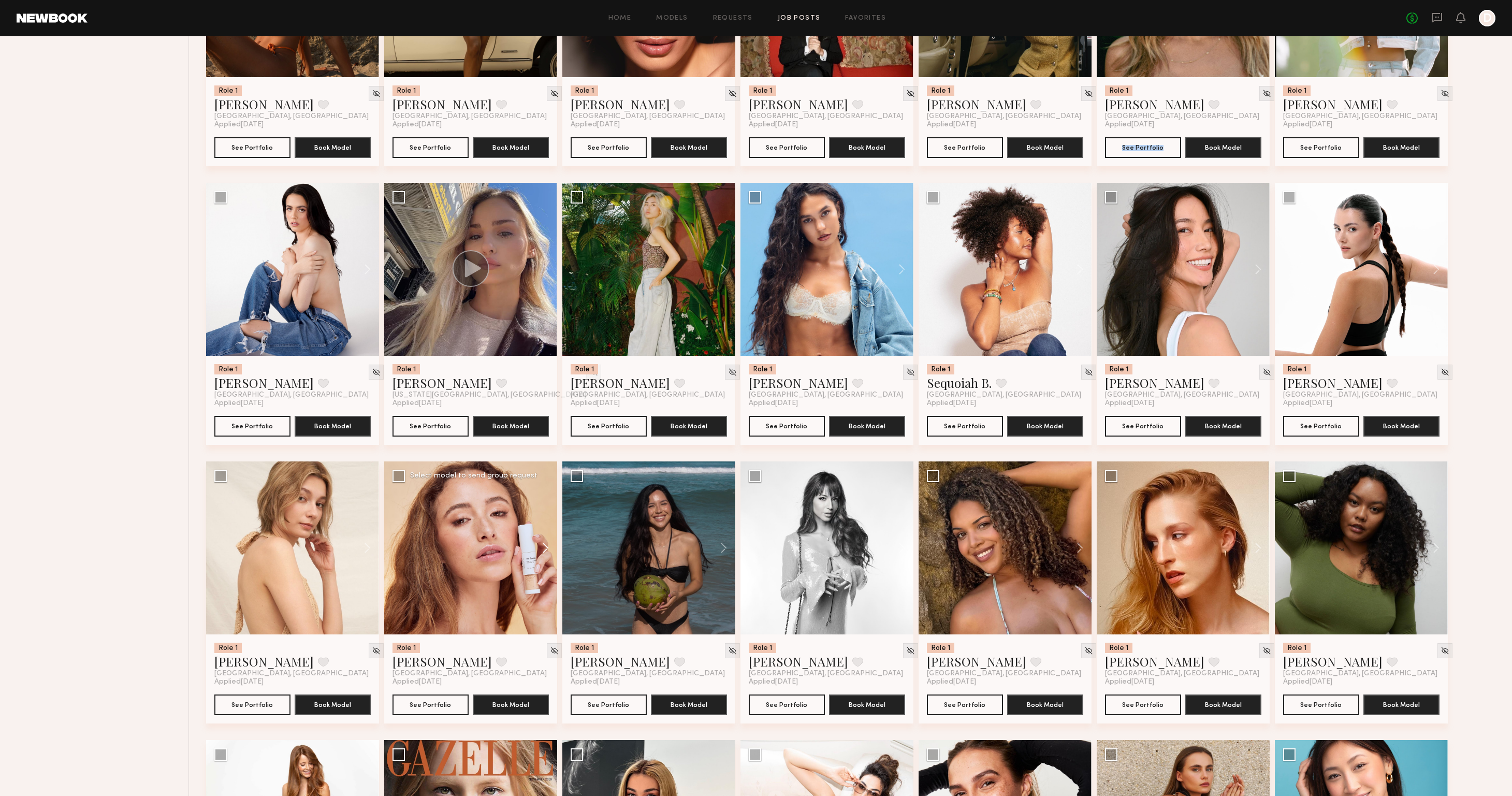
click at [543, 552] on button at bounding box center [541, 548] width 33 height 173
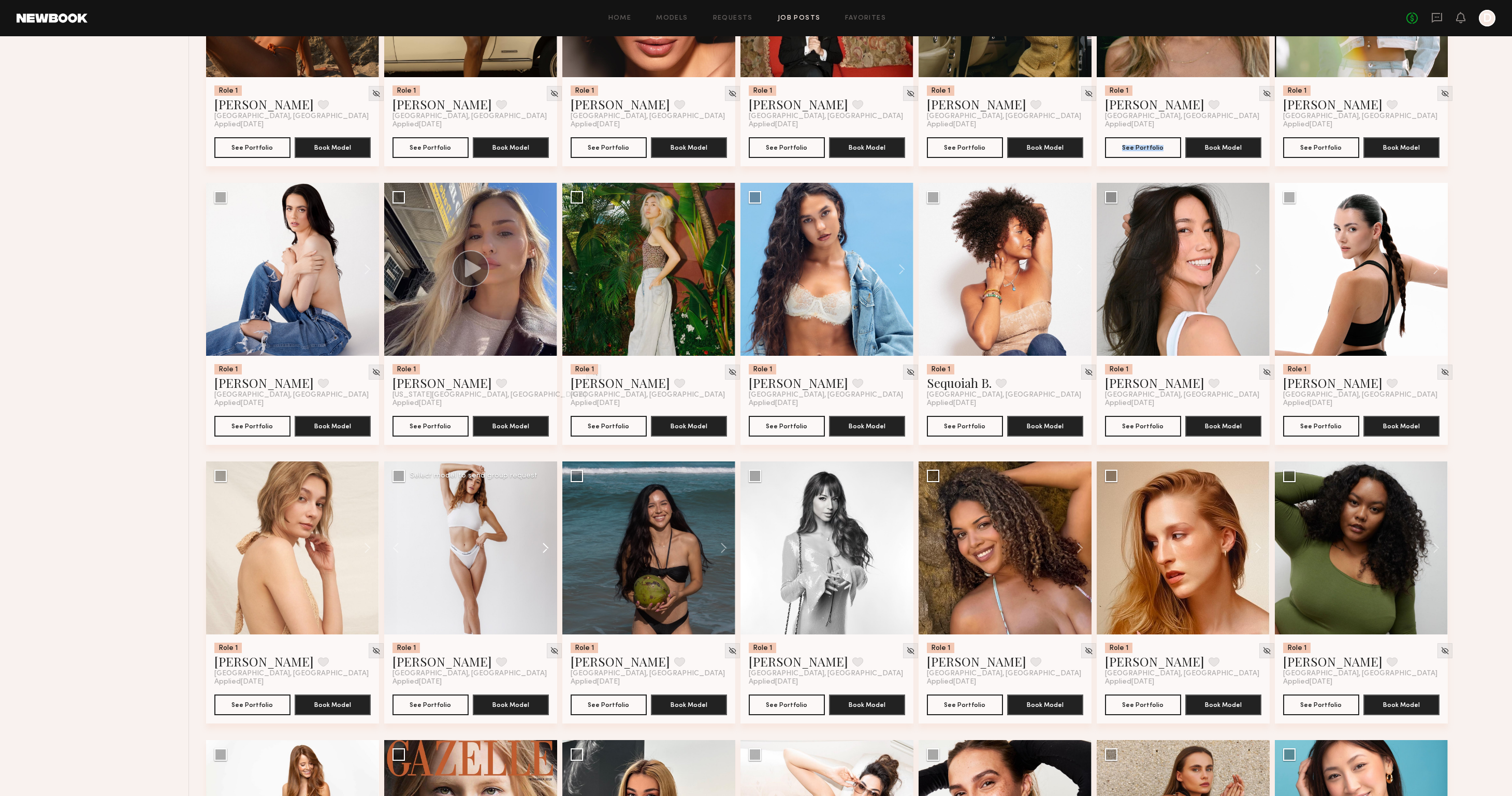
click at [543, 552] on button at bounding box center [541, 548] width 33 height 173
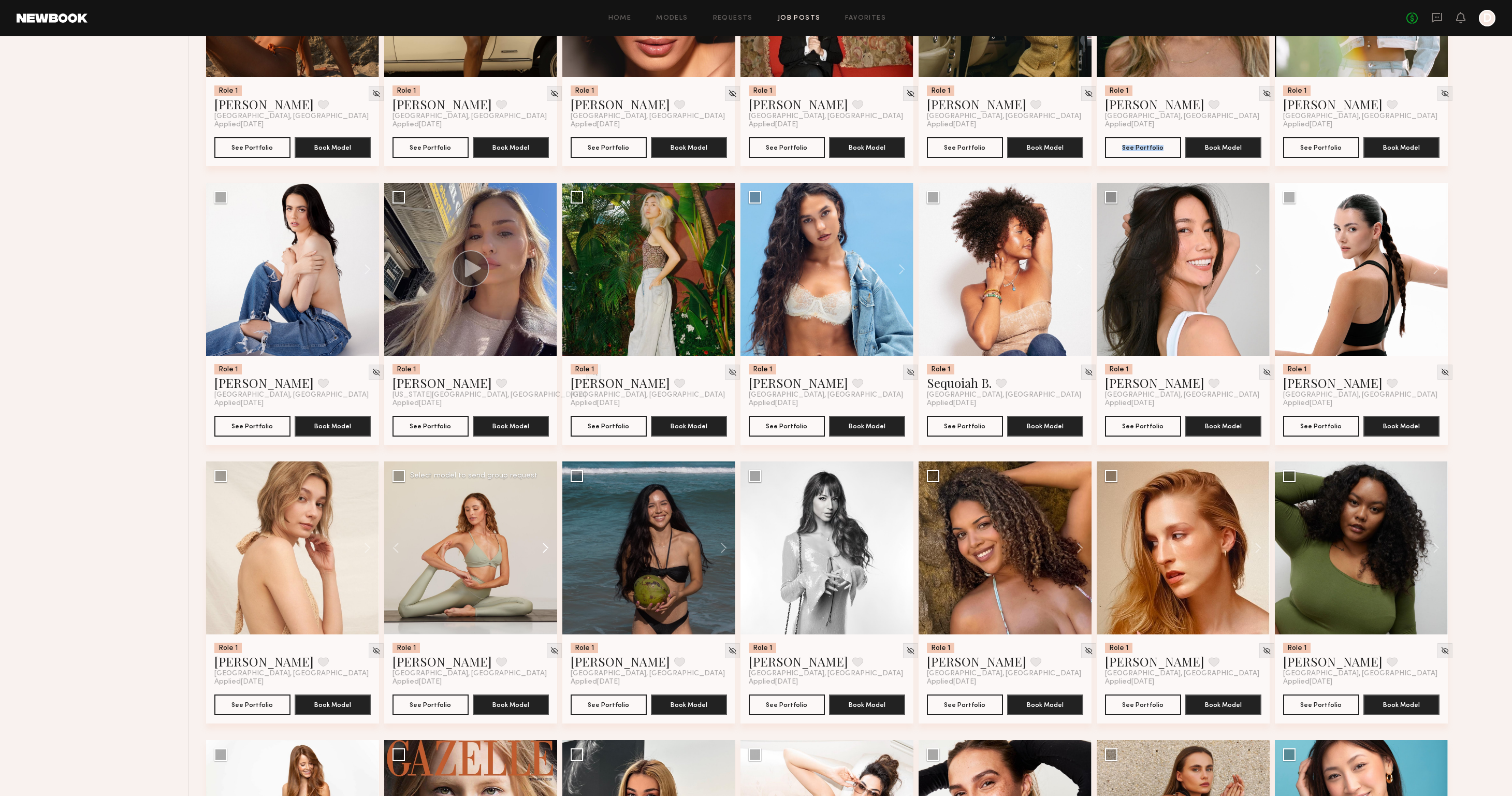
click at [543, 552] on button at bounding box center [541, 548] width 33 height 173
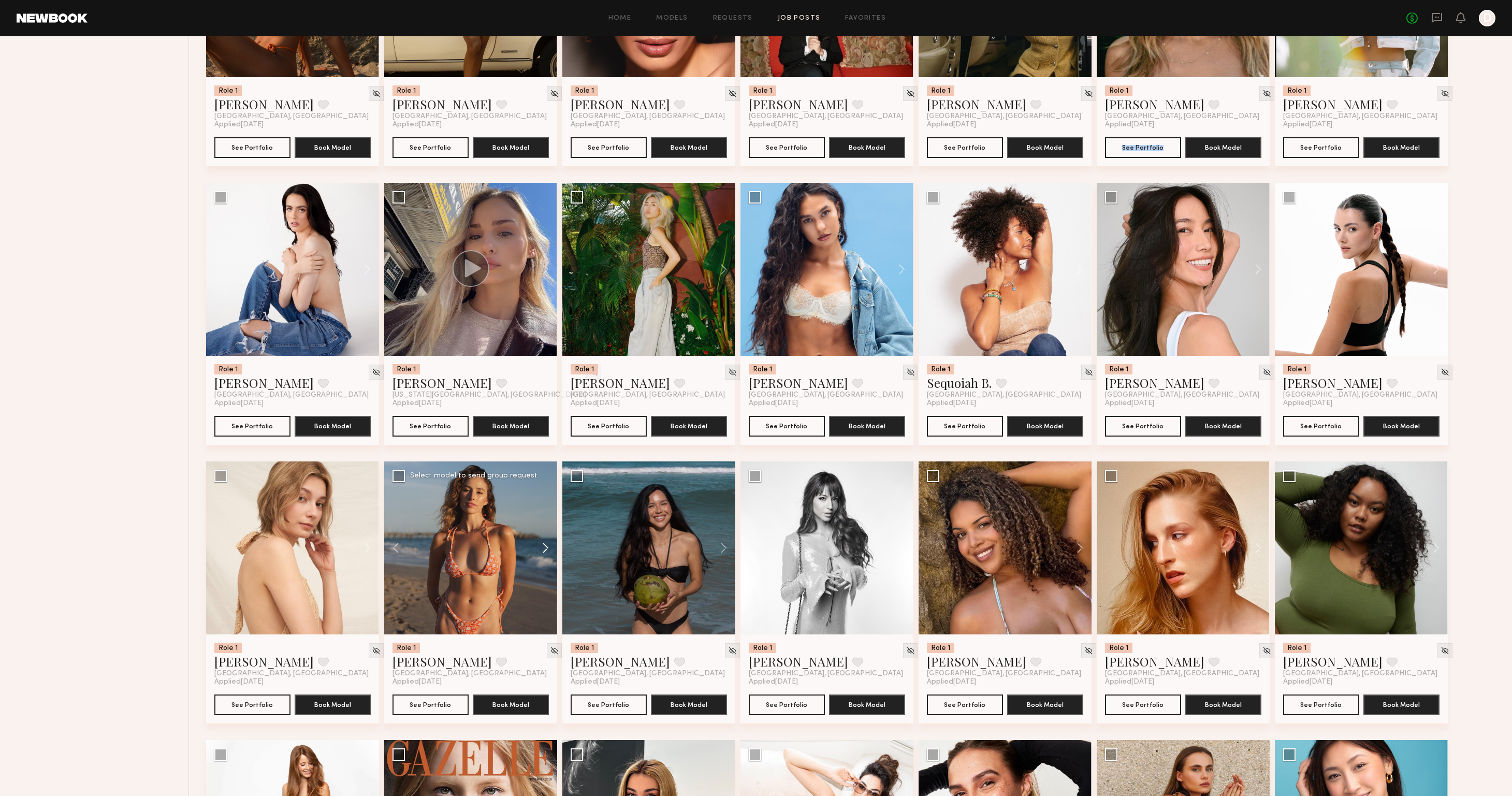
click at [543, 552] on button at bounding box center [541, 548] width 33 height 173
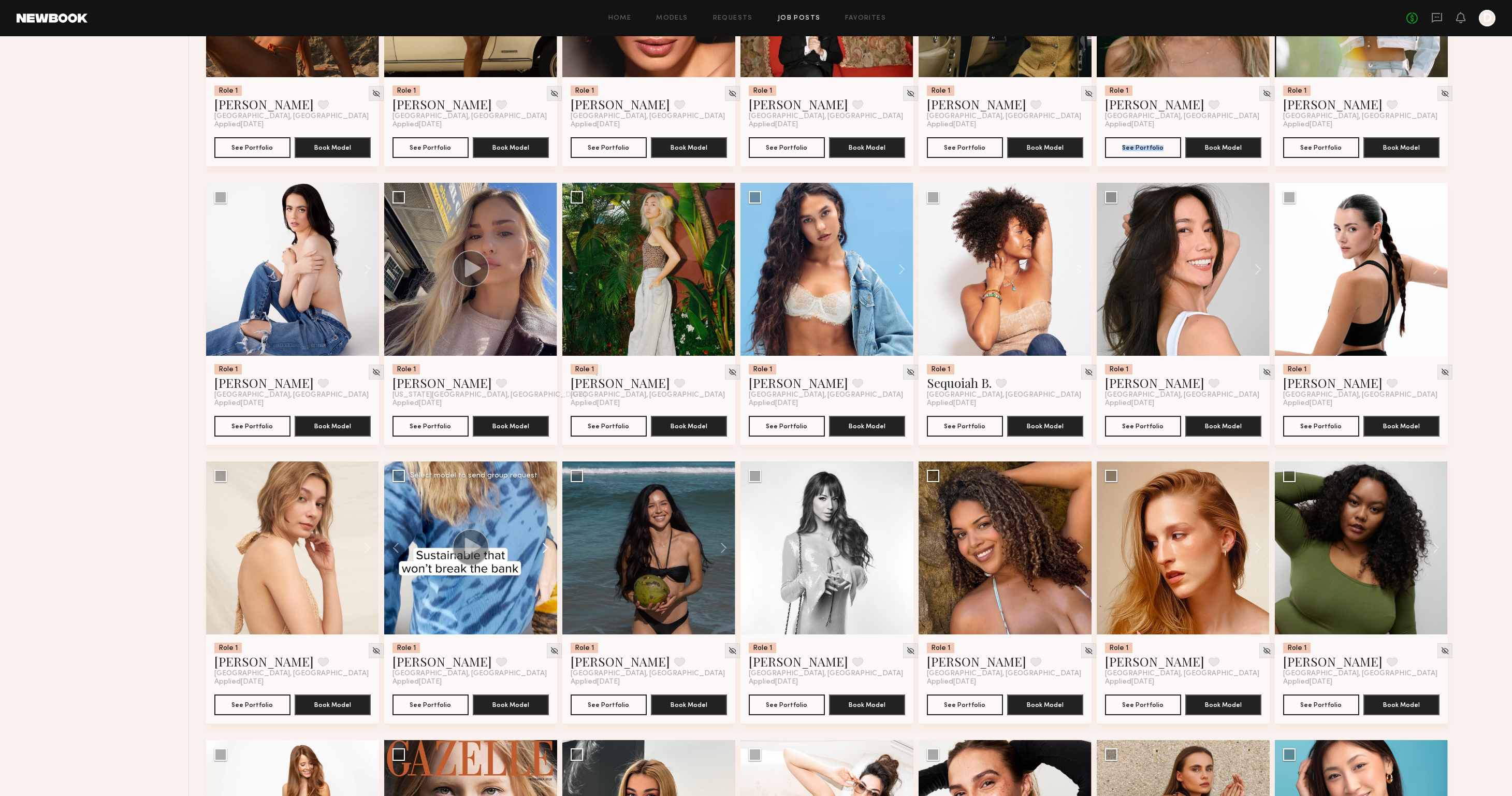
click at [543, 552] on button at bounding box center [541, 548] width 33 height 173
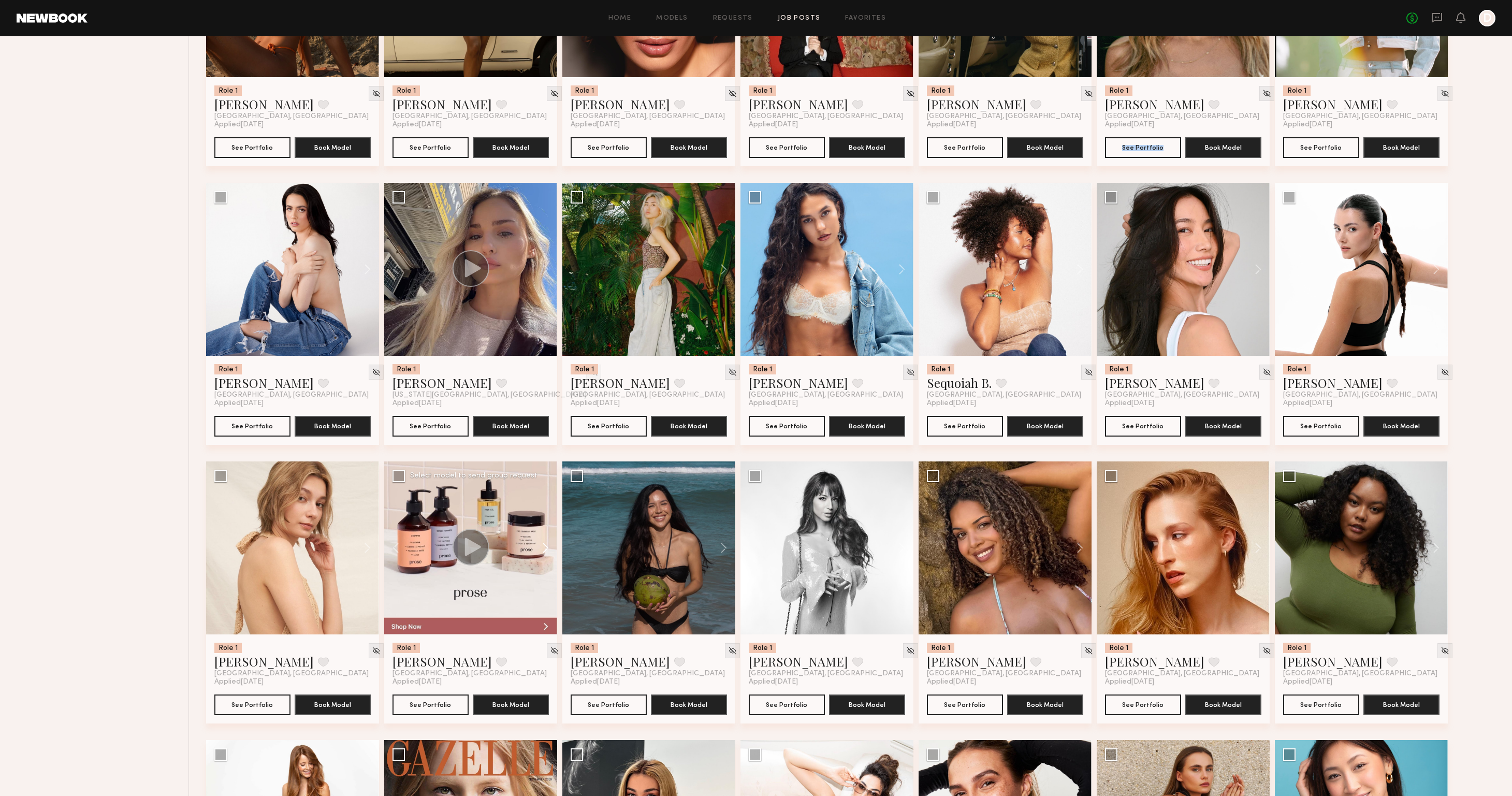
click at [543, 552] on button at bounding box center [541, 548] width 33 height 173
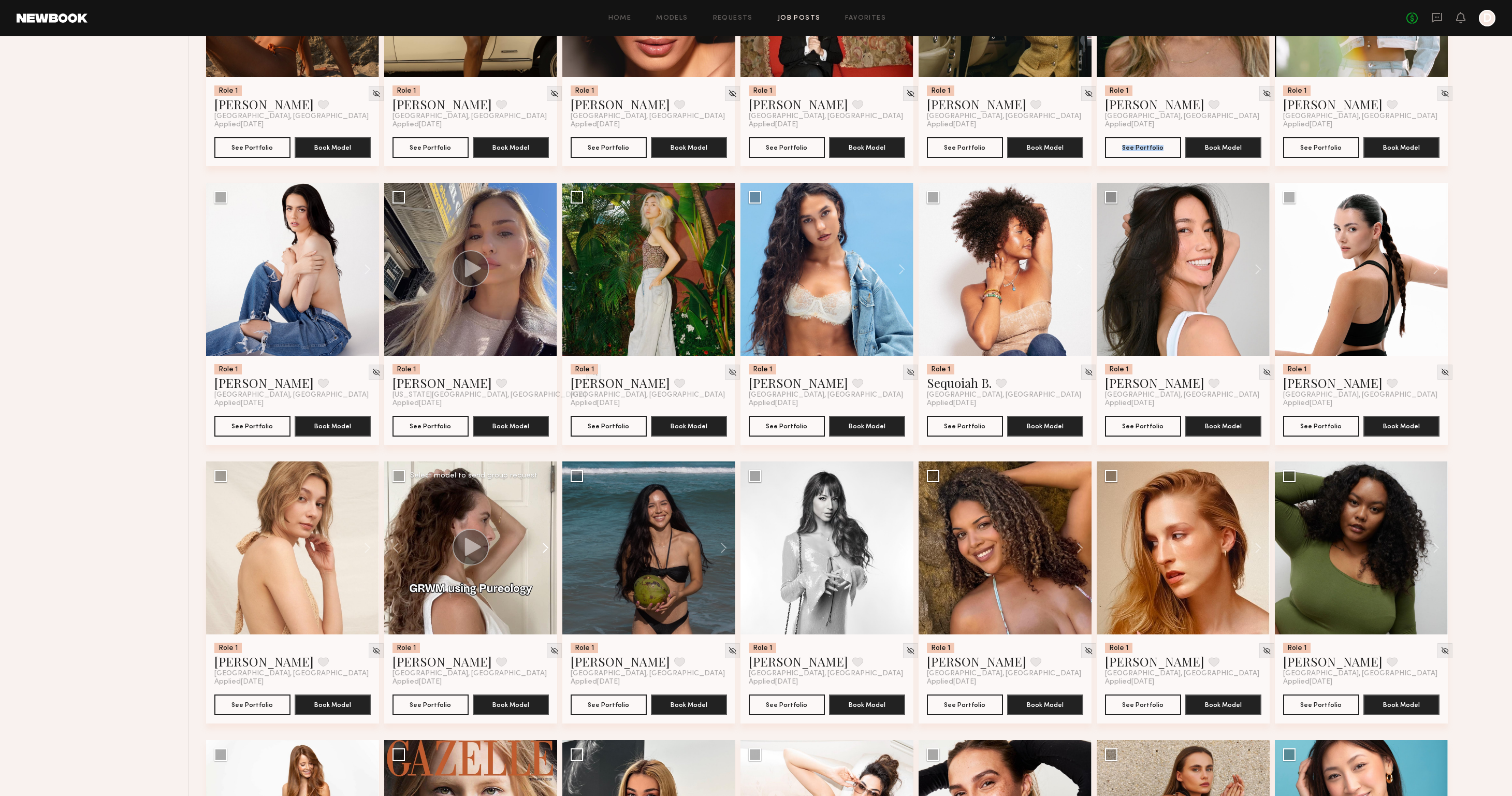
click at [543, 552] on button at bounding box center [541, 548] width 33 height 173
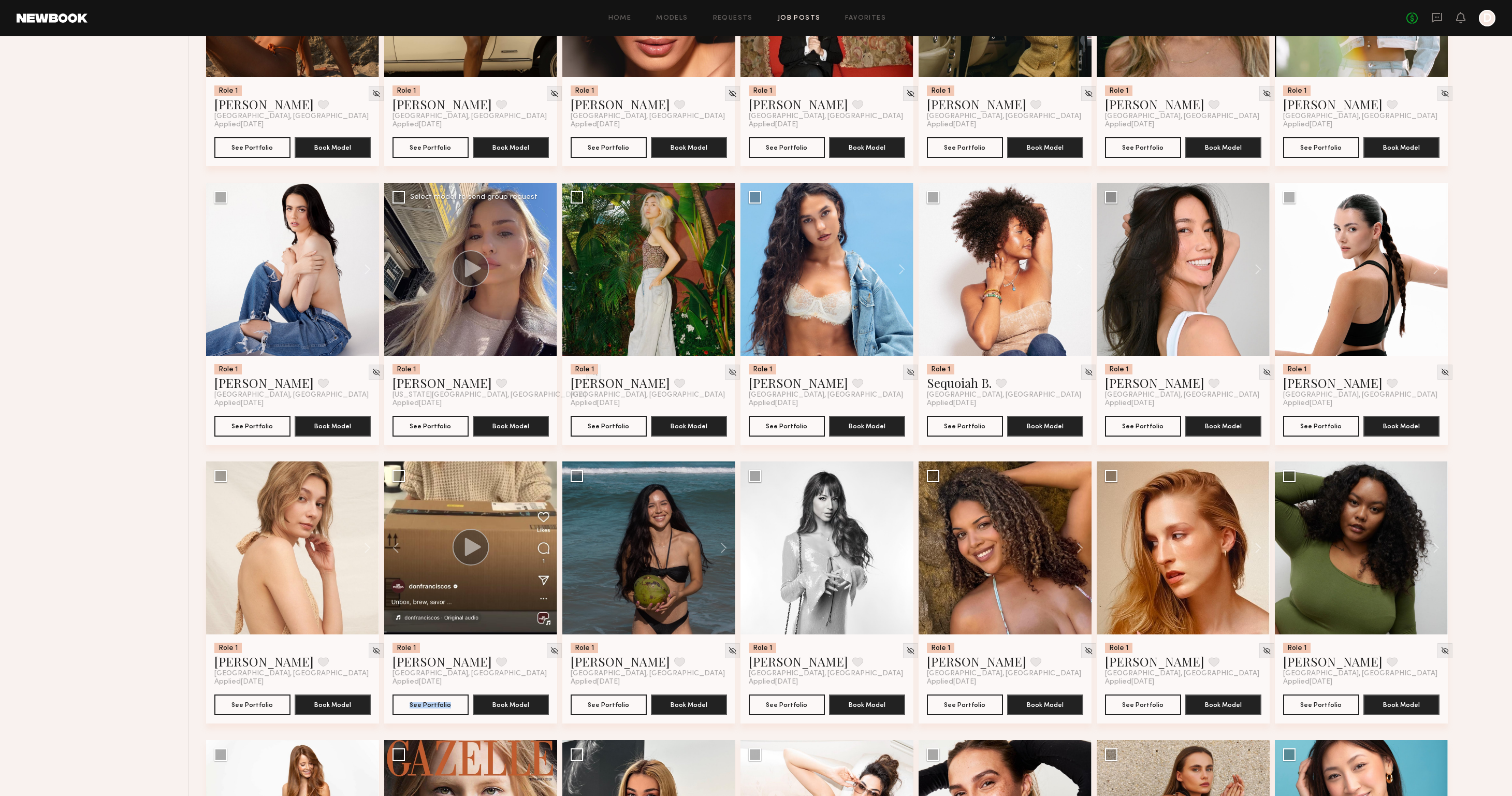
click at [541, 268] on button at bounding box center [541, 270] width 33 height 173
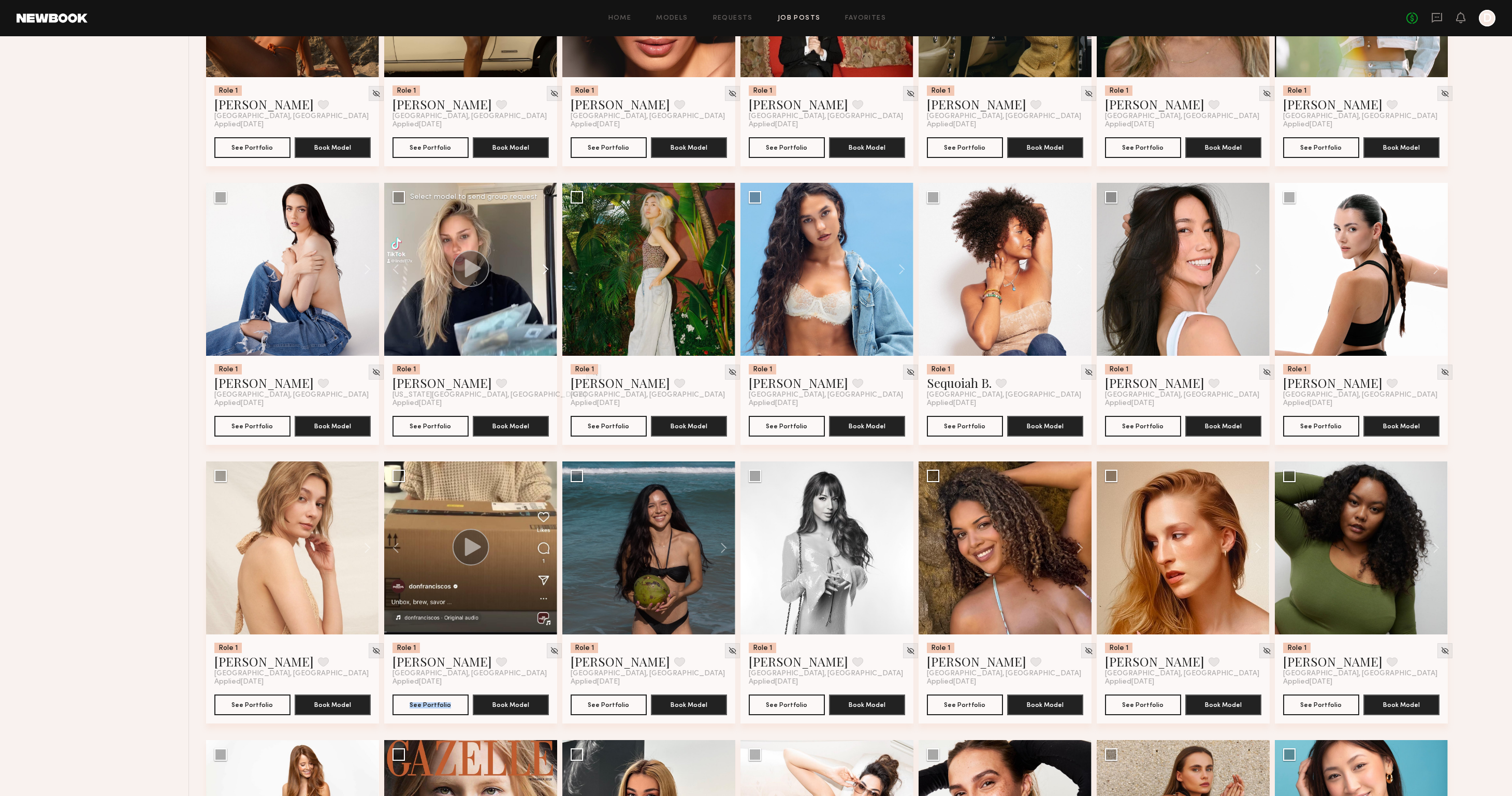
click at [545, 270] on button at bounding box center [541, 270] width 33 height 173
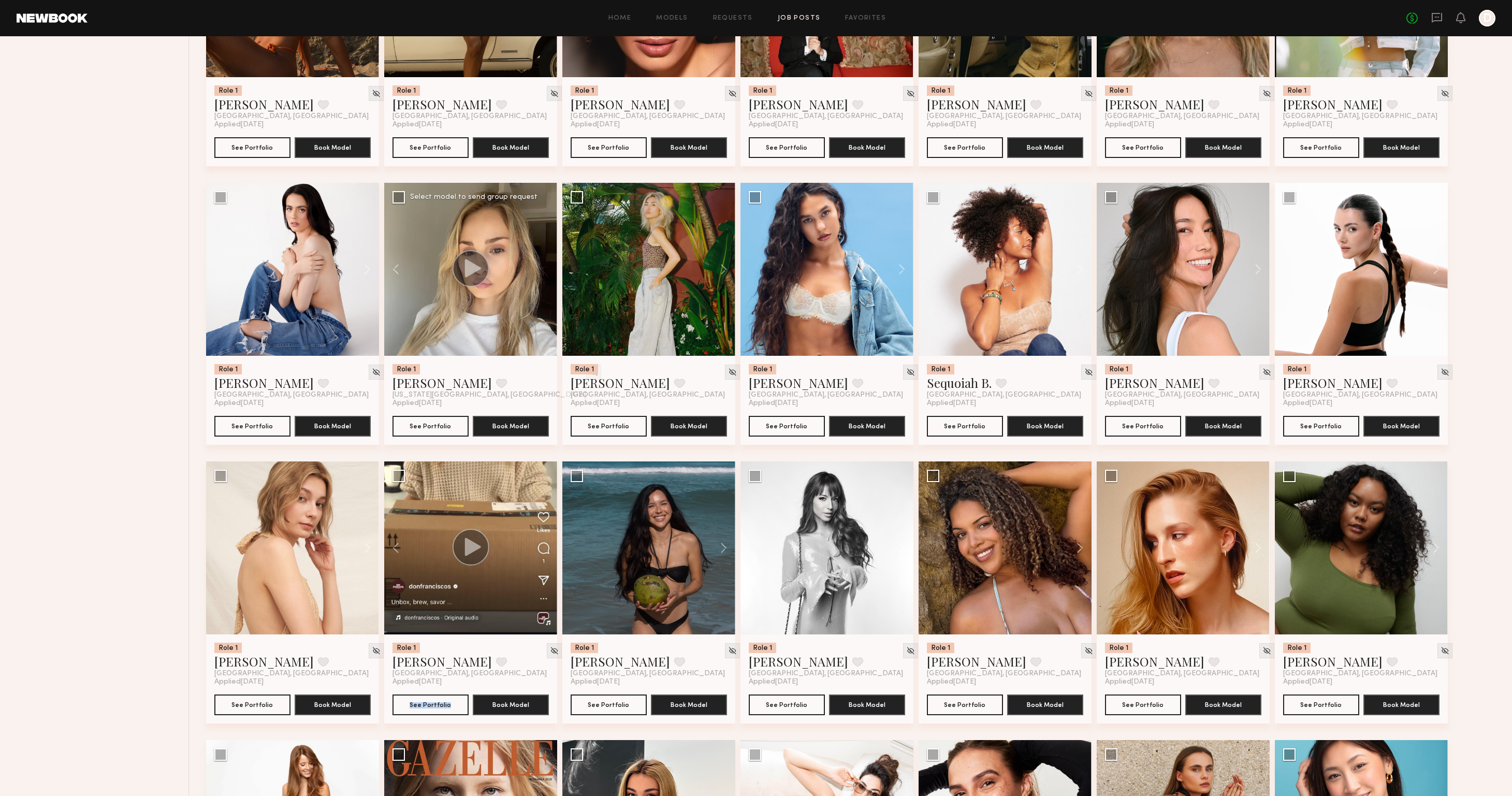
click at [545, 270] on div at bounding box center [471, 270] width 173 height 173
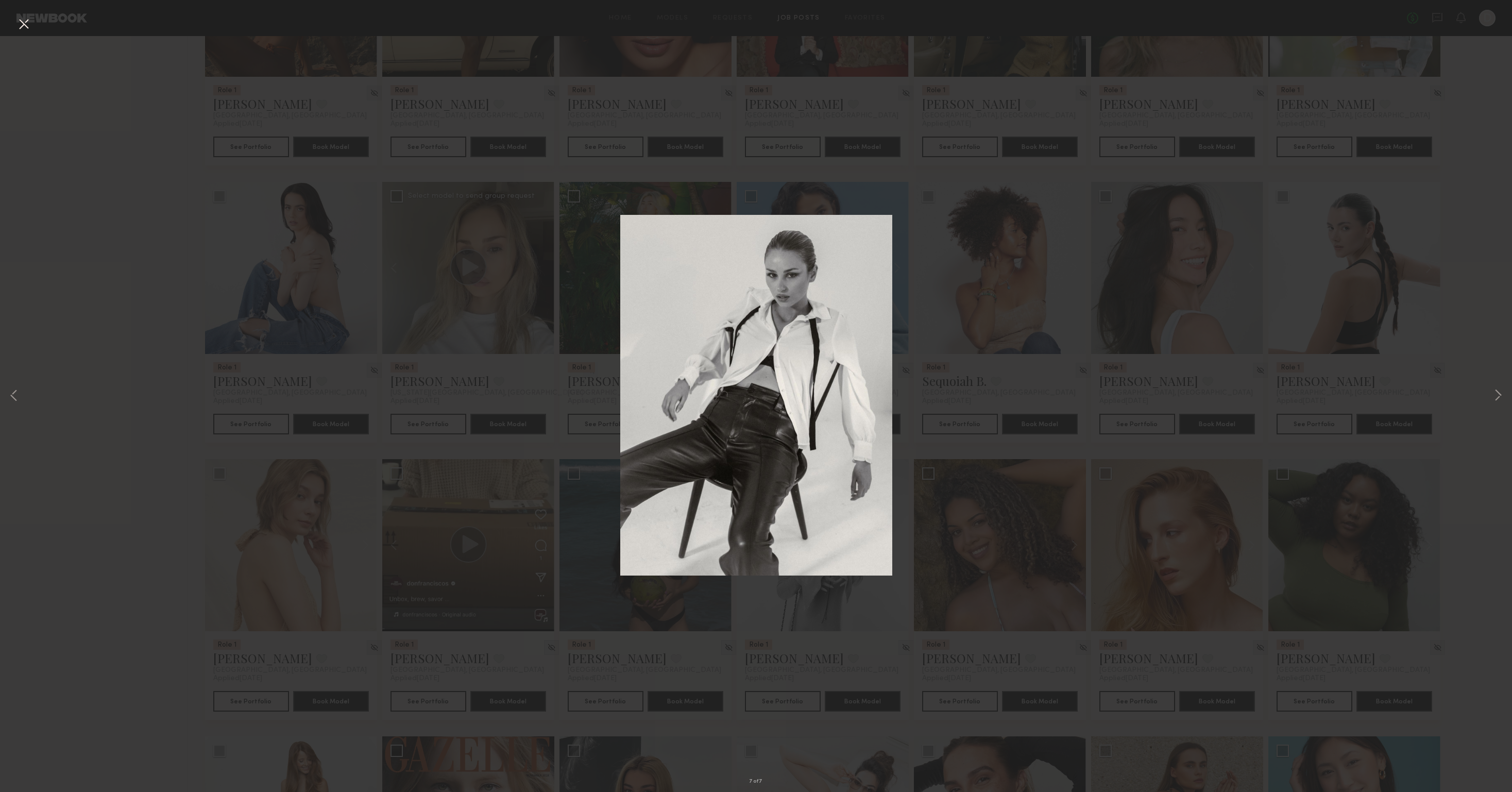
click at [163, 276] on div "7 of 7" at bounding box center [756, 396] width 1512 height 792
click at [21, 21] on button at bounding box center [24, 24] width 16 height 18
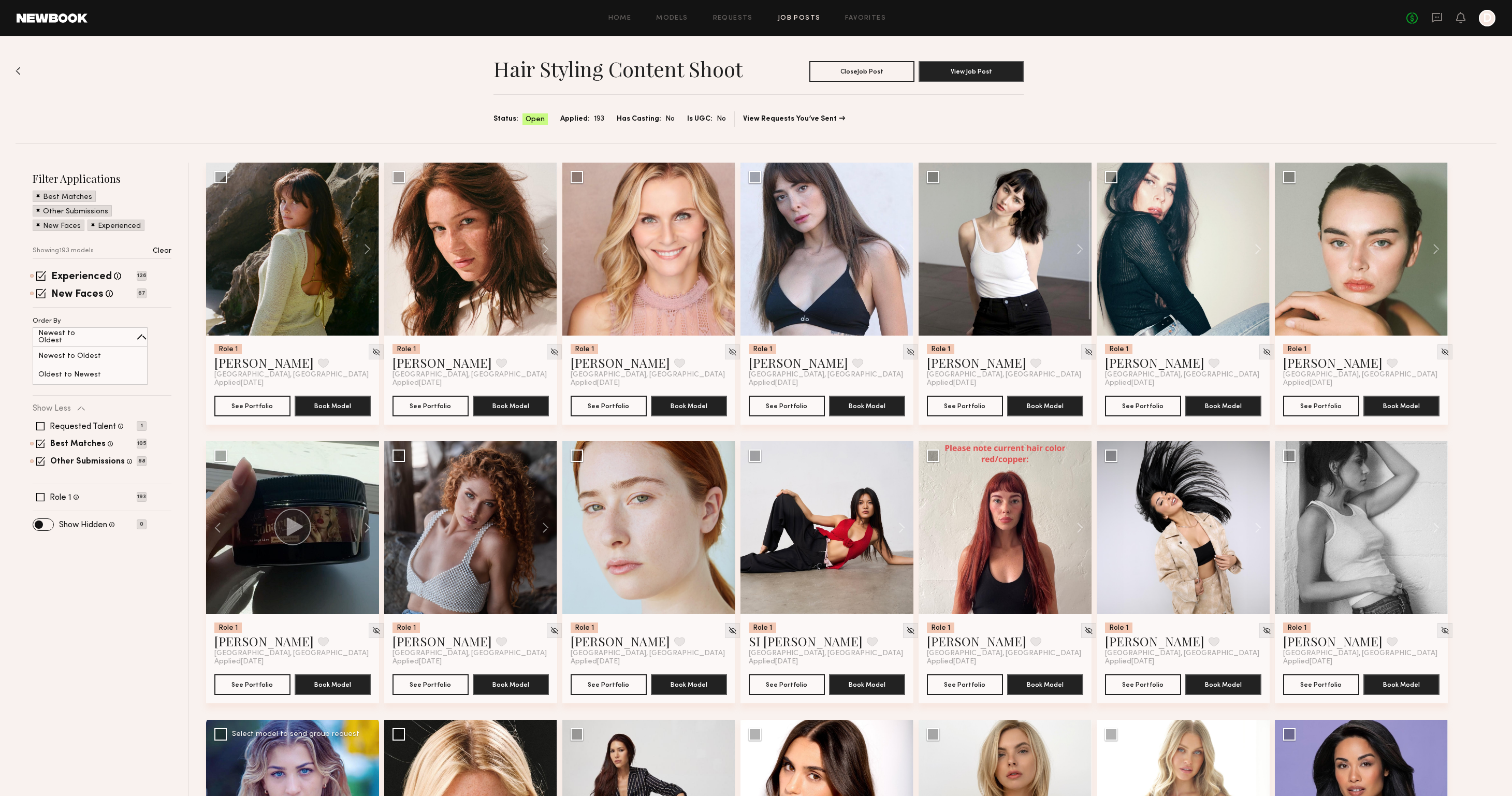
scroll to position [0, 0]
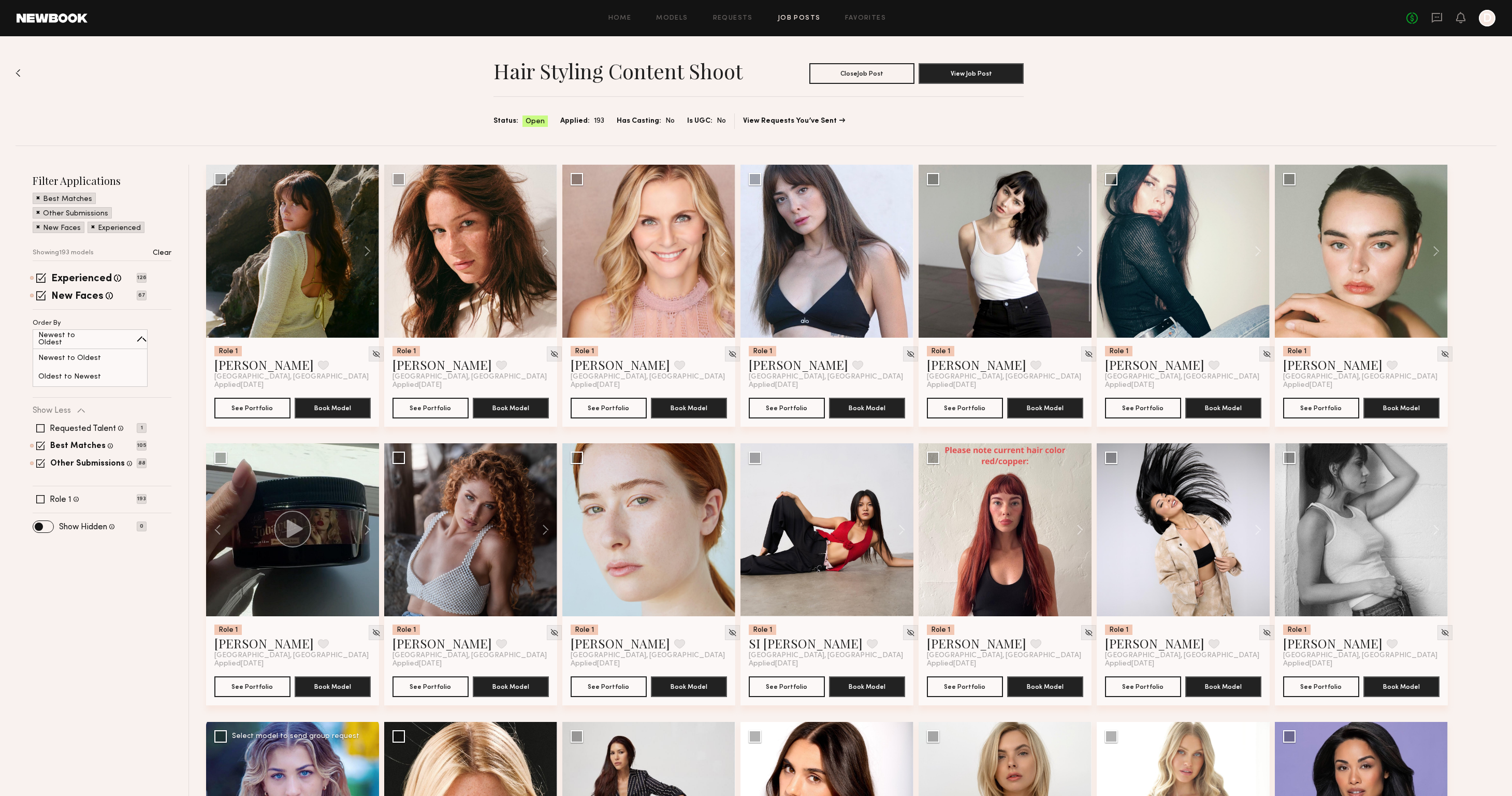
click at [21, 71] on div "Hair Styling Content Shoot Close Job Post View Job Post Status: Open Applied: 1…" at bounding box center [756, 91] width 1481 height 110
click at [16, 75] on img at bounding box center [18, 73] width 5 height 8
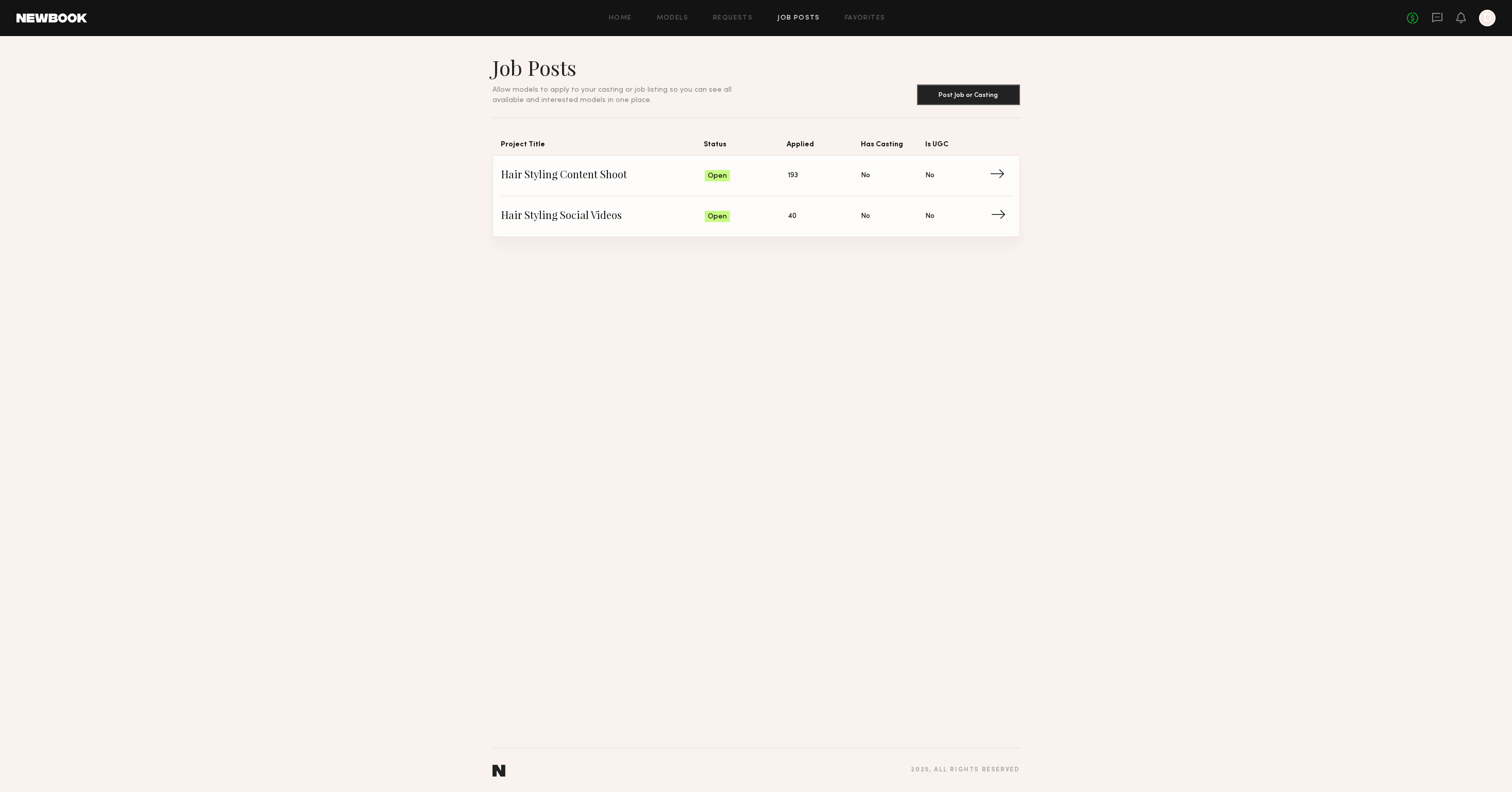
click at [998, 214] on span "→" at bounding box center [1001, 216] width 21 height 15
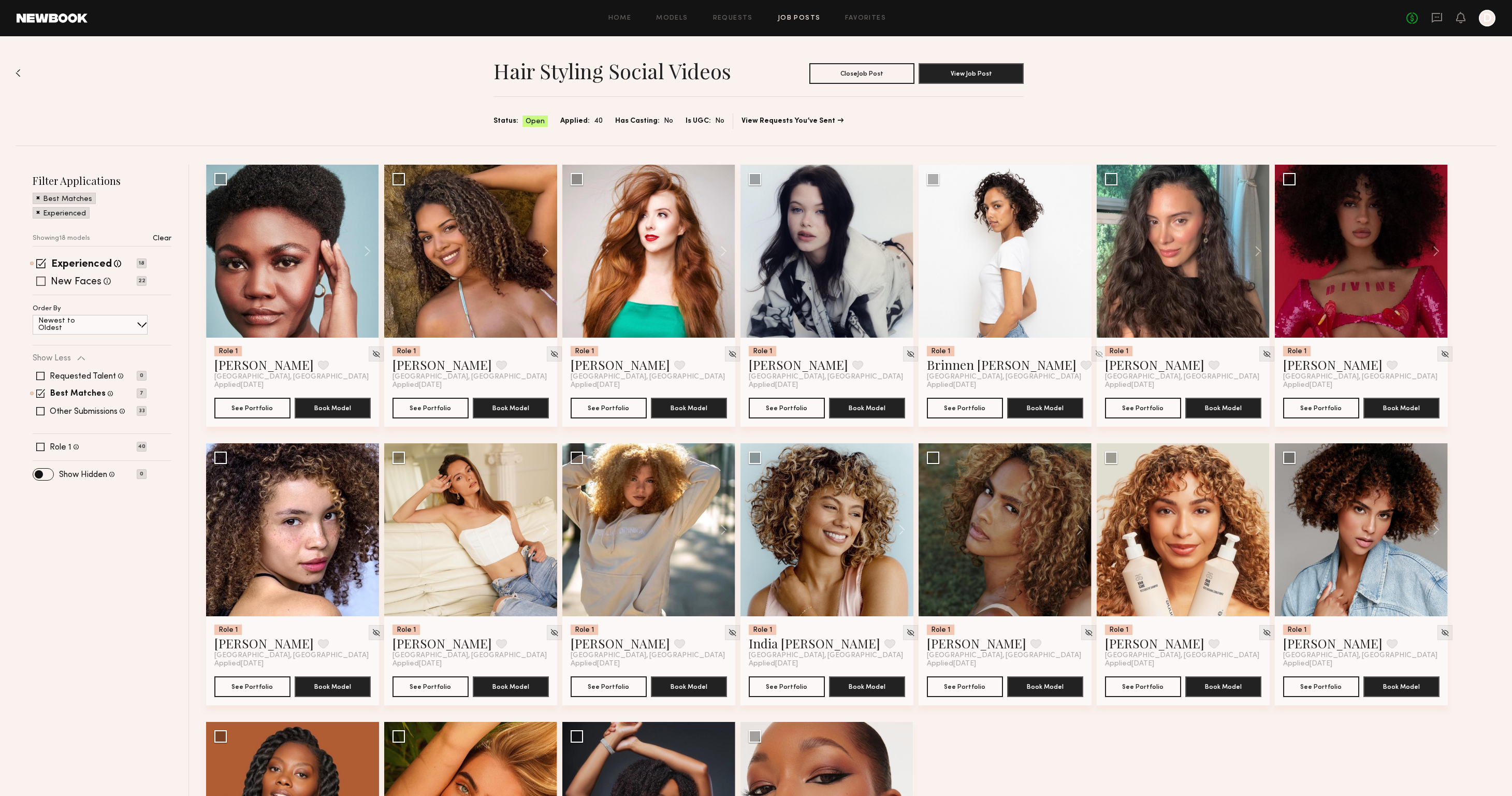
click at [42, 283] on span at bounding box center [41, 281] width 10 height 10
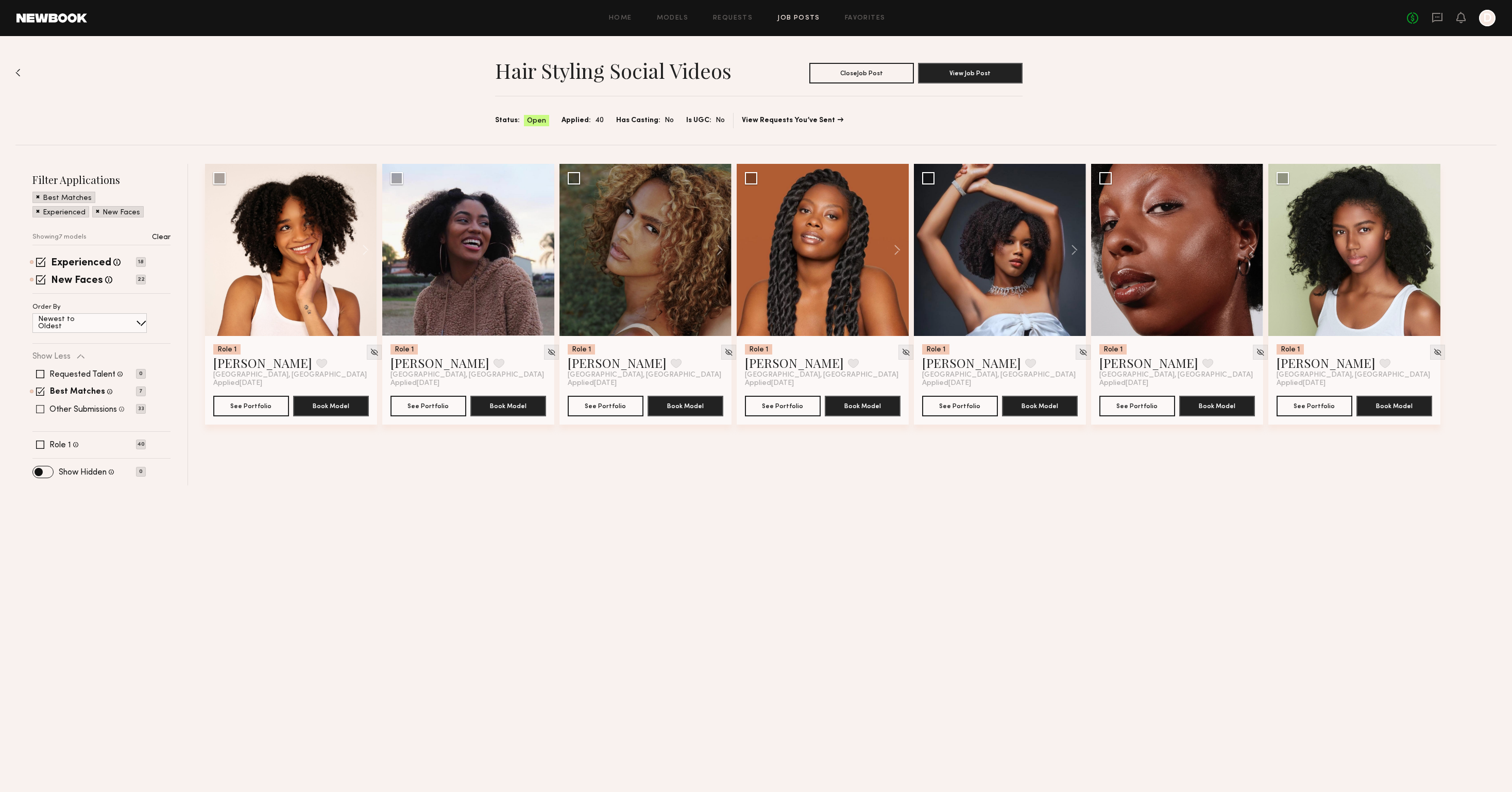
click at [41, 412] on span at bounding box center [40, 409] width 8 height 8
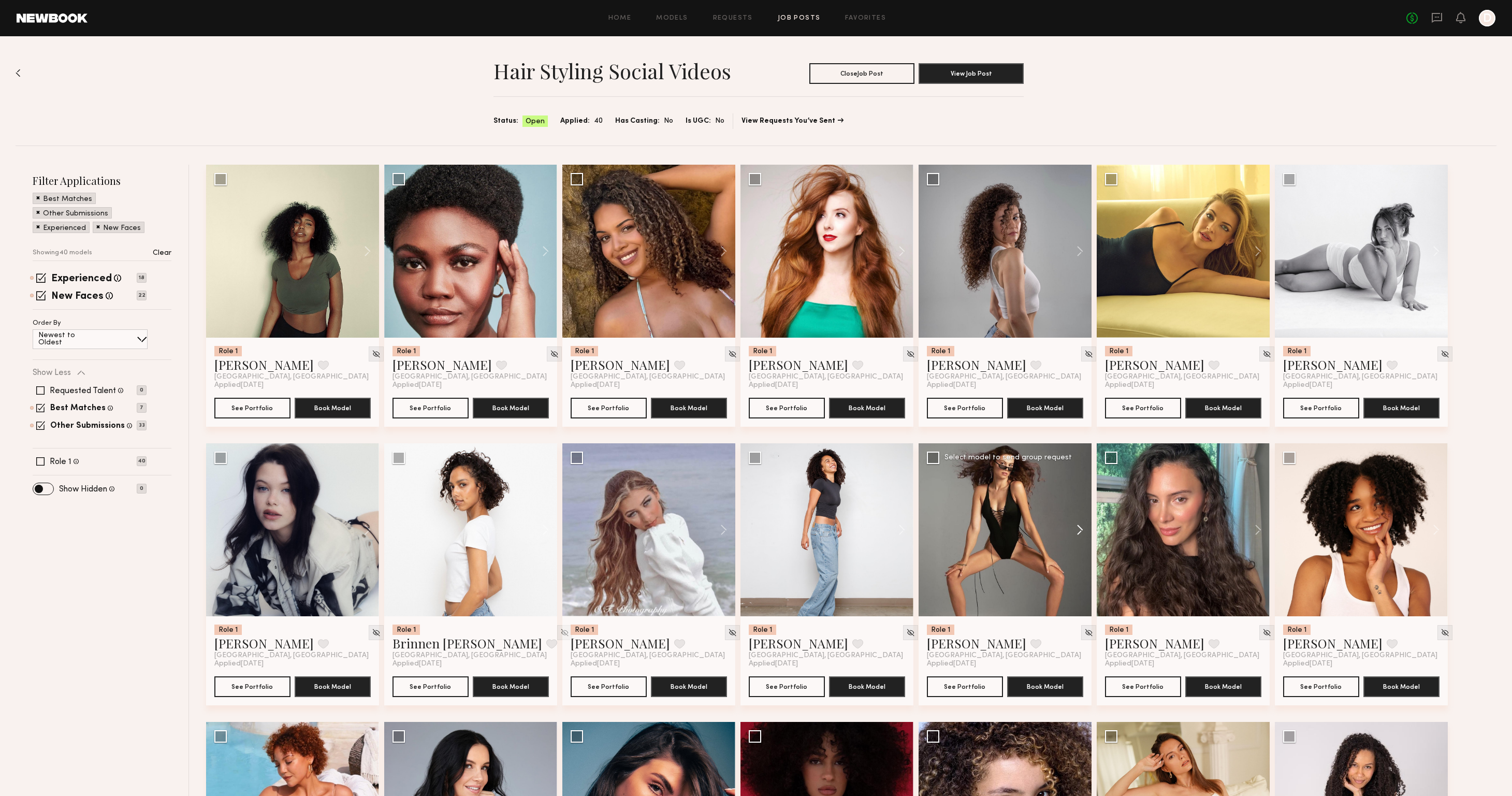
click at [1081, 527] on button at bounding box center [1074, 529] width 33 height 173
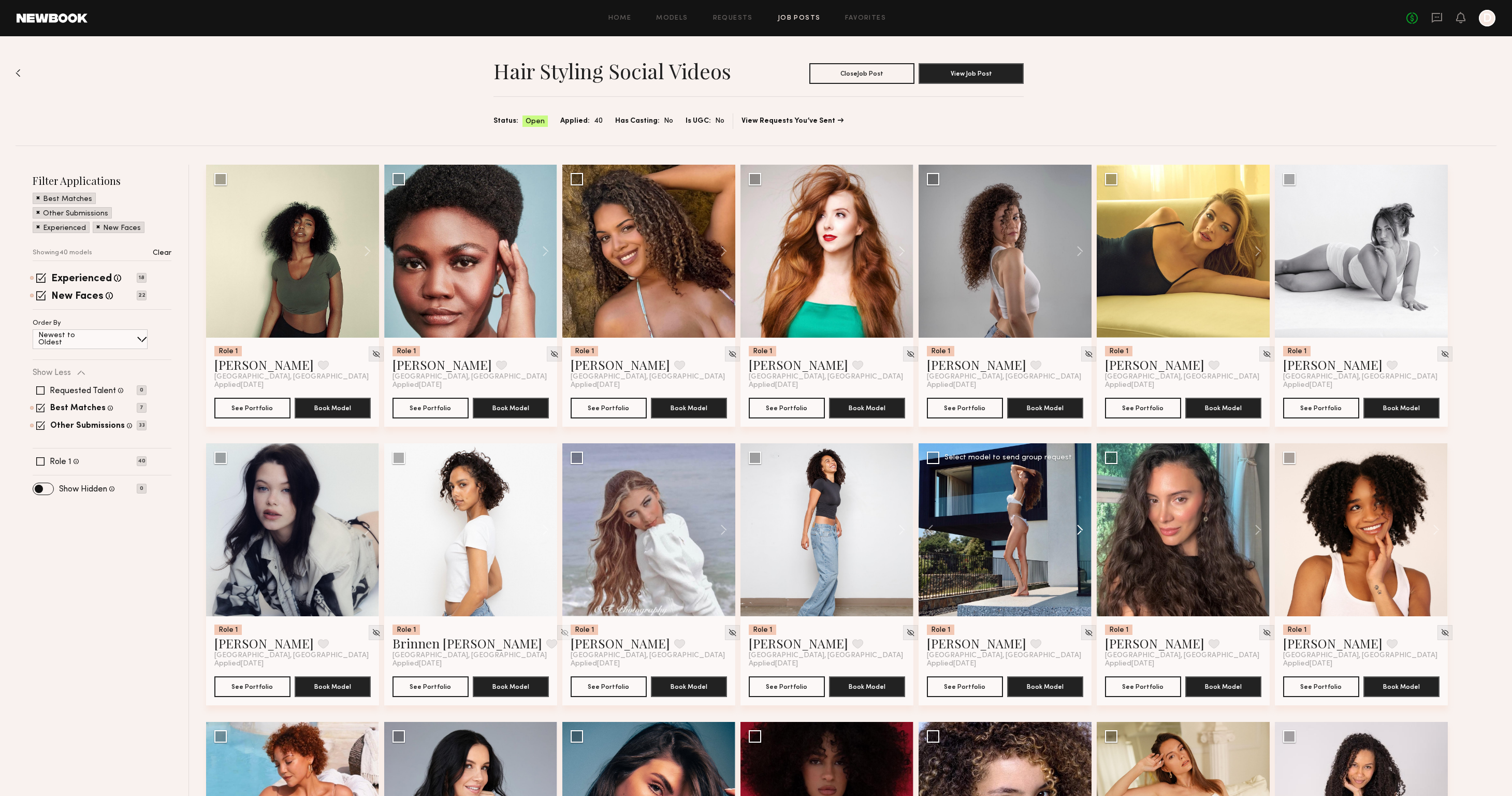
click at [1081, 527] on button at bounding box center [1074, 529] width 33 height 173
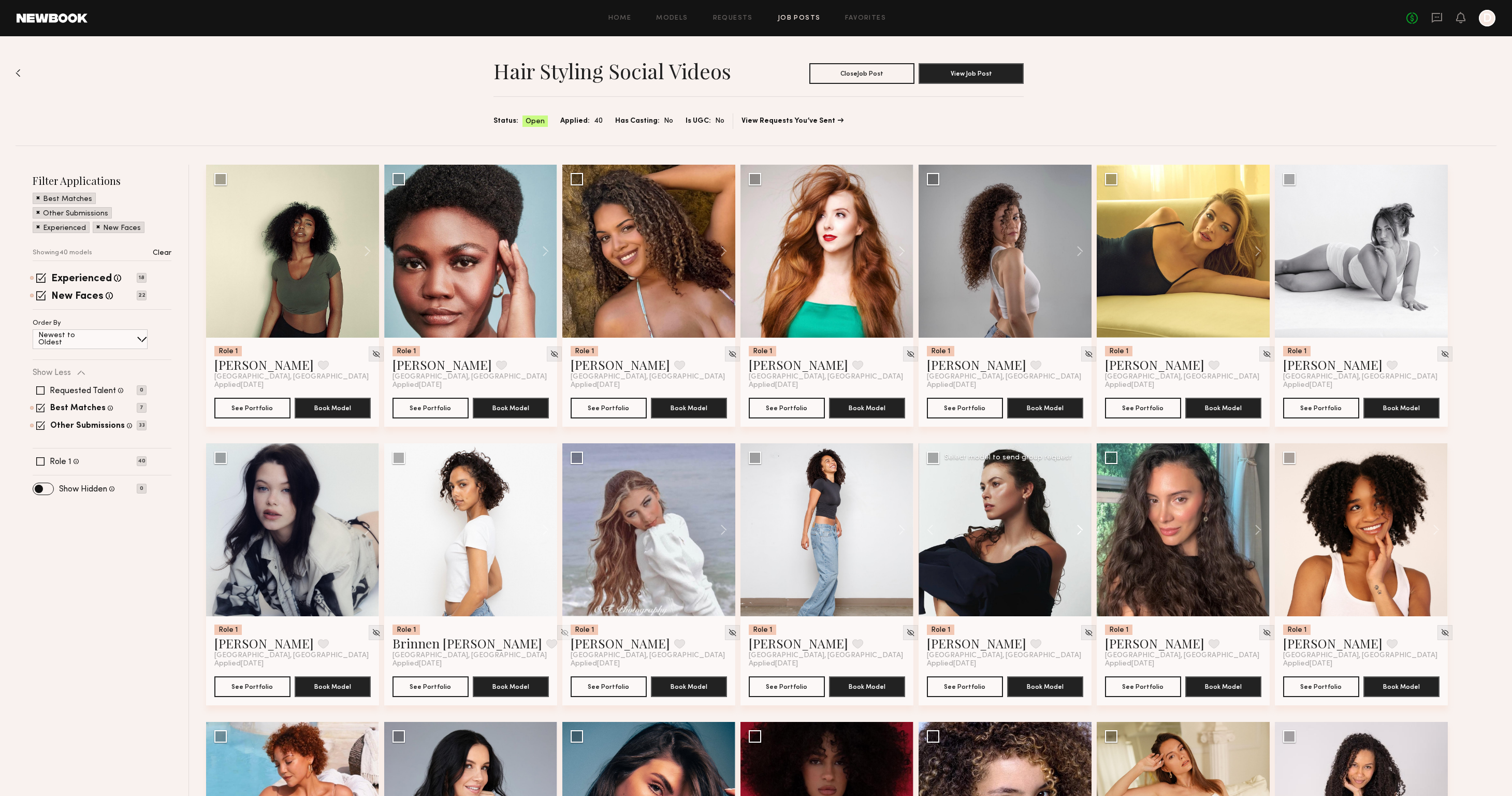
click at [1081, 527] on button at bounding box center [1074, 529] width 33 height 173
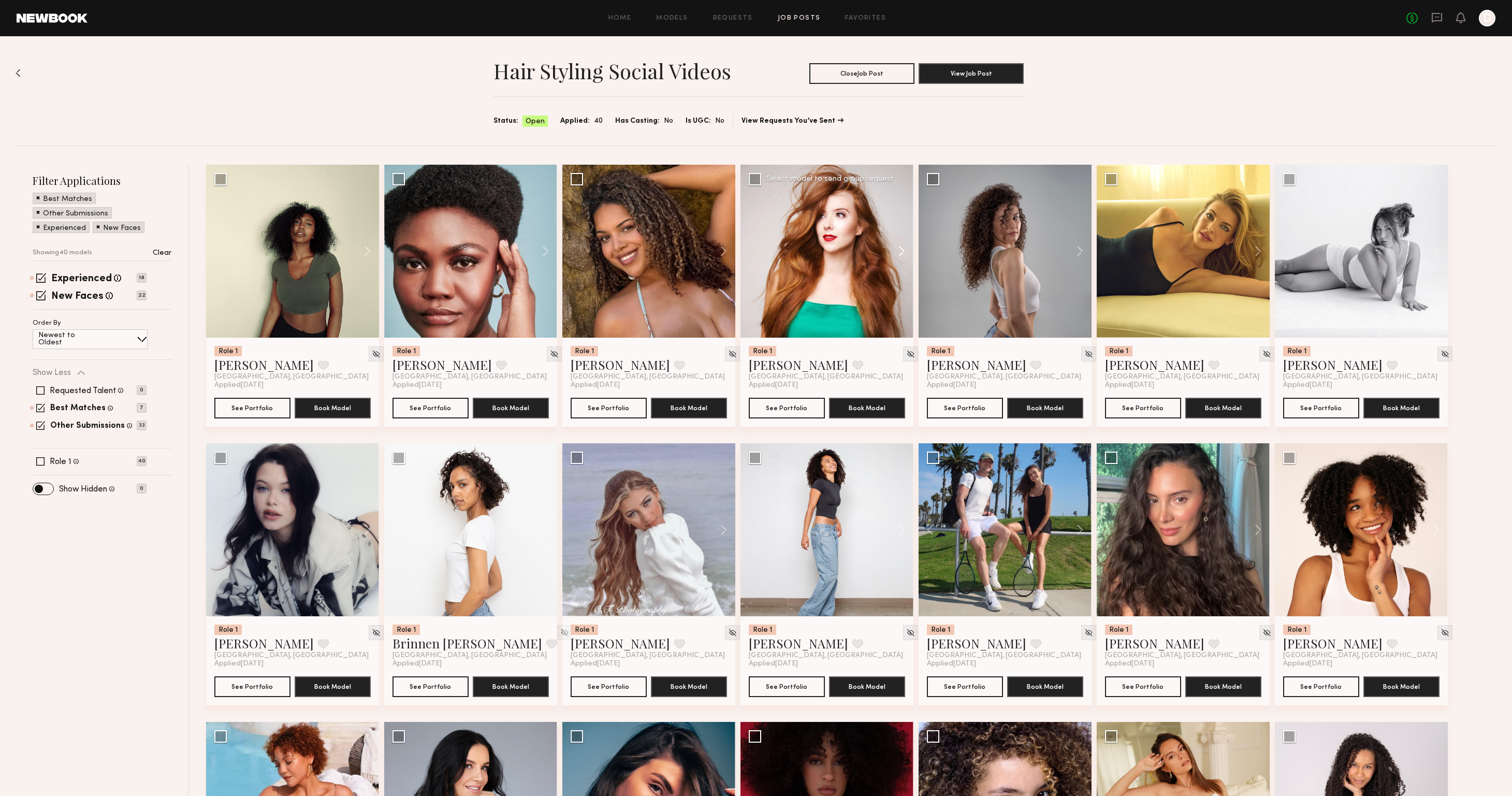
click at [900, 249] on button at bounding box center [897, 251] width 33 height 173
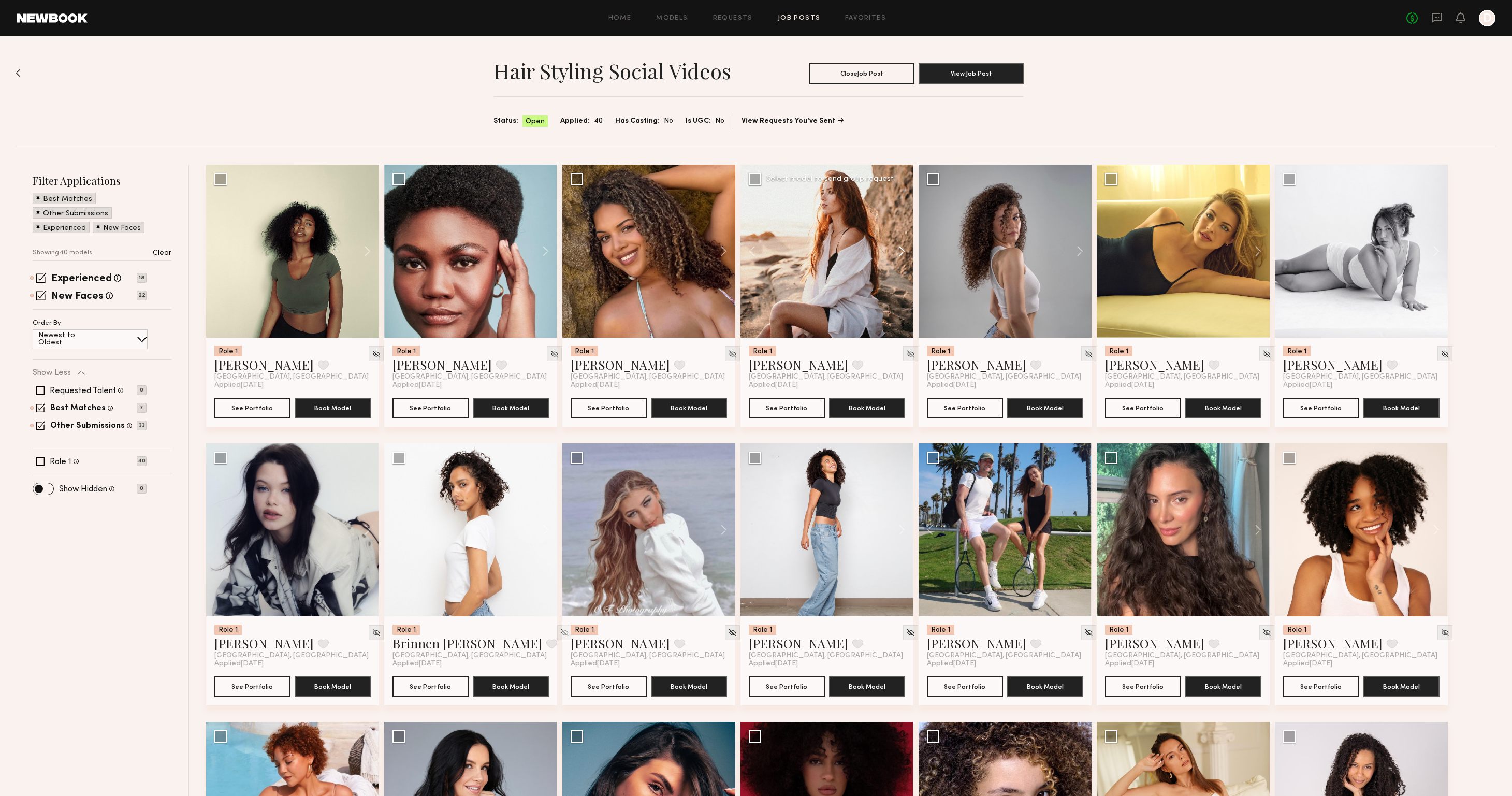
click at [900, 249] on button at bounding box center [897, 251] width 33 height 173
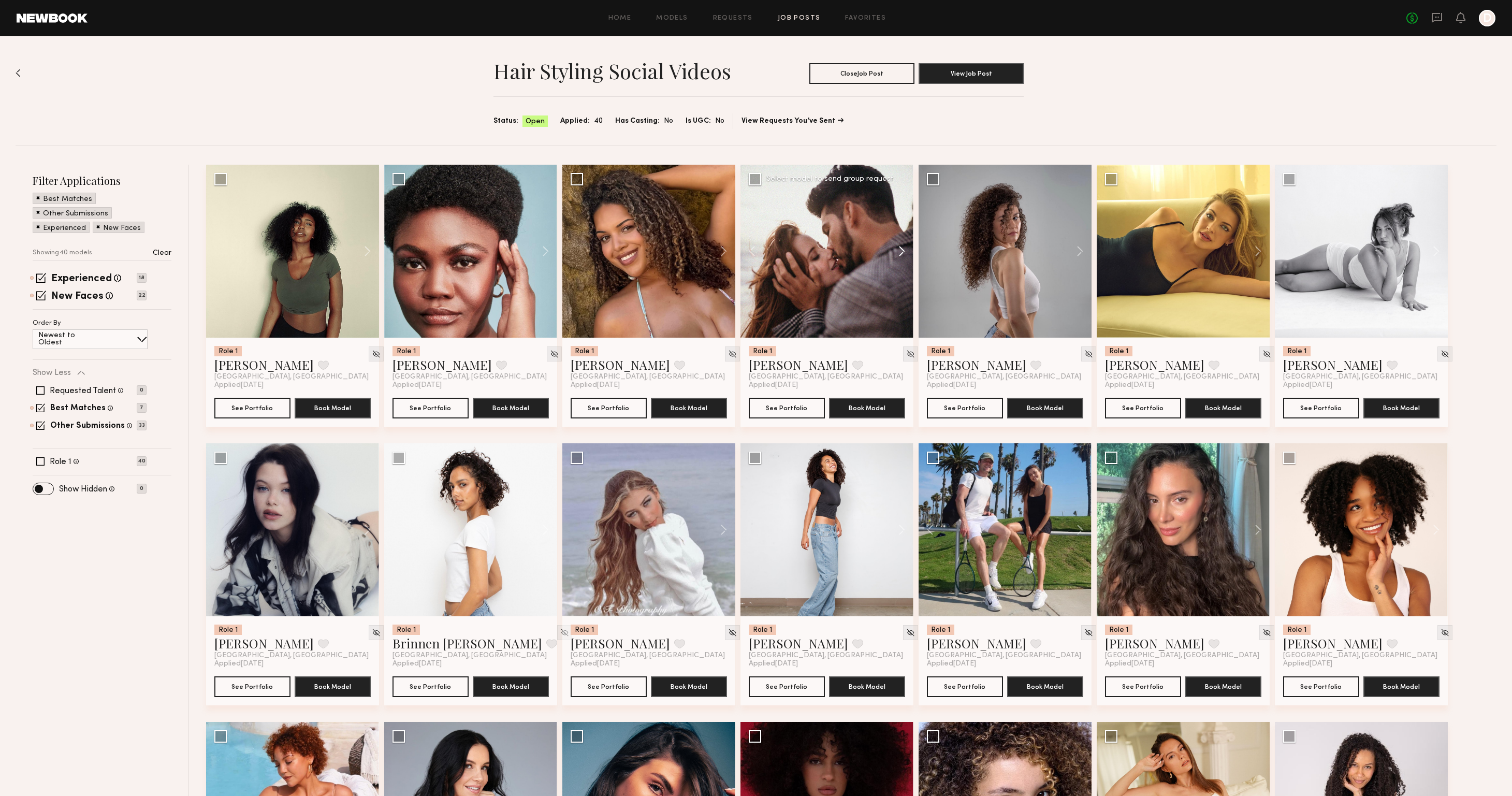
click at [900, 249] on button at bounding box center [897, 251] width 33 height 173
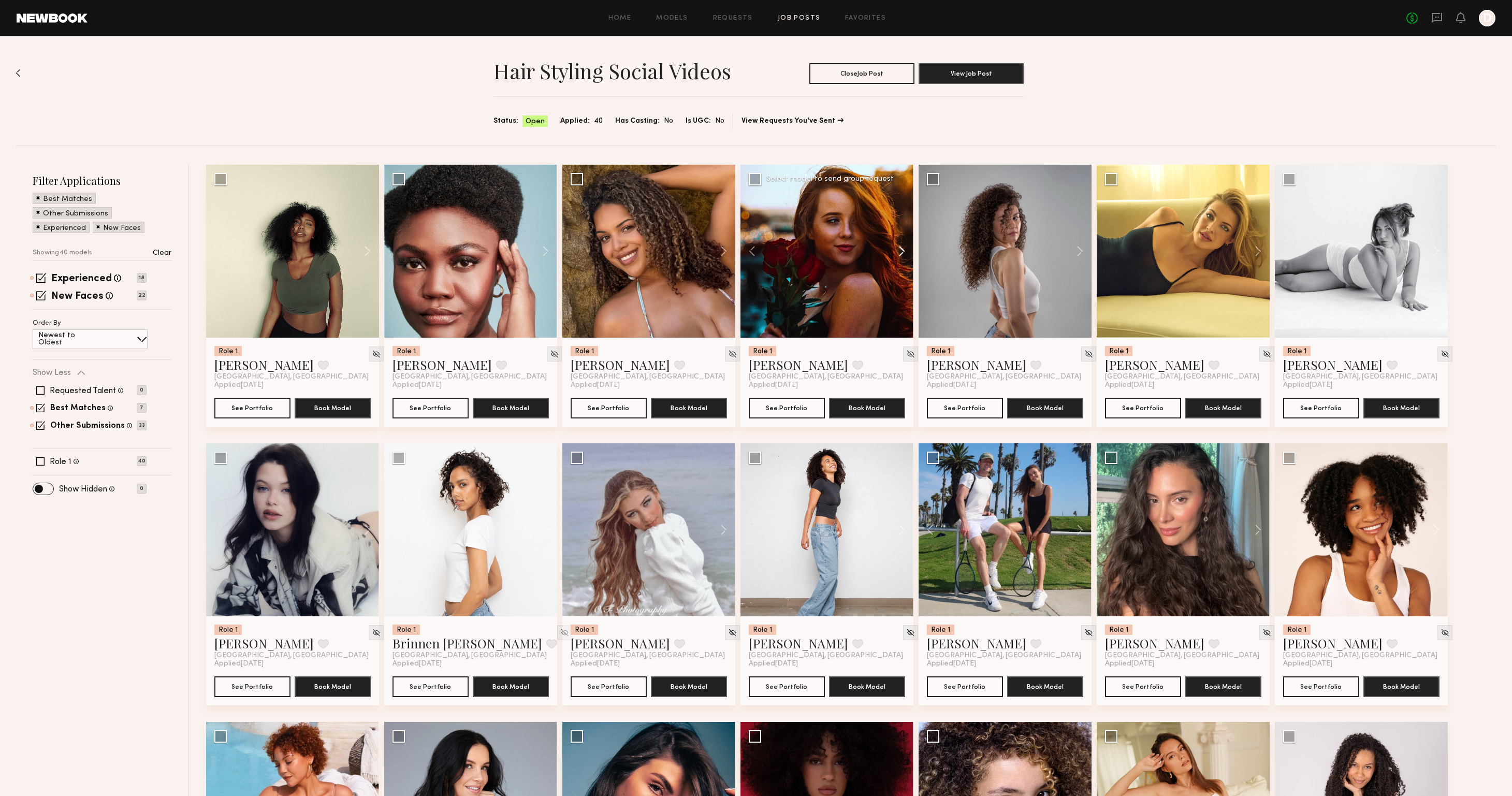
click at [900, 249] on button at bounding box center [897, 251] width 33 height 173
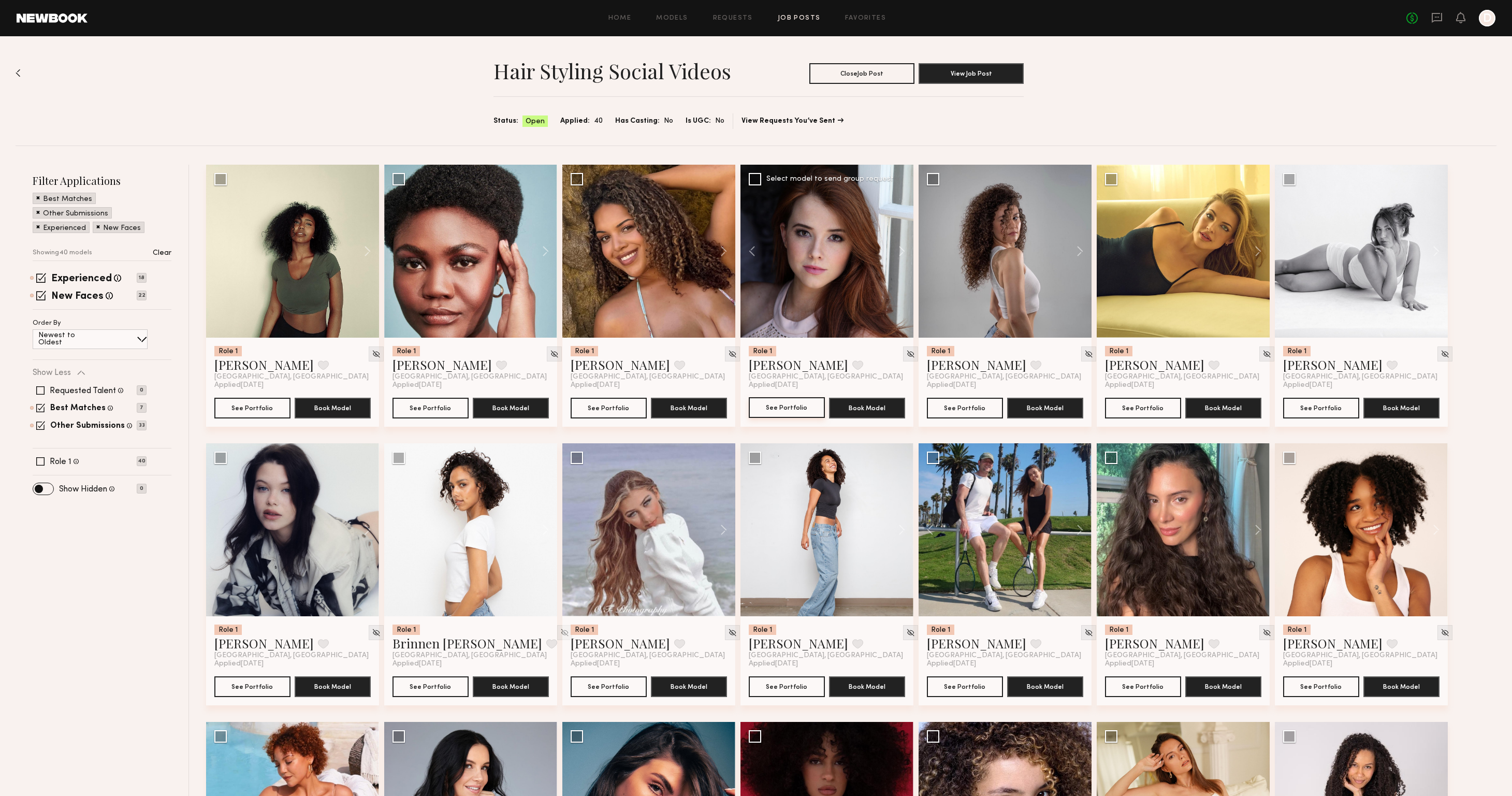
click at [786, 398] on button "See Portfolio" at bounding box center [786, 407] width 76 height 21
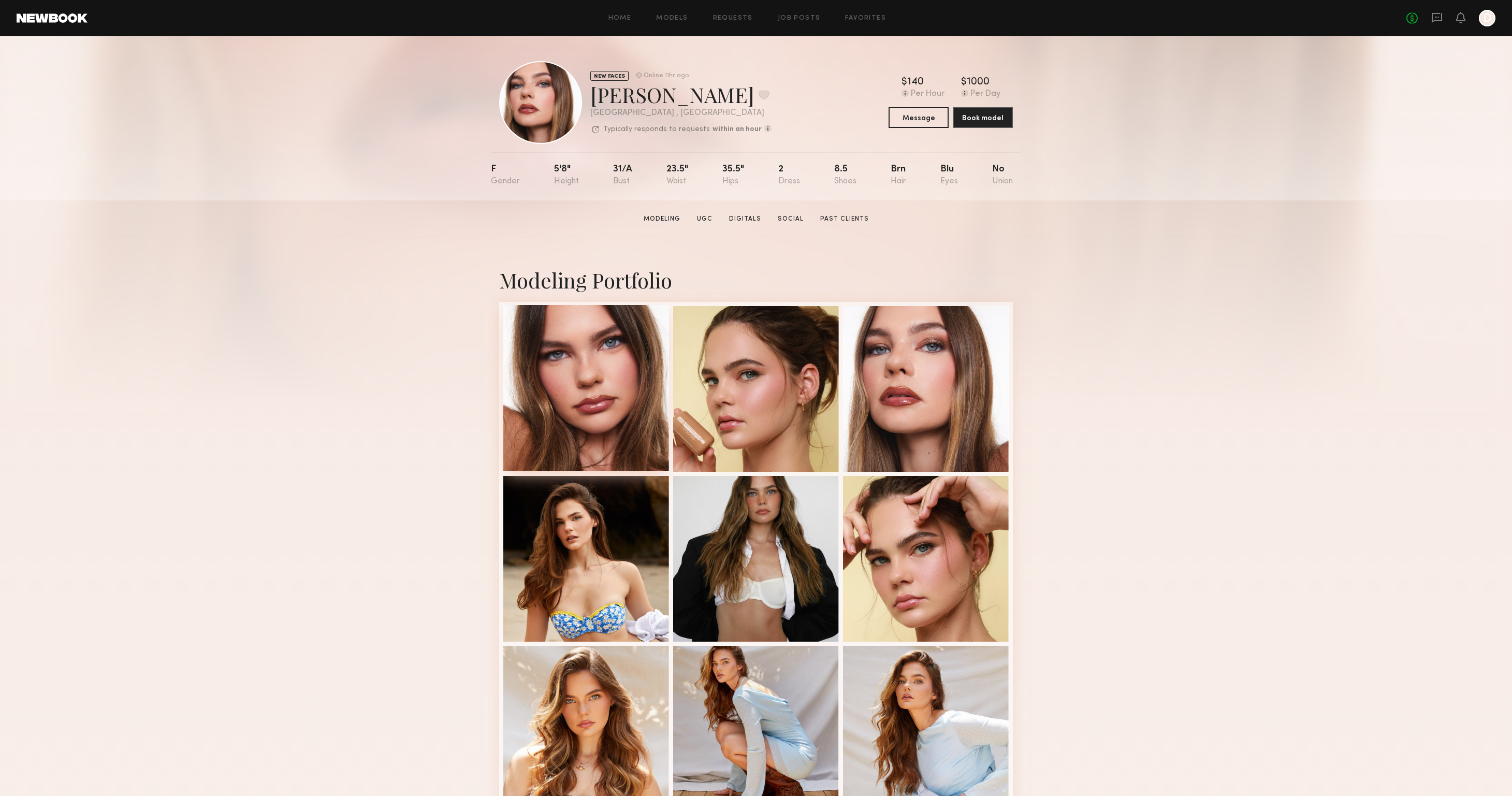
scroll to position [181, 0]
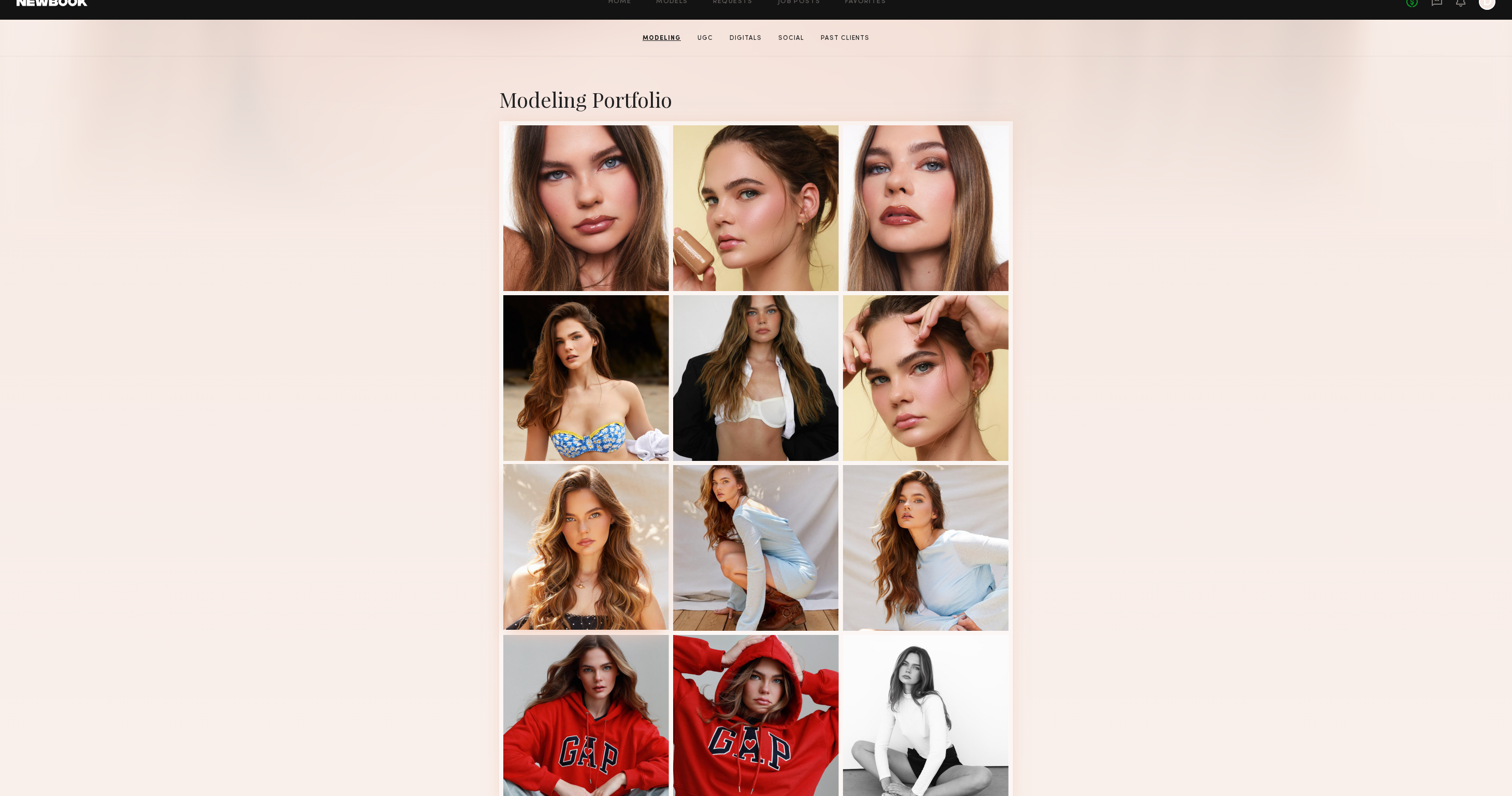
click at [554, 558] on div at bounding box center [586, 546] width 166 height 166
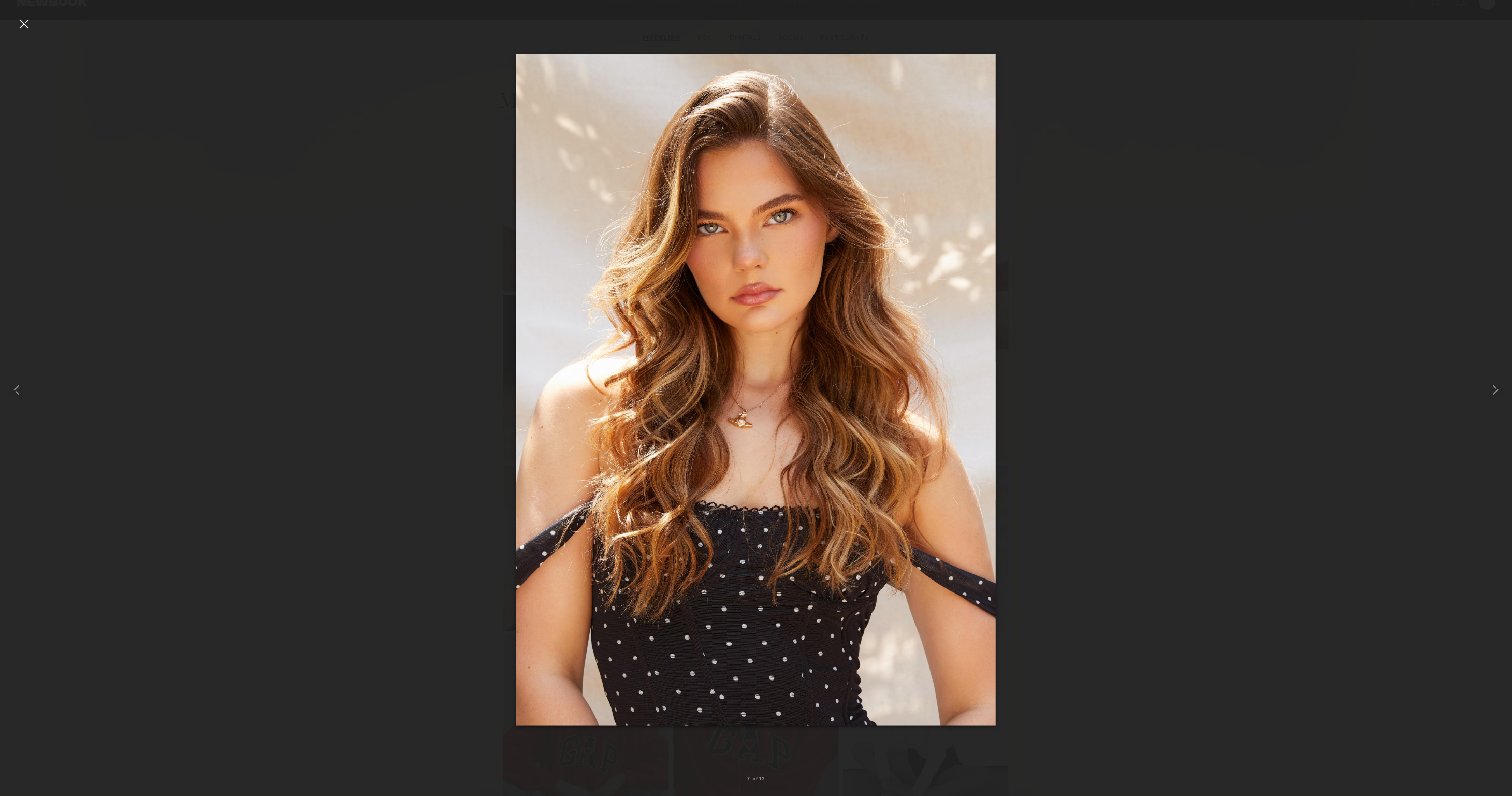
click at [24, 22] on div at bounding box center [24, 24] width 16 height 16
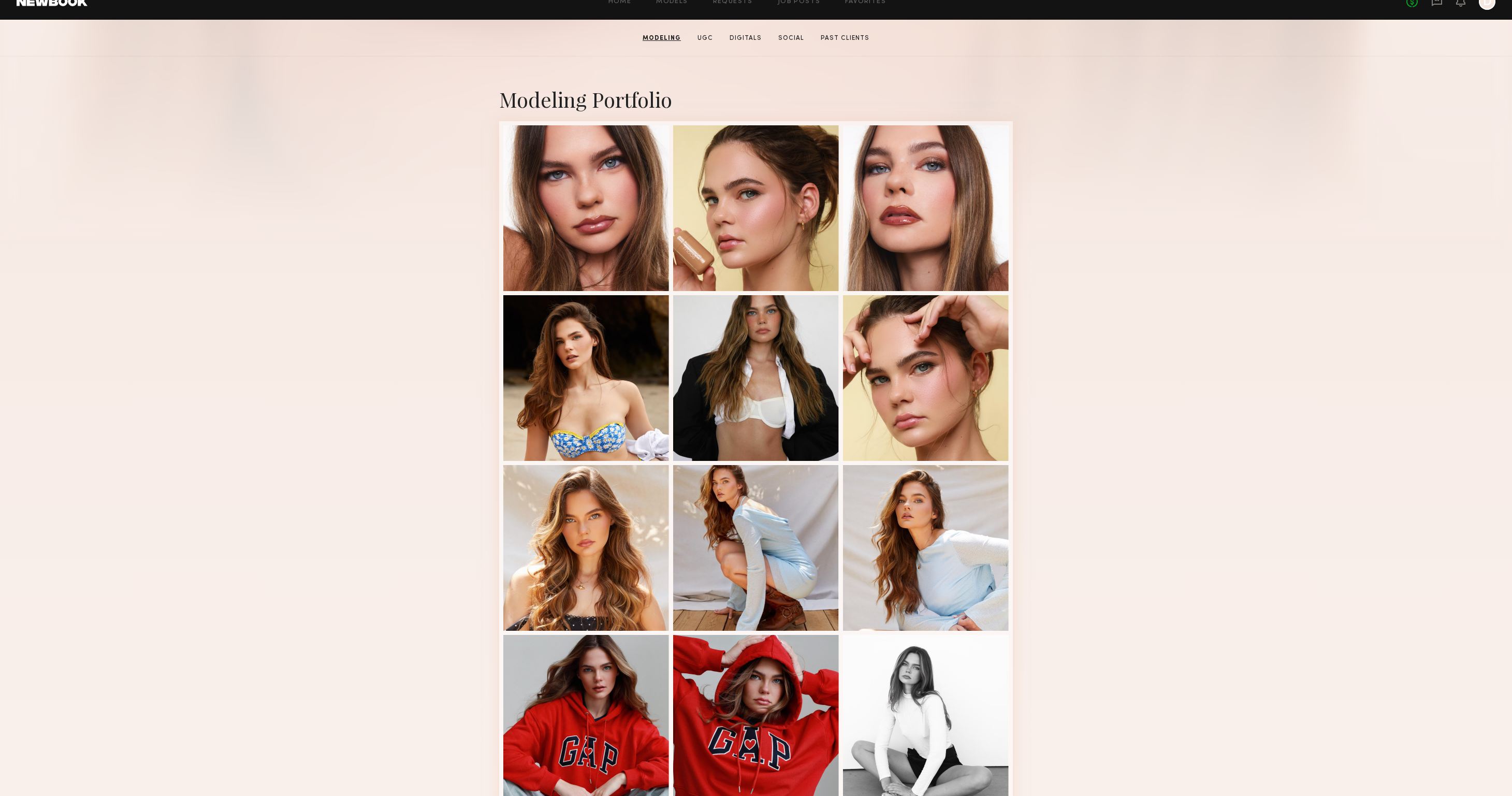
scroll to position [0, 0]
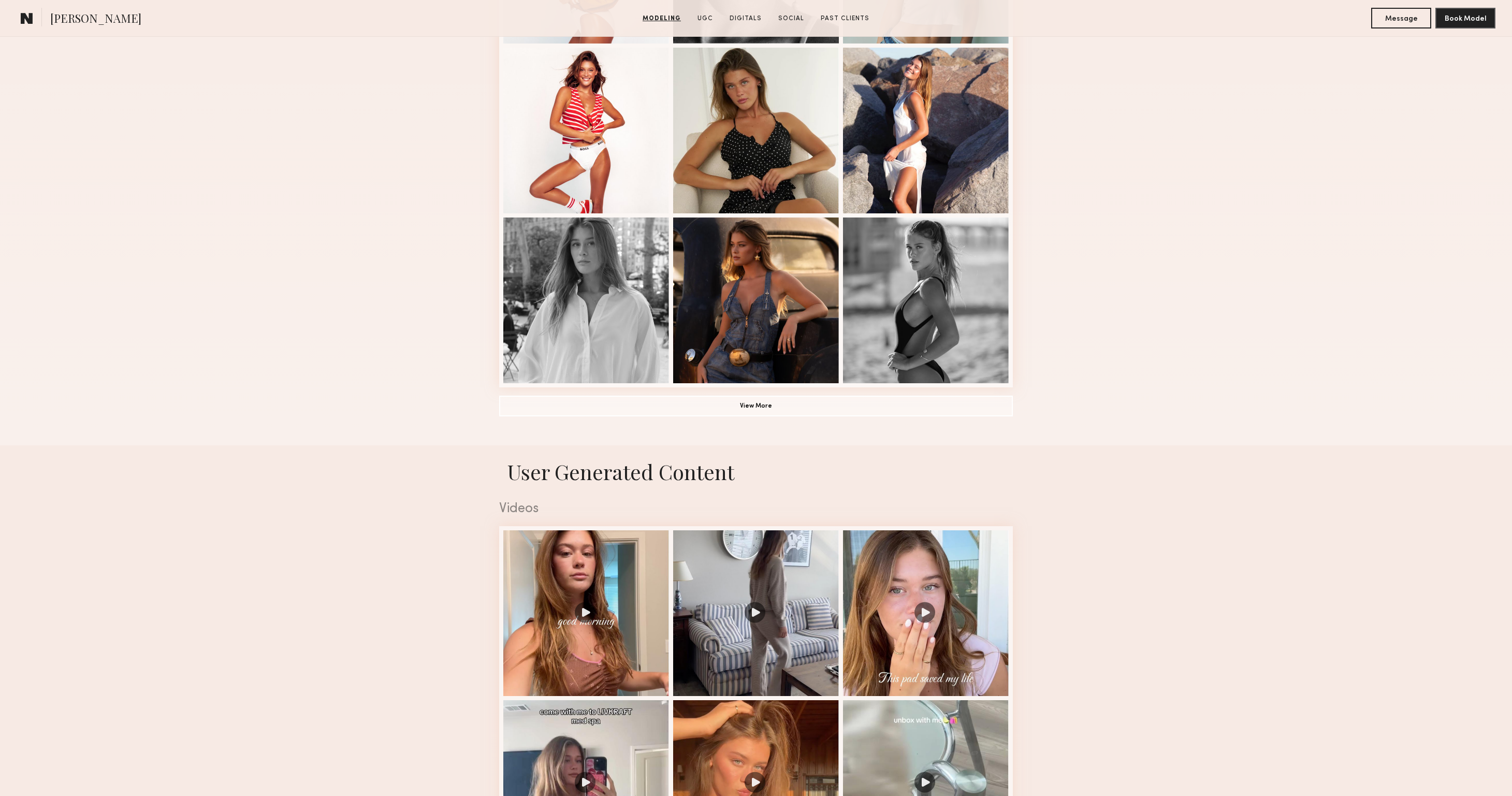
scroll to position [438, 0]
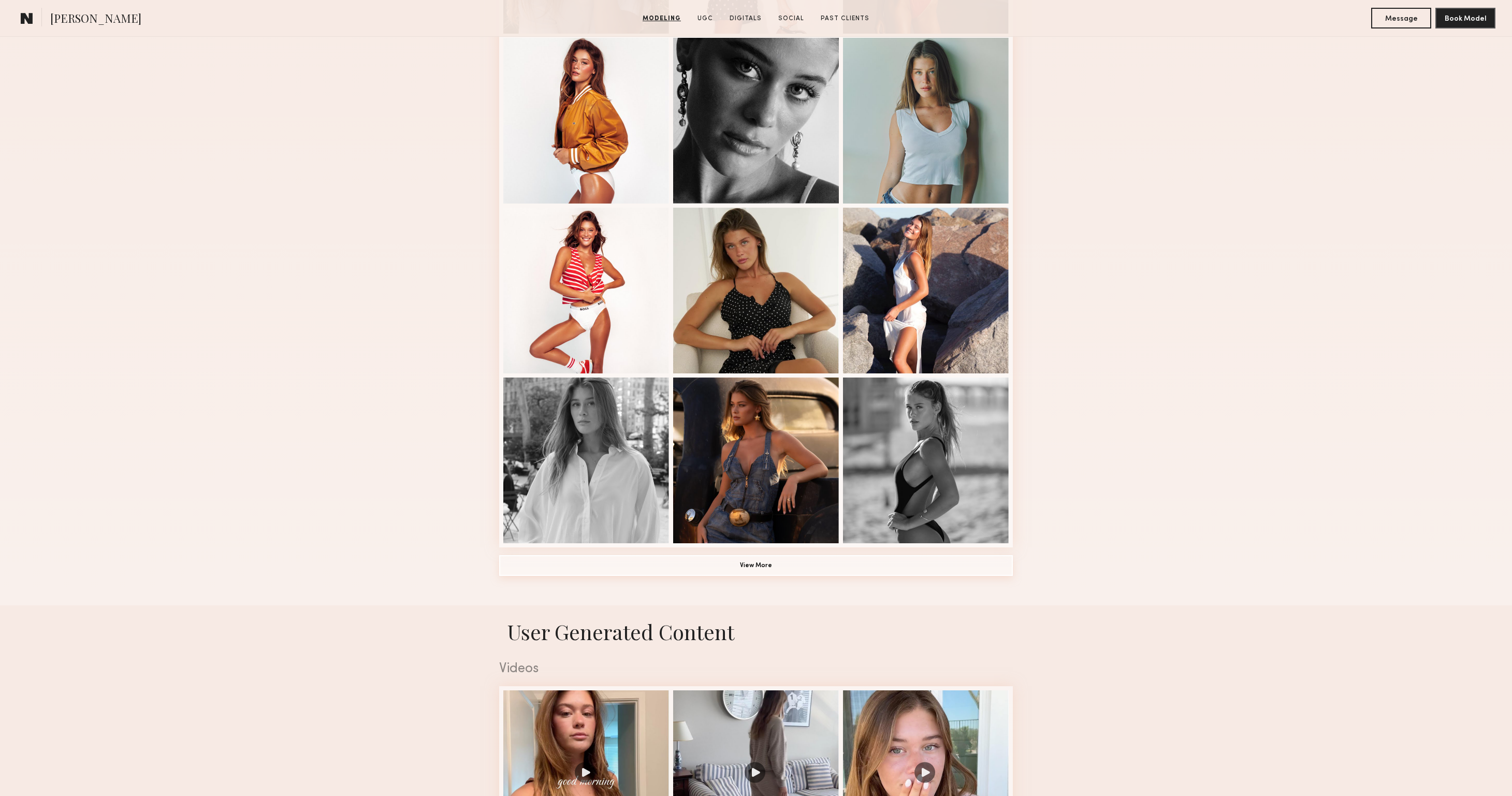
click at [722, 569] on button "View More" at bounding box center [756, 566] width 514 height 21
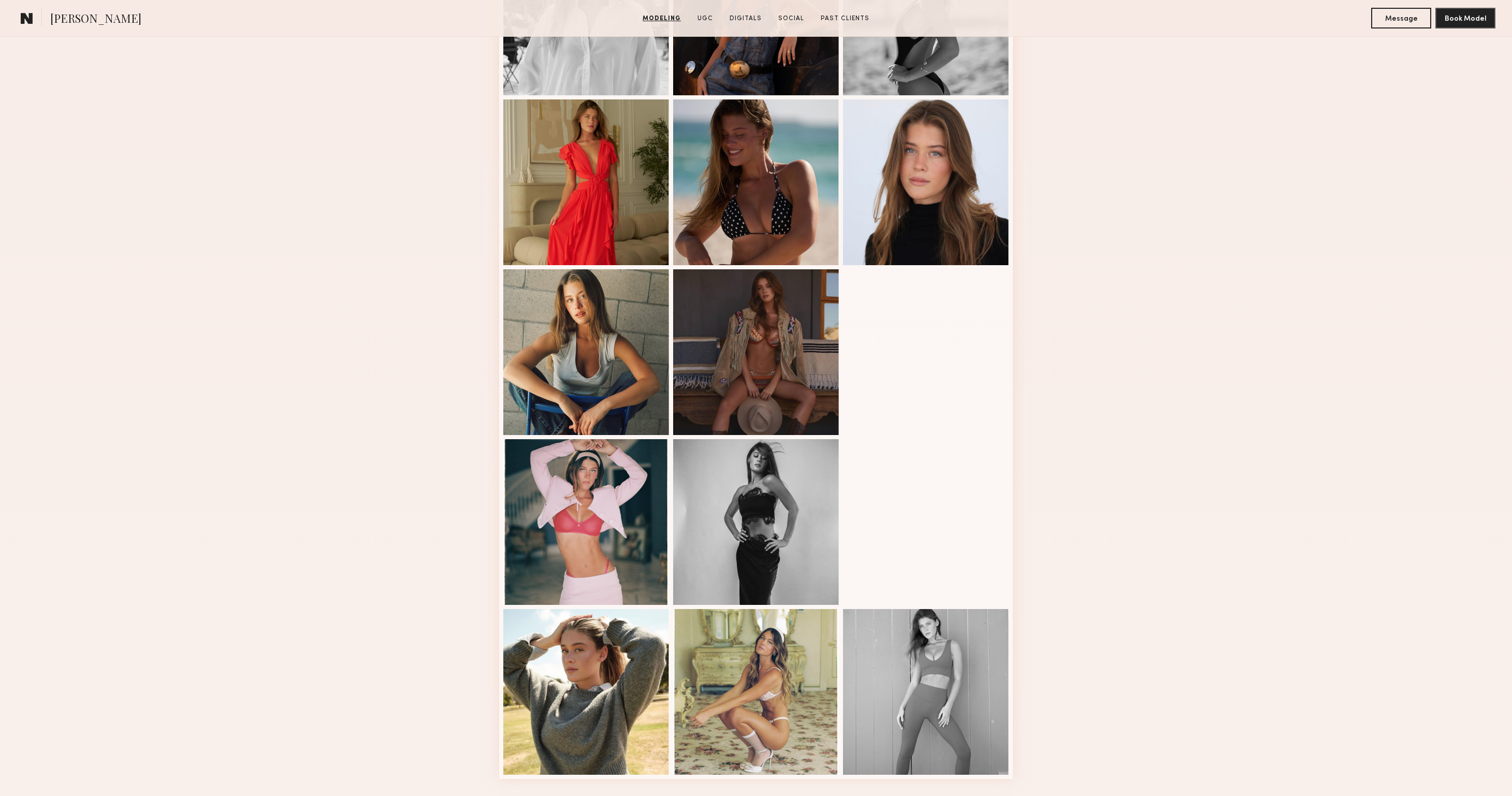
scroll to position [929, 0]
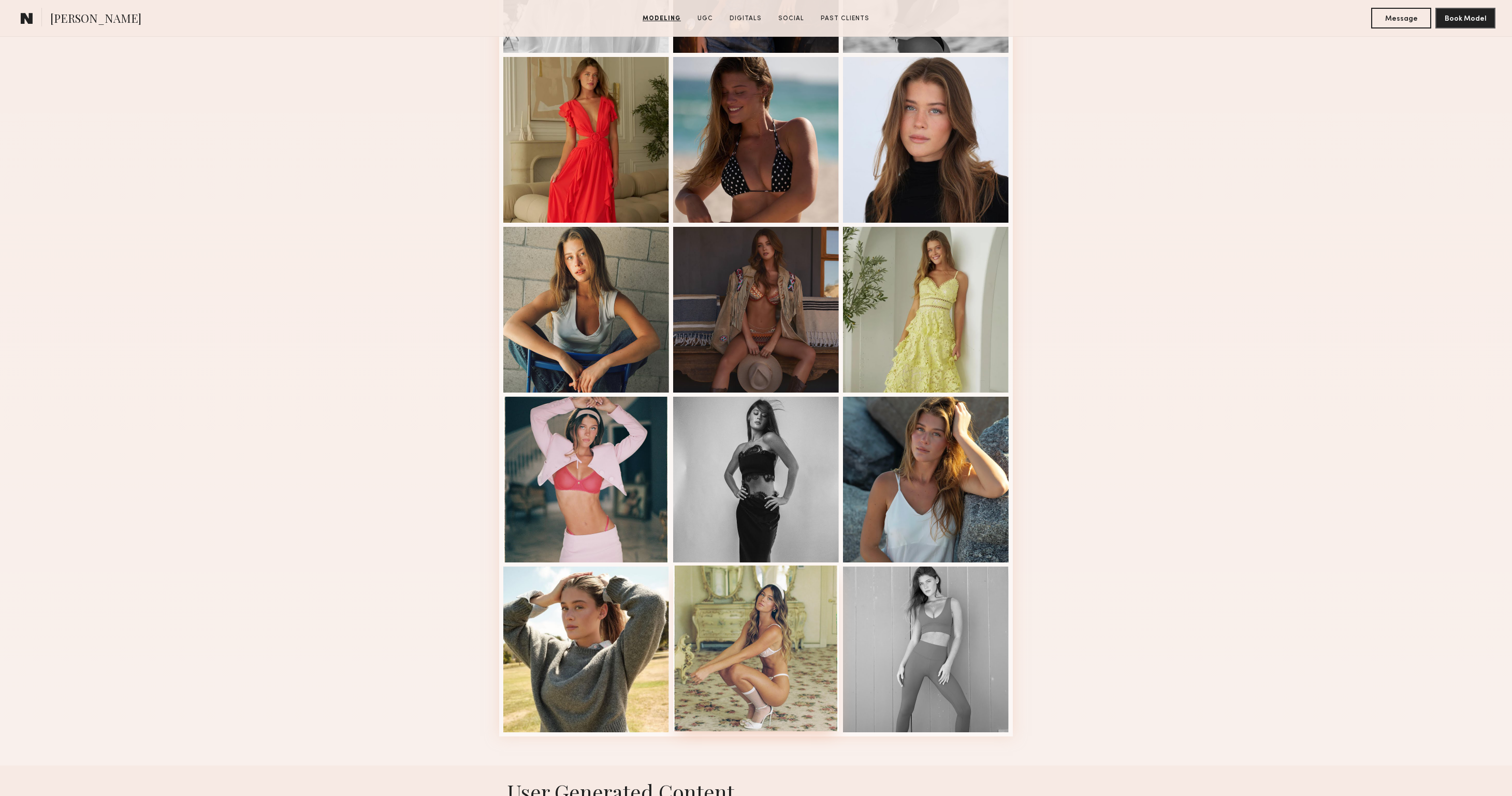
click at [726, 672] on div at bounding box center [756, 648] width 166 height 166
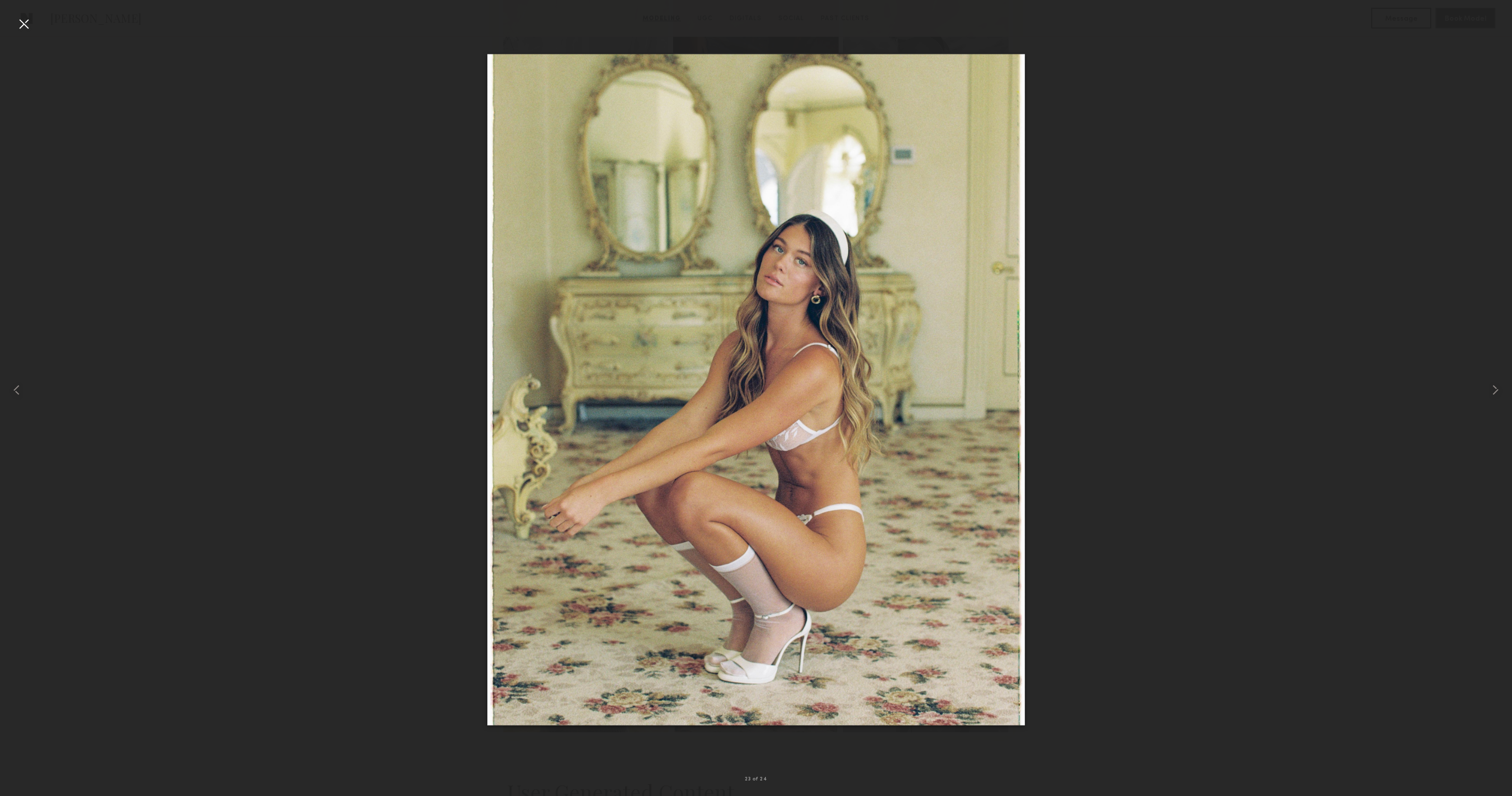
click at [433, 452] on div at bounding box center [756, 389] width 1512 height 746
click at [30, 20] on div at bounding box center [24, 24] width 16 height 16
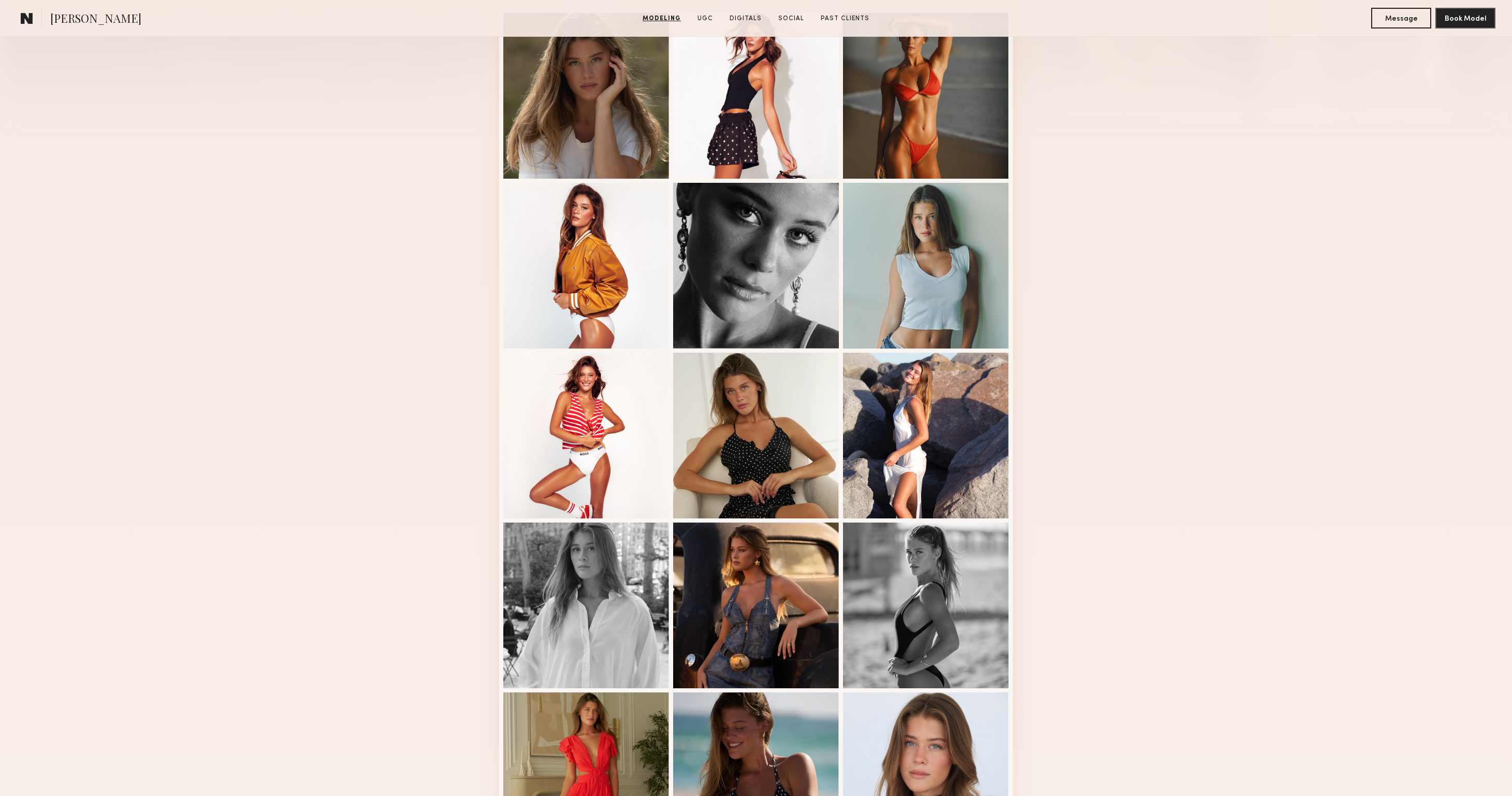
scroll to position [153, 0]
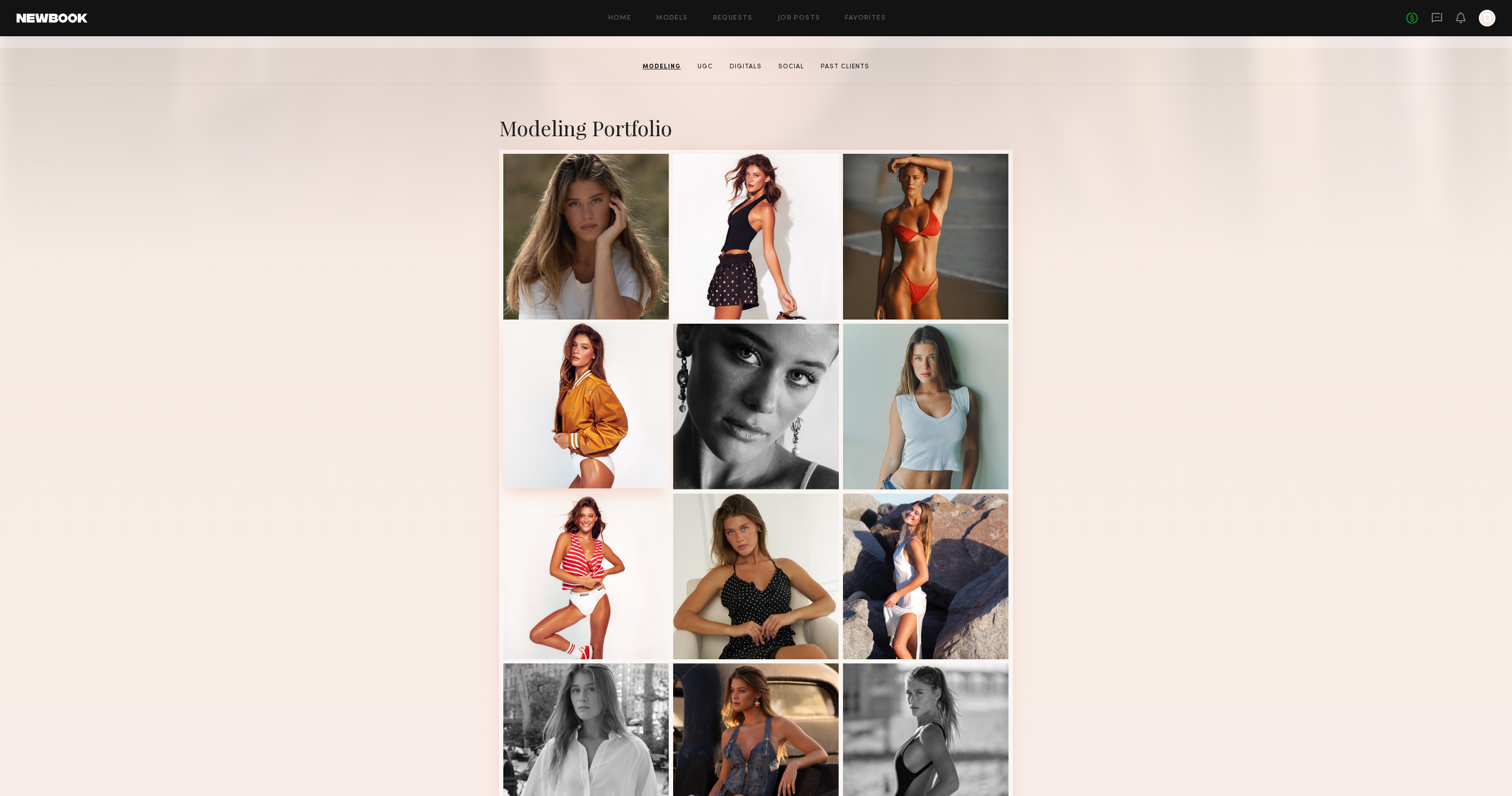
click at [570, 375] on div at bounding box center [586, 406] width 166 height 166
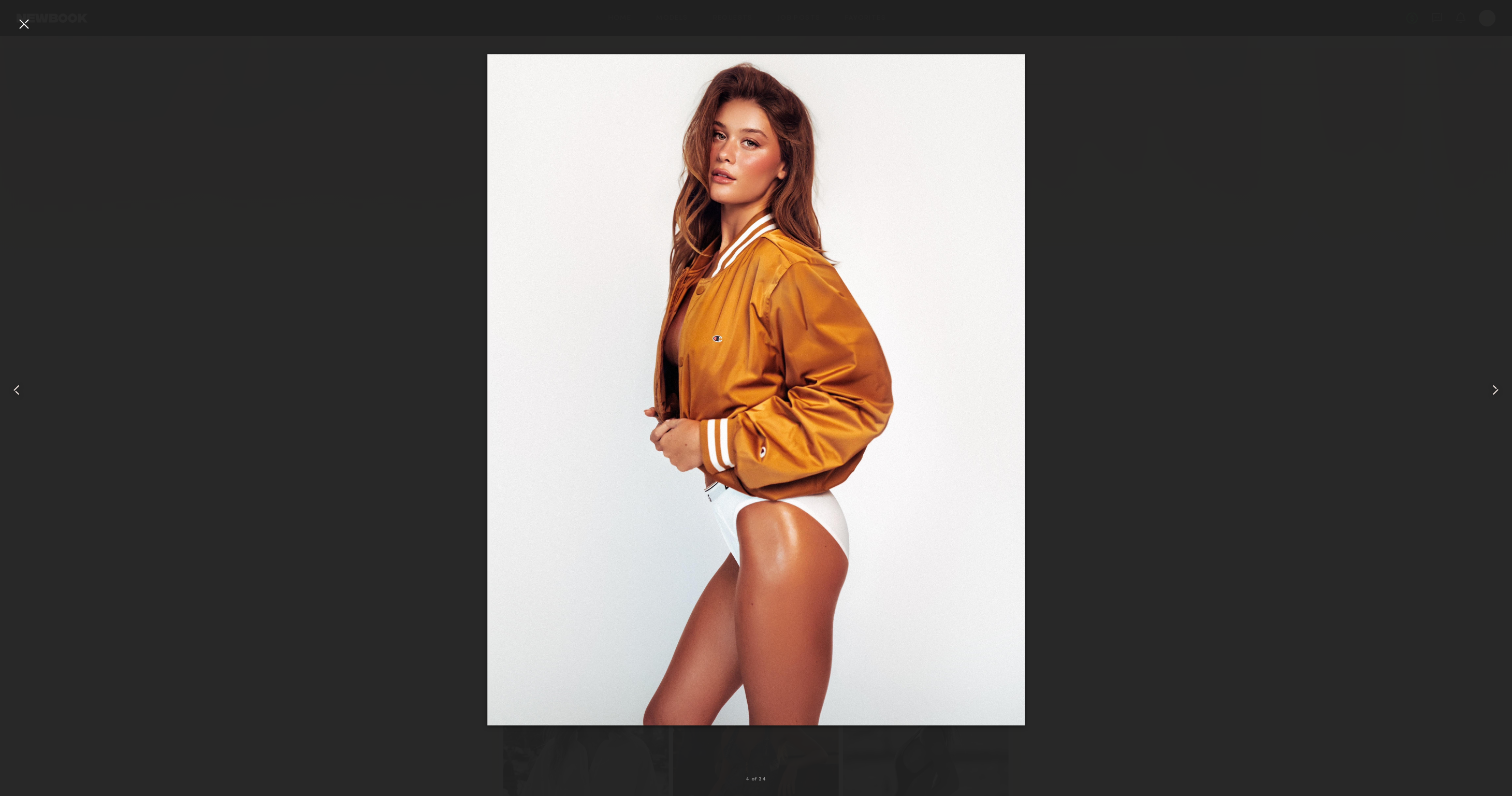
click at [338, 314] on div at bounding box center [756, 389] width 1512 height 746
click at [24, 21] on div at bounding box center [24, 24] width 16 height 16
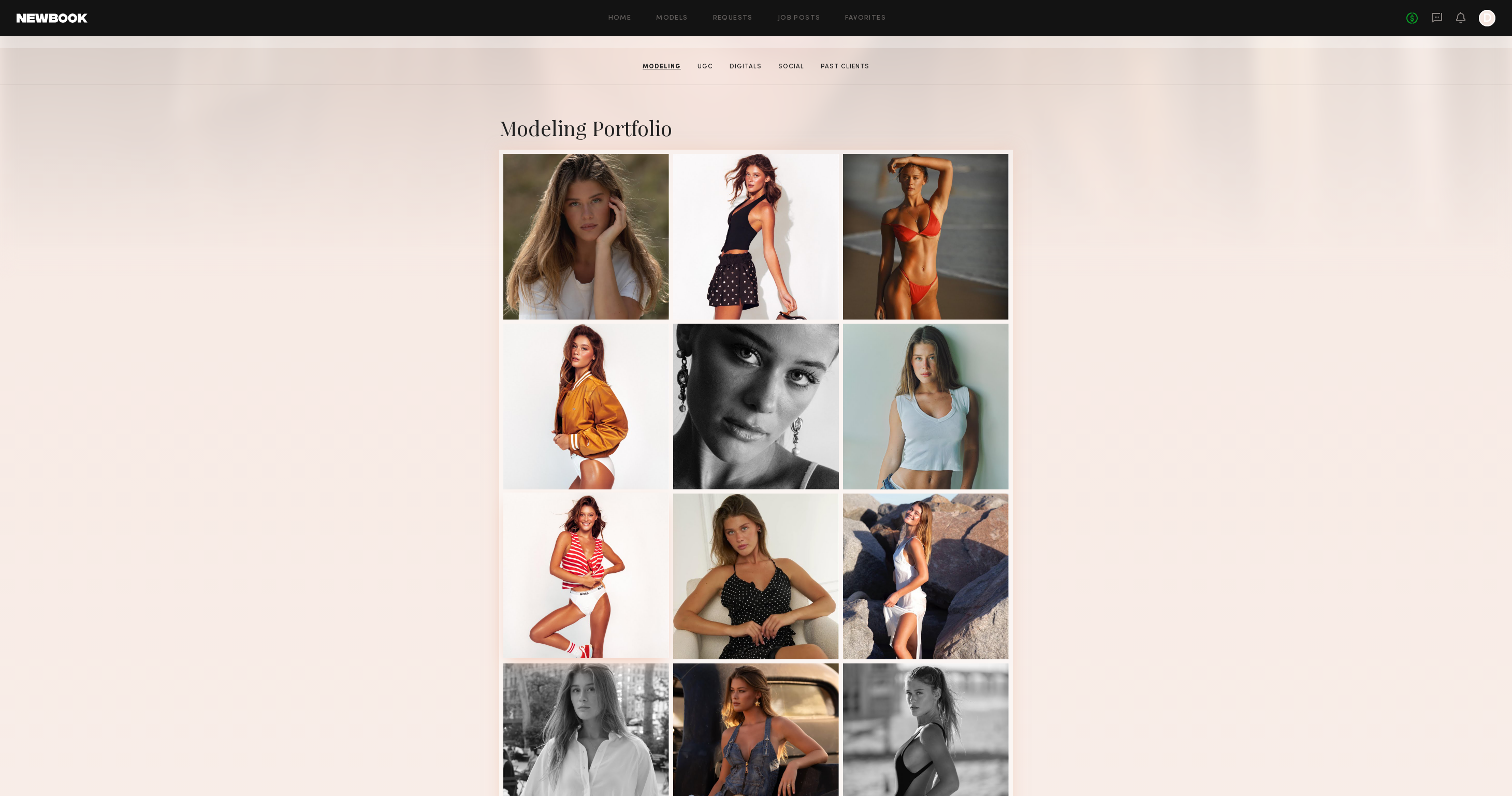
click at [582, 529] on div at bounding box center [586, 575] width 166 height 166
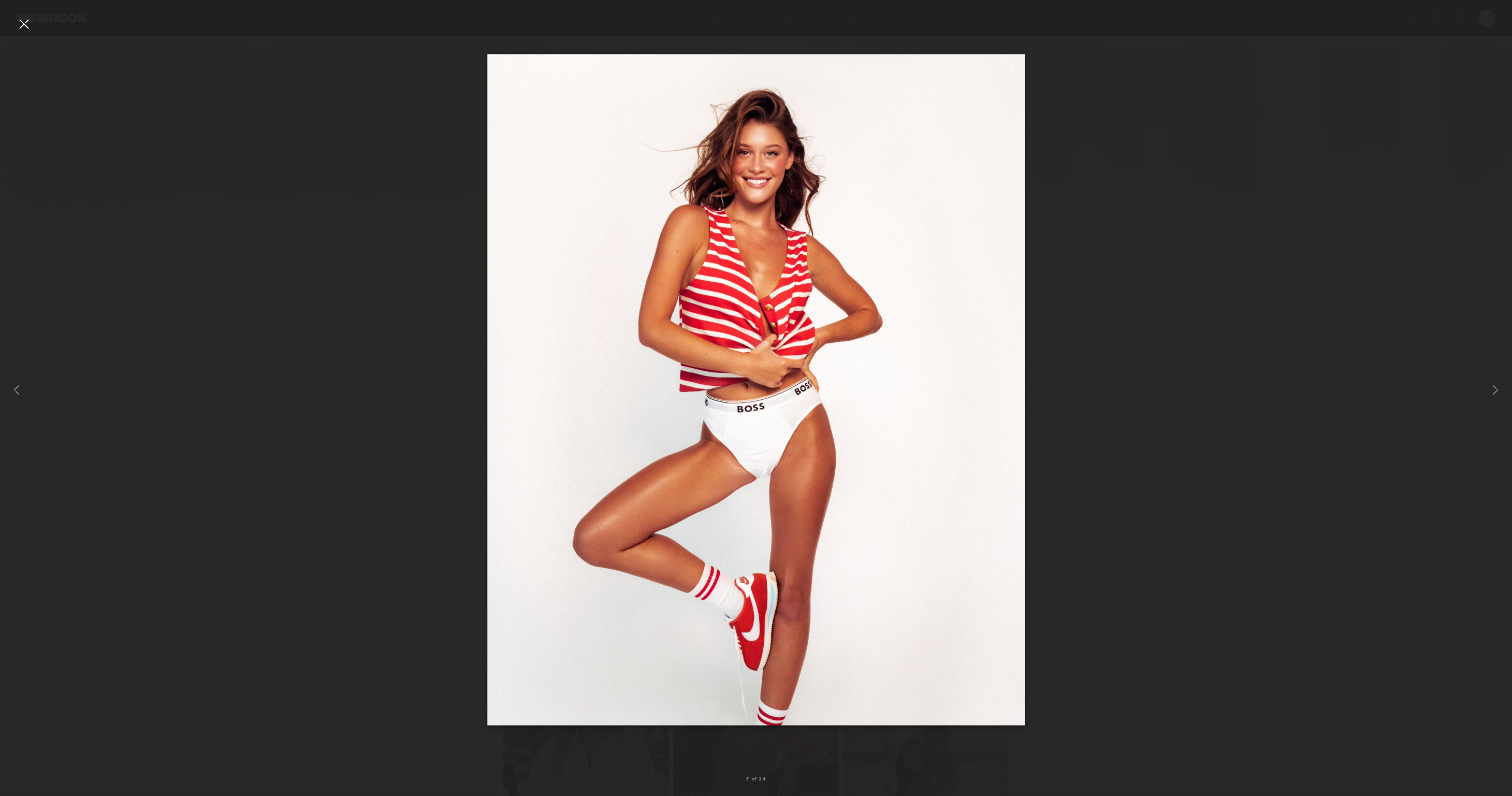
click at [22, 25] on div at bounding box center [24, 24] width 16 height 16
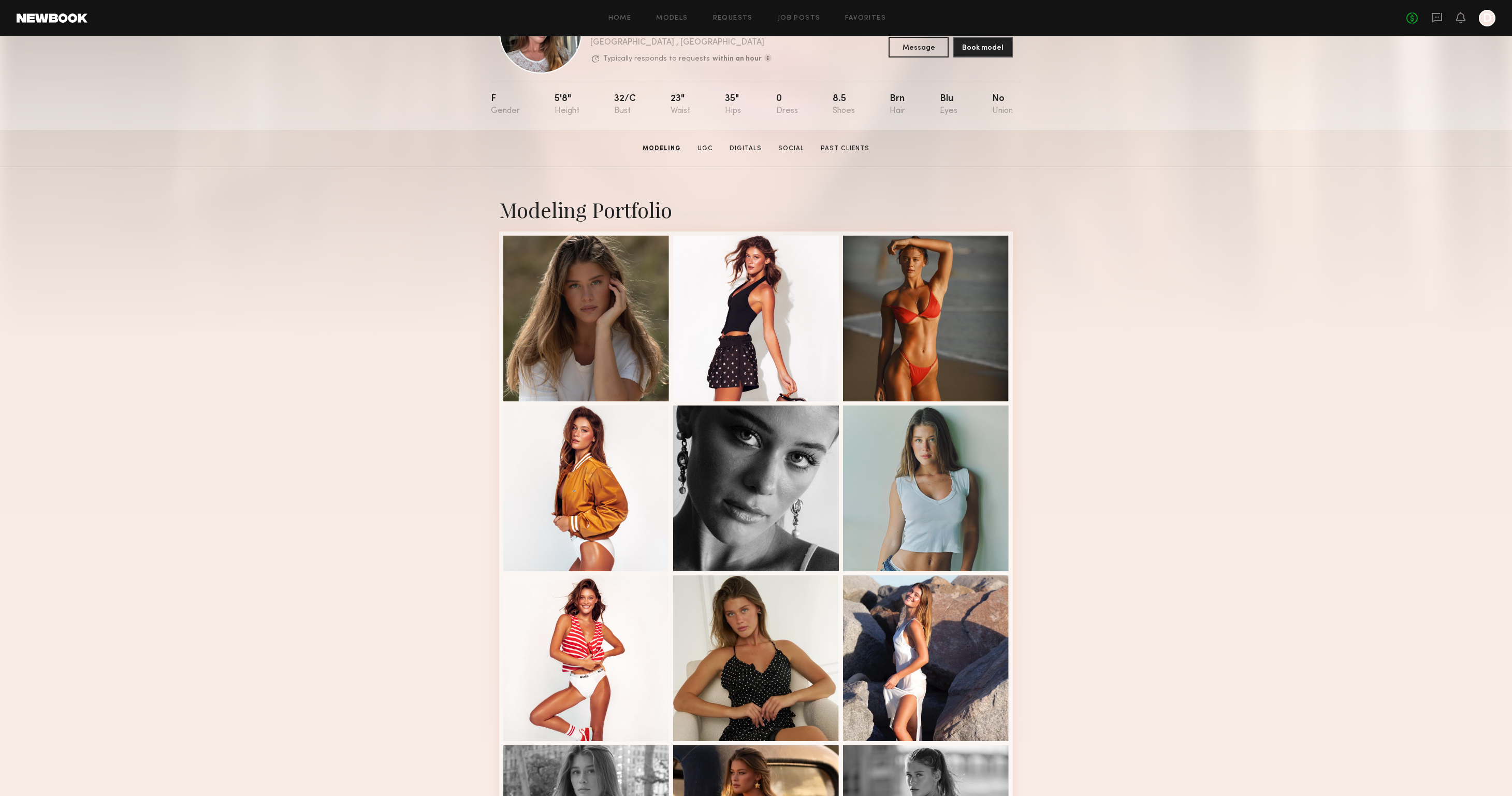
scroll to position [68, 0]
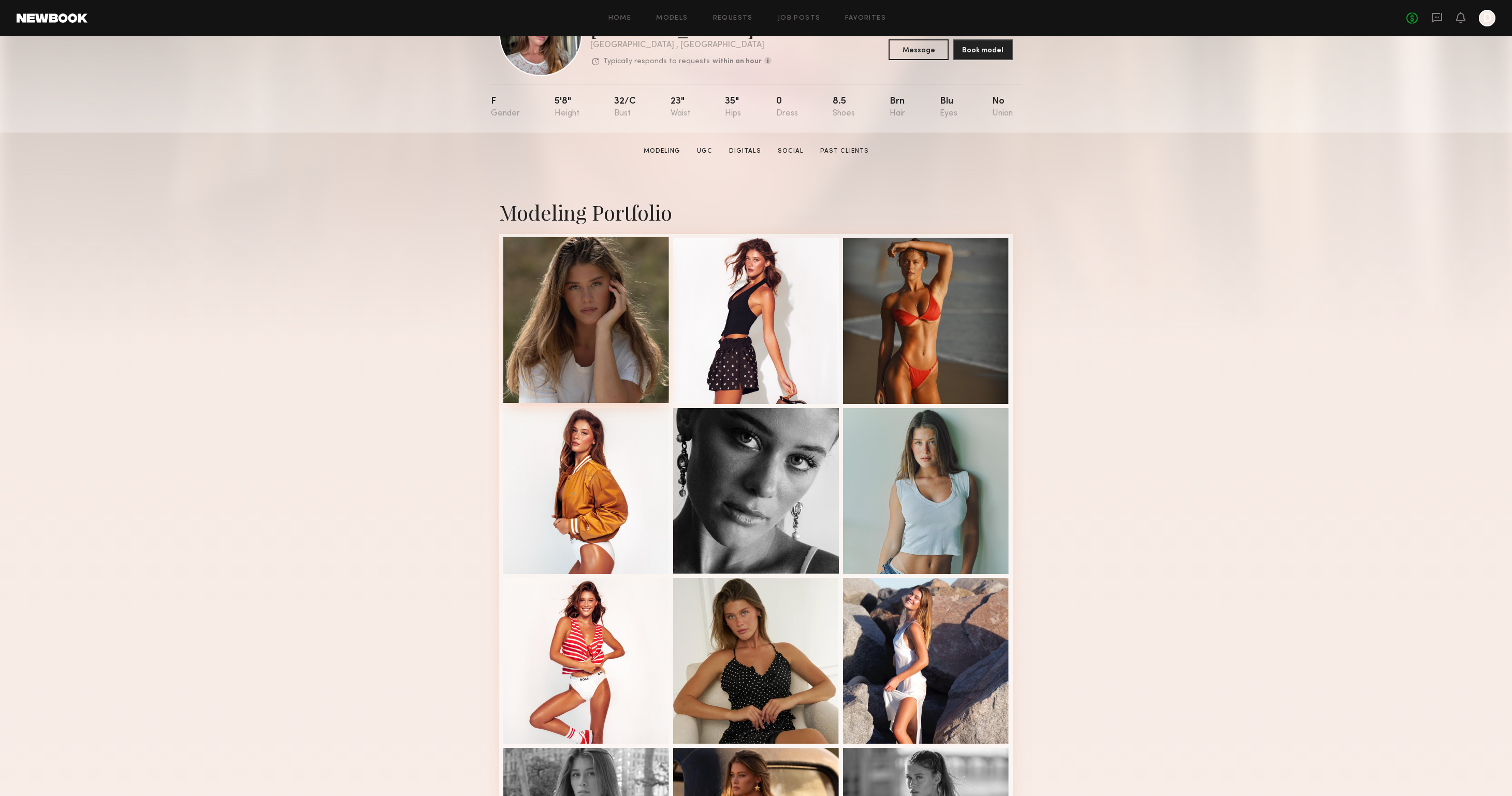
click at [605, 312] on div at bounding box center [586, 320] width 166 height 166
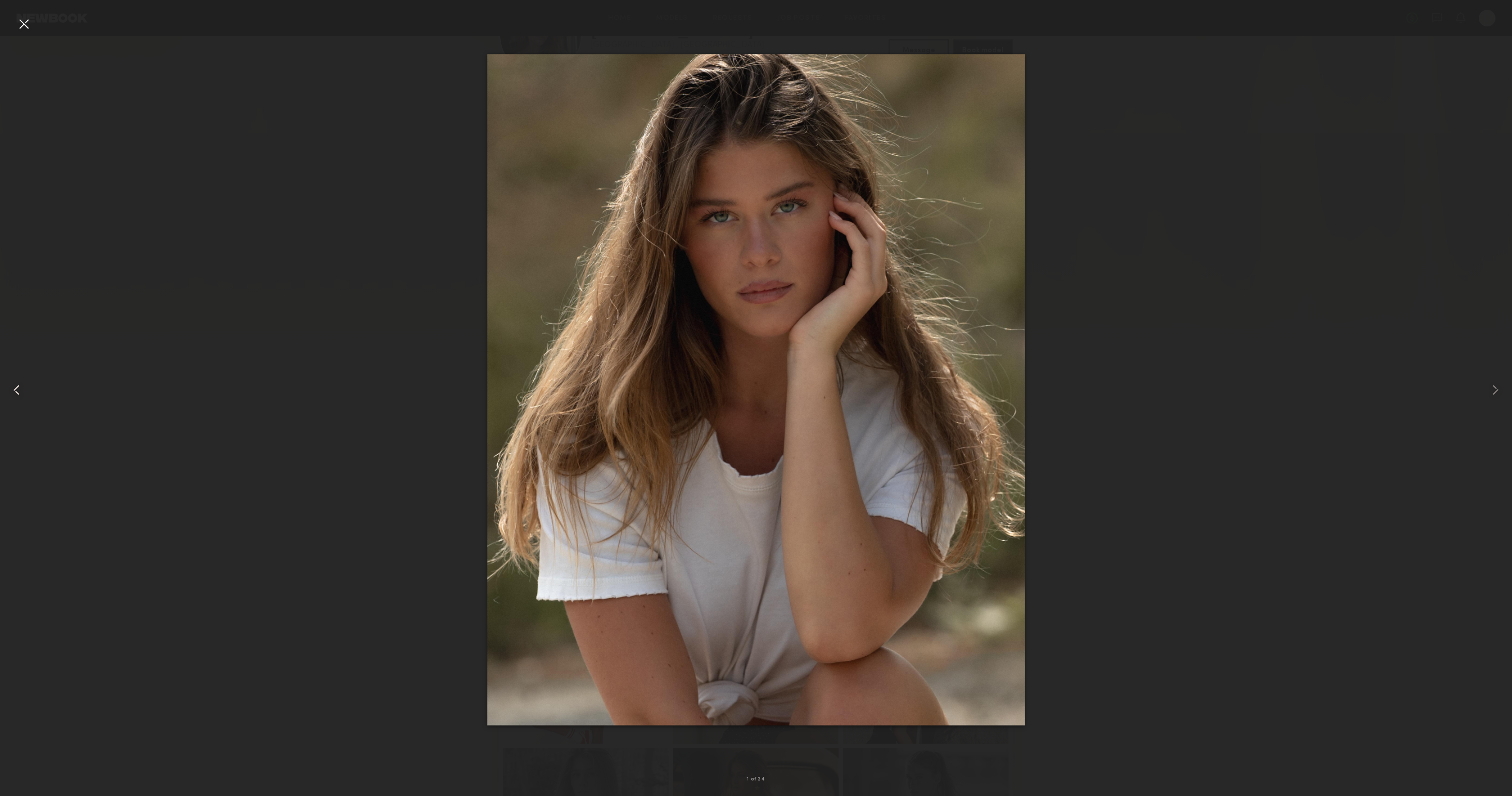
click at [18, 23] on div at bounding box center [24, 24] width 16 height 16
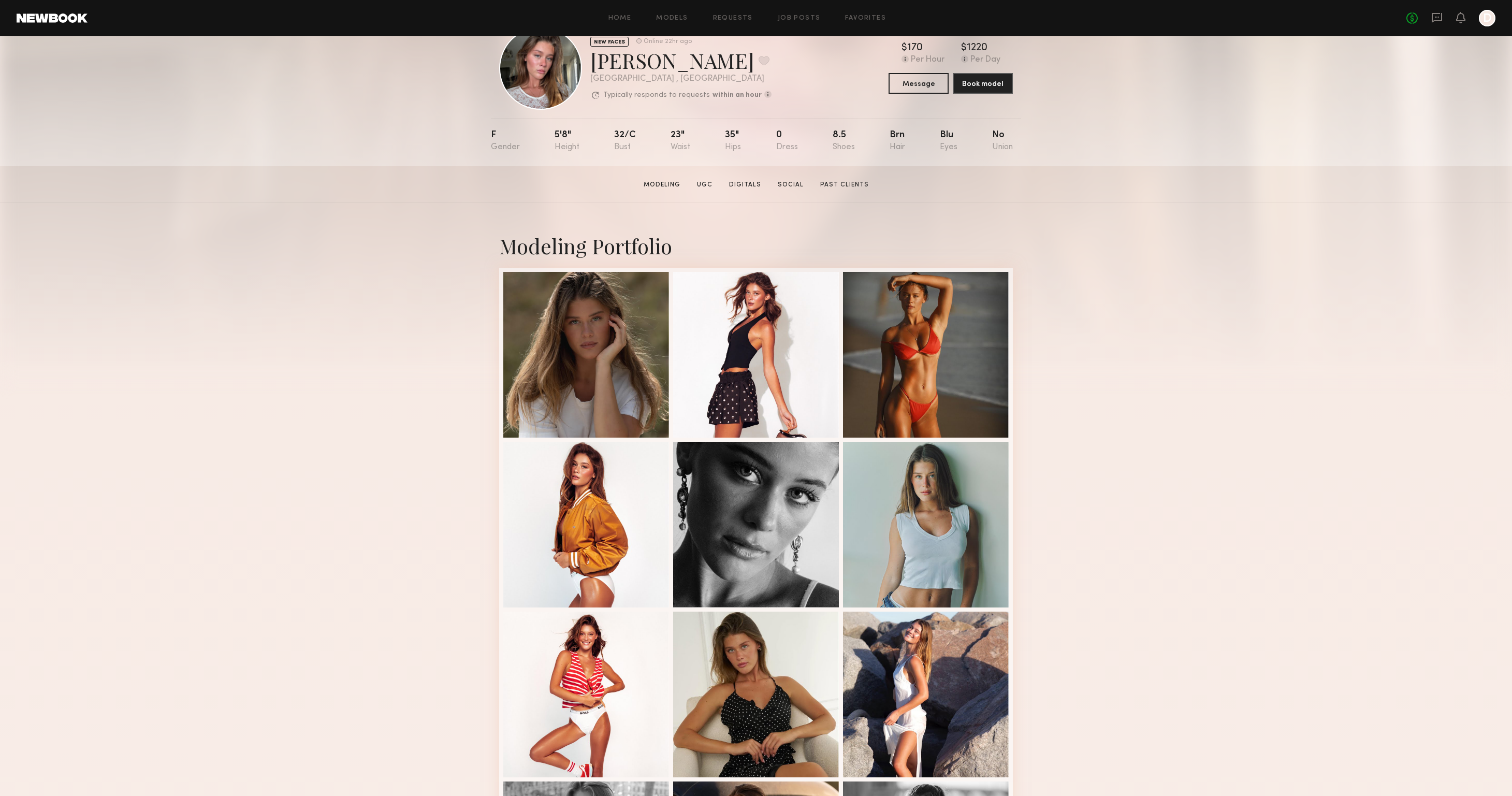
scroll to position [0, 0]
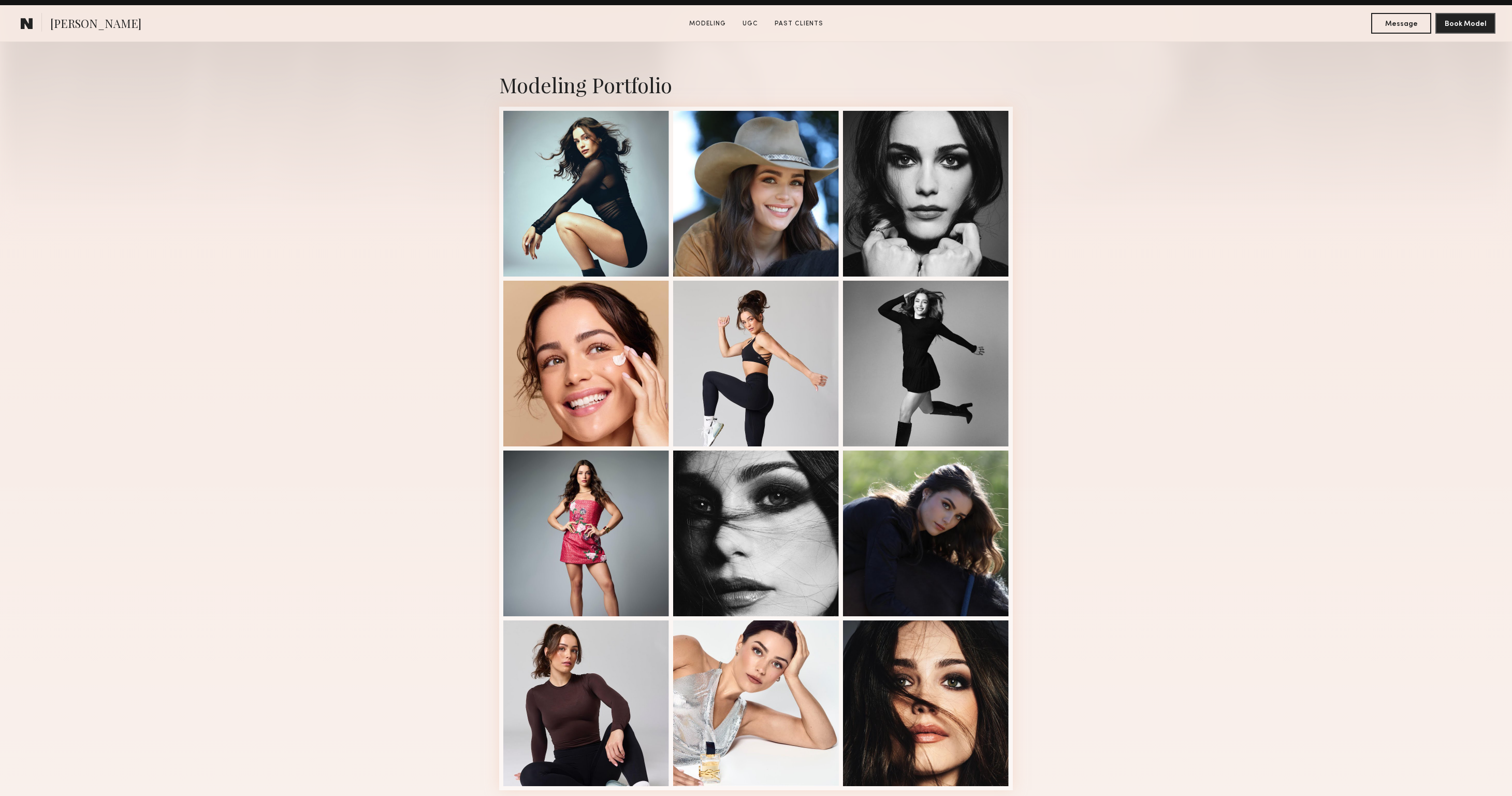
scroll to position [387, 0]
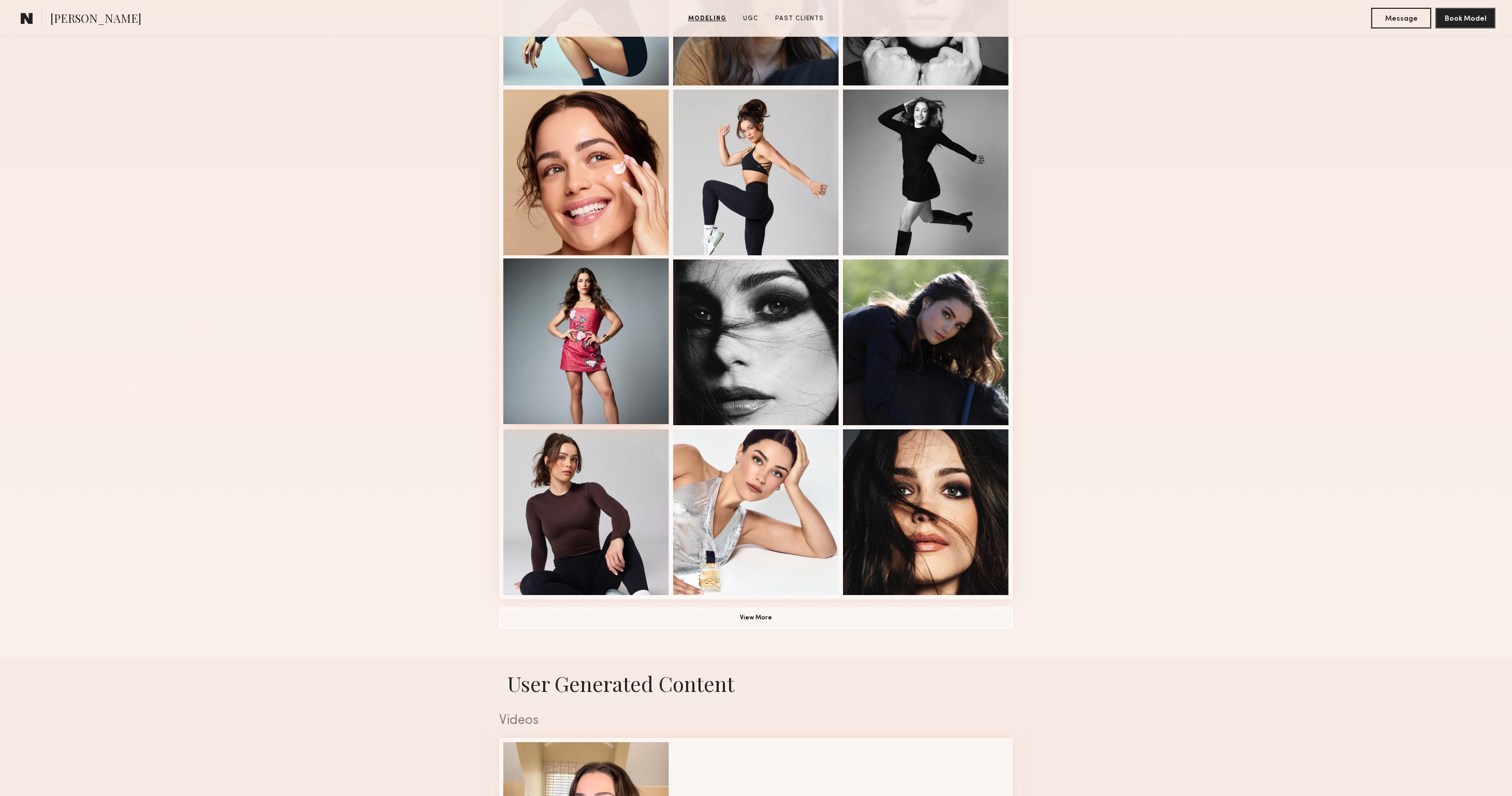
click at [595, 307] on div at bounding box center [586, 341] width 166 height 166
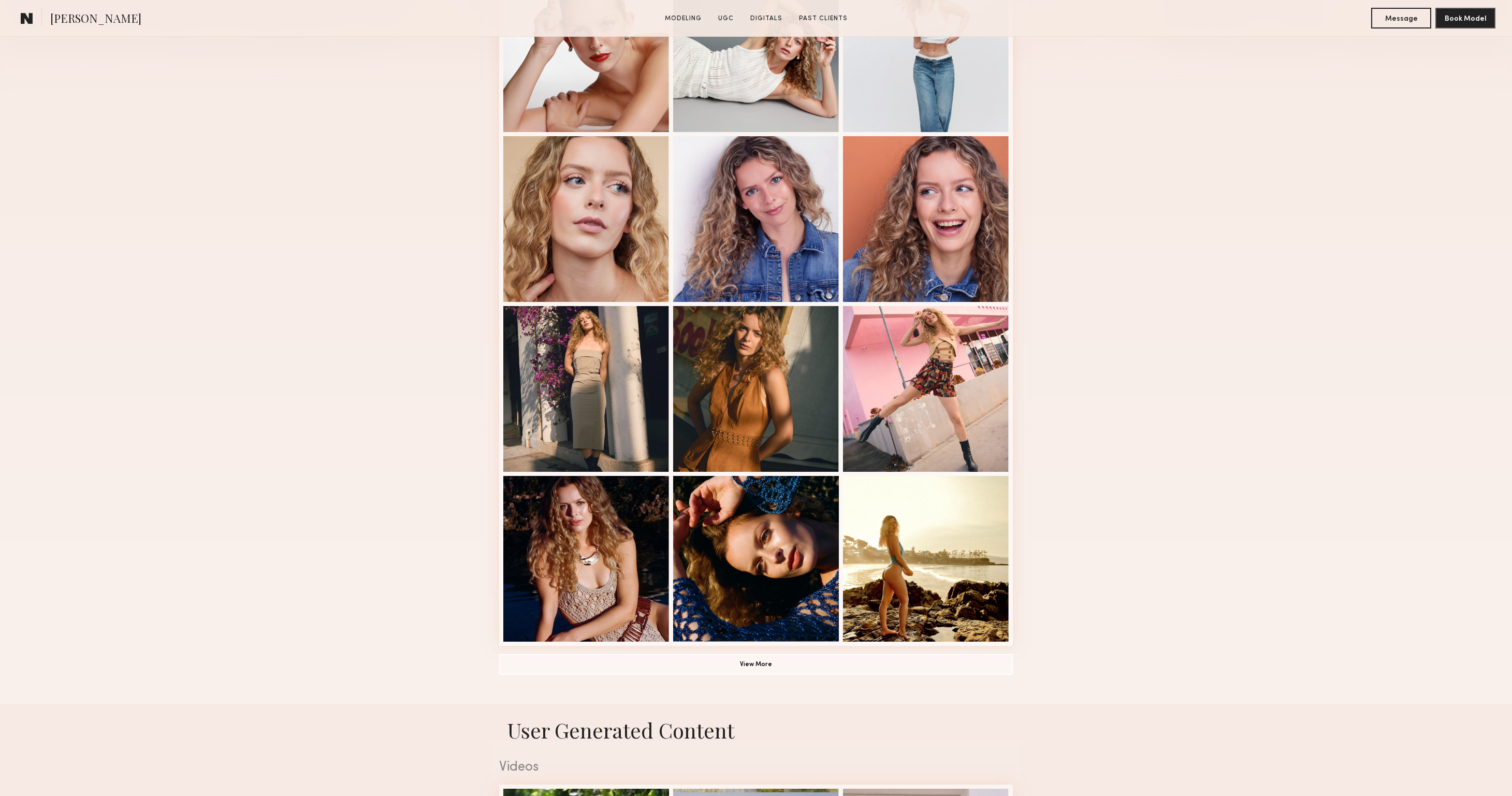
scroll to position [343, 0]
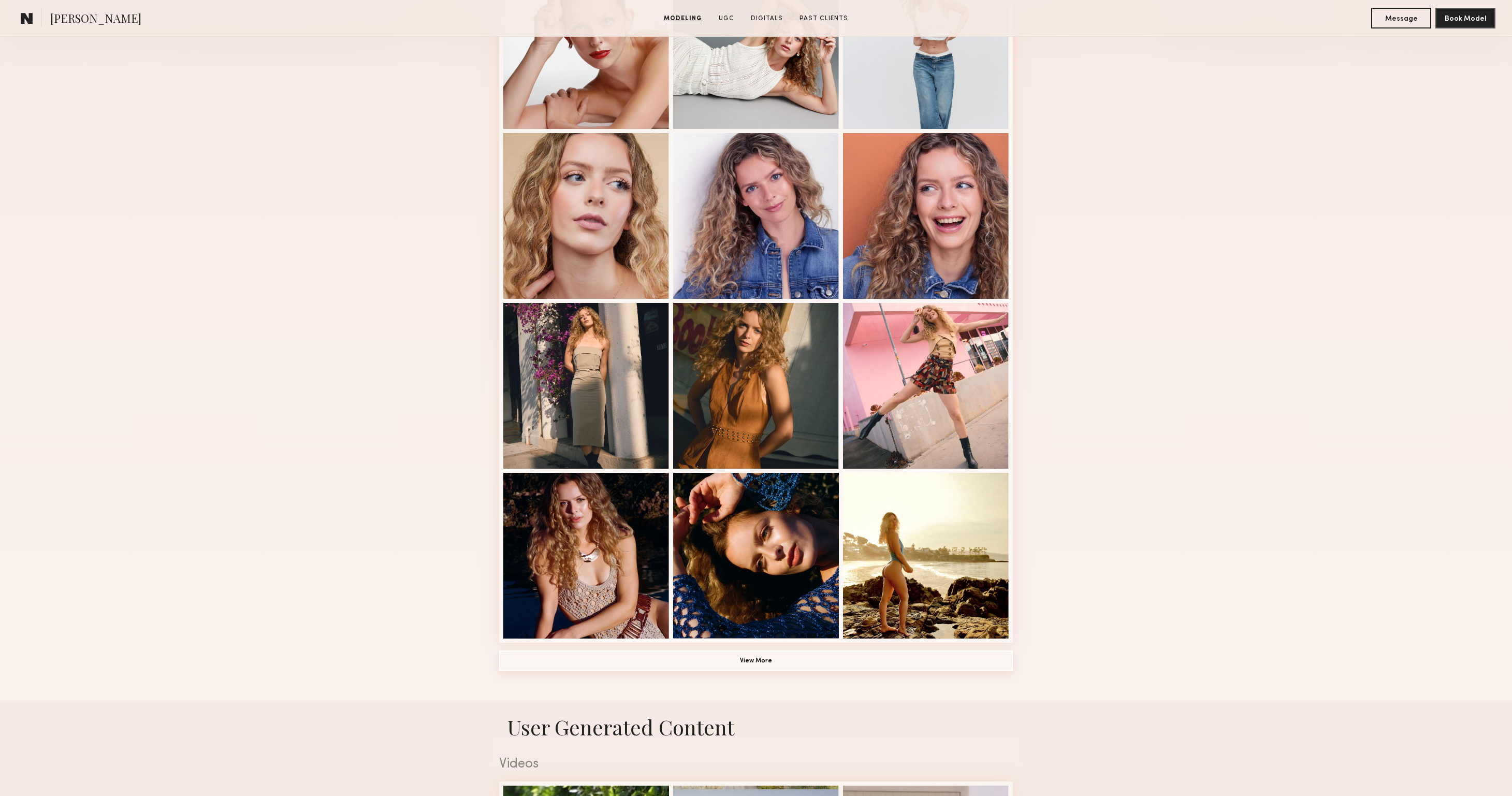
click at [740, 664] on button "View More" at bounding box center [756, 660] width 514 height 21
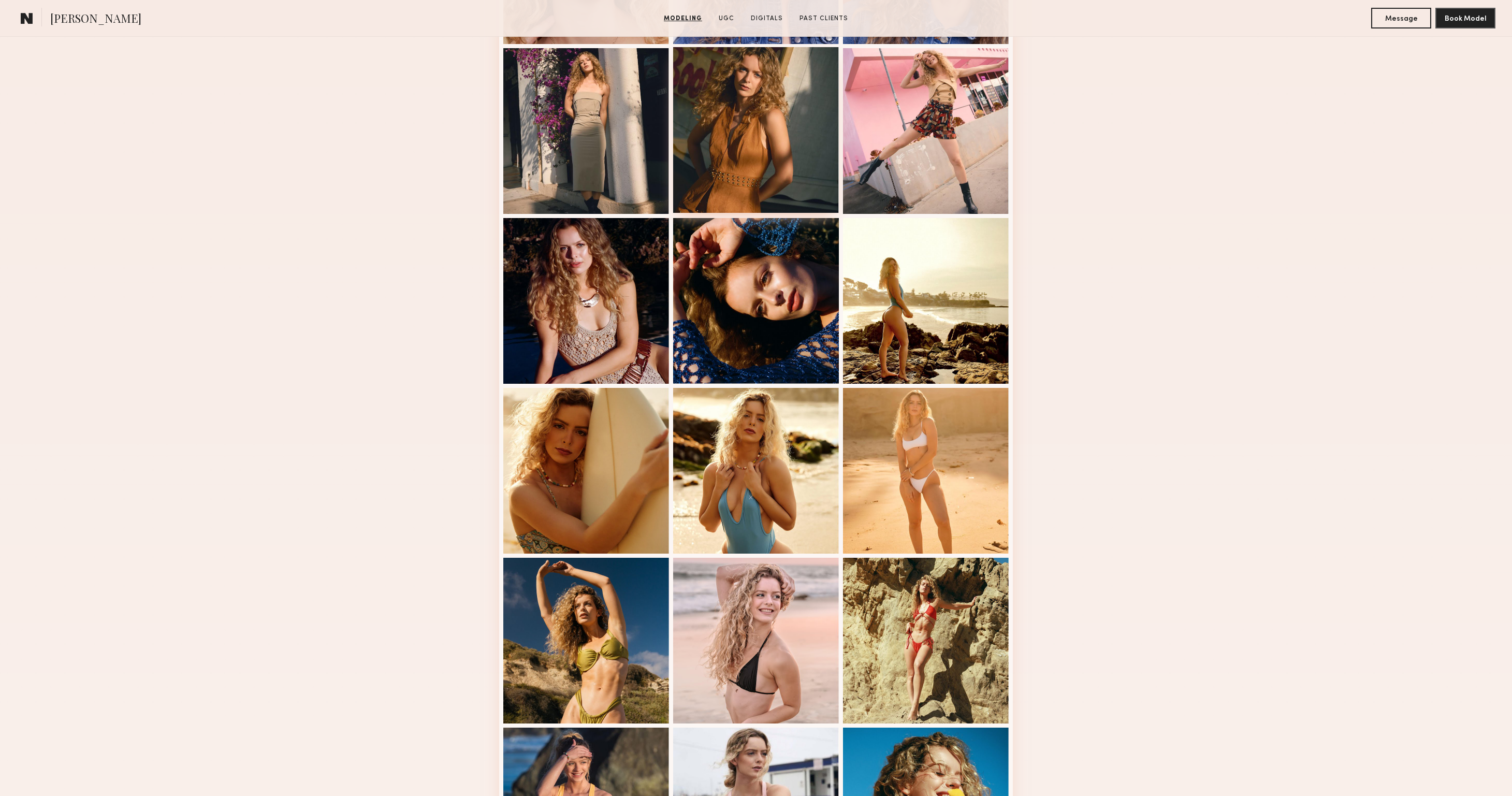
scroll to position [545, 0]
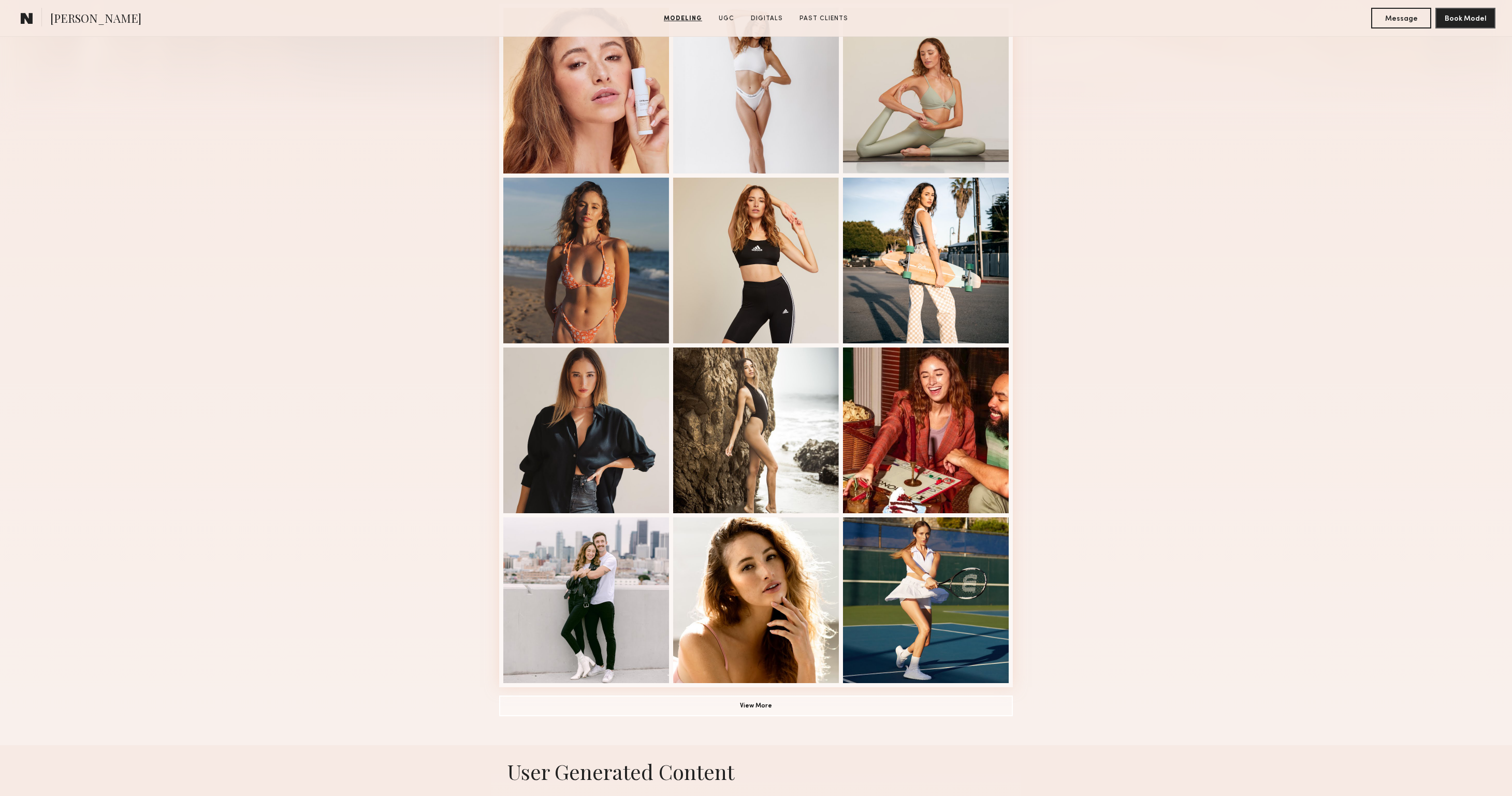
scroll to position [304, 0]
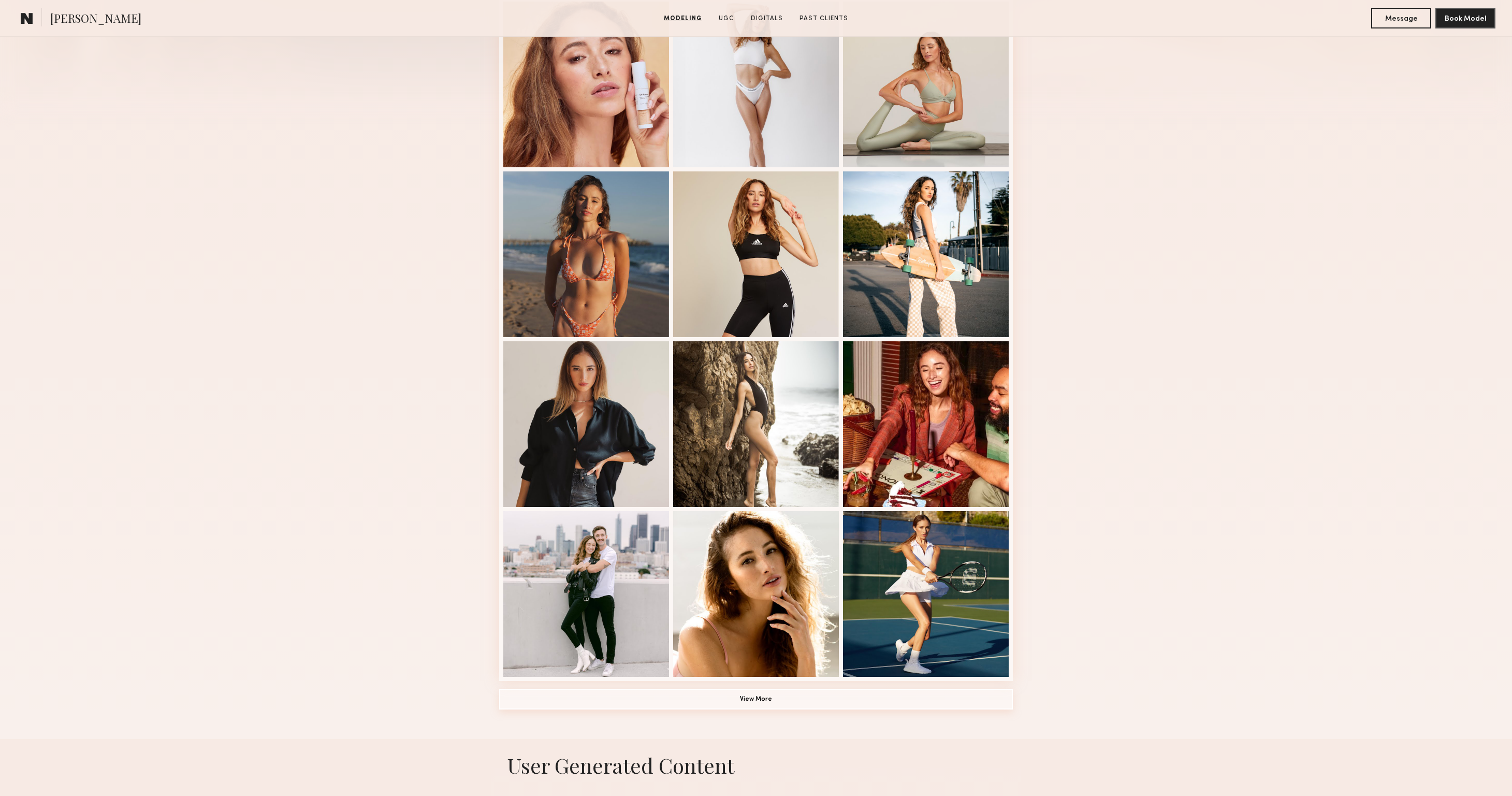
click at [737, 701] on button "View More" at bounding box center [756, 699] width 514 height 21
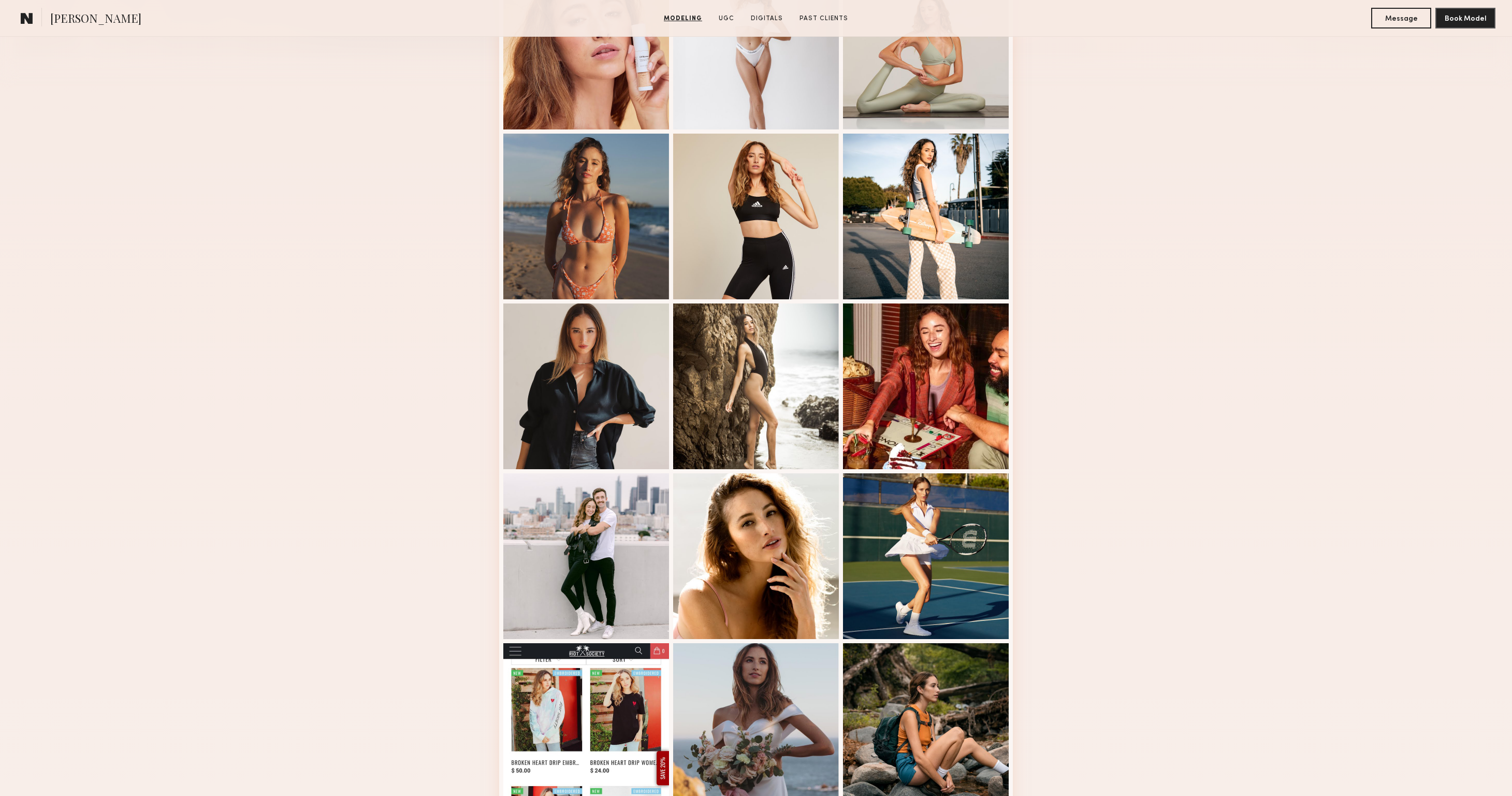
scroll to position [132, 0]
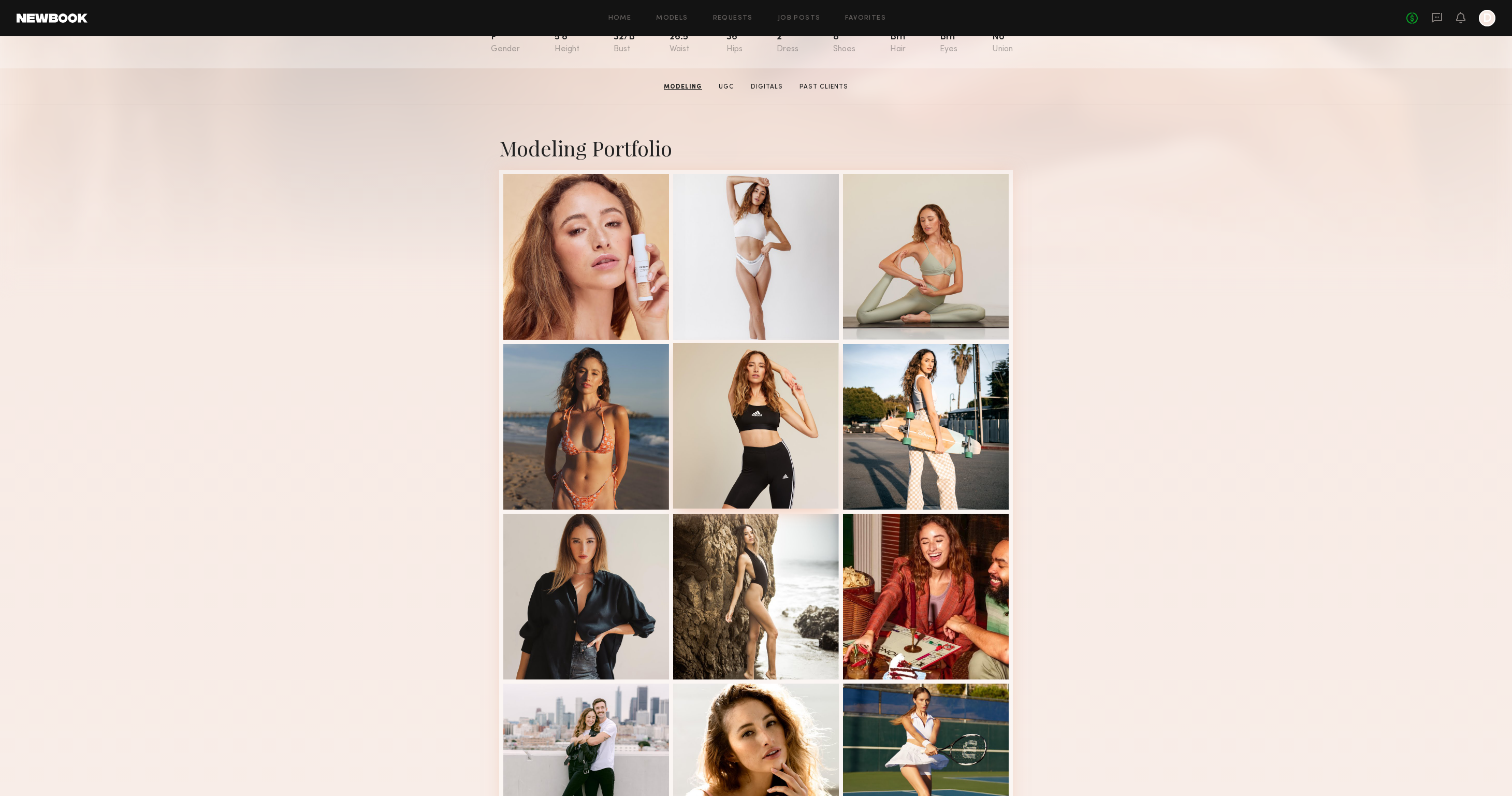
click at [769, 404] on div at bounding box center [756, 426] width 166 height 166
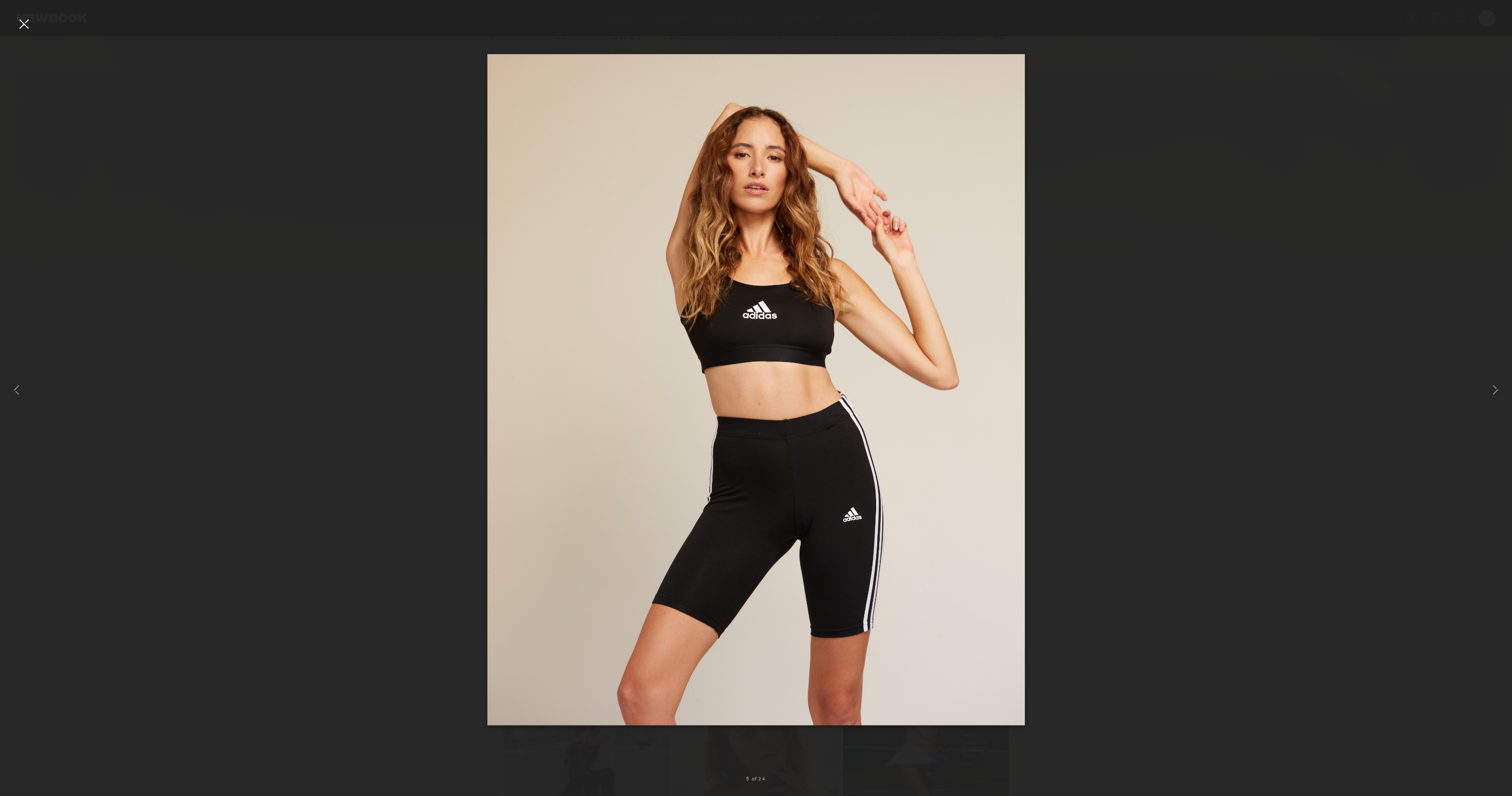
click at [24, 23] on div at bounding box center [24, 24] width 16 height 16
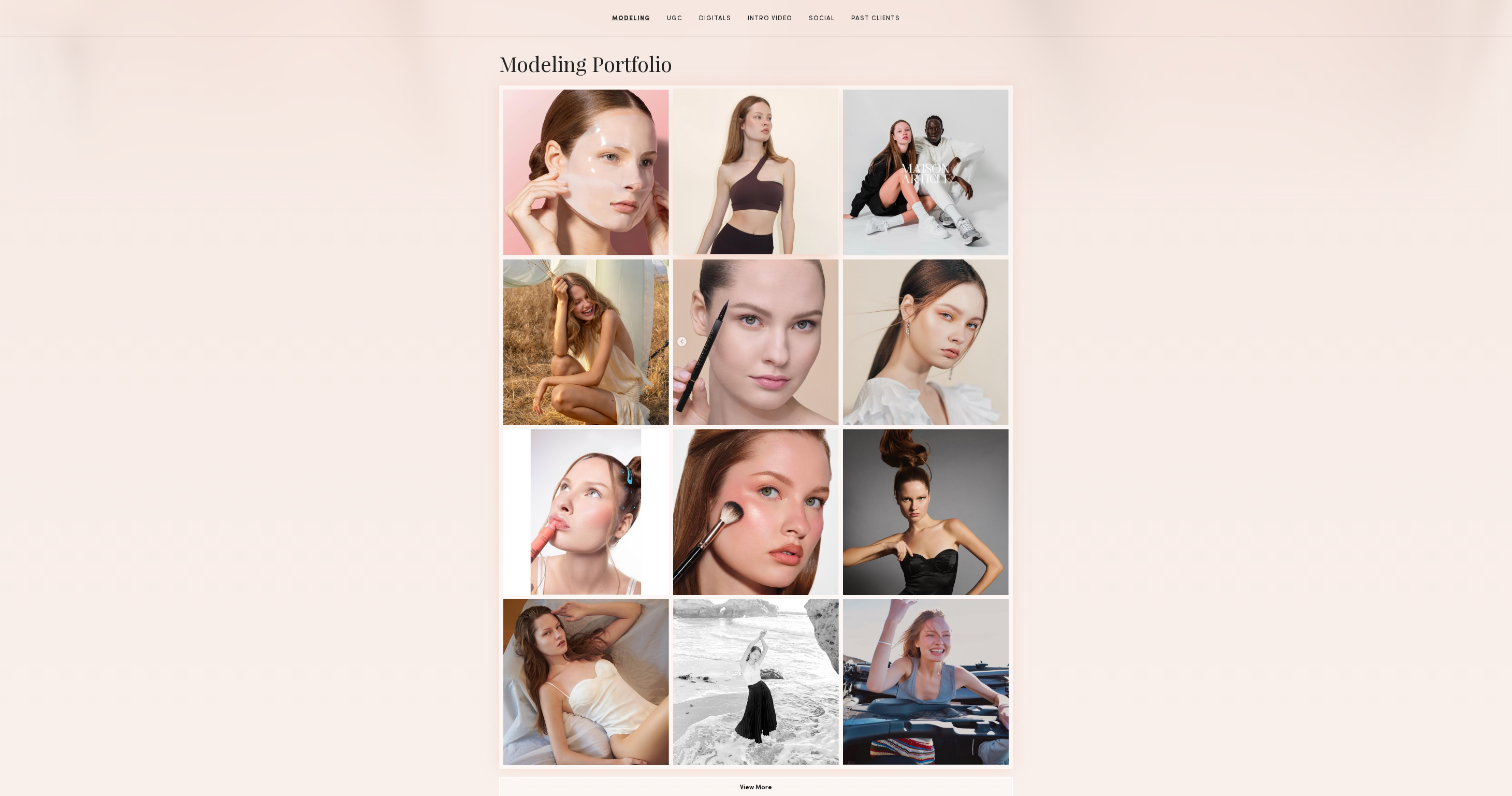
scroll to position [106, 0]
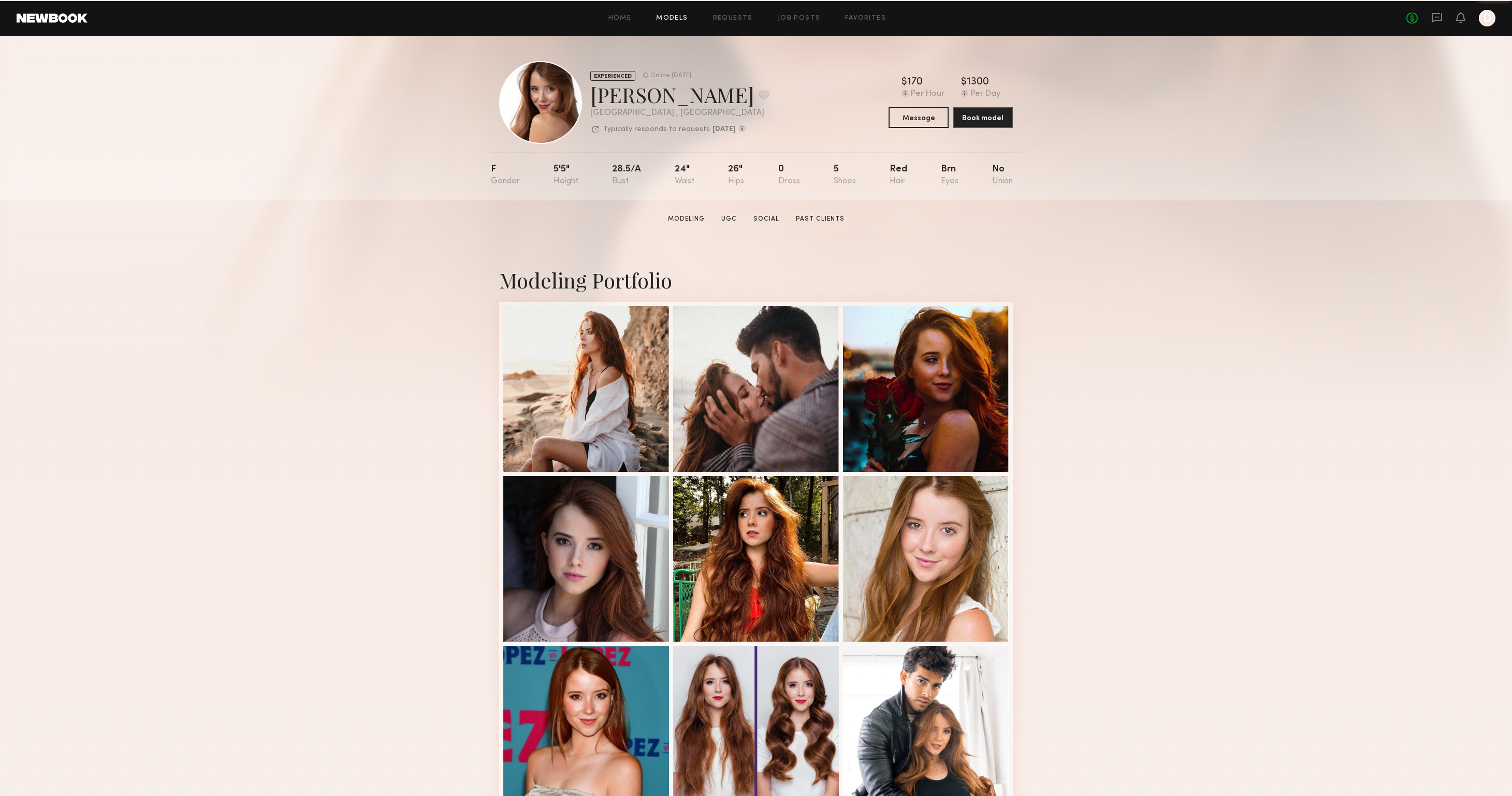
click at [675, 19] on link "Models" at bounding box center [672, 18] width 32 height 7
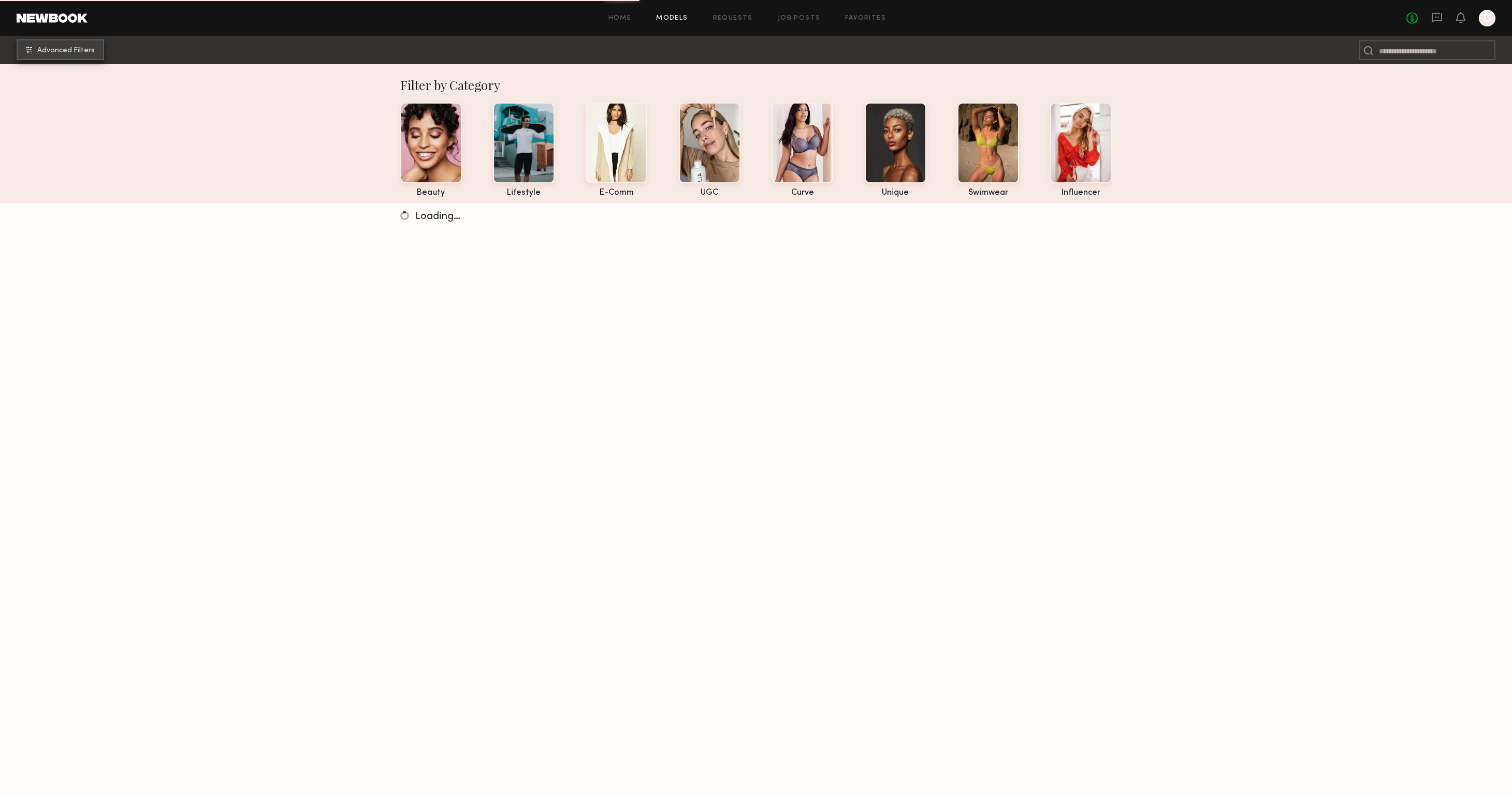
click at [100, 54] on button "Advanced Filters" at bounding box center [60, 50] width 87 height 21
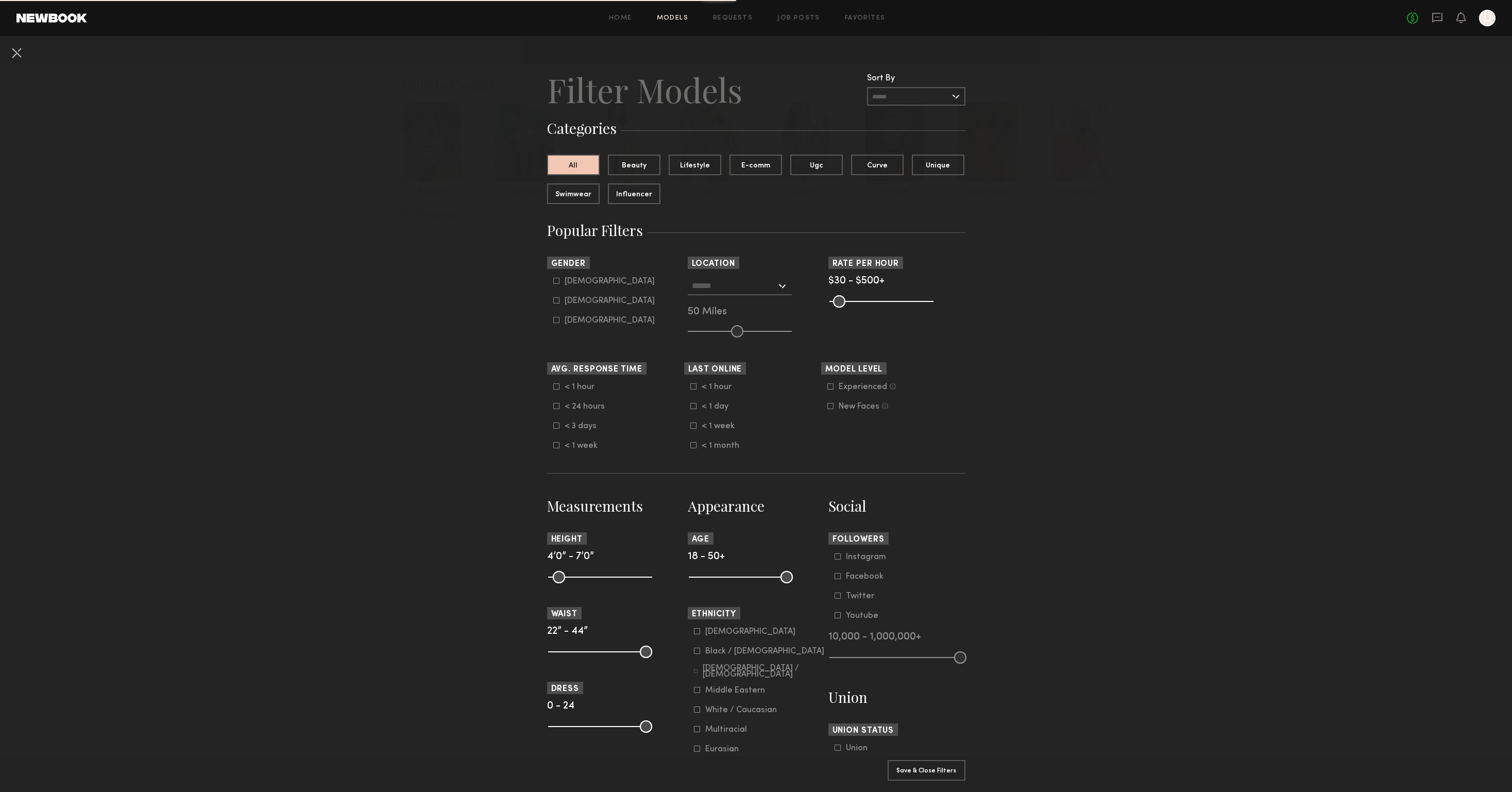
click at [553, 302] on icon at bounding box center [556, 300] width 6 height 6
type input "**"
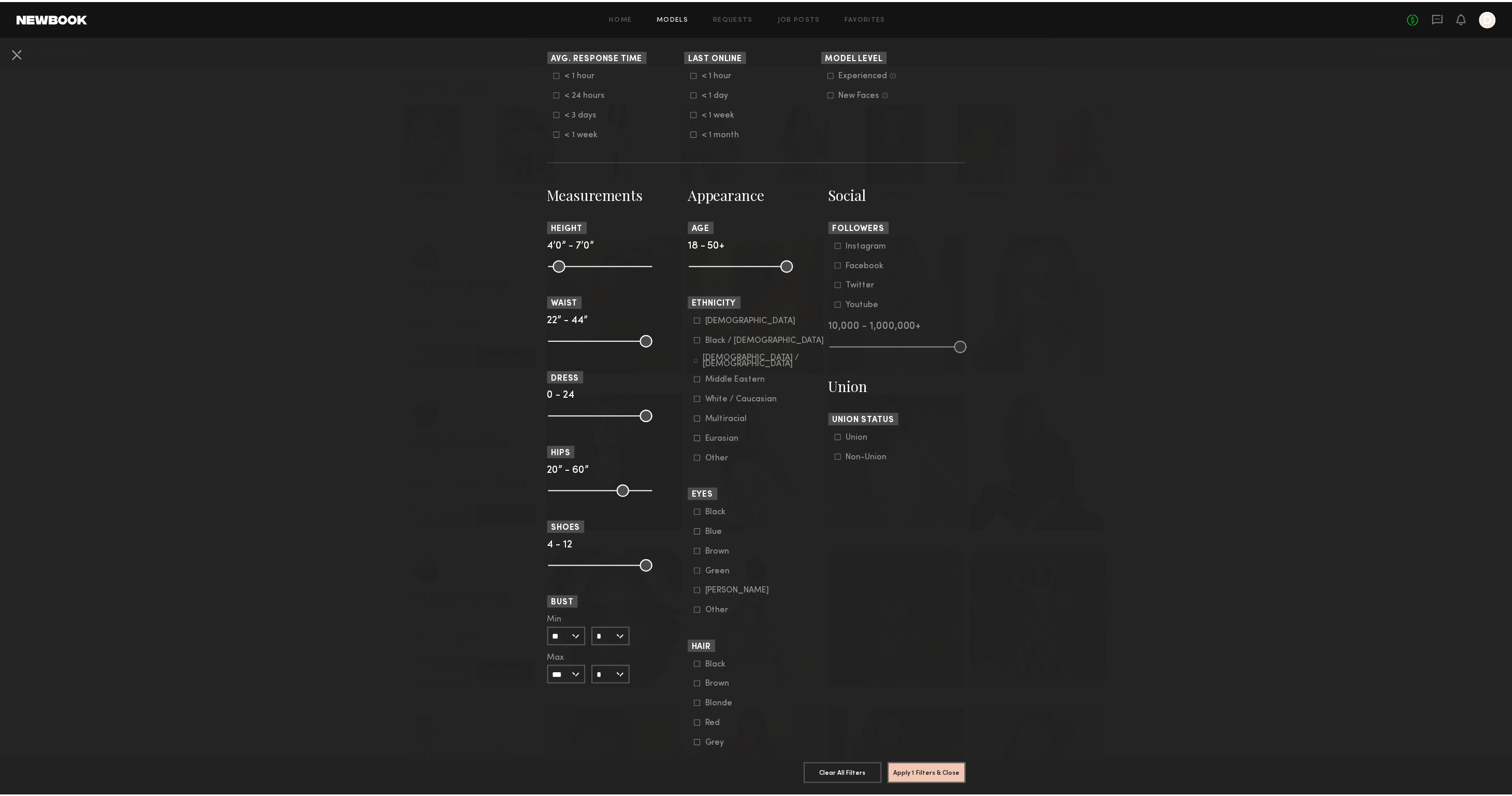
scroll to position [389, 0]
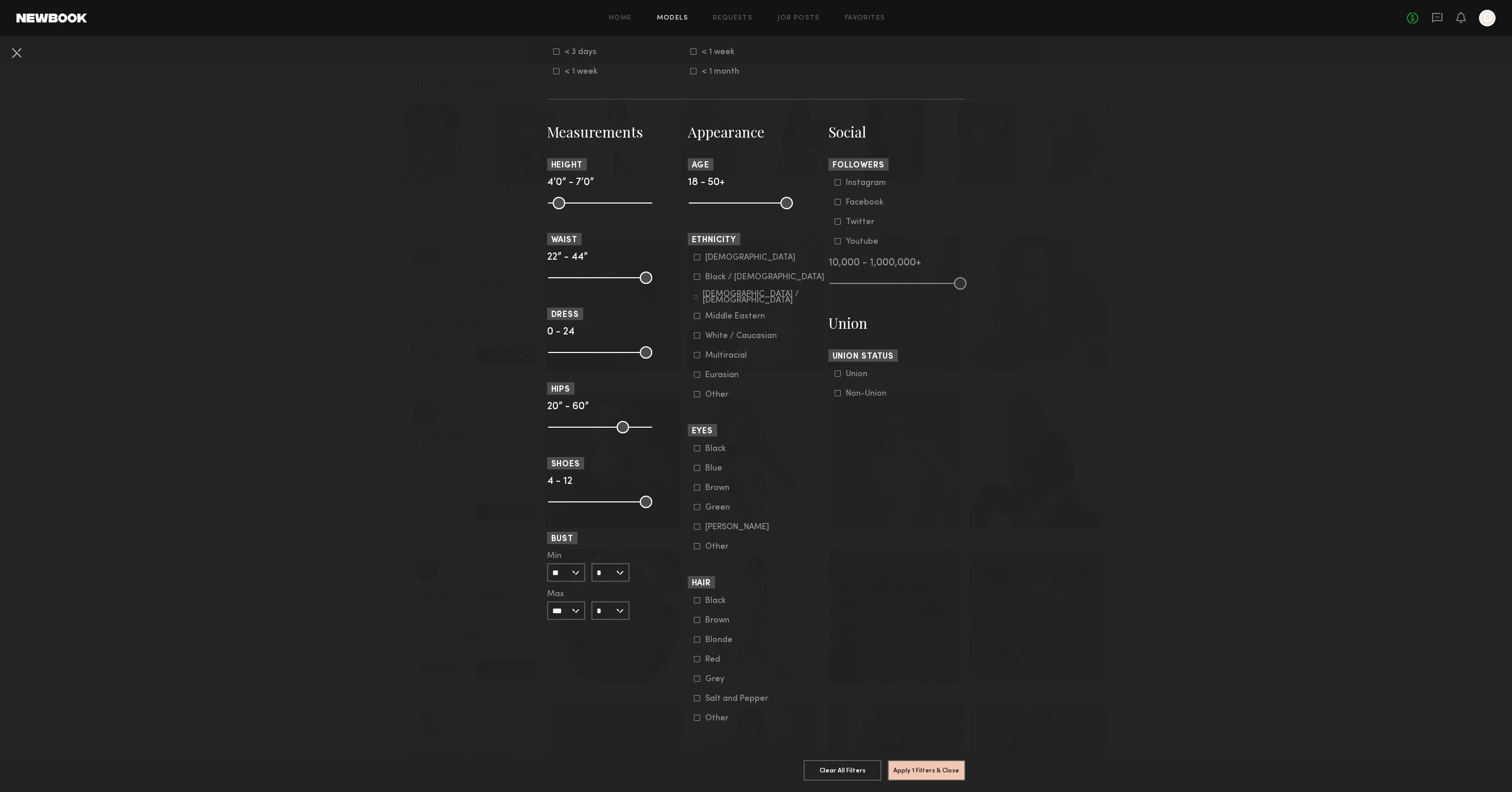
click at [694, 656] on icon at bounding box center [697, 659] width 6 height 6
drag, startPoint x: 691, startPoint y: 630, endPoint x: 795, endPoint y: 667, distance: 110.4
click at [694, 636] on icon at bounding box center [697, 639] width 6 height 6
click at [917, 761] on button "Apply 2 Filters & Close" at bounding box center [927, 770] width 78 height 21
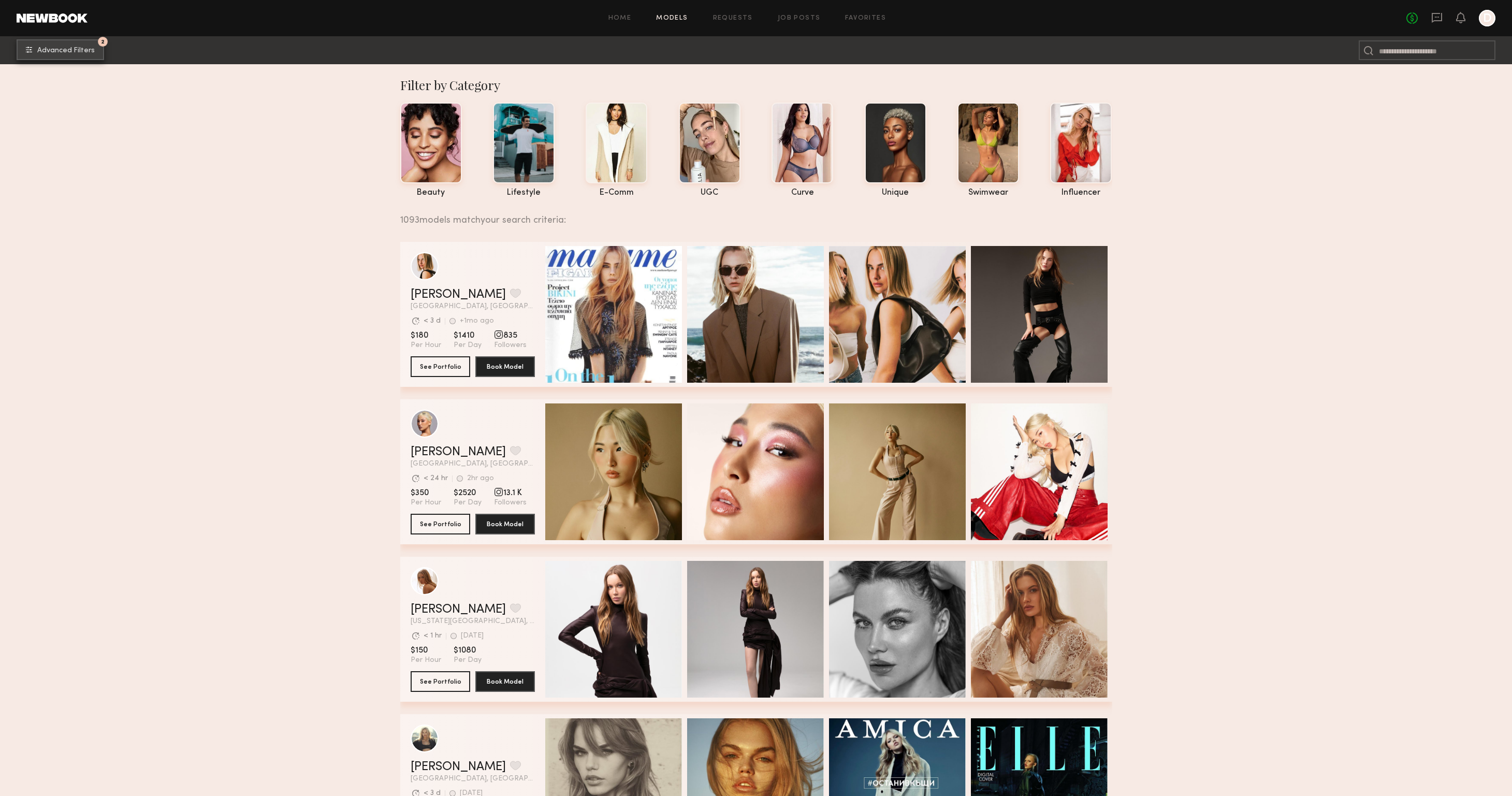
click at [83, 54] on button "2 Advanced Filters" at bounding box center [60, 50] width 87 height 21
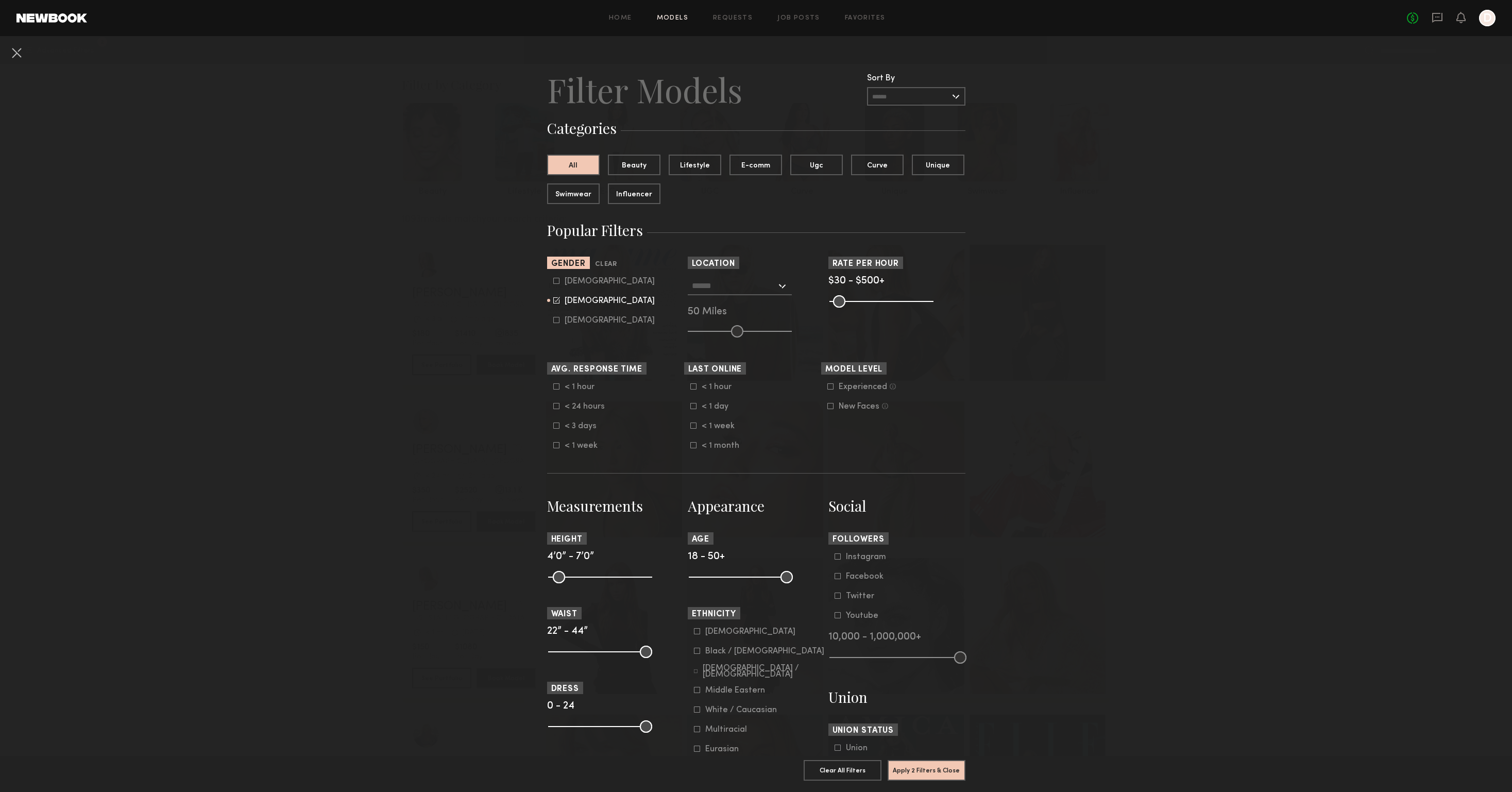
click at [752, 290] on input "text" at bounding box center [734, 285] width 85 height 18
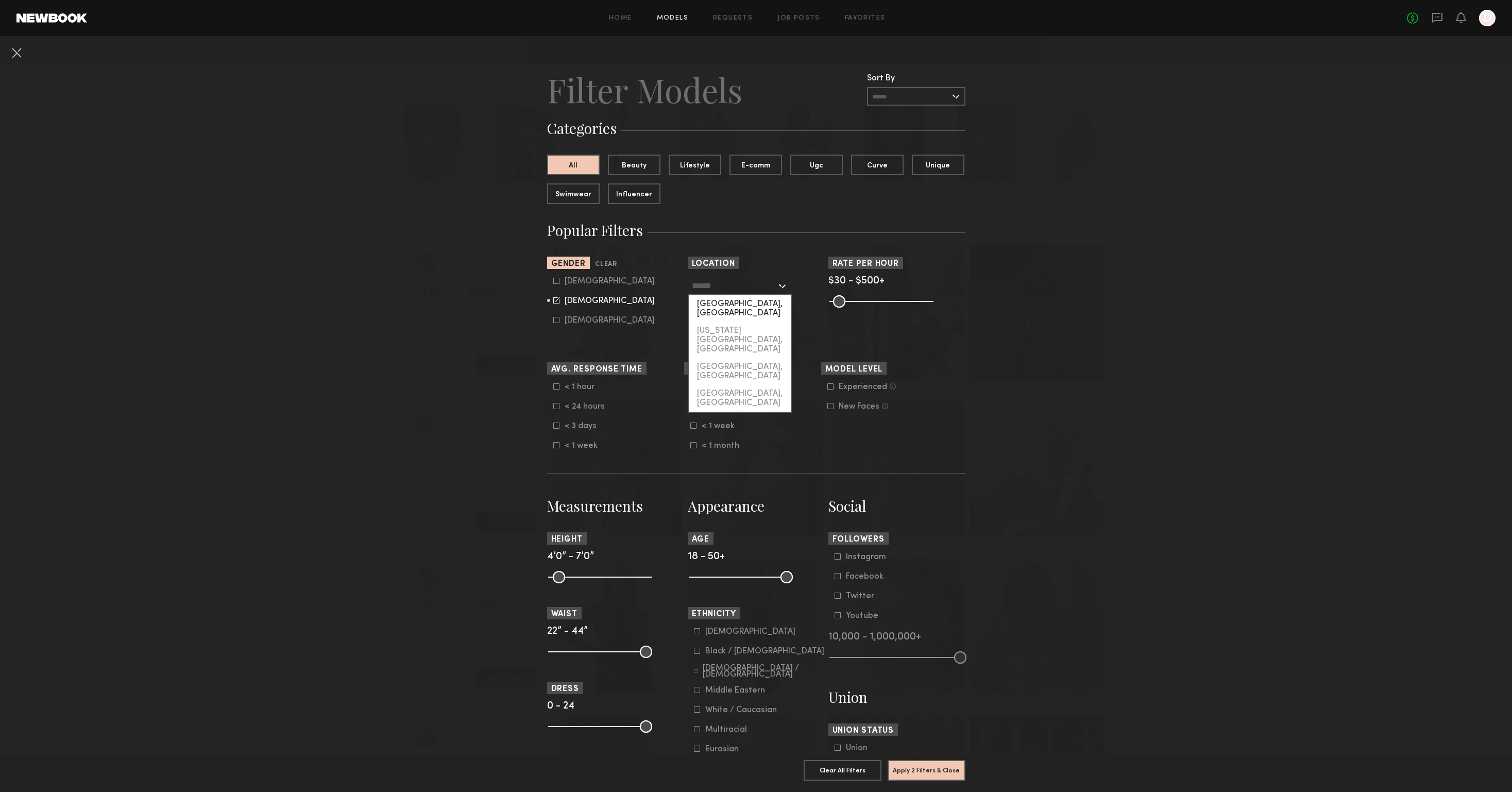
click at [743, 304] on div "[GEOGRAPHIC_DATA], [GEOGRAPHIC_DATA]" at bounding box center [740, 309] width 102 height 27
type input "**********"
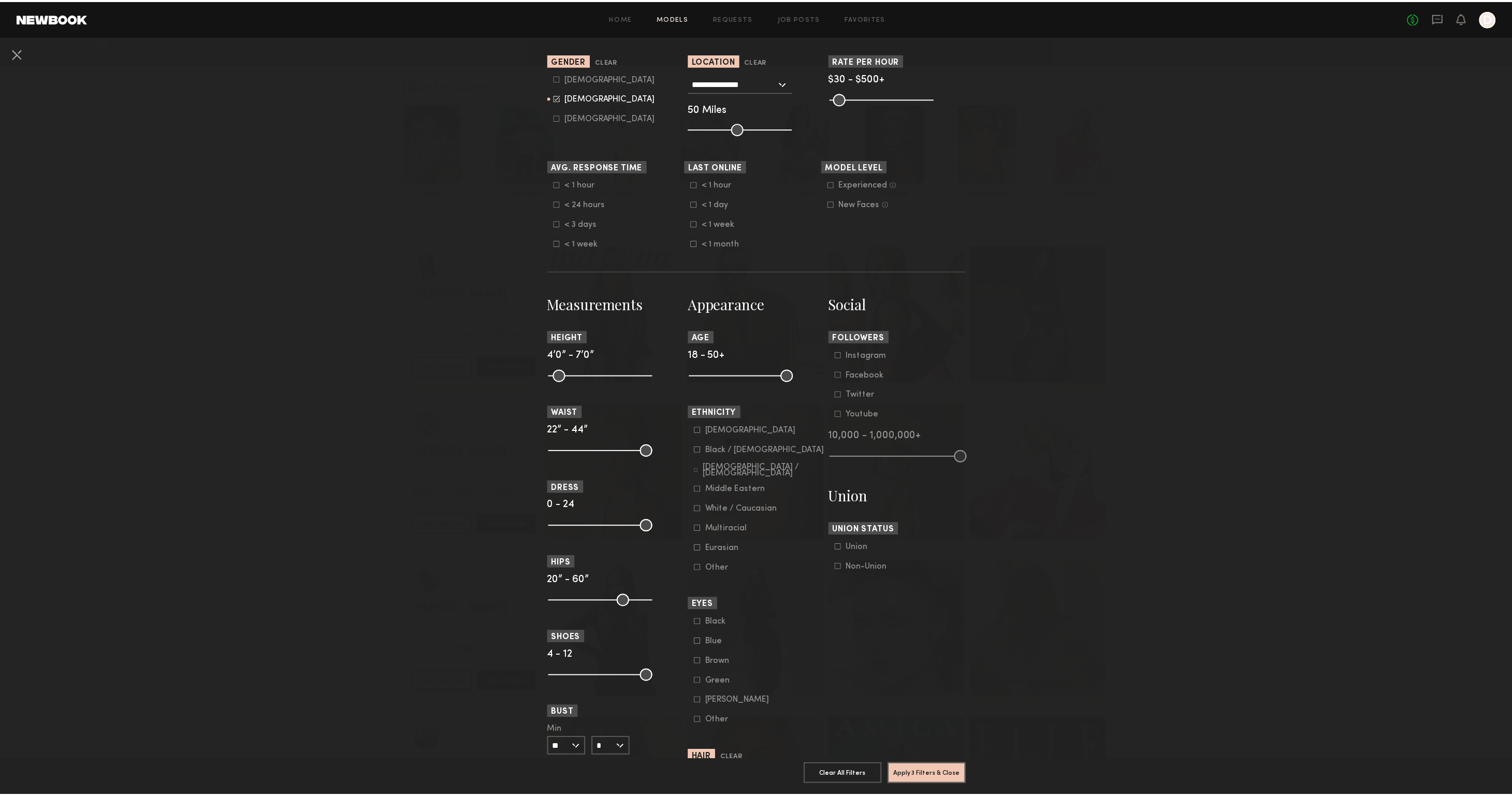
scroll to position [53, 0]
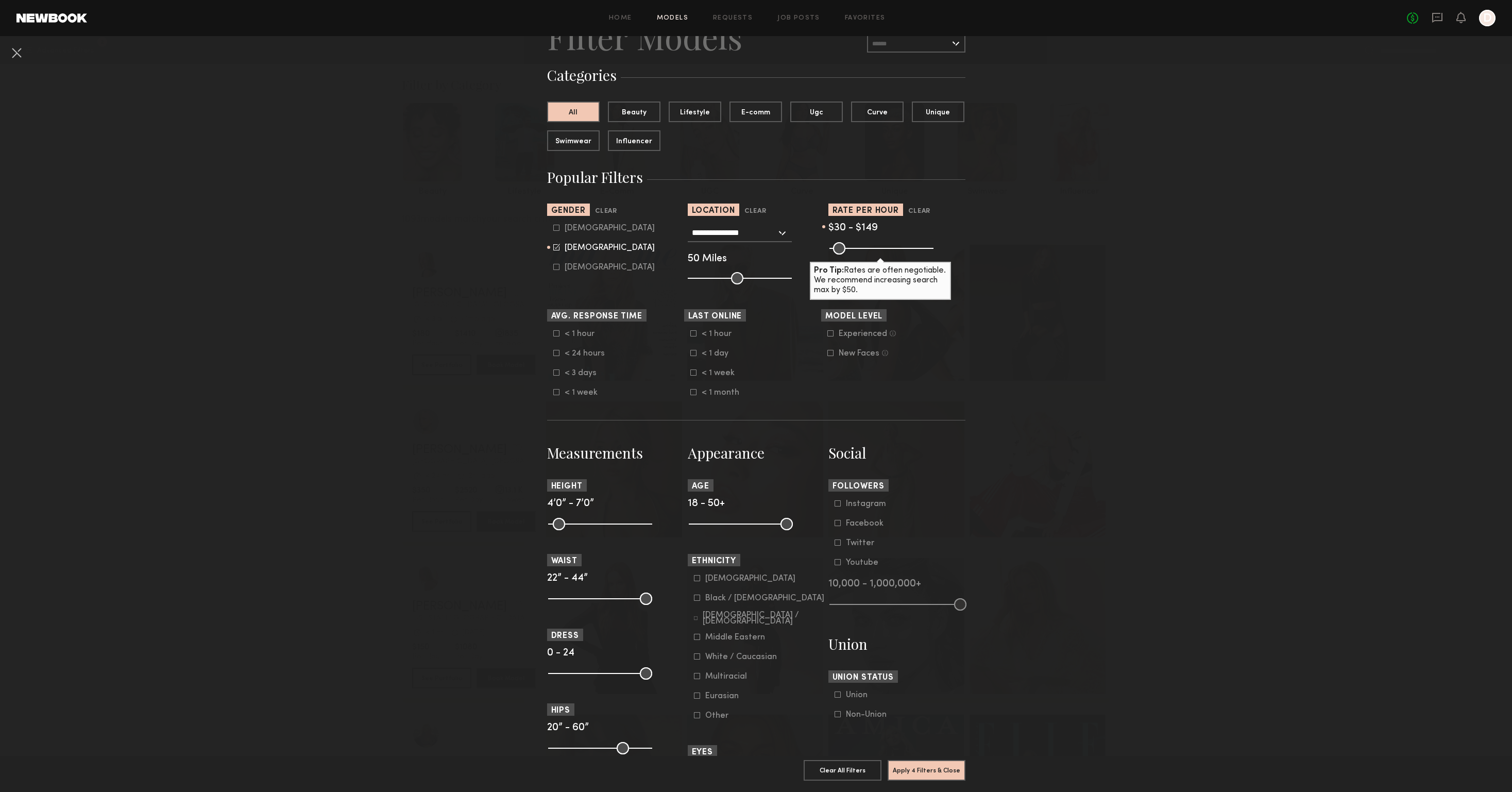
drag, startPoint x: 920, startPoint y: 248, endPoint x: 855, endPoint y: 264, distance: 66.9
type input "***"
click at [855, 254] on input "range" at bounding box center [881, 248] width 104 height 13
click at [932, 763] on button "Apply 4 Filters & Close" at bounding box center [927, 770] width 78 height 21
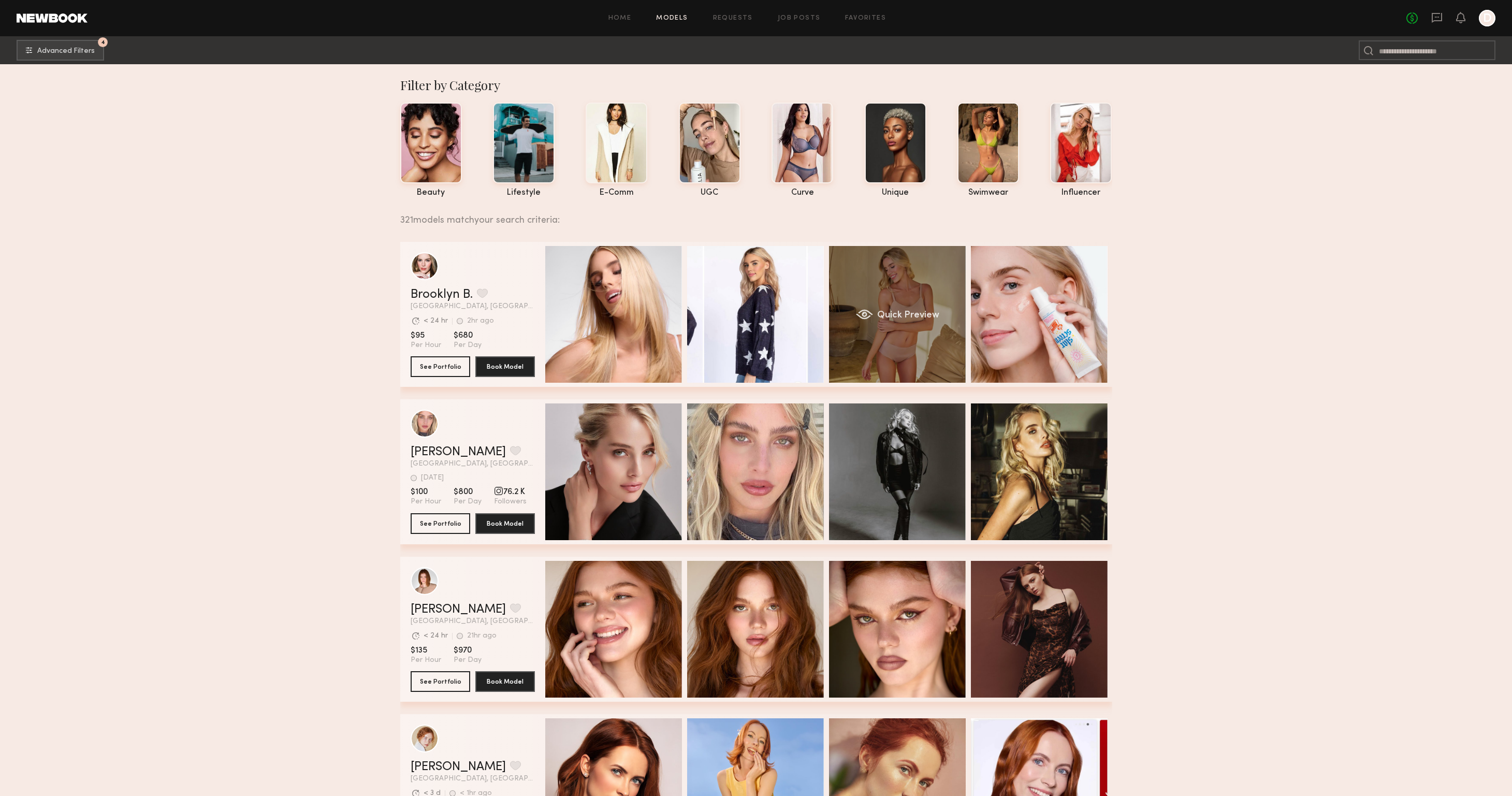
click at [917, 340] on div "Quick Preview" at bounding box center [897, 314] width 137 height 137
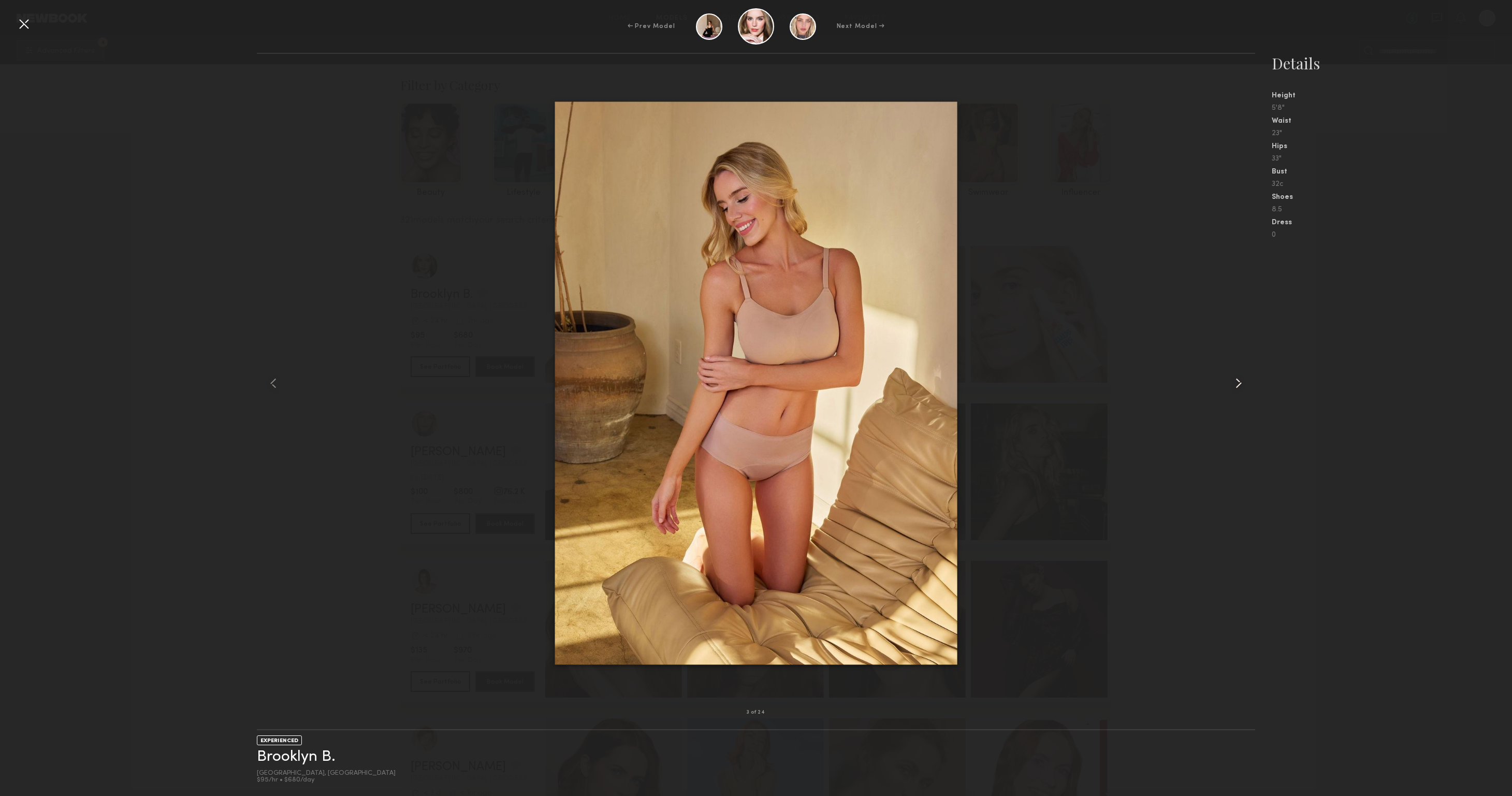
click at [1237, 378] on common-icon at bounding box center [1238, 383] width 16 height 16
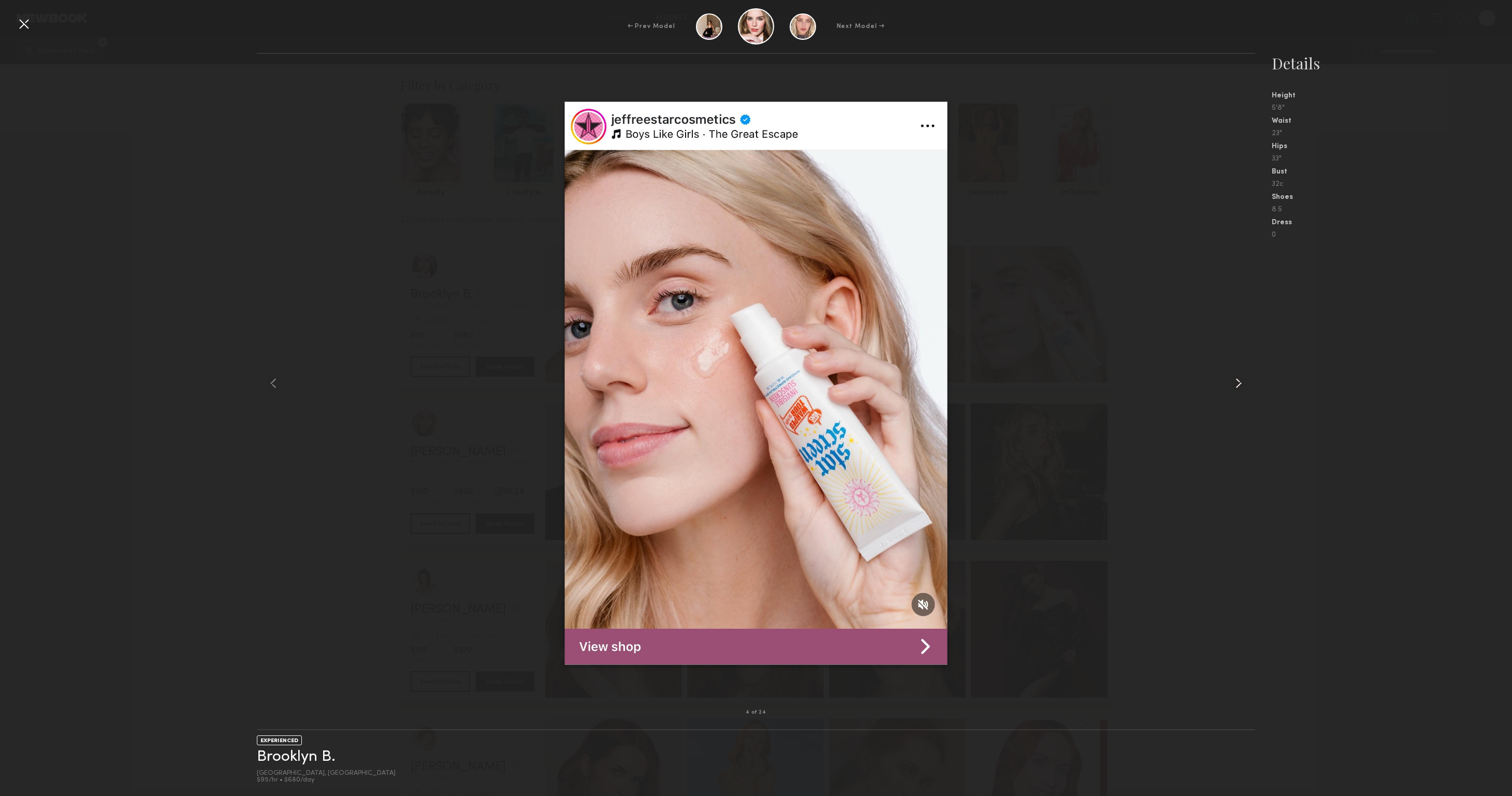
click at [1237, 378] on common-icon at bounding box center [1238, 383] width 16 height 16
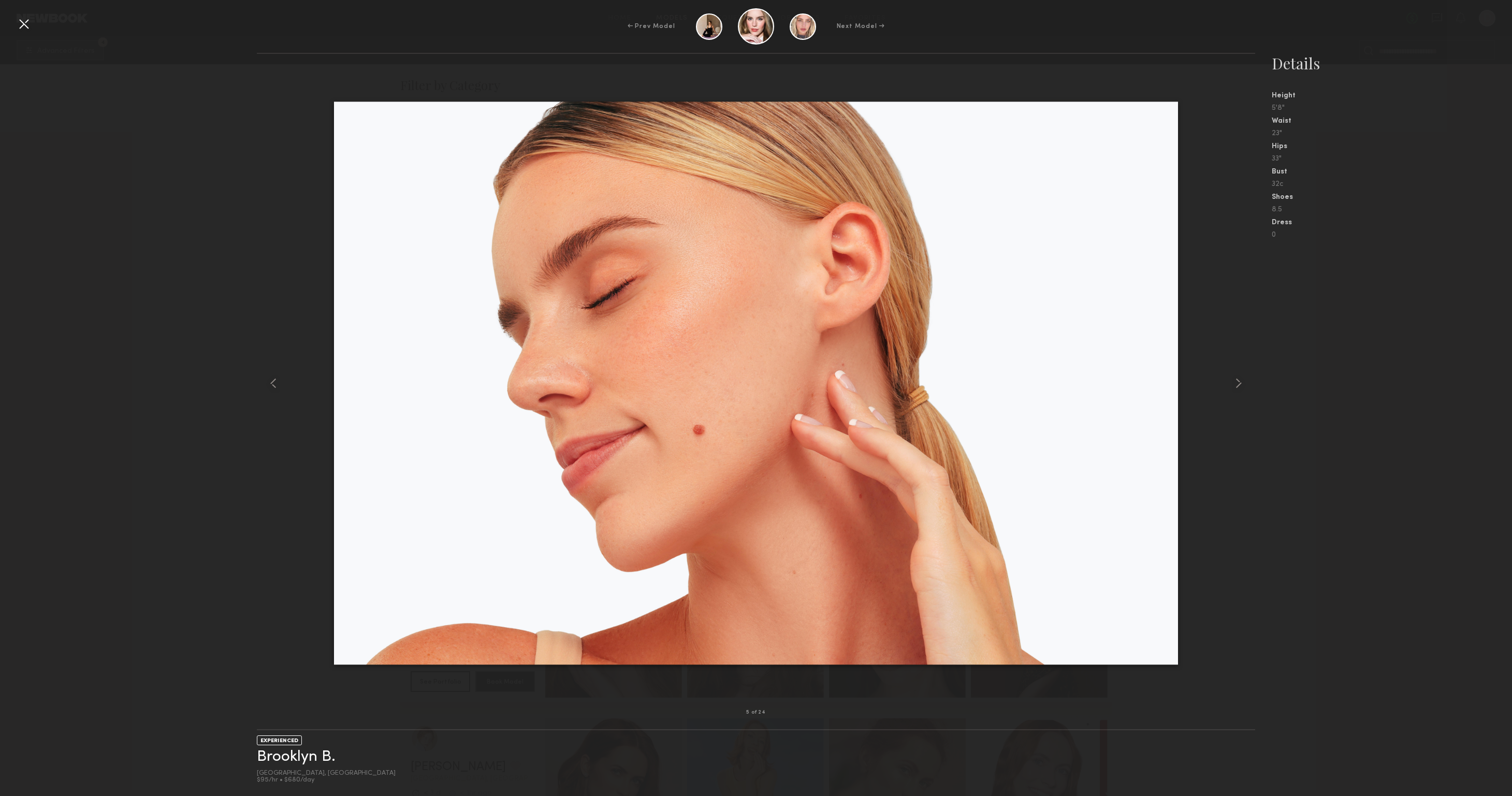
click at [80, 235] on div "5 of 24 EXPERIENCED Brooklyn B. Los Angeles, CA $95/hr • $680/day Details Heigh…" at bounding box center [756, 424] width 1512 height 743
click at [31, 25] on div at bounding box center [24, 24] width 16 height 16
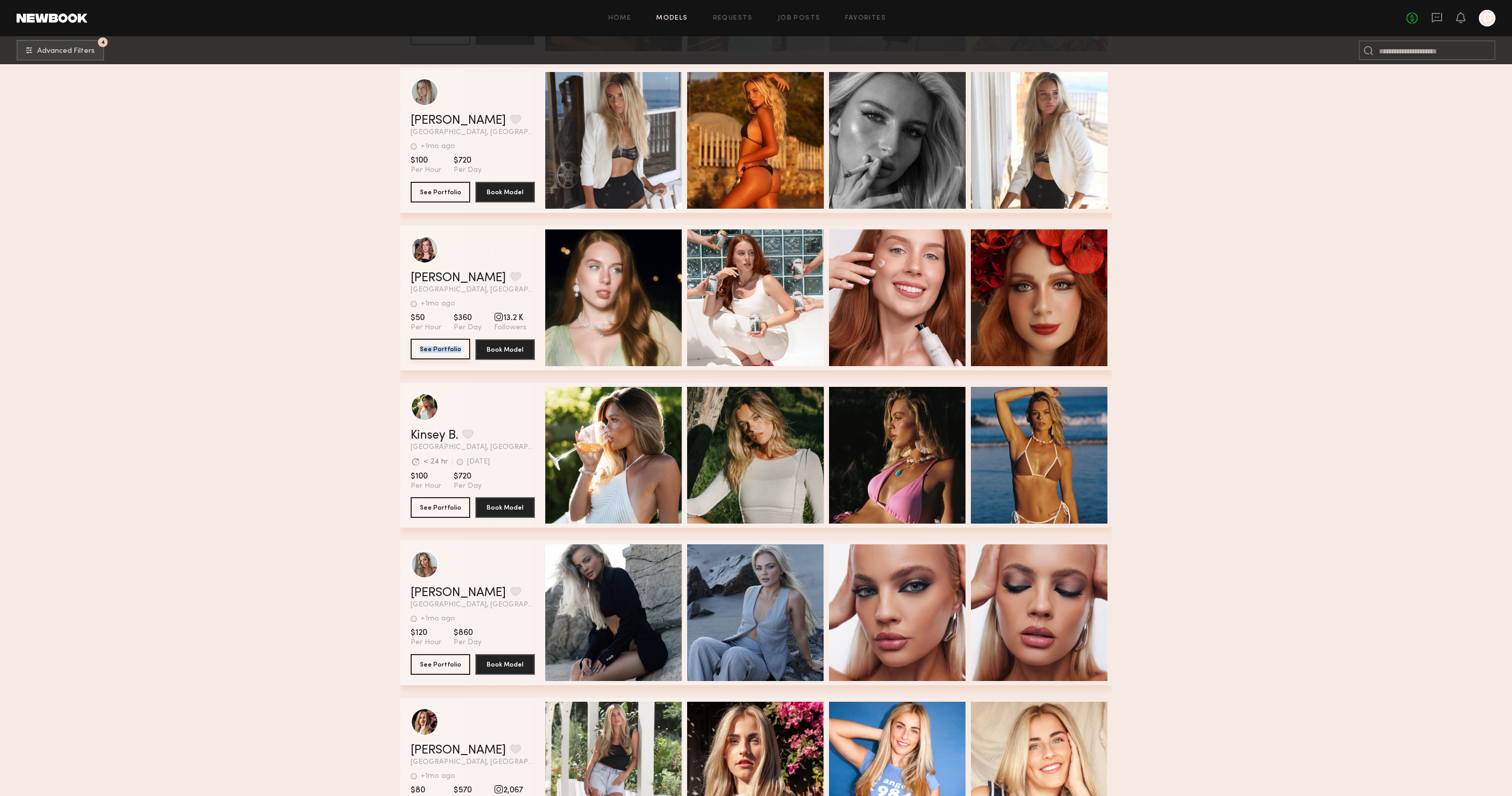
scroll to position [23371, 0]
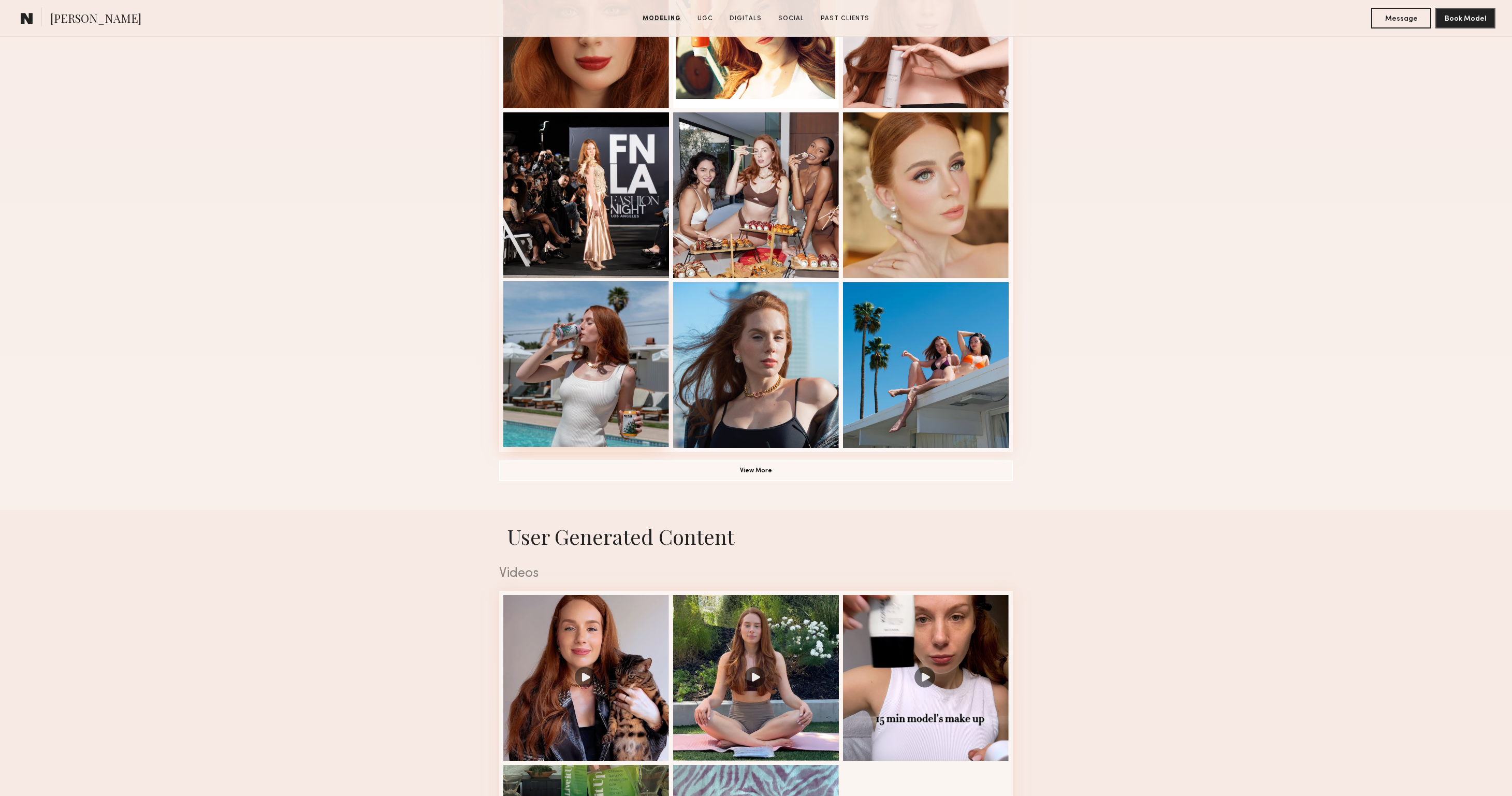
scroll to position [649, 0]
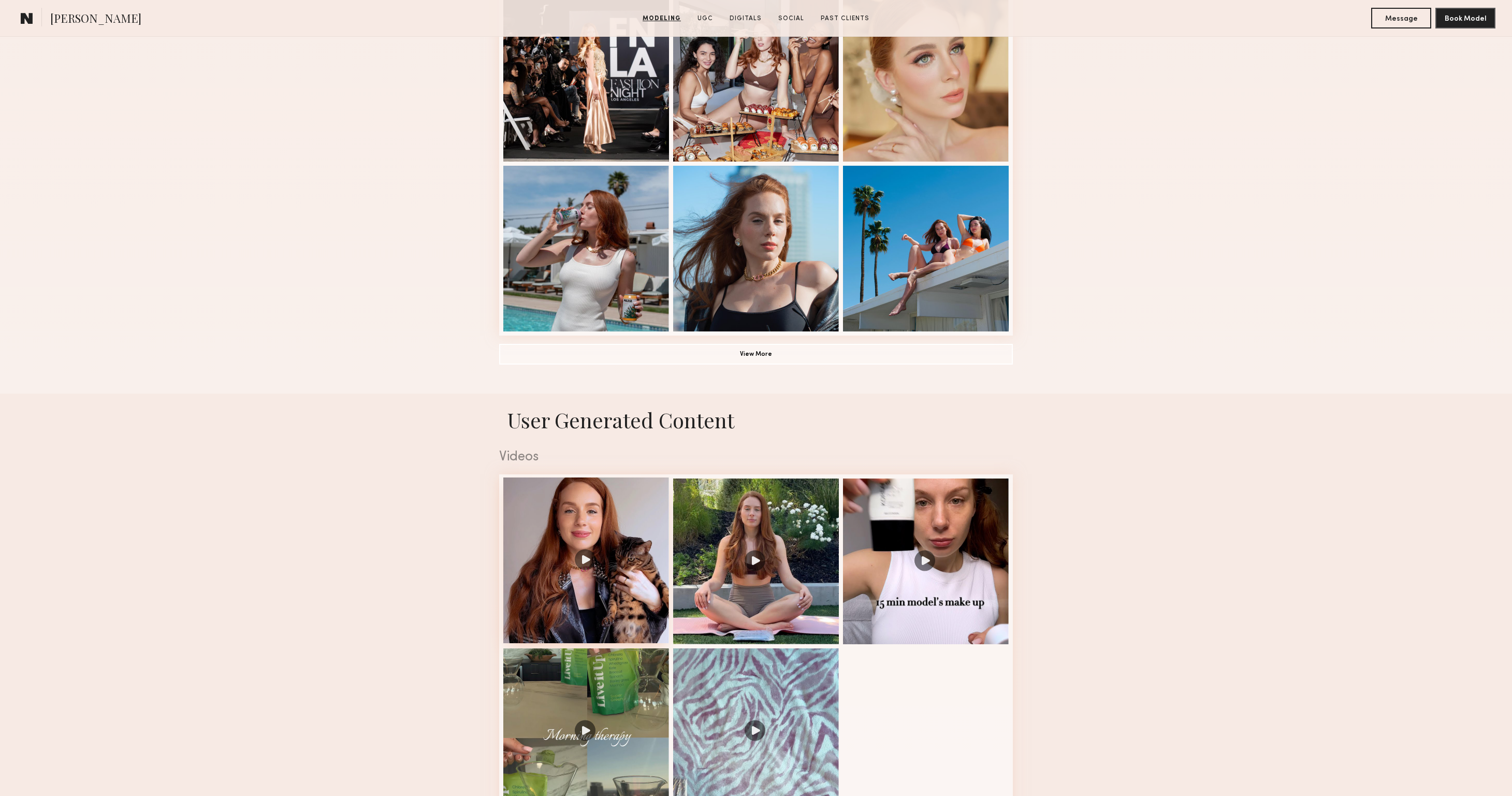
click at [604, 589] on div at bounding box center [586, 561] width 166 height 166
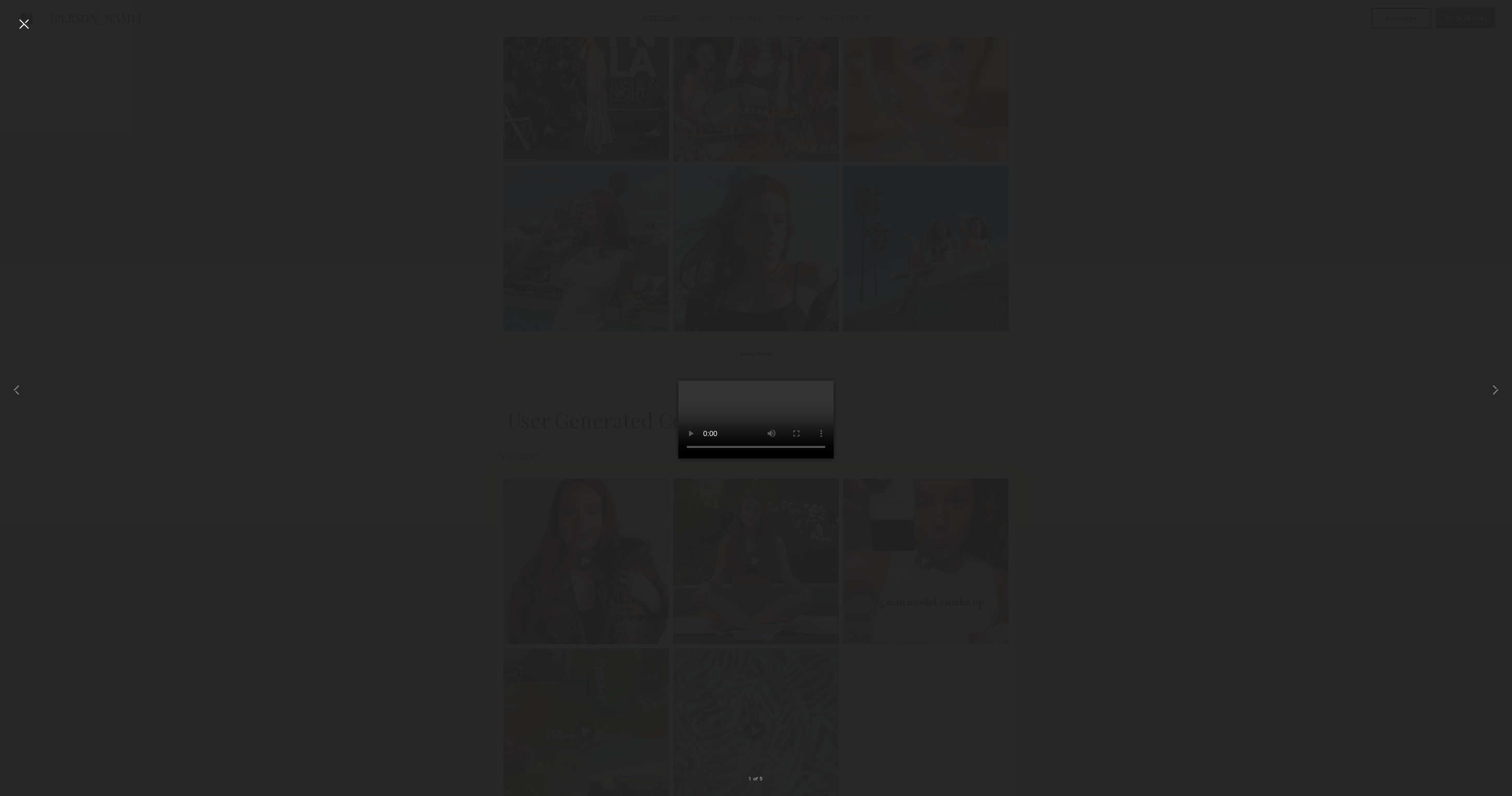
click at [22, 23] on div at bounding box center [24, 24] width 16 height 16
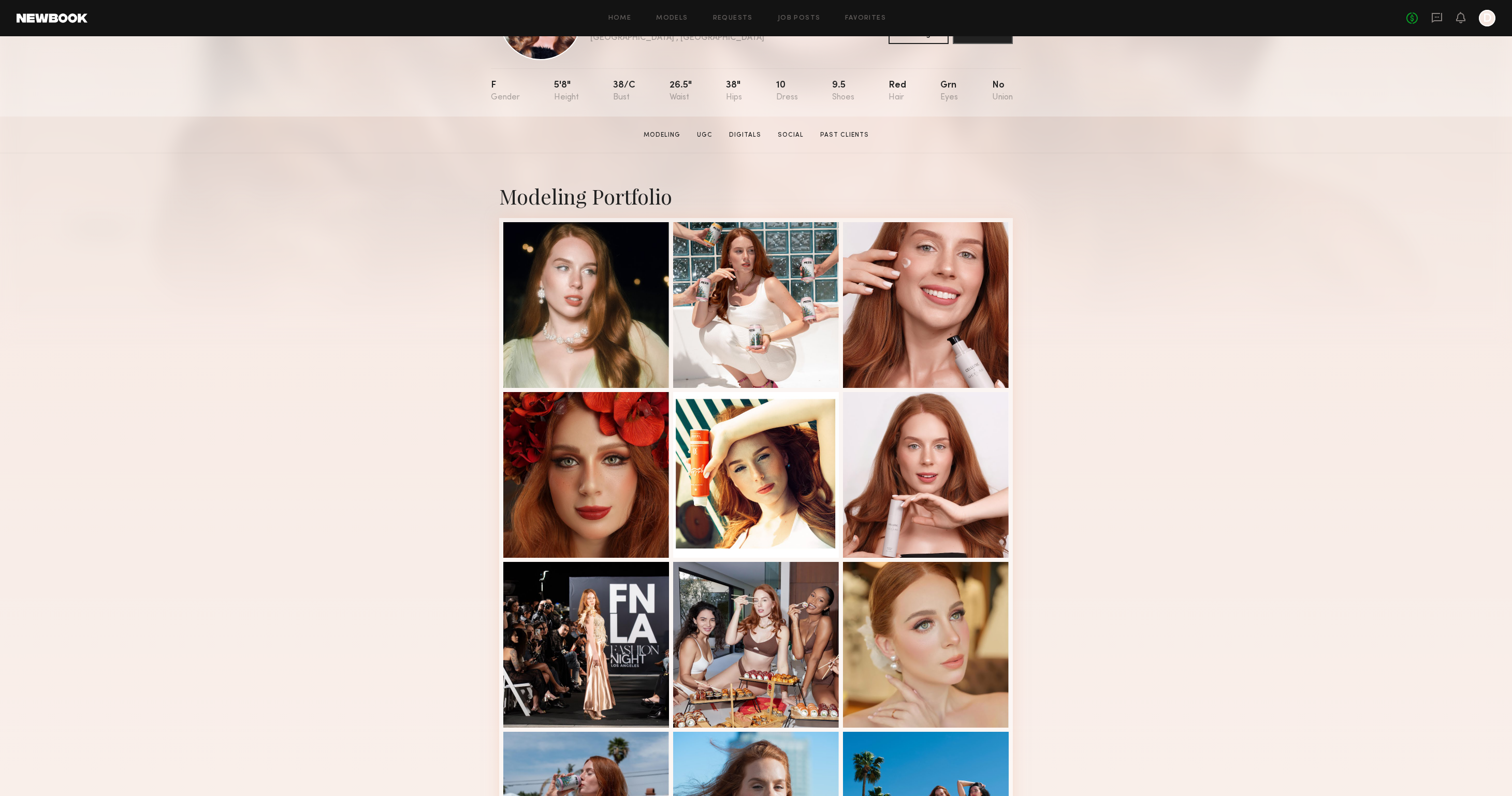
scroll to position [84, 0]
click at [971, 494] on div at bounding box center [926, 473] width 166 height 166
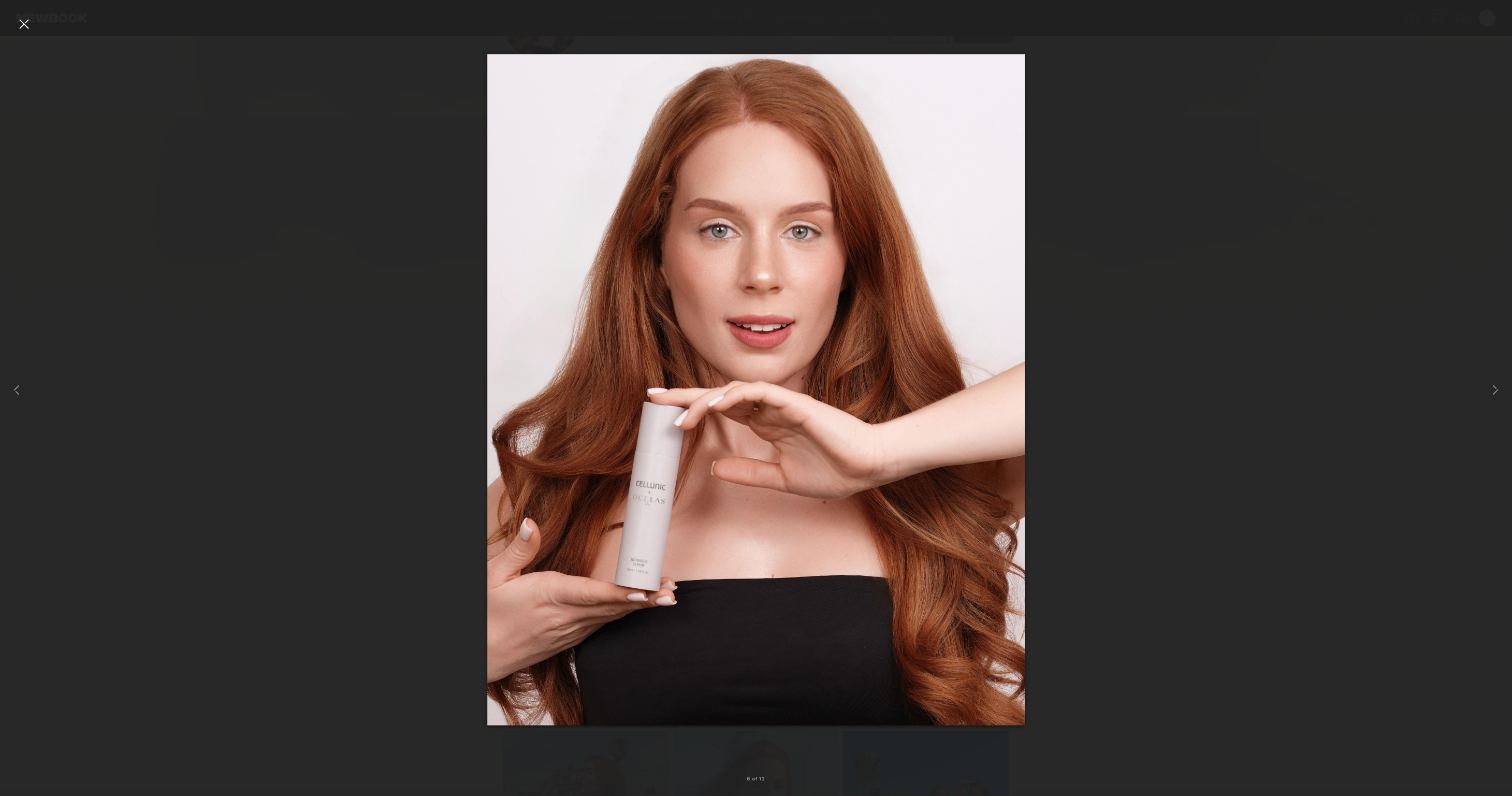
click at [299, 418] on div at bounding box center [756, 389] width 1512 height 746
click at [23, 23] on div at bounding box center [24, 24] width 16 height 16
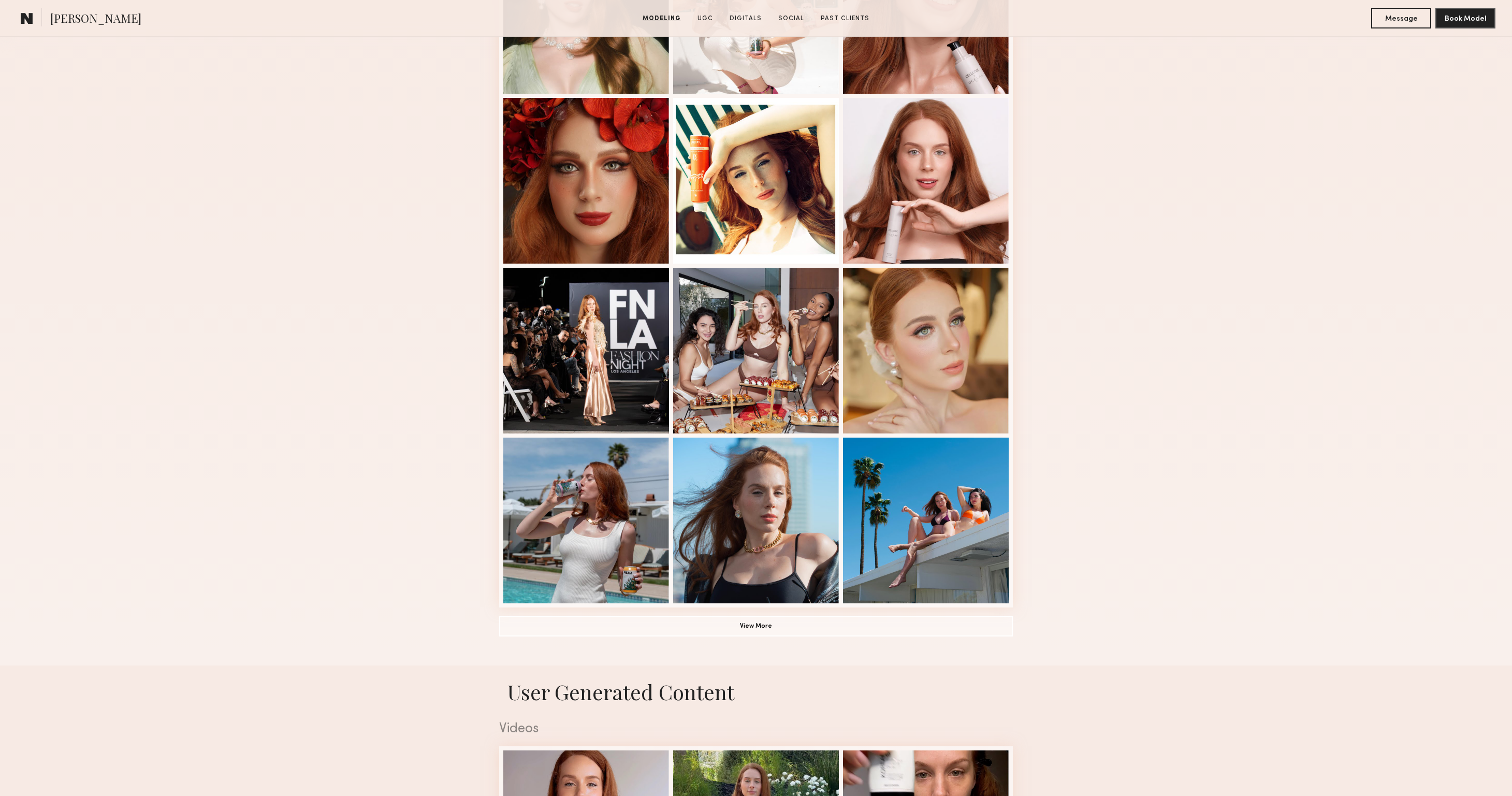
scroll to position [389, 0]
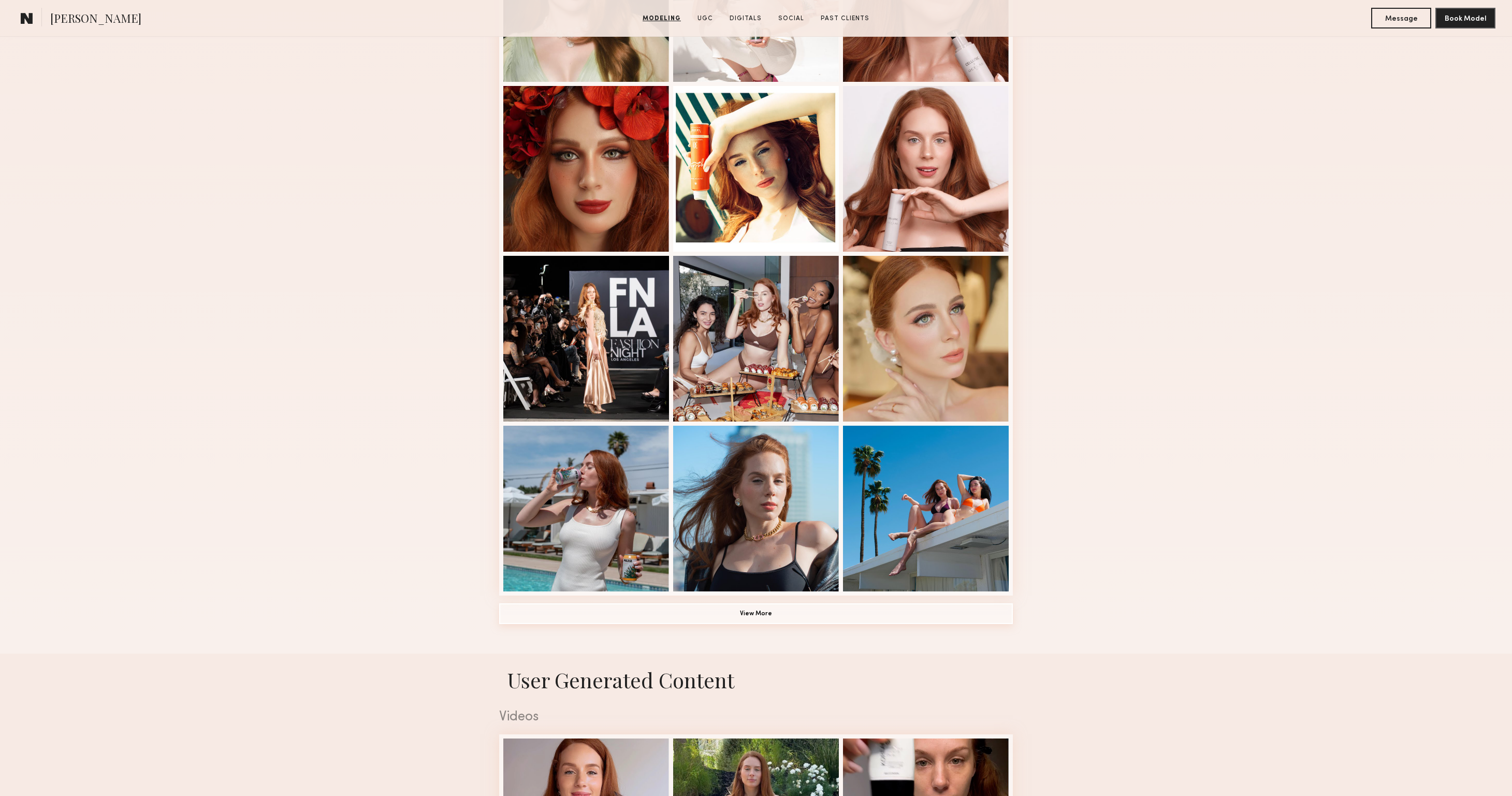
click at [740, 611] on button "View More" at bounding box center [756, 614] width 514 height 21
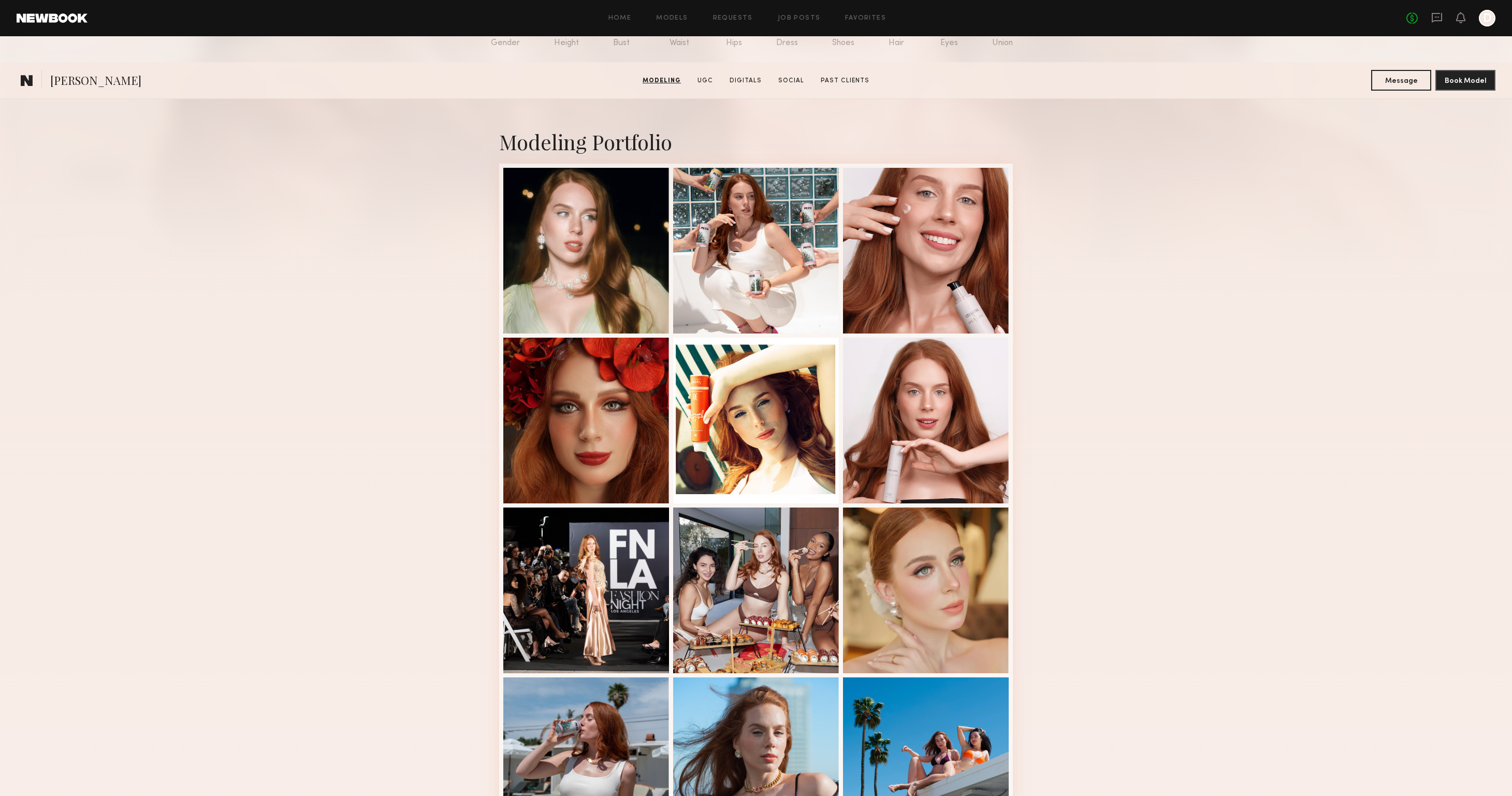
scroll to position [115, 0]
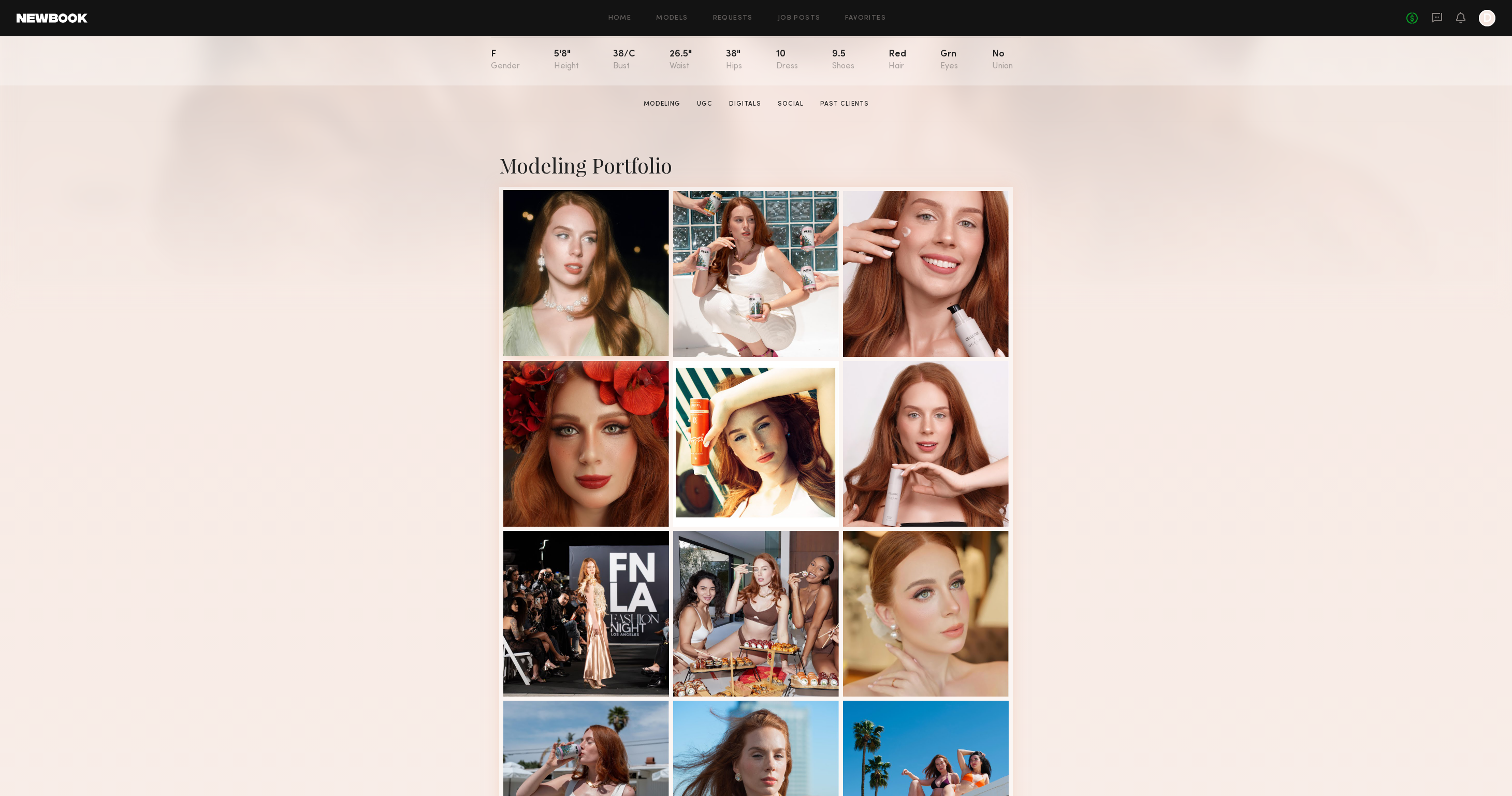
click at [571, 287] on div at bounding box center [586, 273] width 166 height 166
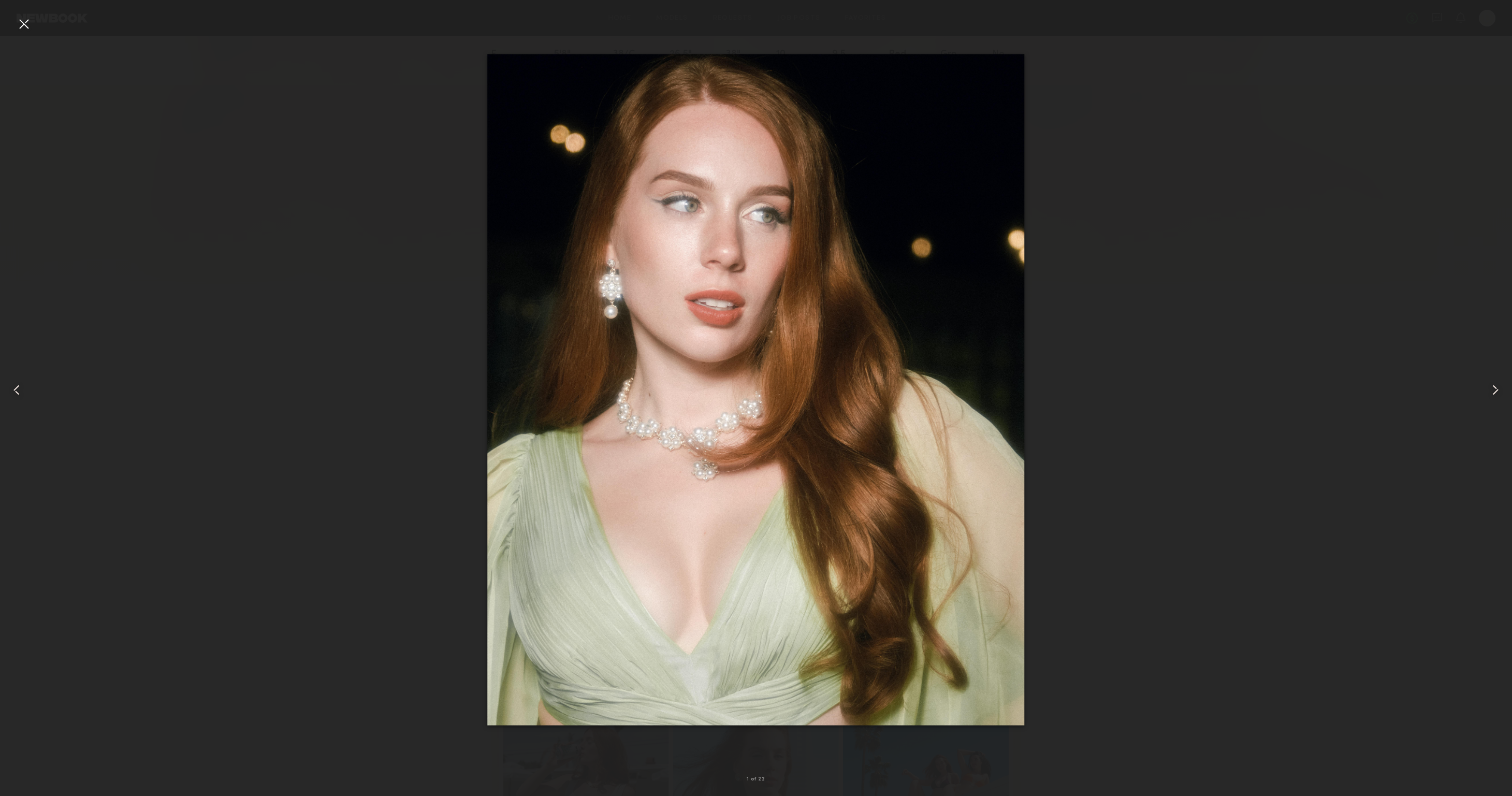
click at [20, 20] on div at bounding box center [24, 24] width 16 height 16
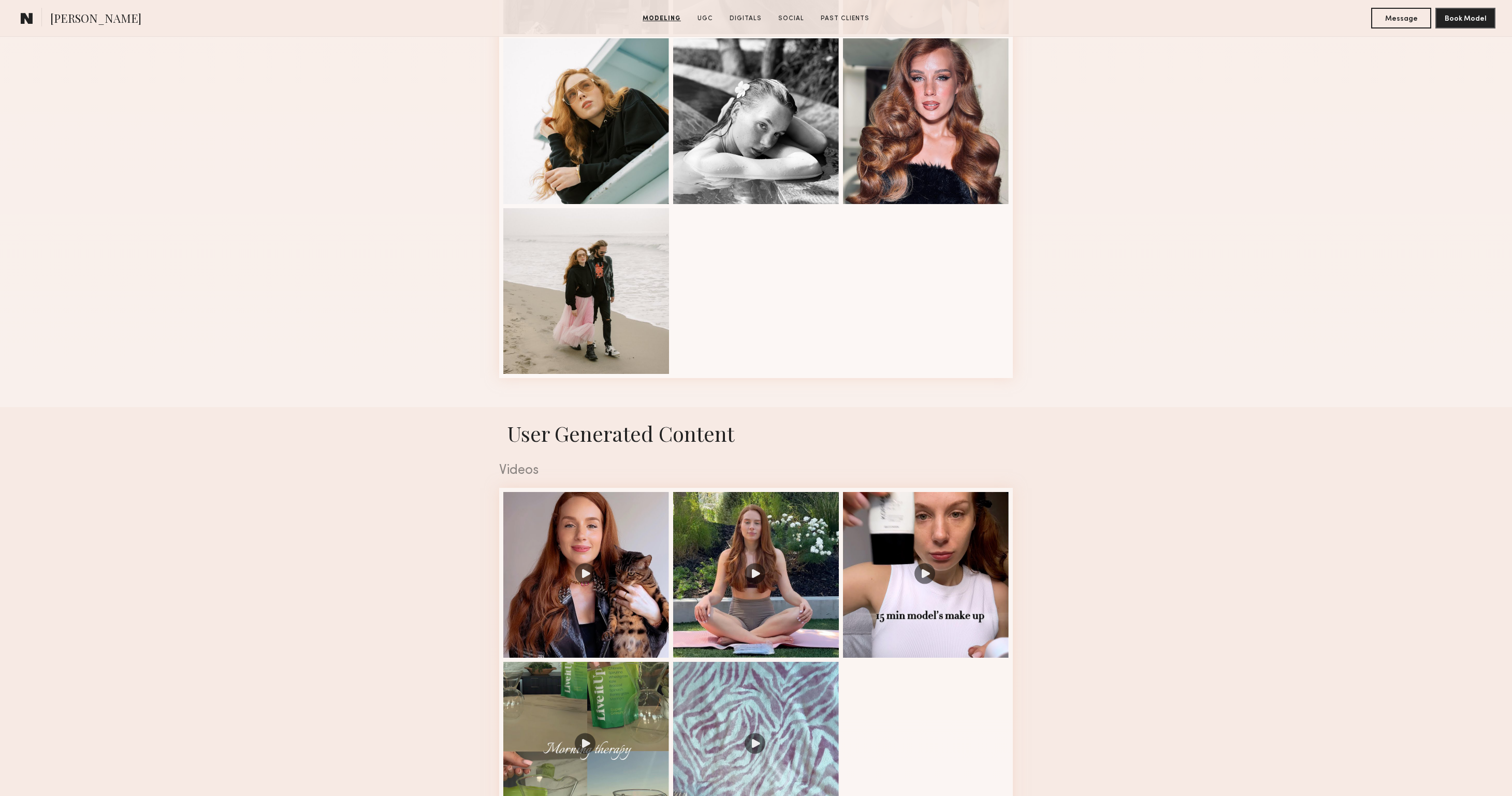
scroll to position [1073, 0]
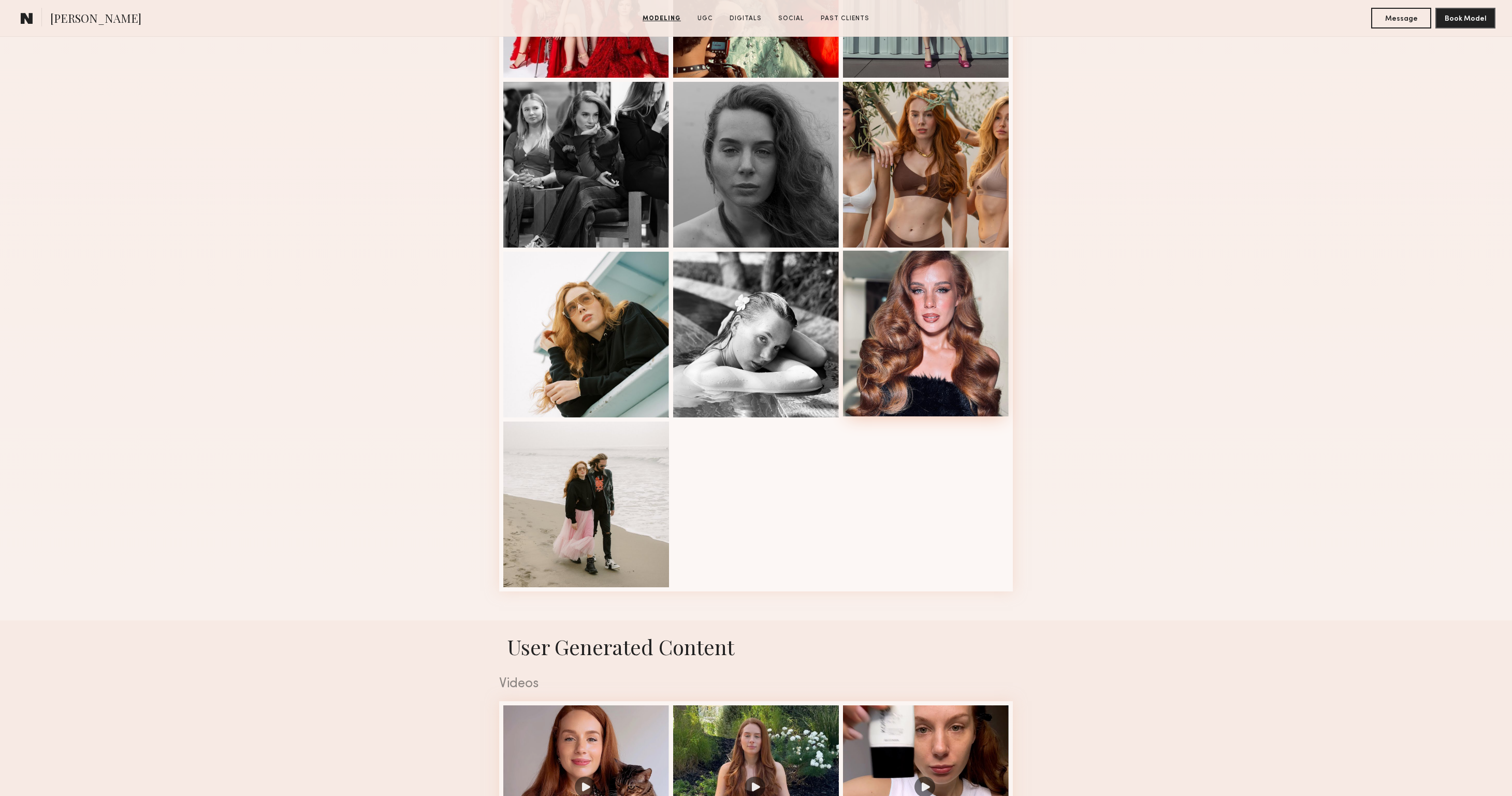
click at [957, 310] on div at bounding box center [926, 333] width 166 height 166
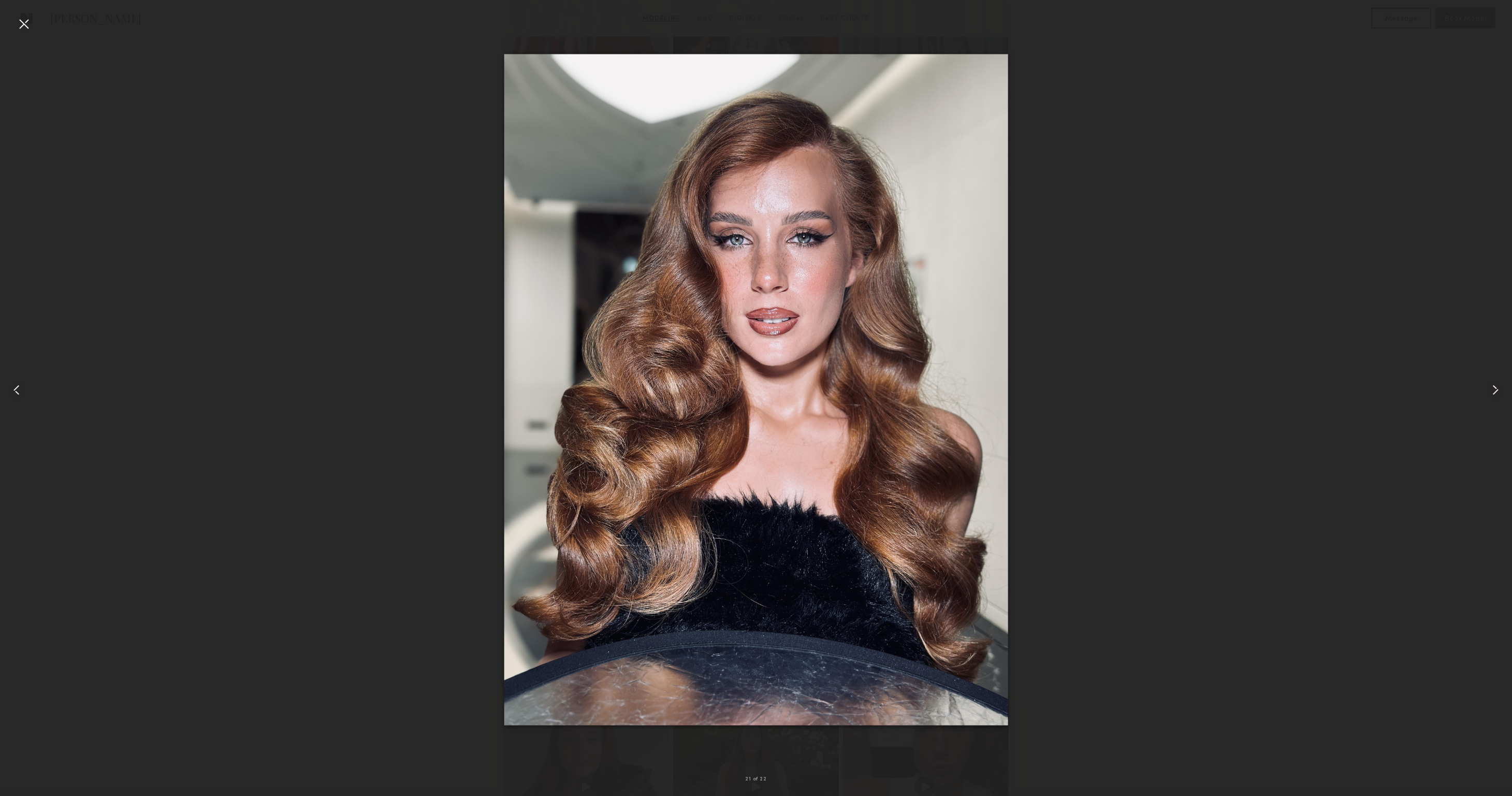
click at [23, 21] on div at bounding box center [24, 24] width 16 height 16
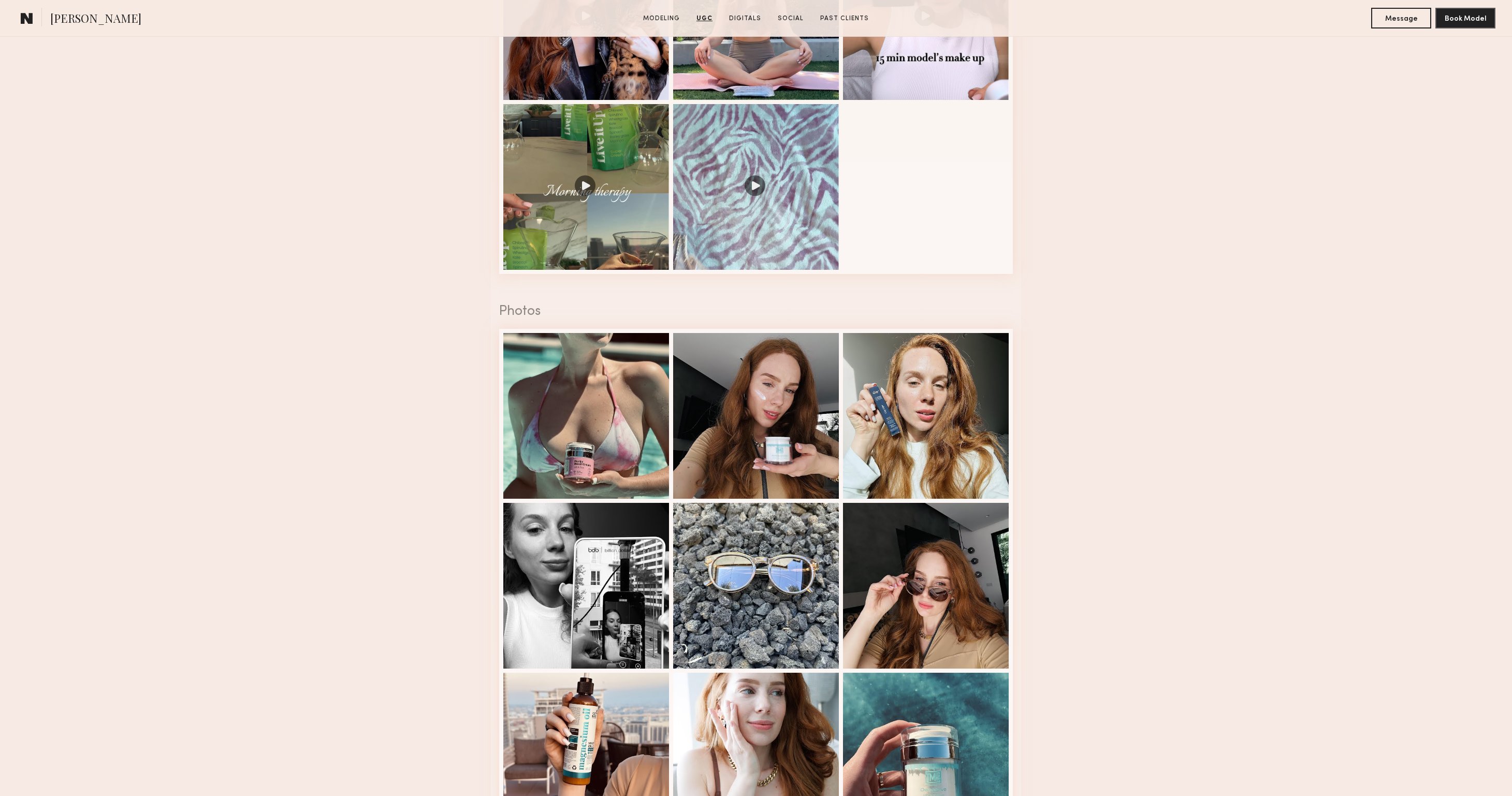
scroll to position [1930, 0]
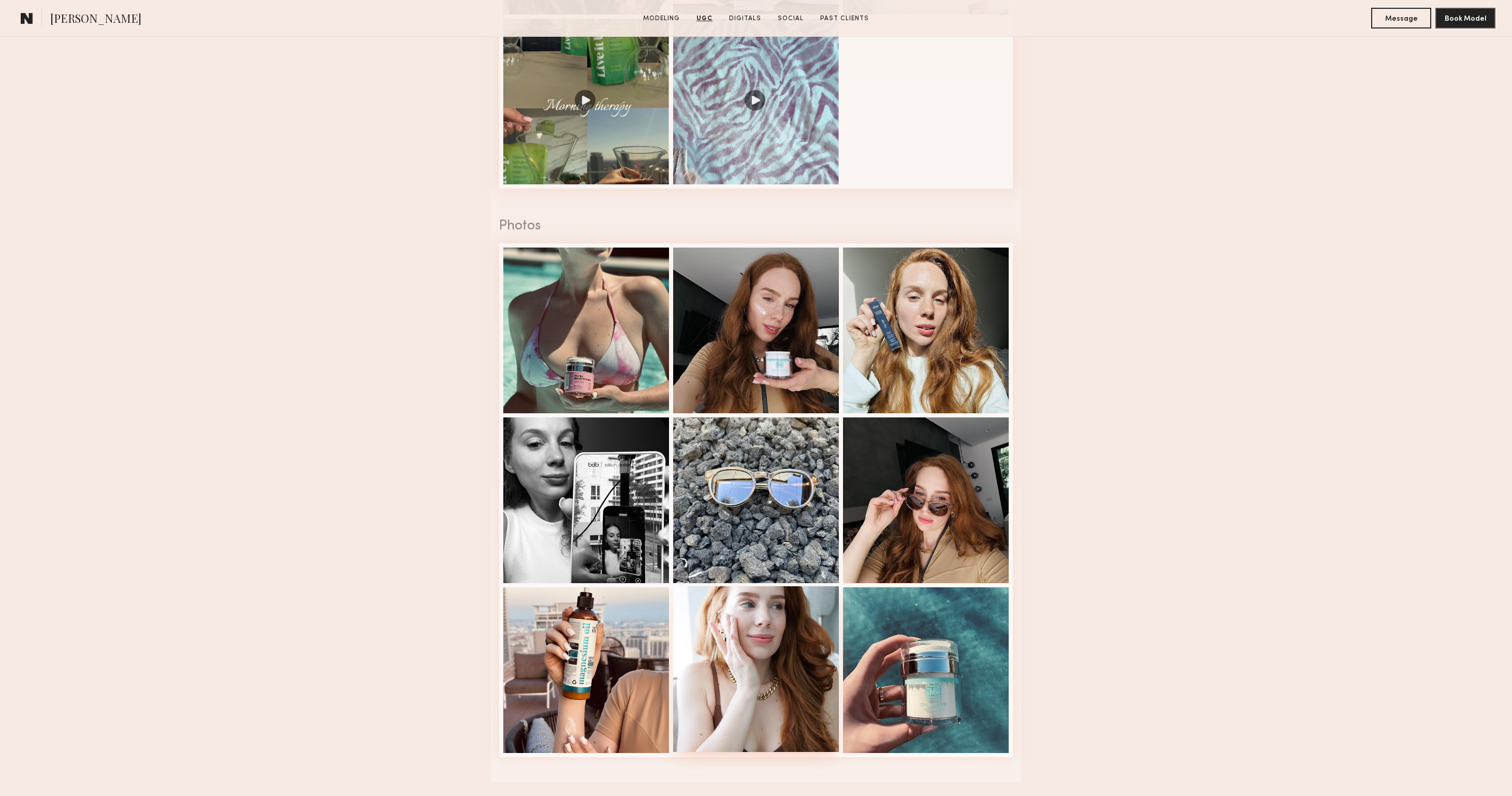
click at [763, 653] on div at bounding box center [756, 669] width 166 height 166
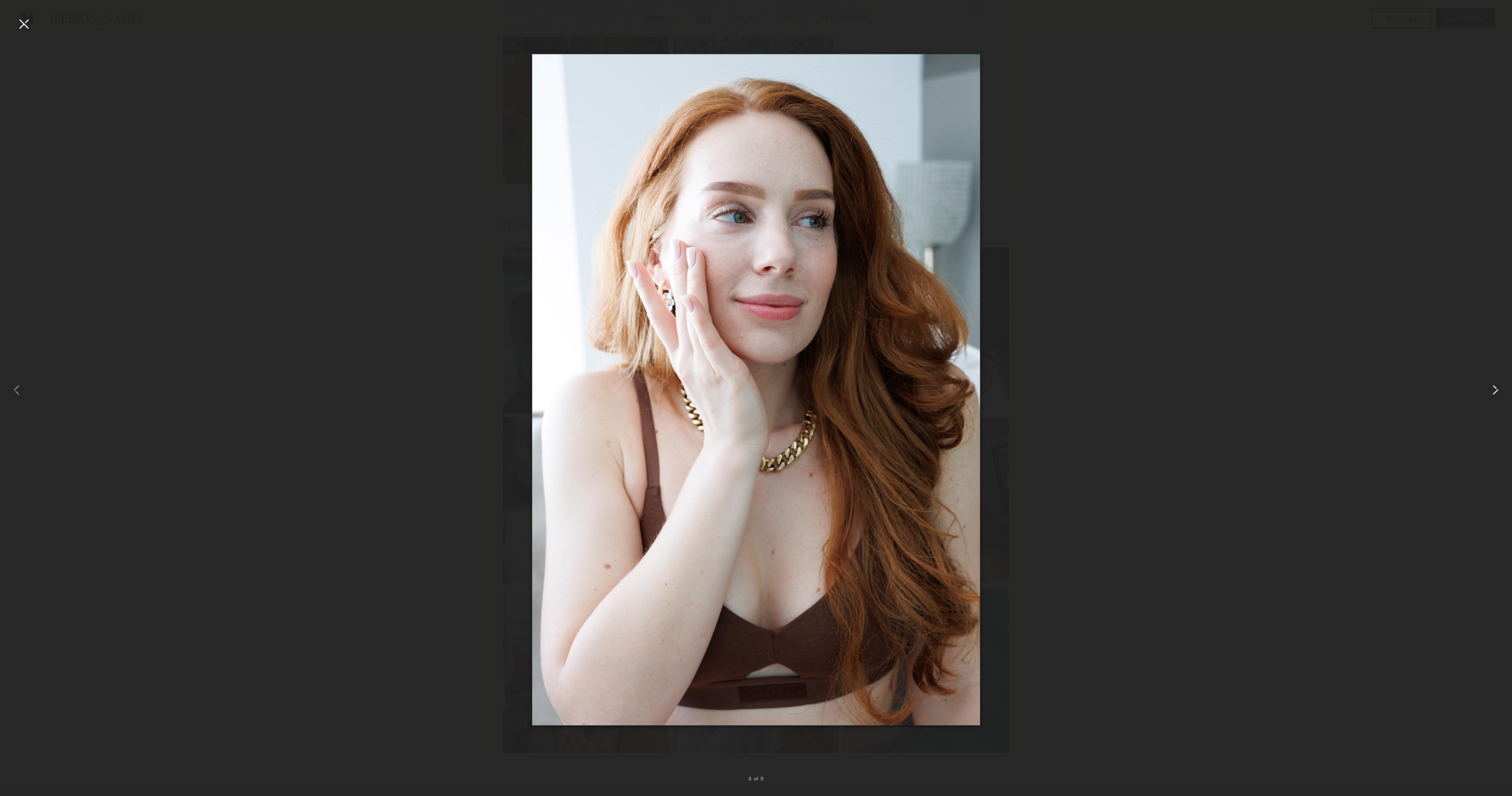
click at [1498, 392] on common-icon at bounding box center [1495, 389] width 16 height 16
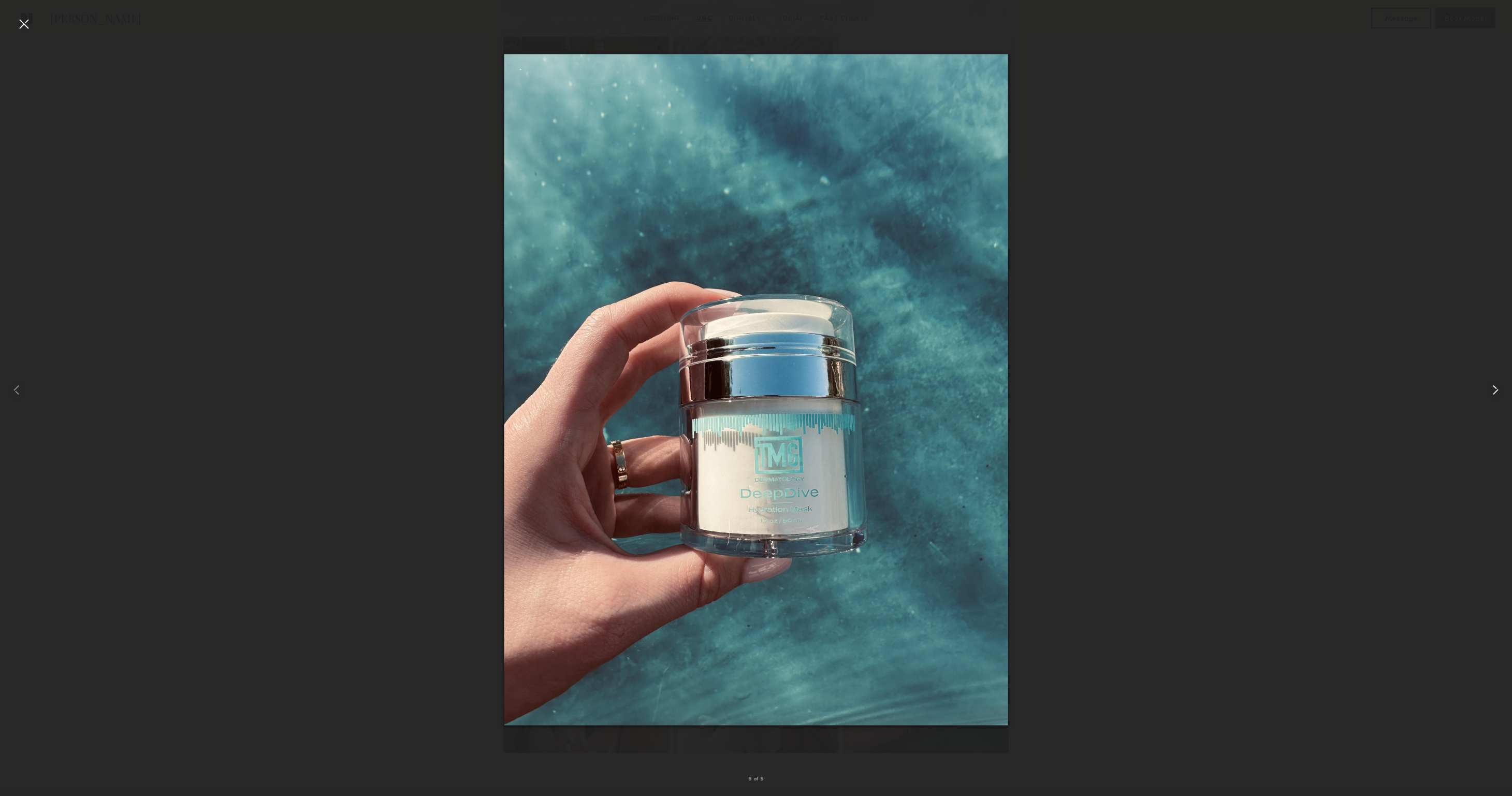
click at [1498, 392] on common-icon at bounding box center [1495, 389] width 16 height 16
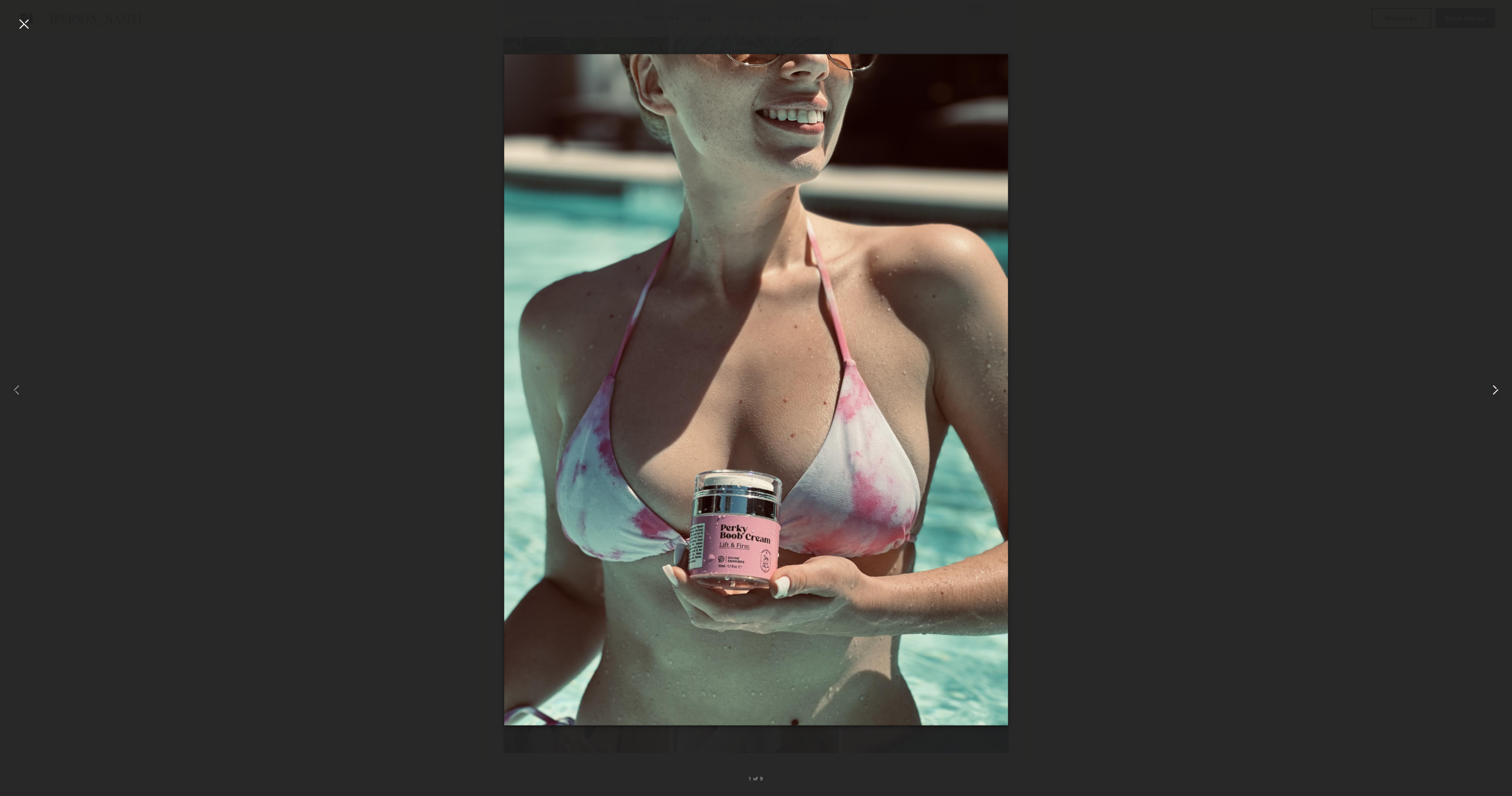
click at [1498, 392] on common-icon at bounding box center [1495, 389] width 16 height 16
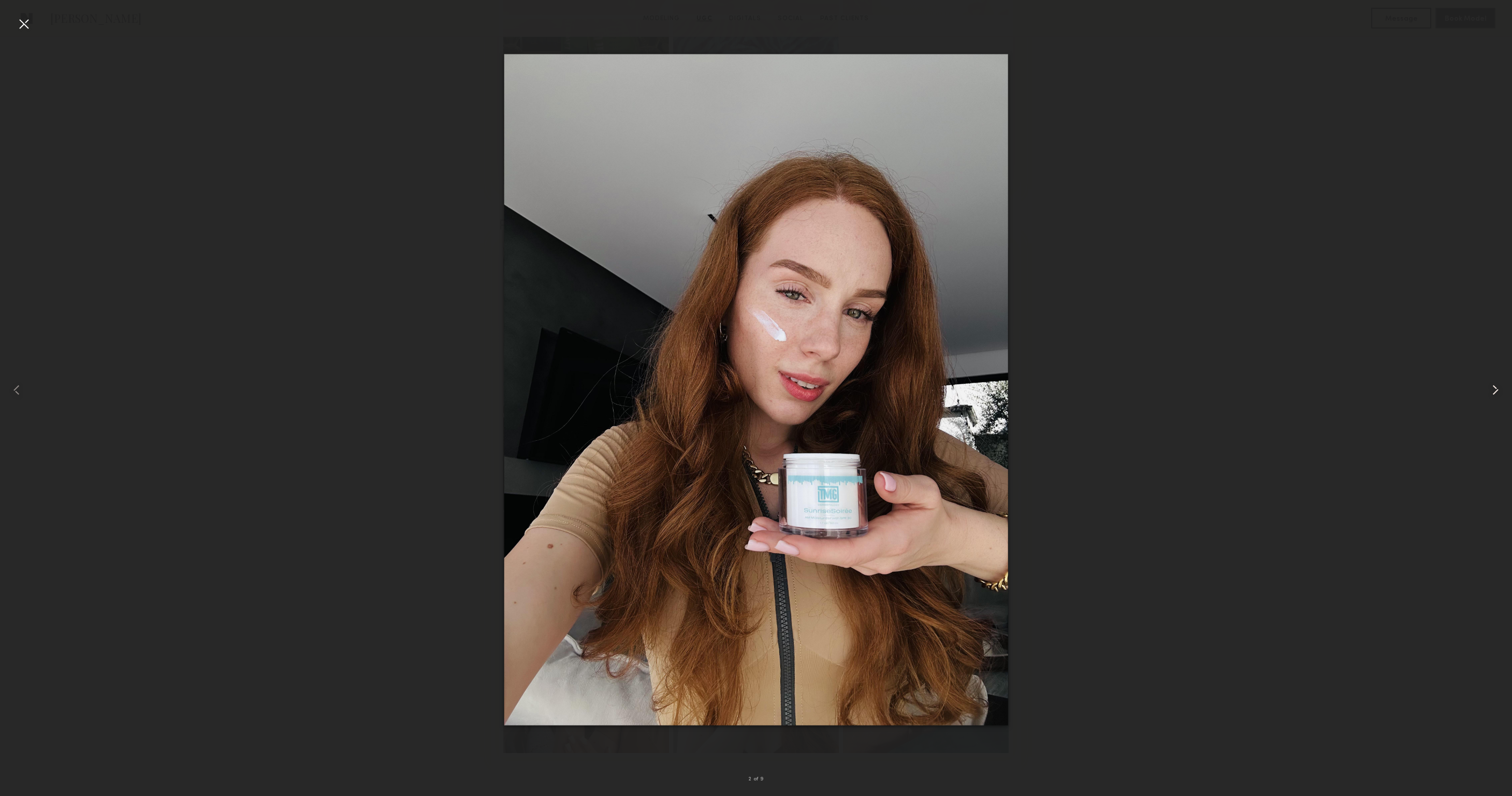
click at [1498, 392] on common-icon at bounding box center [1495, 389] width 16 height 16
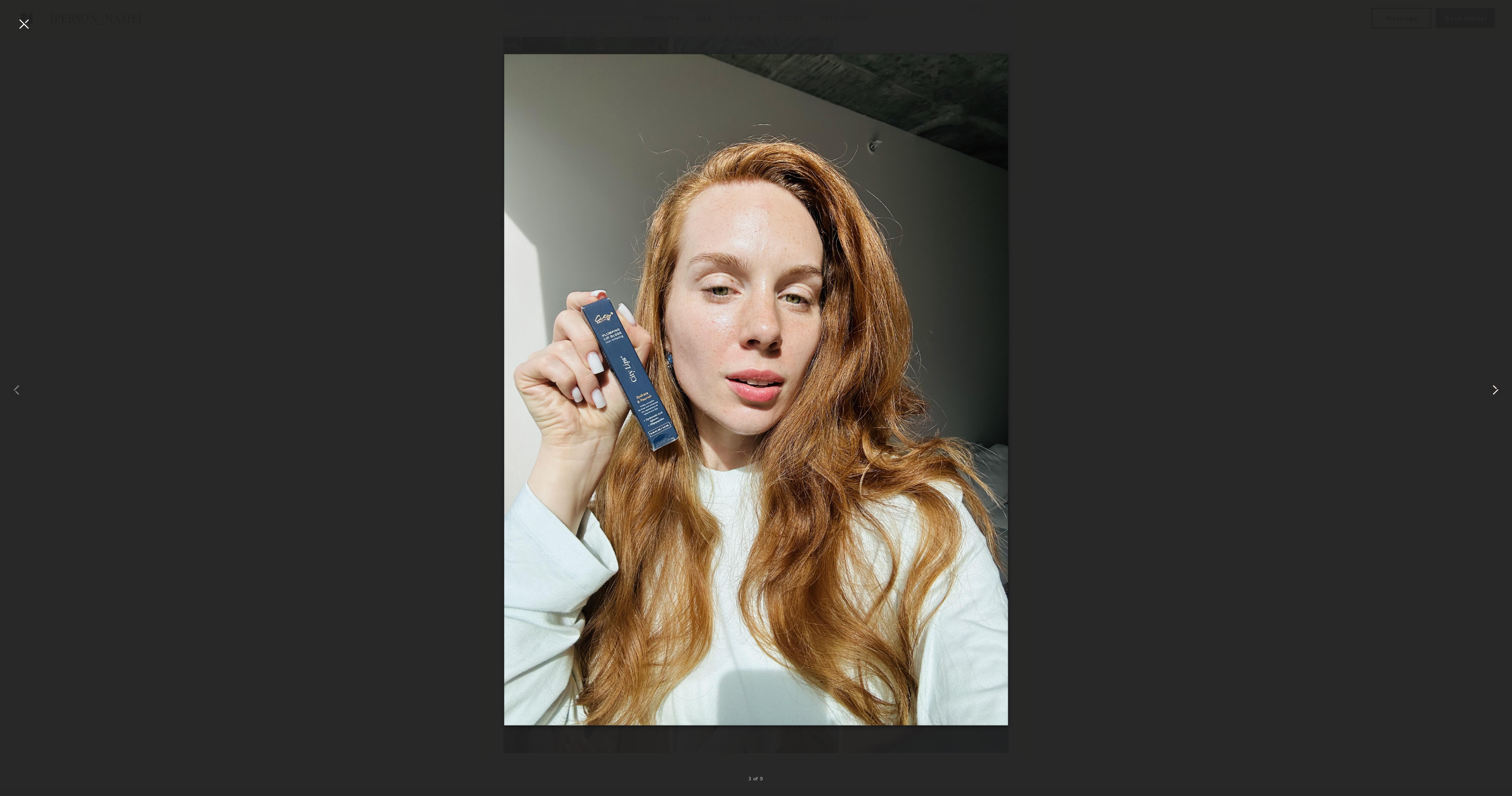
click at [1498, 392] on common-icon at bounding box center [1495, 389] width 16 height 16
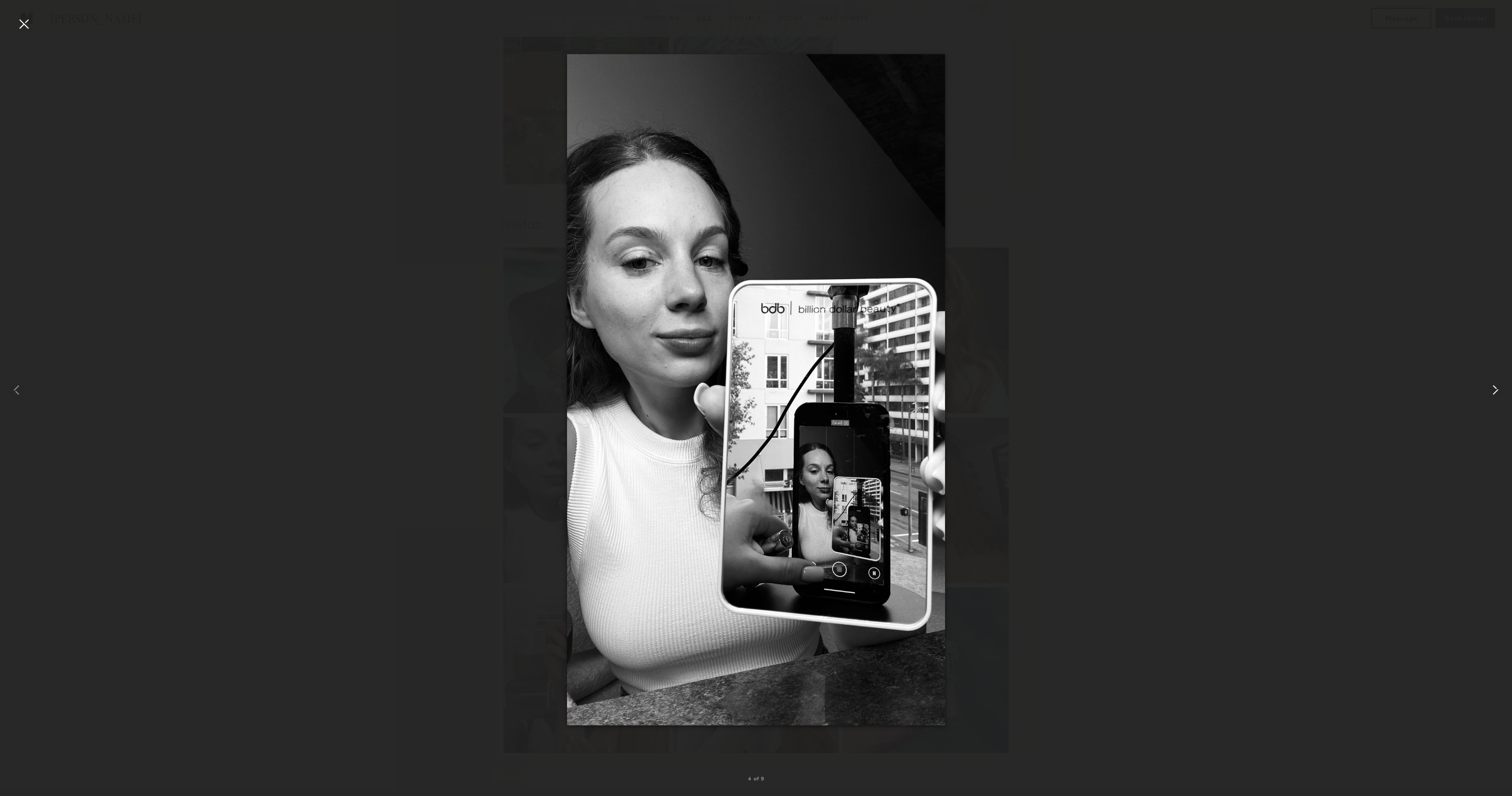
click at [1498, 392] on common-icon at bounding box center [1495, 389] width 16 height 16
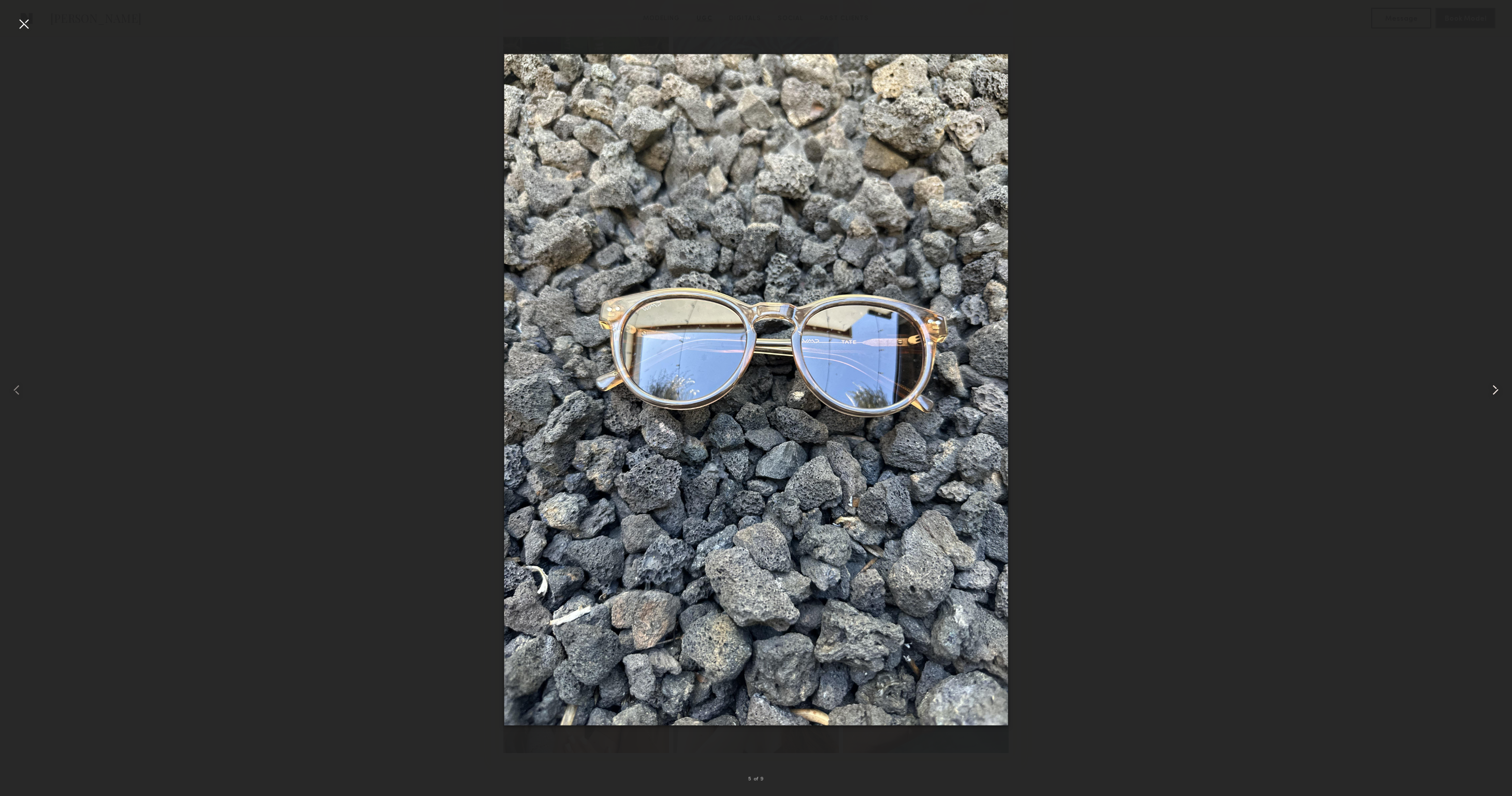
click at [1497, 392] on common-icon at bounding box center [1495, 389] width 16 height 16
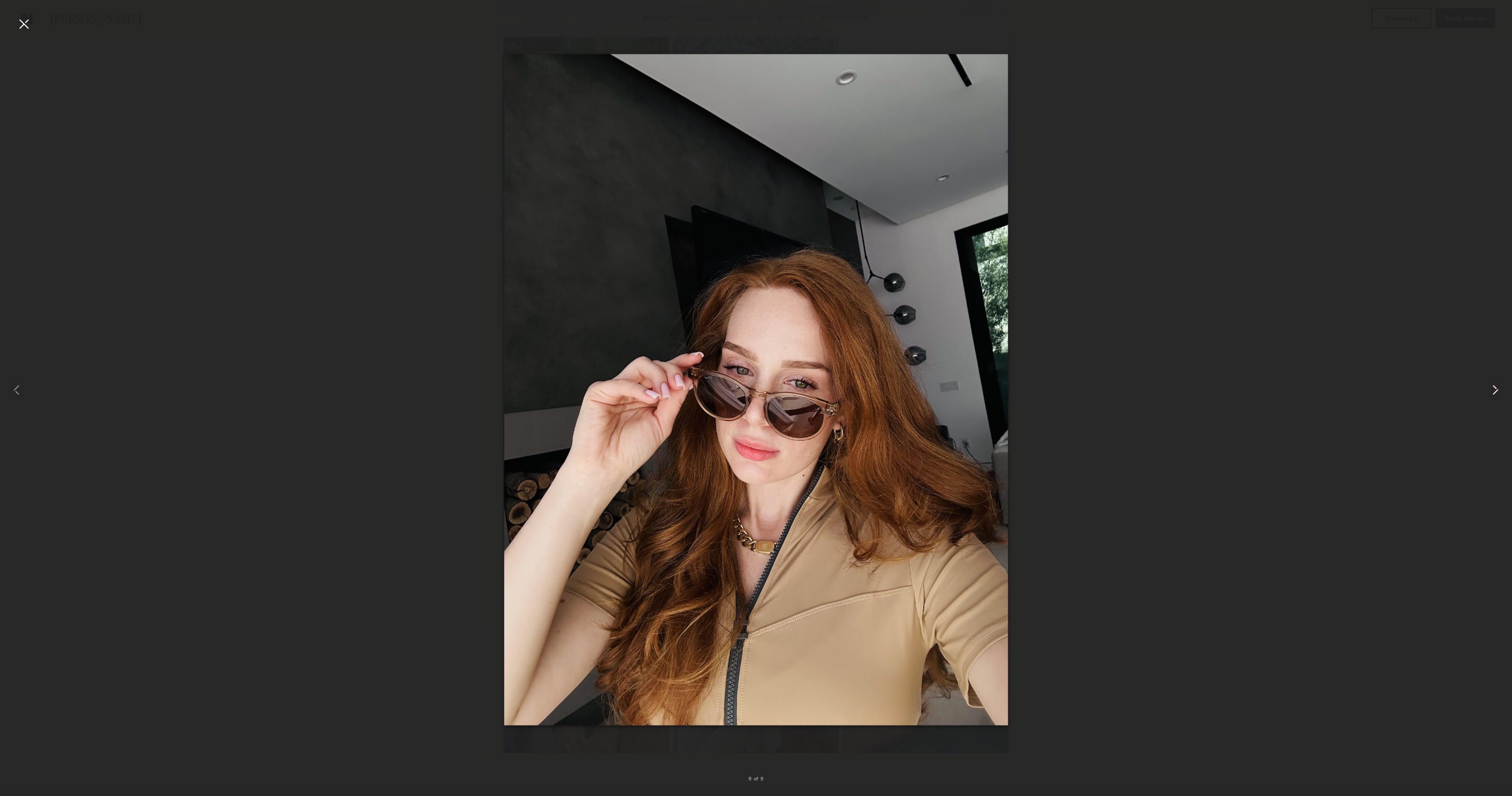
click at [1497, 392] on common-icon at bounding box center [1495, 389] width 16 height 16
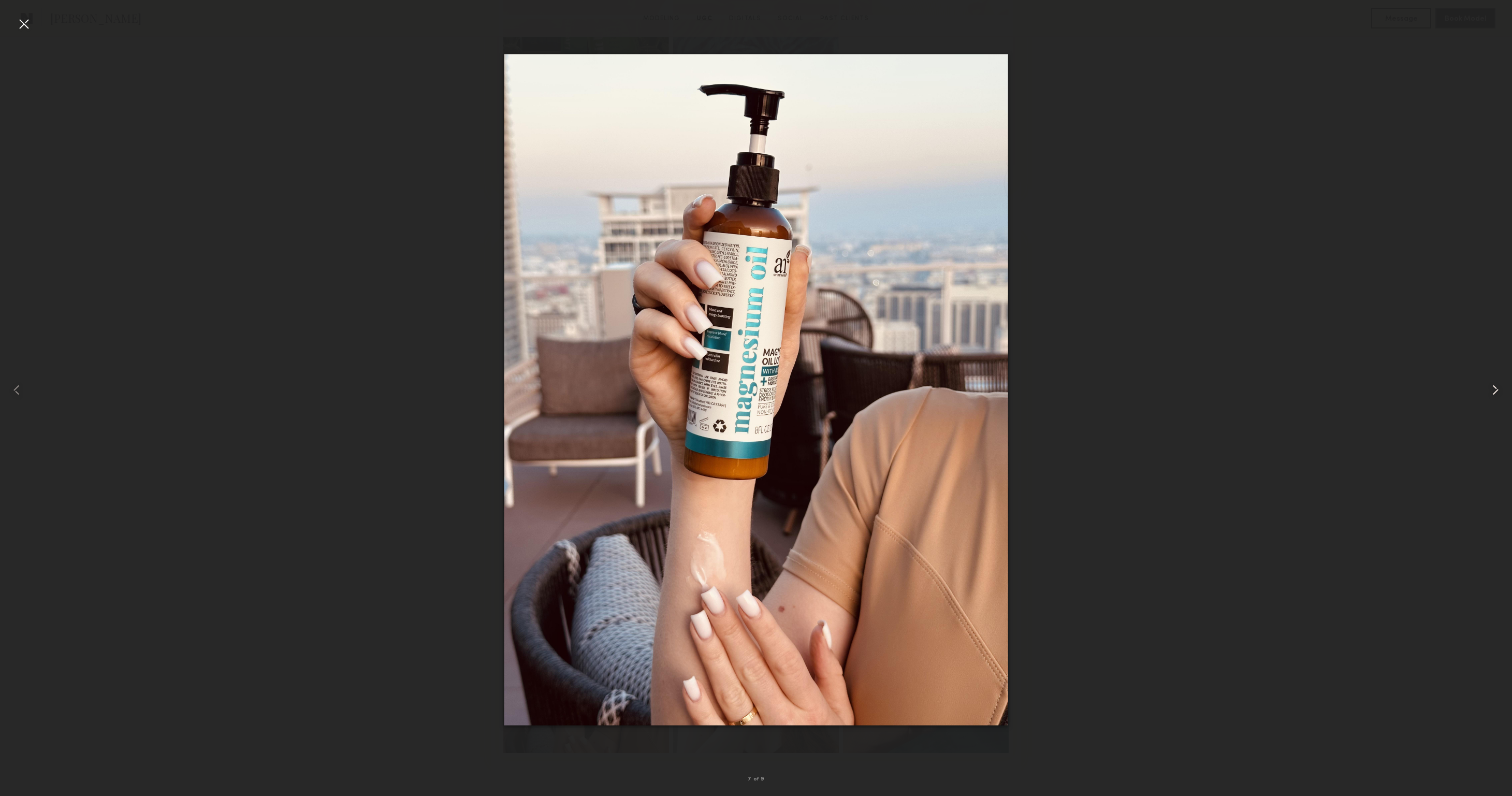
click at [1497, 392] on common-icon at bounding box center [1495, 389] width 16 height 16
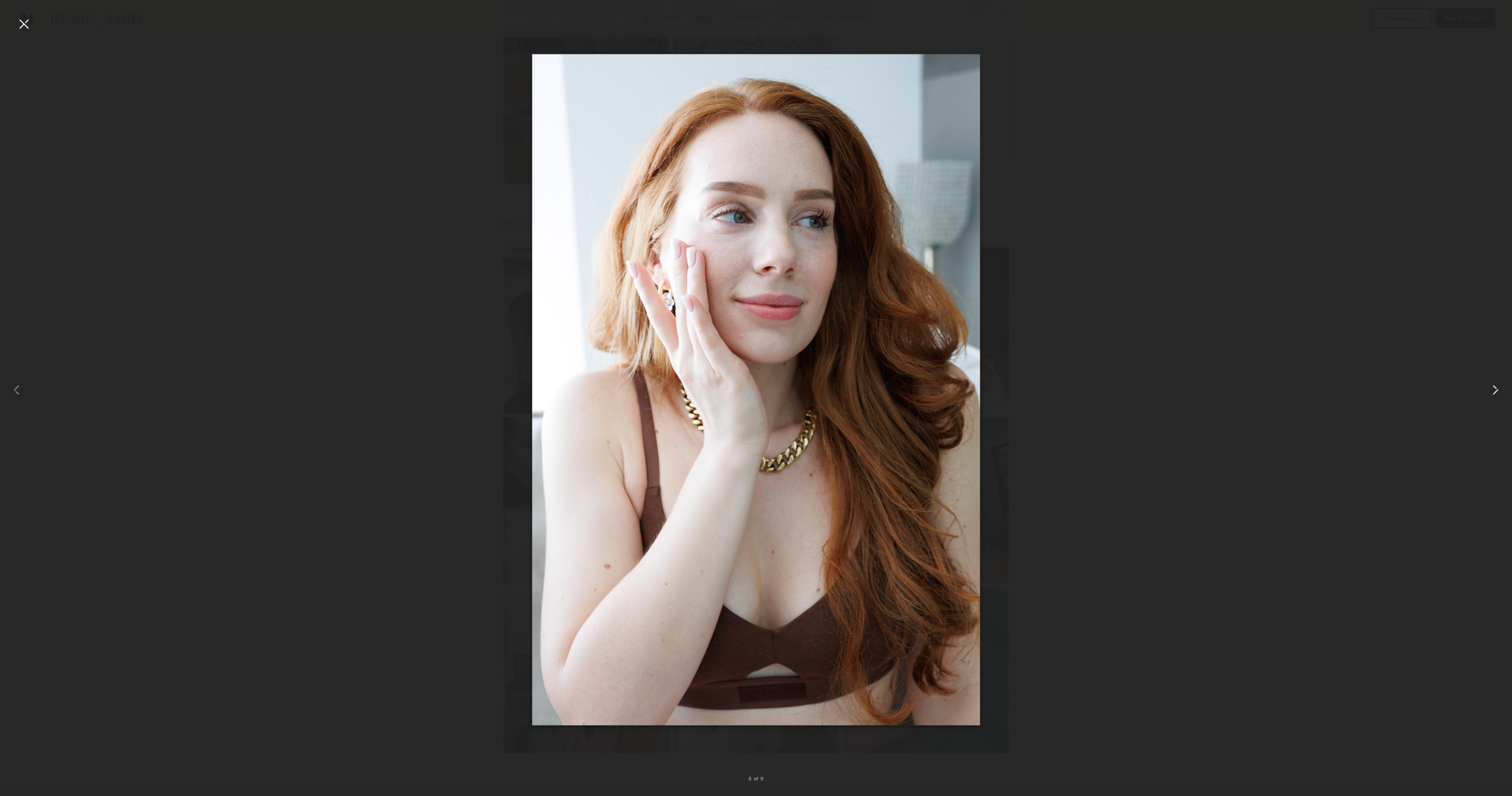
click at [1497, 392] on common-icon at bounding box center [1495, 389] width 16 height 16
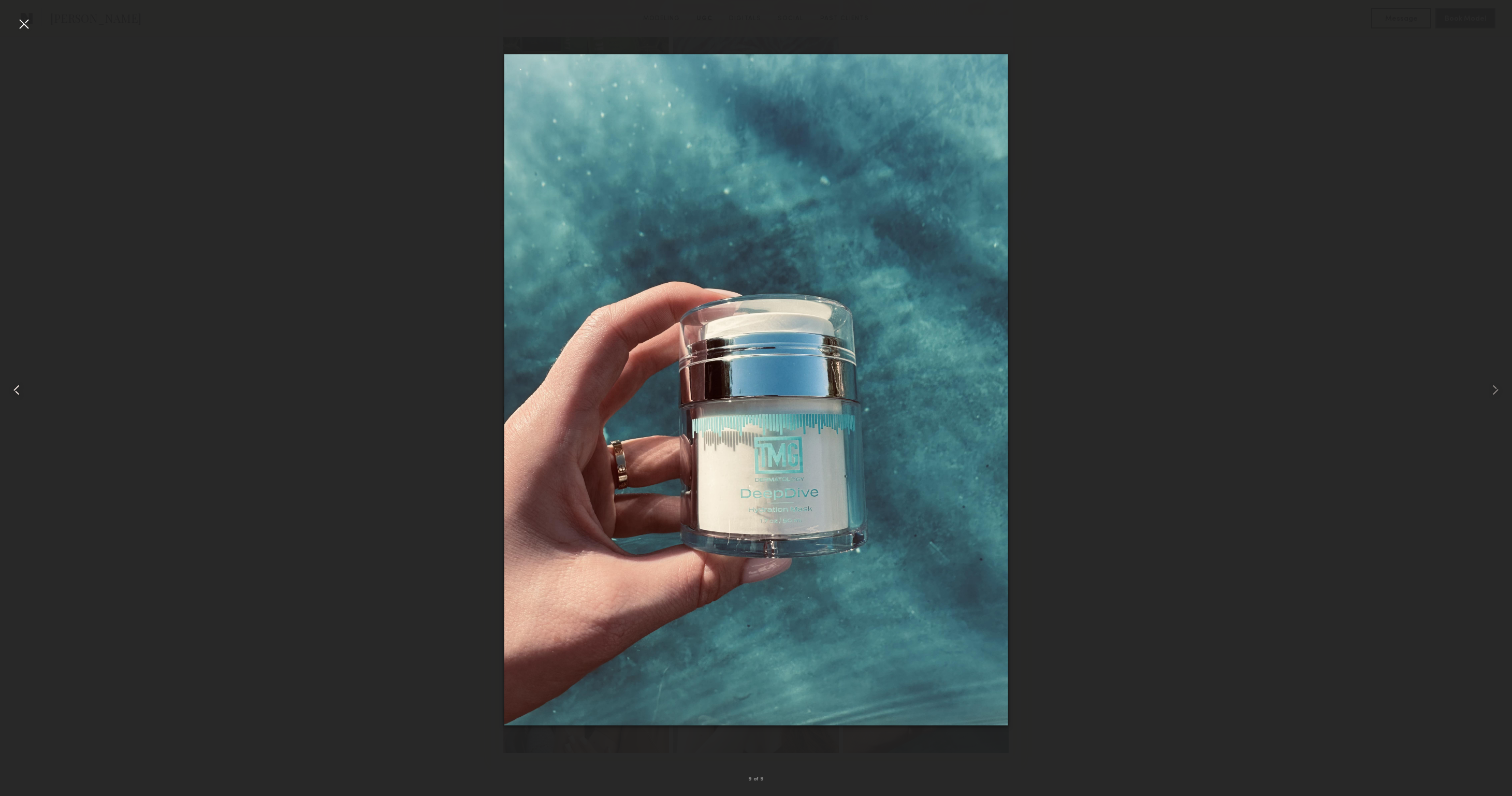
drag, startPoint x: 21, startPoint y: 392, endPoint x: 47, endPoint y: 384, distance: 27.2
click at [21, 392] on common-icon at bounding box center [16, 389] width 16 height 16
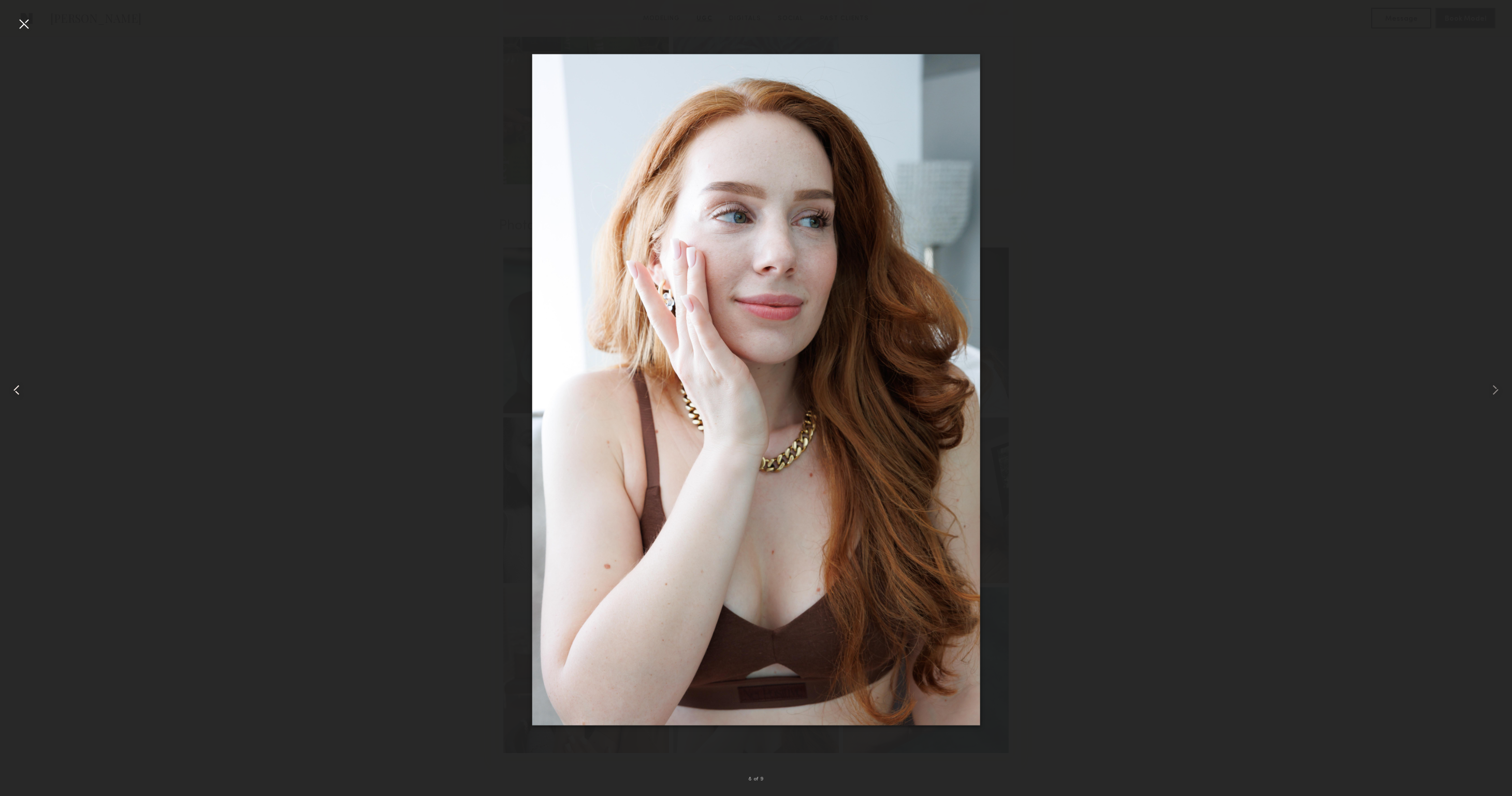
drag, startPoint x: 23, startPoint y: 19, endPoint x: 30, endPoint y: 30, distance: 13.0
click at [24, 19] on div at bounding box center [24, 24] width 16 height 16
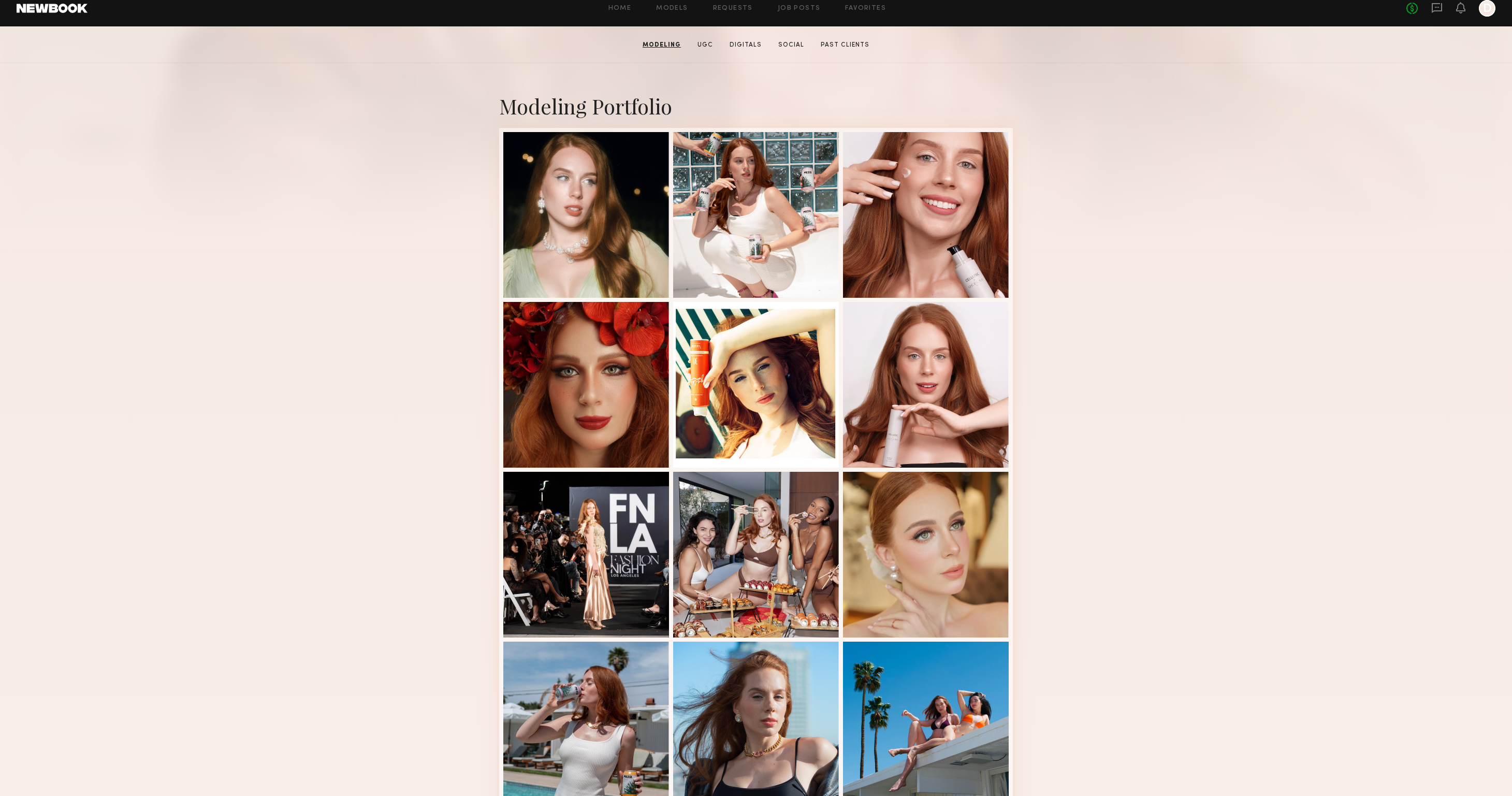
scroll to position [0, 0]
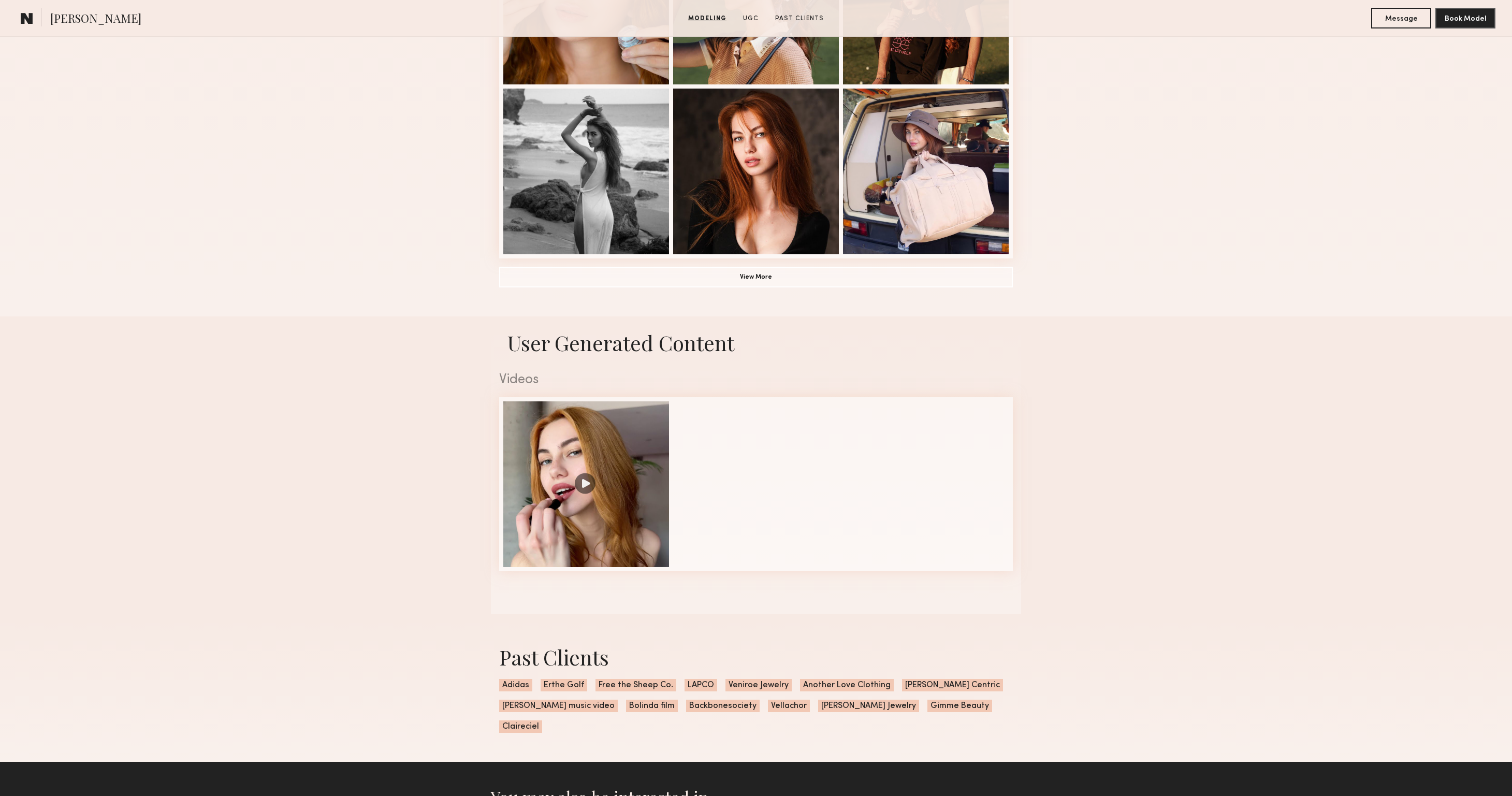
scroll to position [825, 0]
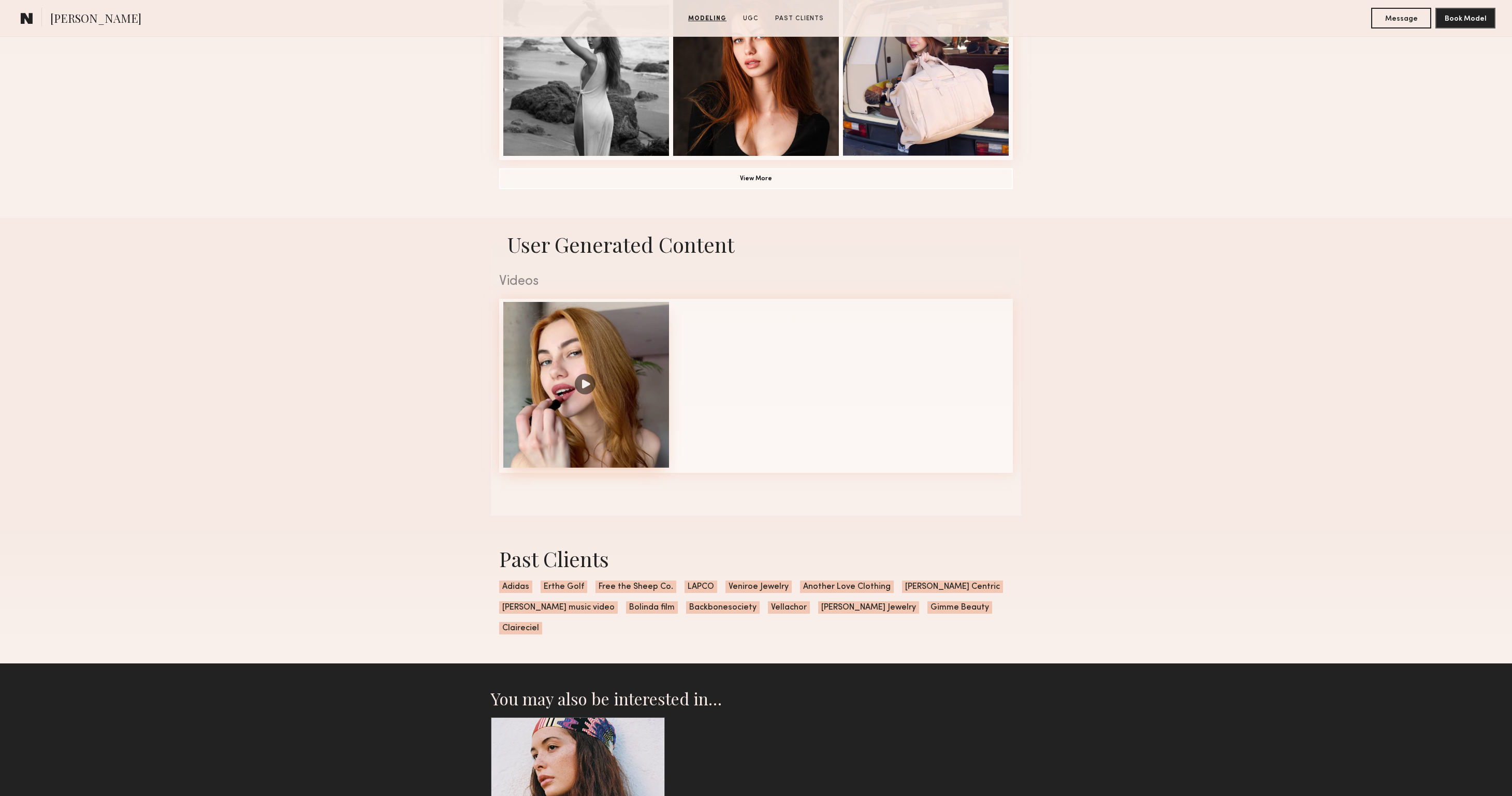
drag, startPoint x: 581, startPoint y: 383, endPoint x: 573, endPoint y: 381, distance: 8.2
click at [581, 383] on div at bounding box center [586, 385] width 166 height 166
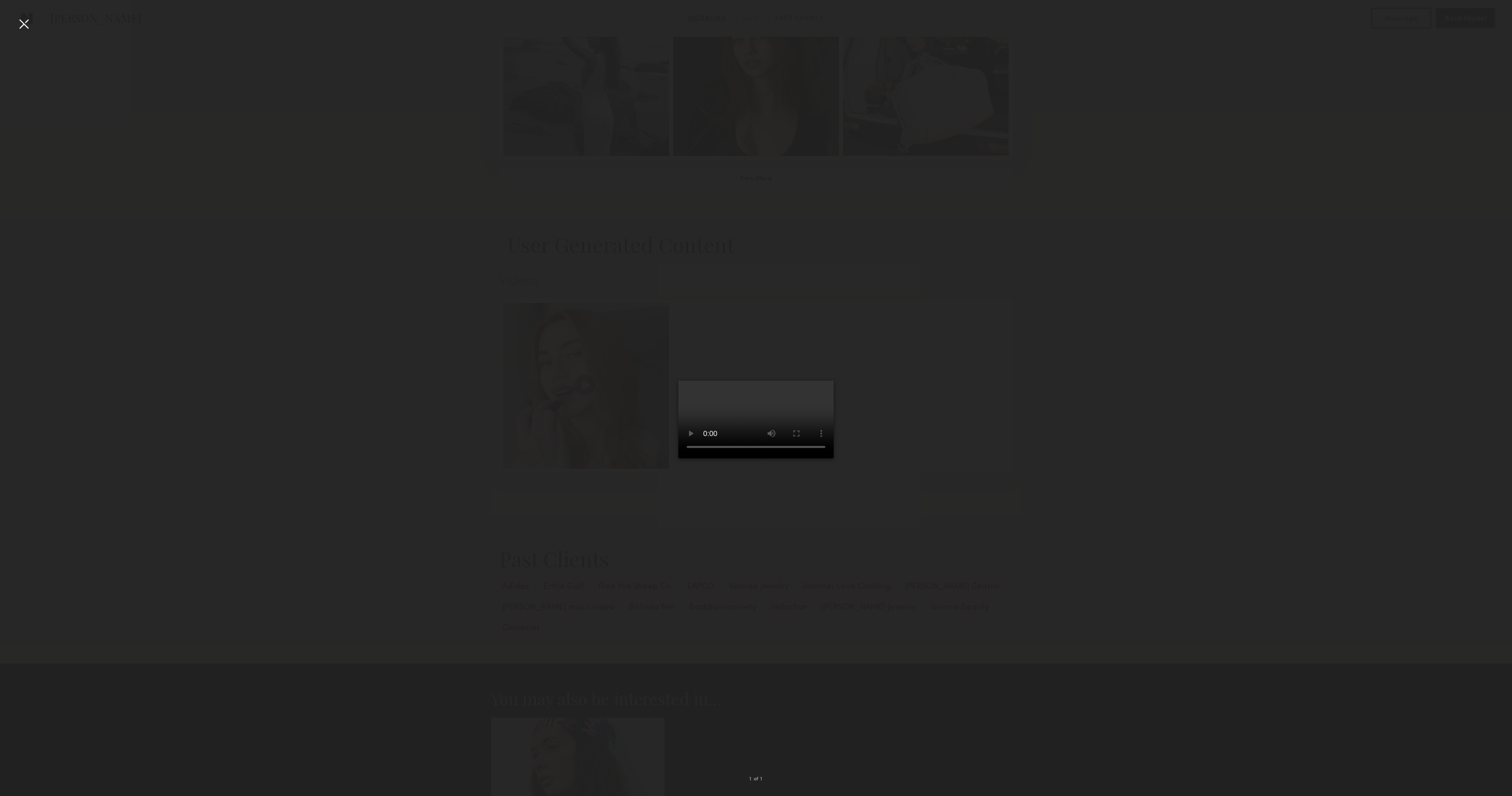
click at [475, 362] on div at bounding box center [756, 389] width 1512 height 746
click at [19, 21] on div at bounding box center [24, 24] width 16 height 16
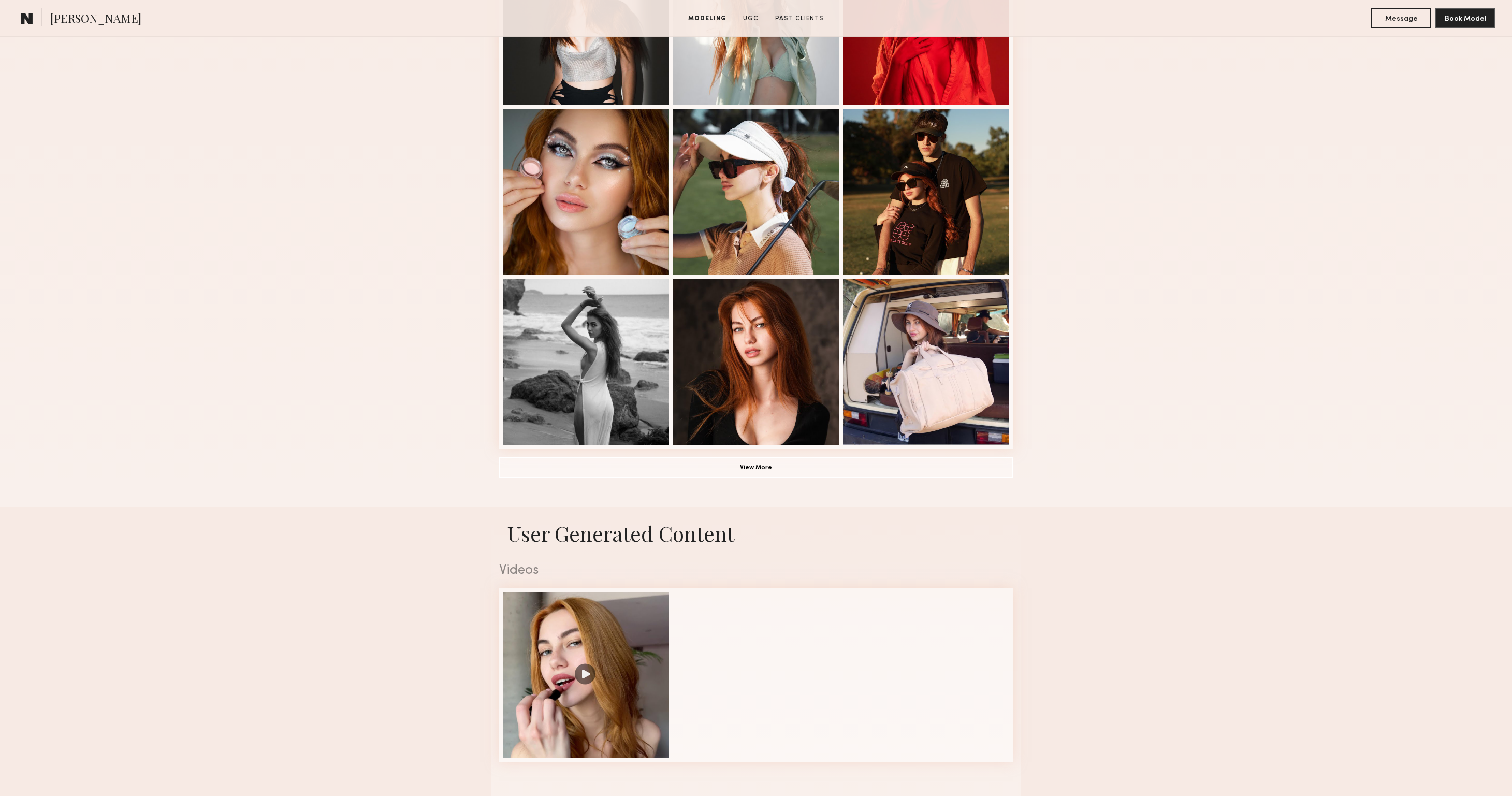
scroll to position [478, 0]
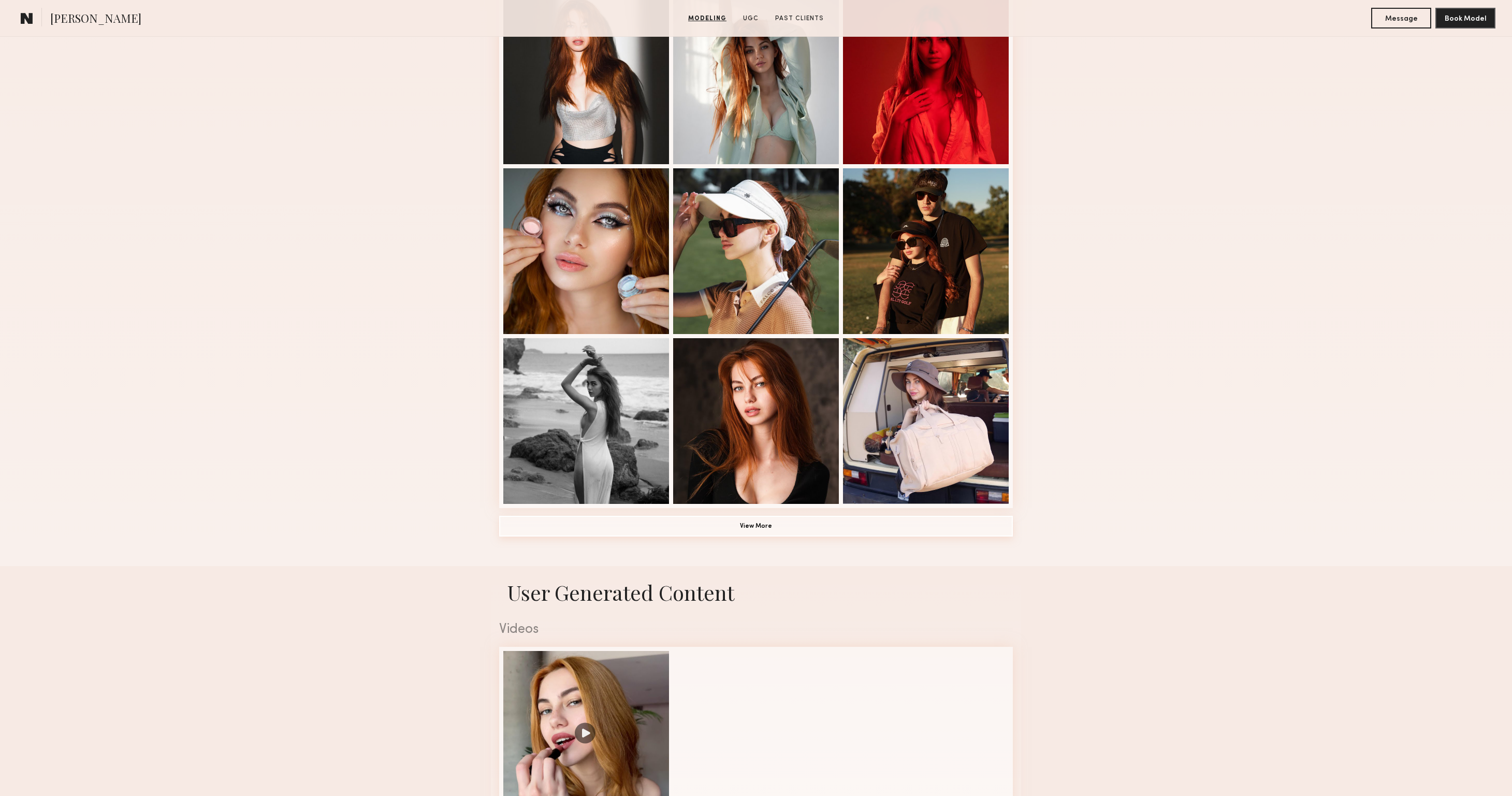
click at [794, 517] on button "View More" at bounding box center [756, 526] width 514 height 21
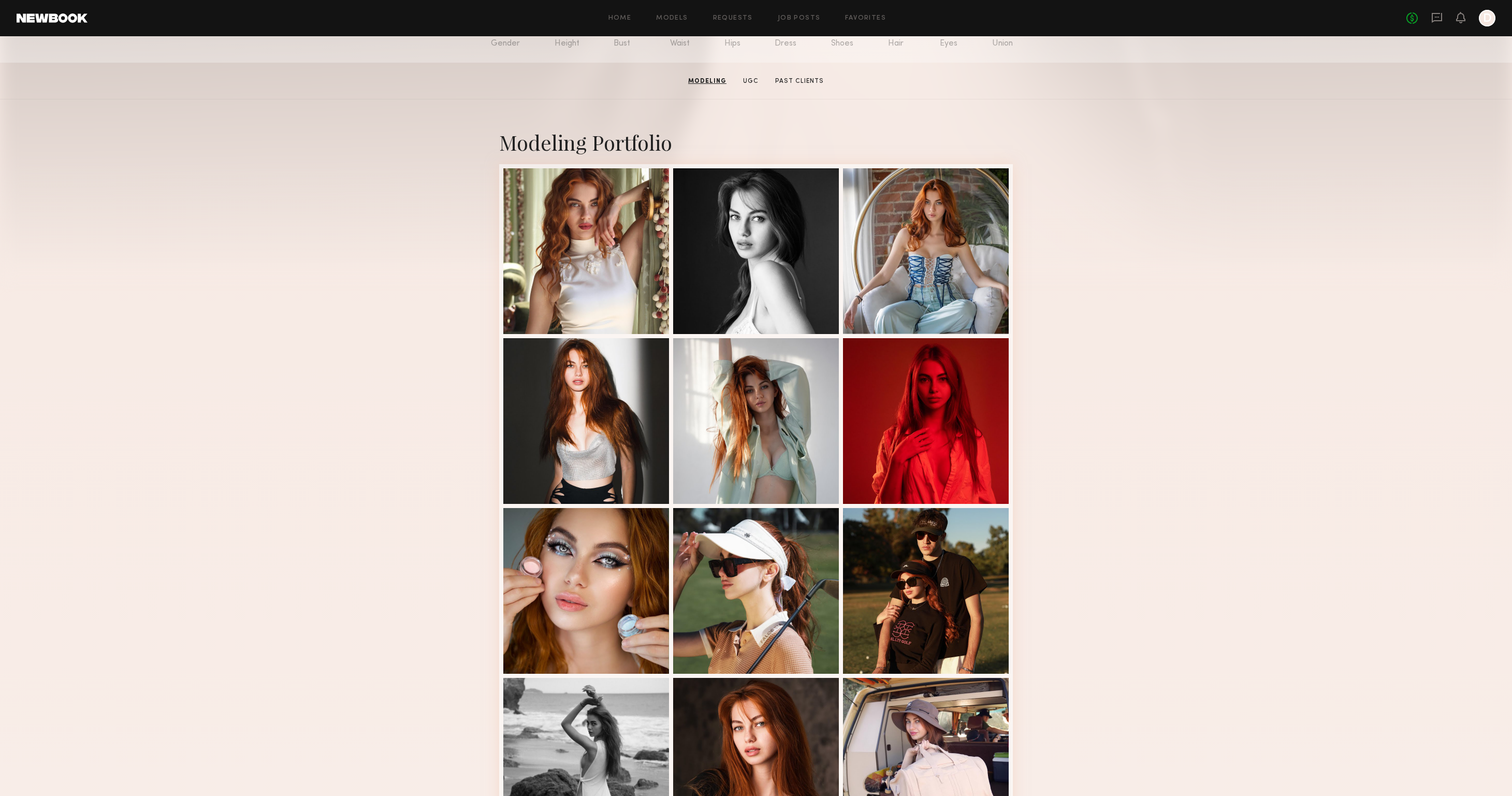
scroll to position [0, 0]
